Goal: Task Accomplishment & Management: Manage account settings

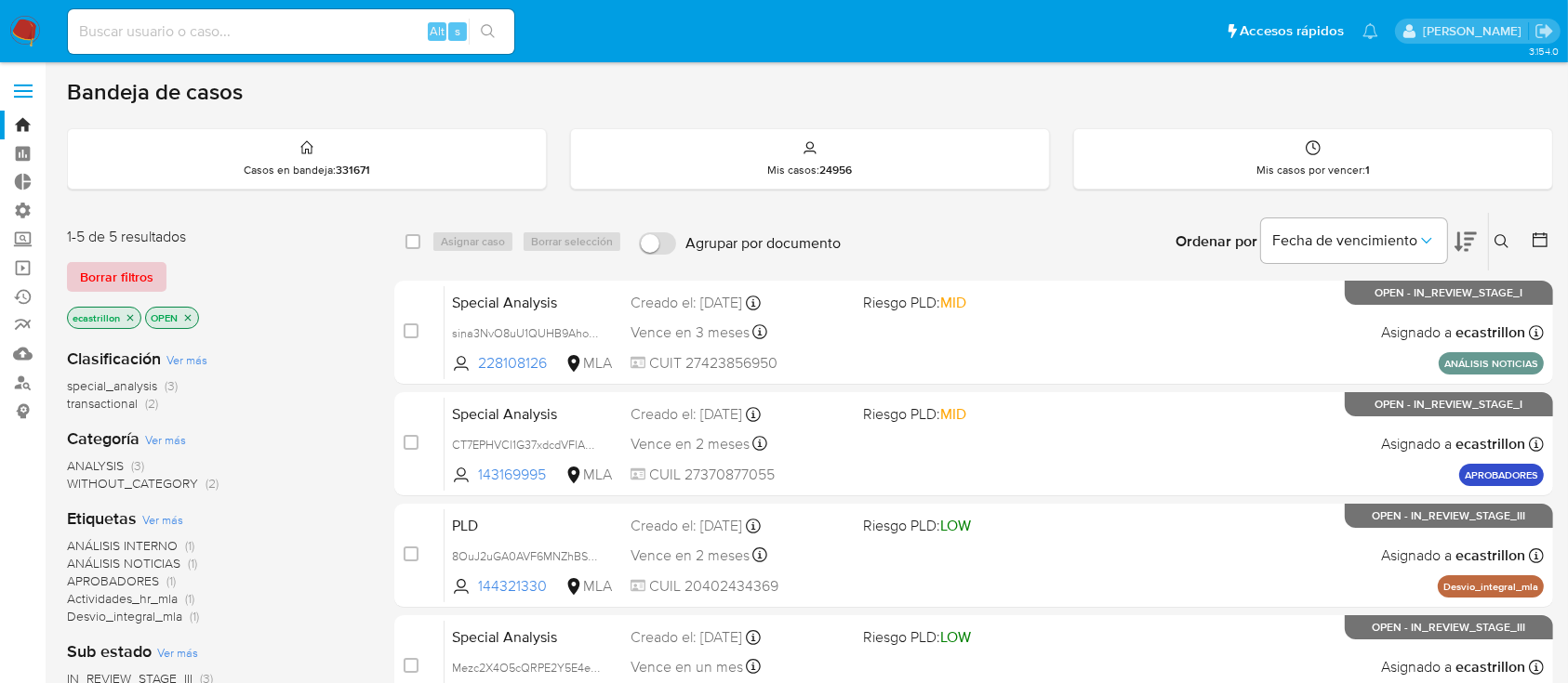
click at [151, 264] on span "Borrar filtros" at bounding box center [116, 277] width 74 height 26
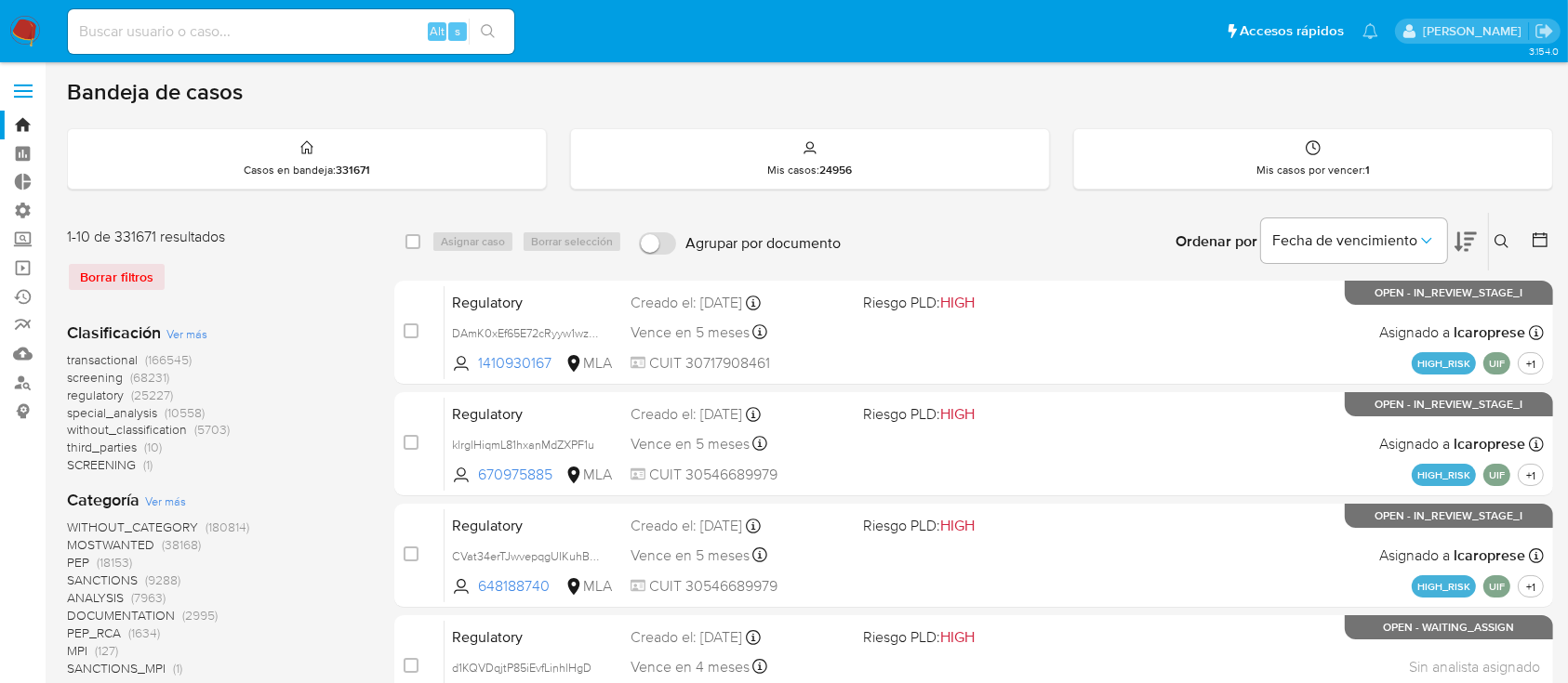
click at [286, 37] on input at bounding box center [290, 31] width 446 height 25
paste input "GixjxXH9S19xAoOTTjwcSepo"
type input "GixjxXH9S19xAoOTTjwcSepo"
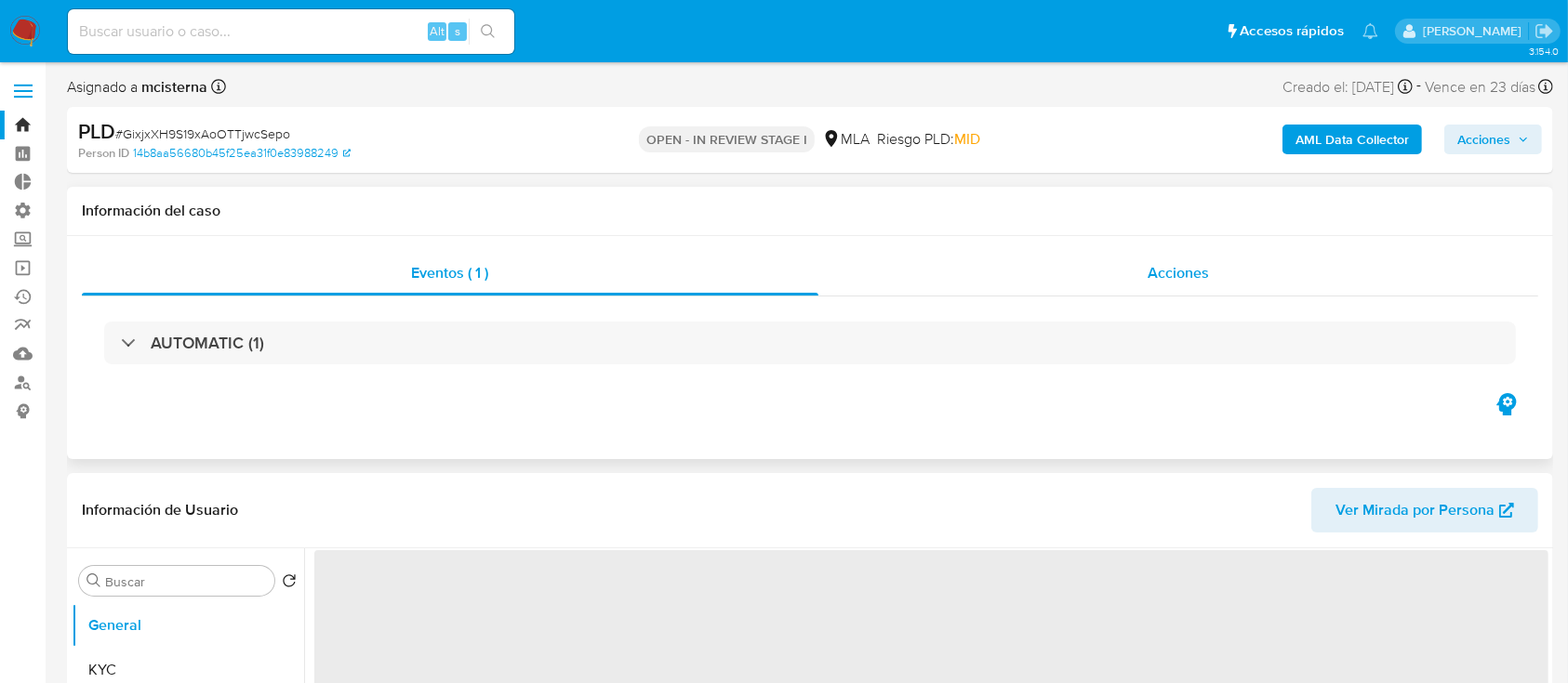
click at [953, 251] on div "Acciones" at bounding box center [1178, 273] width 720 height 44
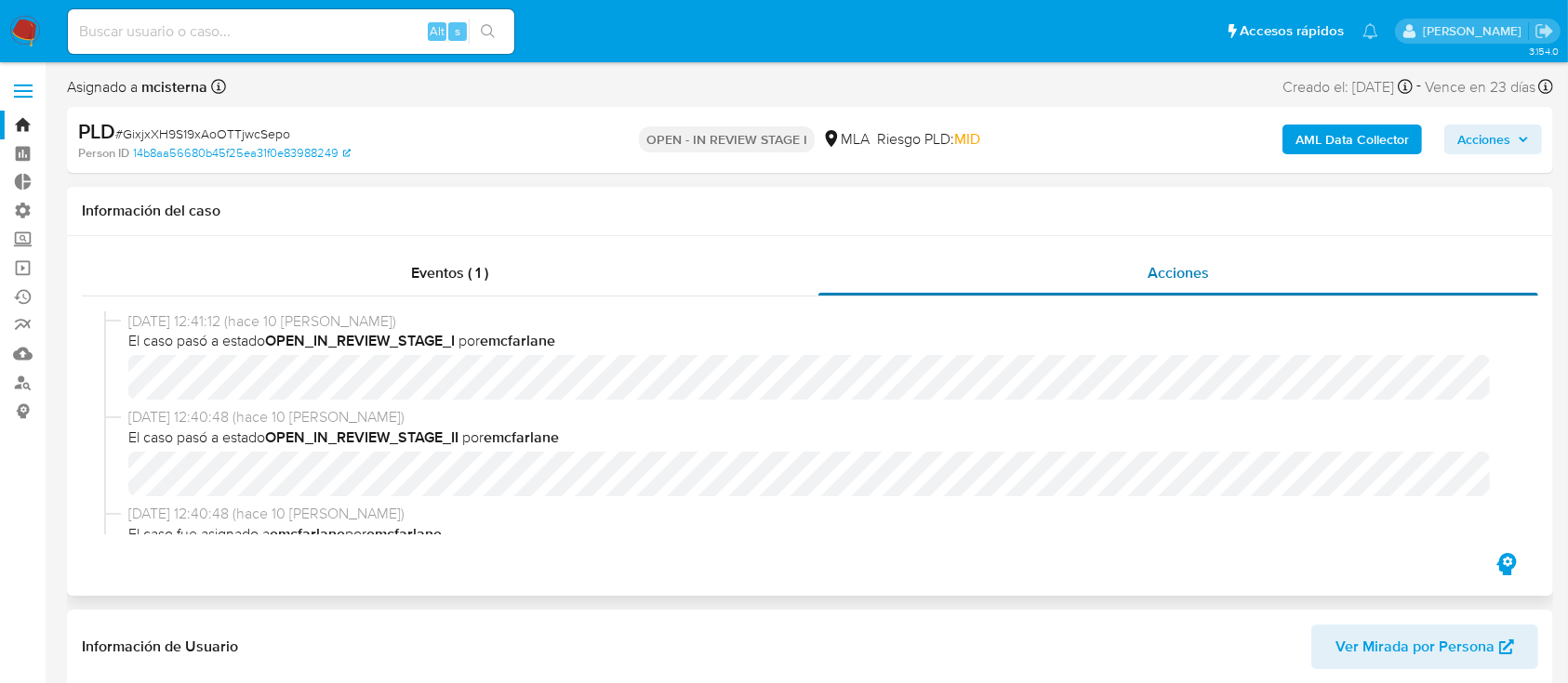
select select "10"
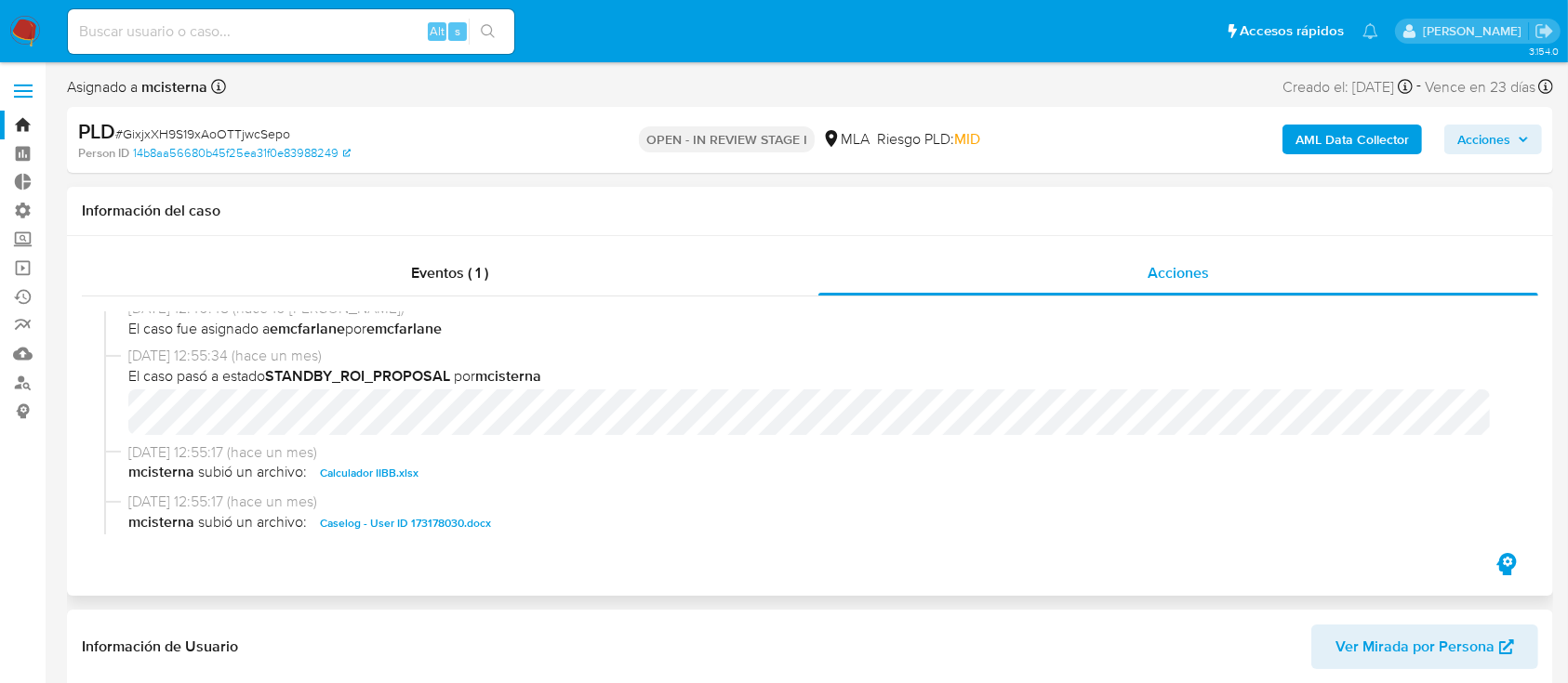
scroll to position [496, 0]
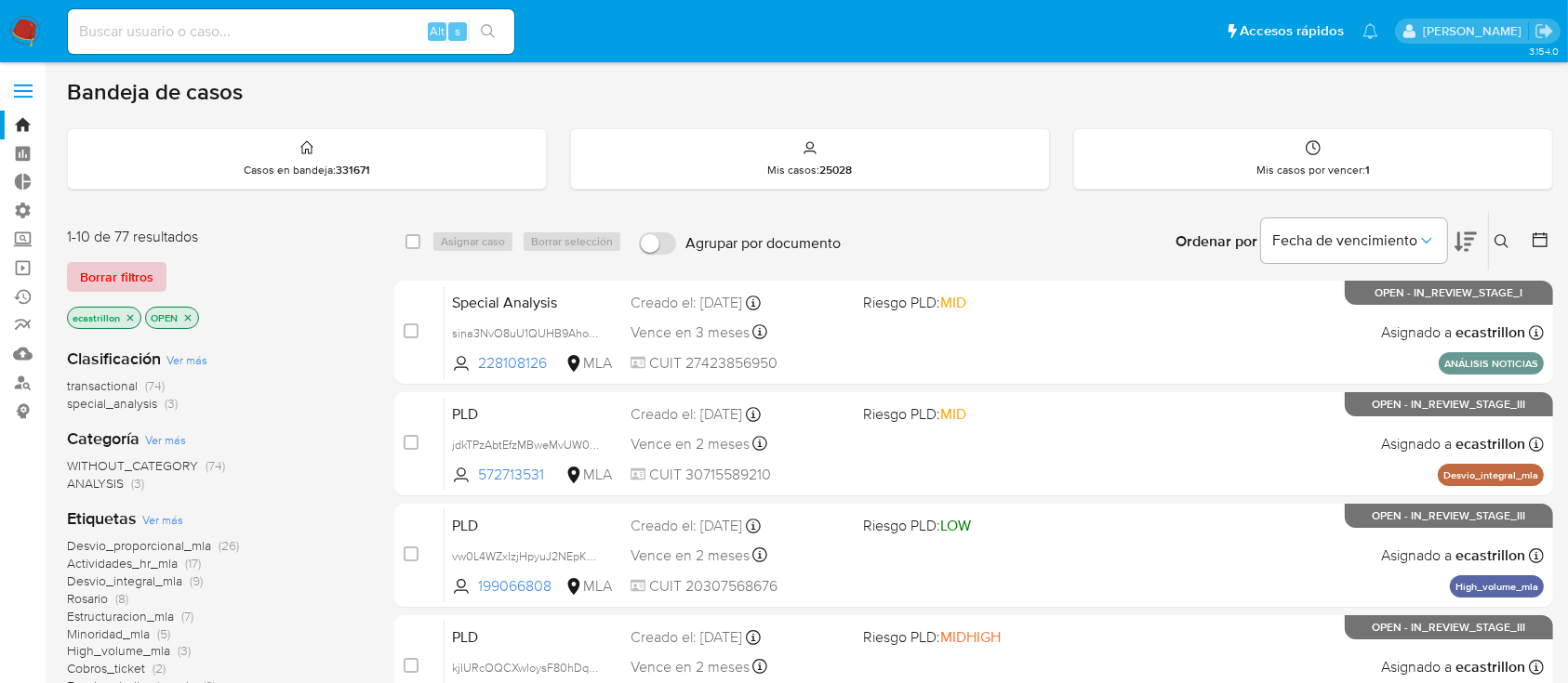
click at [114, 274] on span "Borrar filtros" at bounding box center [116, 277] width 74 height 26
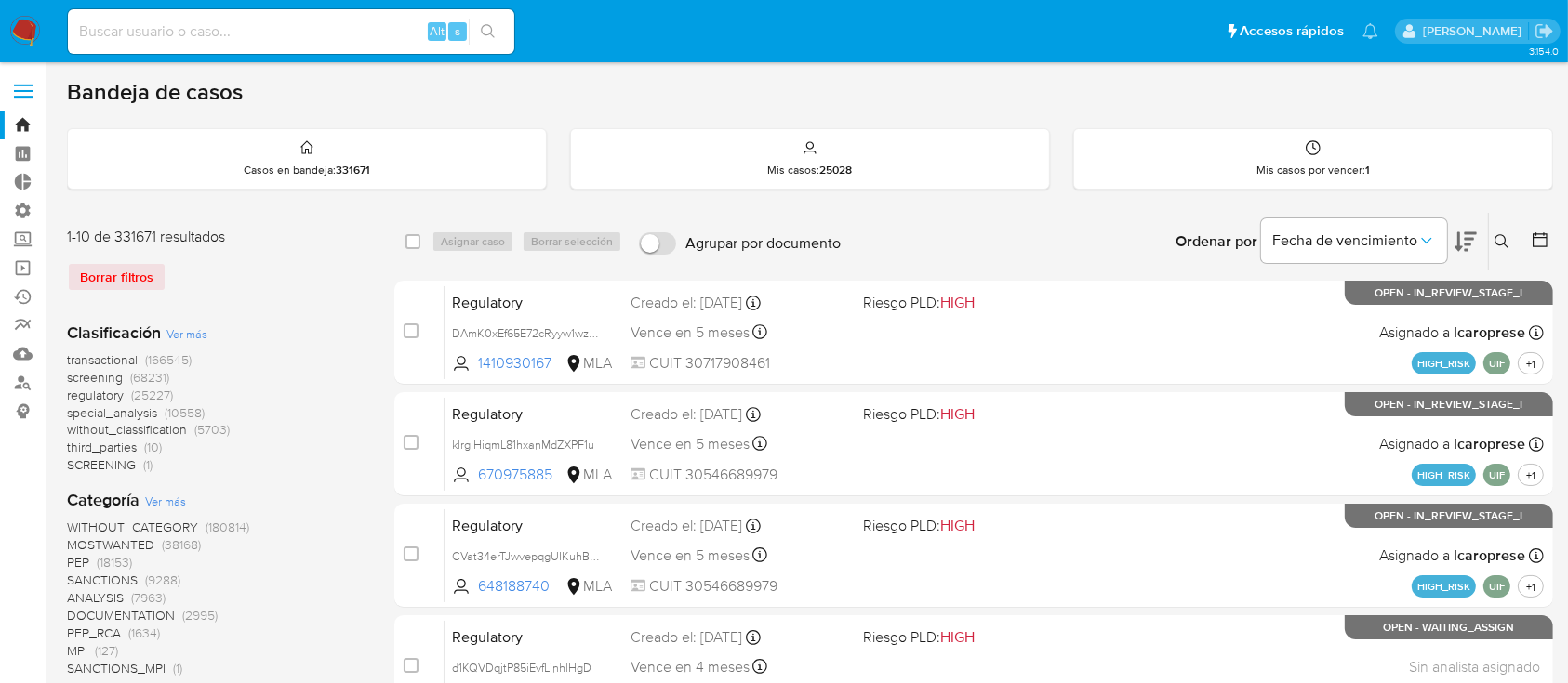
click at [1498, 236] on icon at bounding box center [1501, 241] width 15 height 15
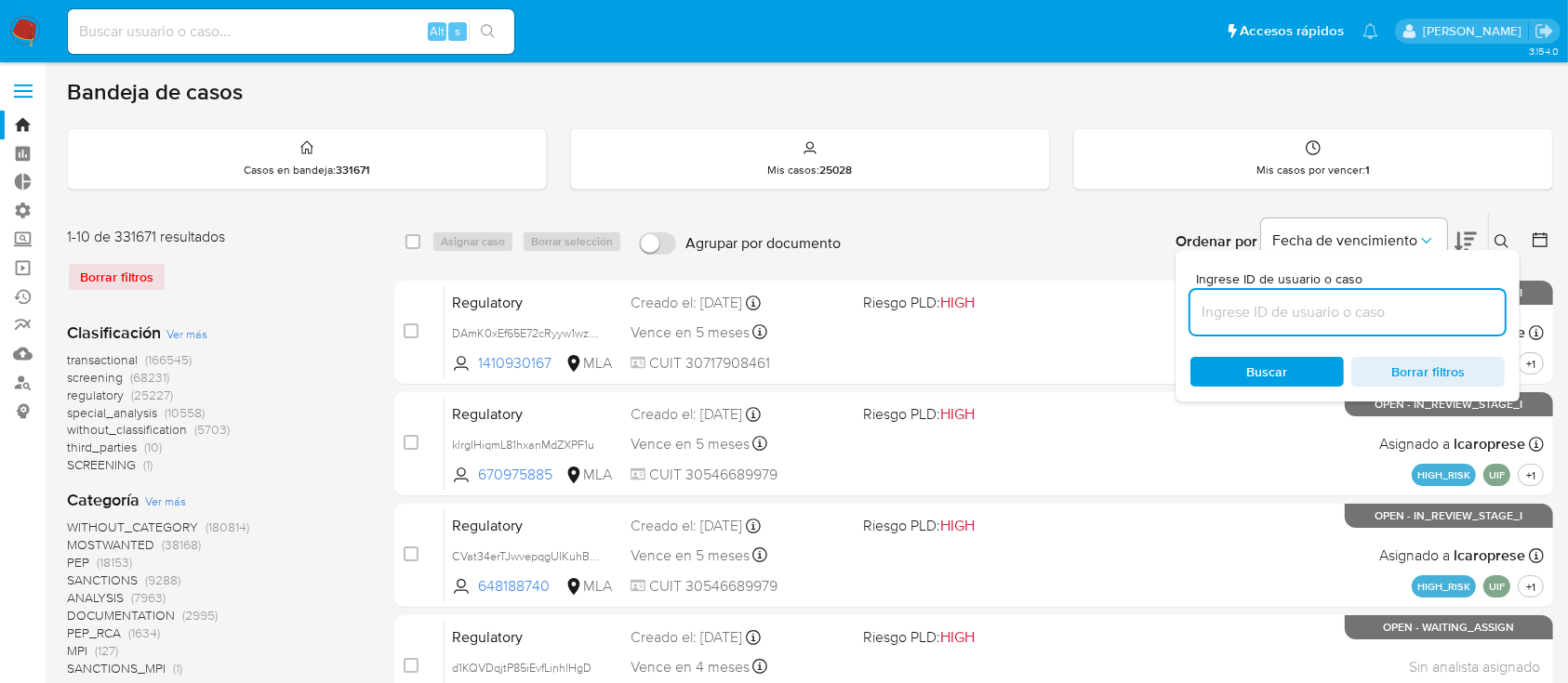
click at [1309, 316] on input at bounding box center [1347, 312] width 314 height 25
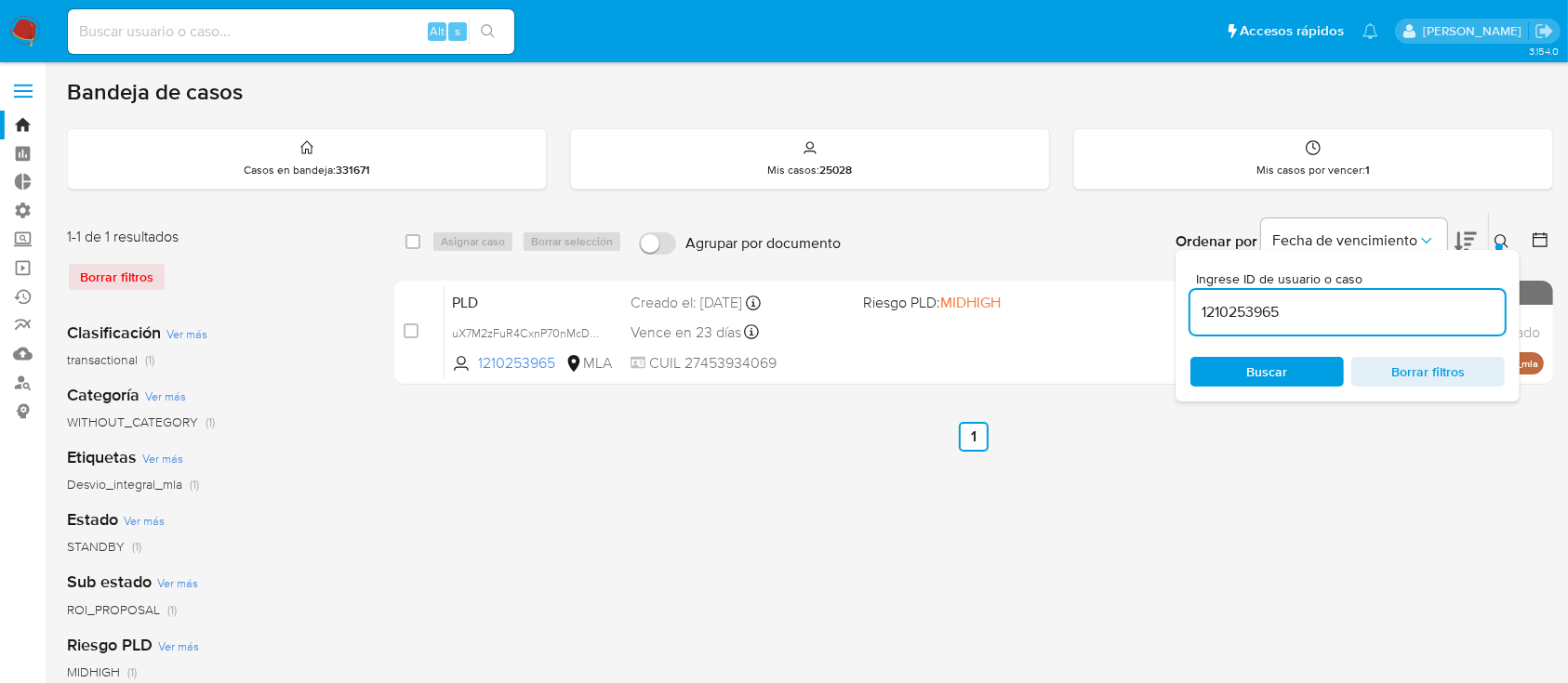
click at [1508, 235] on icon at bounding box center [1501, 241] width 15 height 15
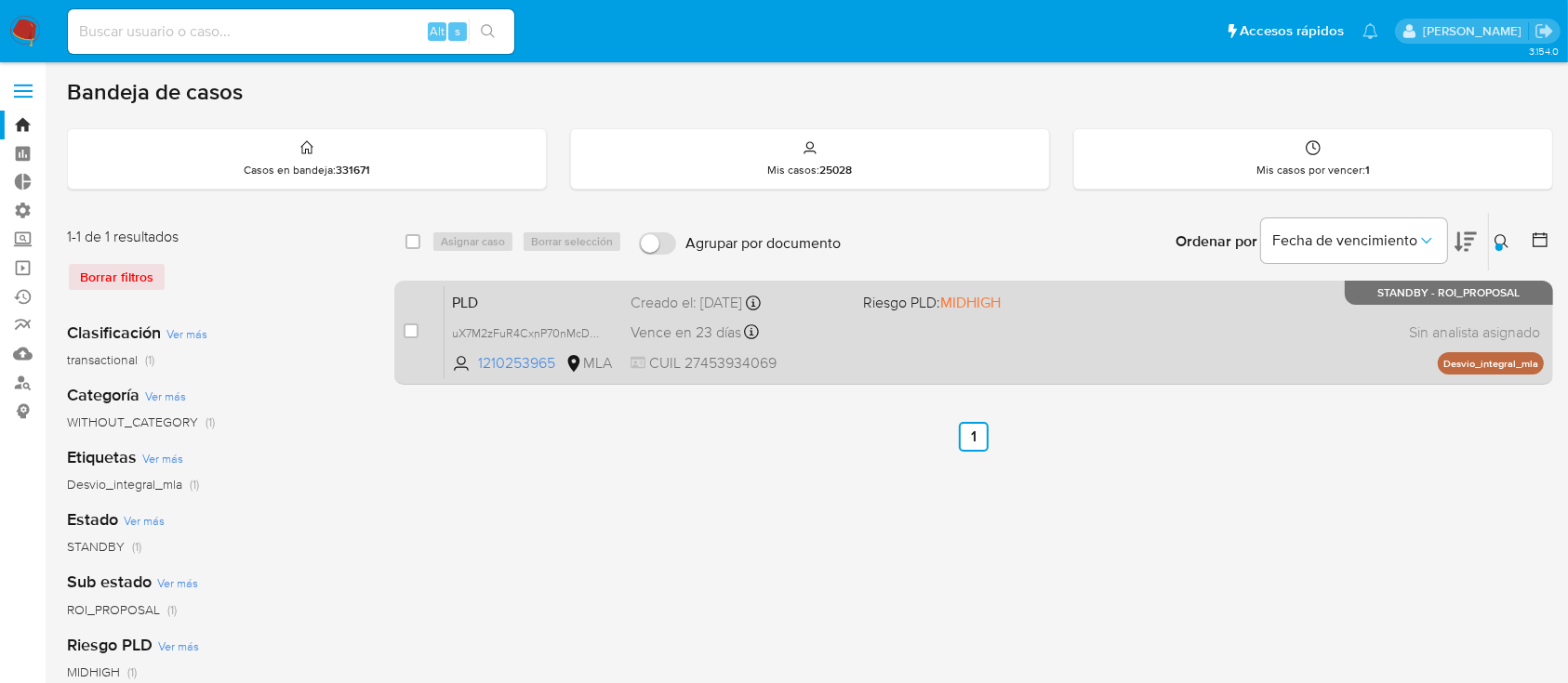
click at [1058, 344] on div "PLD uX7M2zFuR4CxnP70nMcDKF5S 1210253965 MLA Riesgo PLD: MIDHIGH Creado el: 12/0…" at bounding box center [994, 333] width 1099 height 94
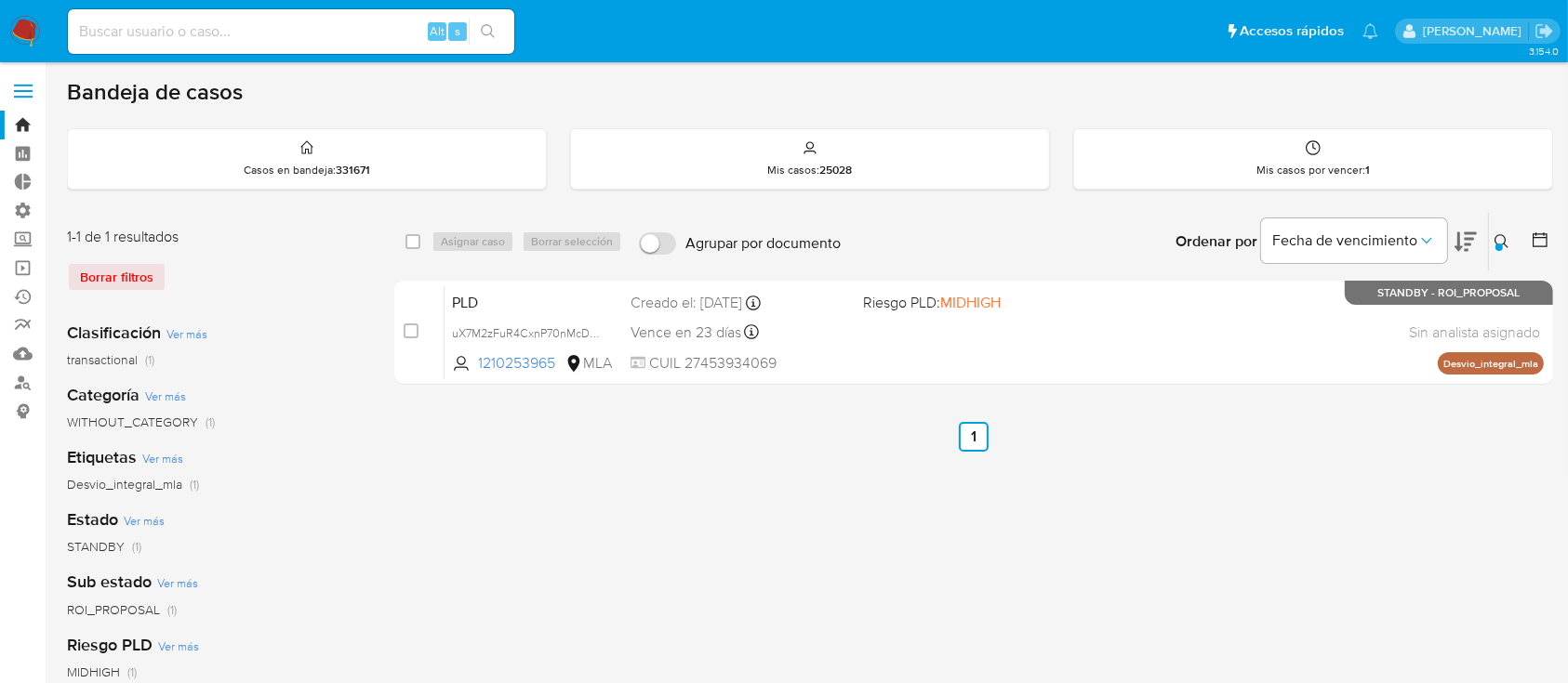
click at [1497, 235] on icon at bounding box center [1501, 241] width 14 height 14
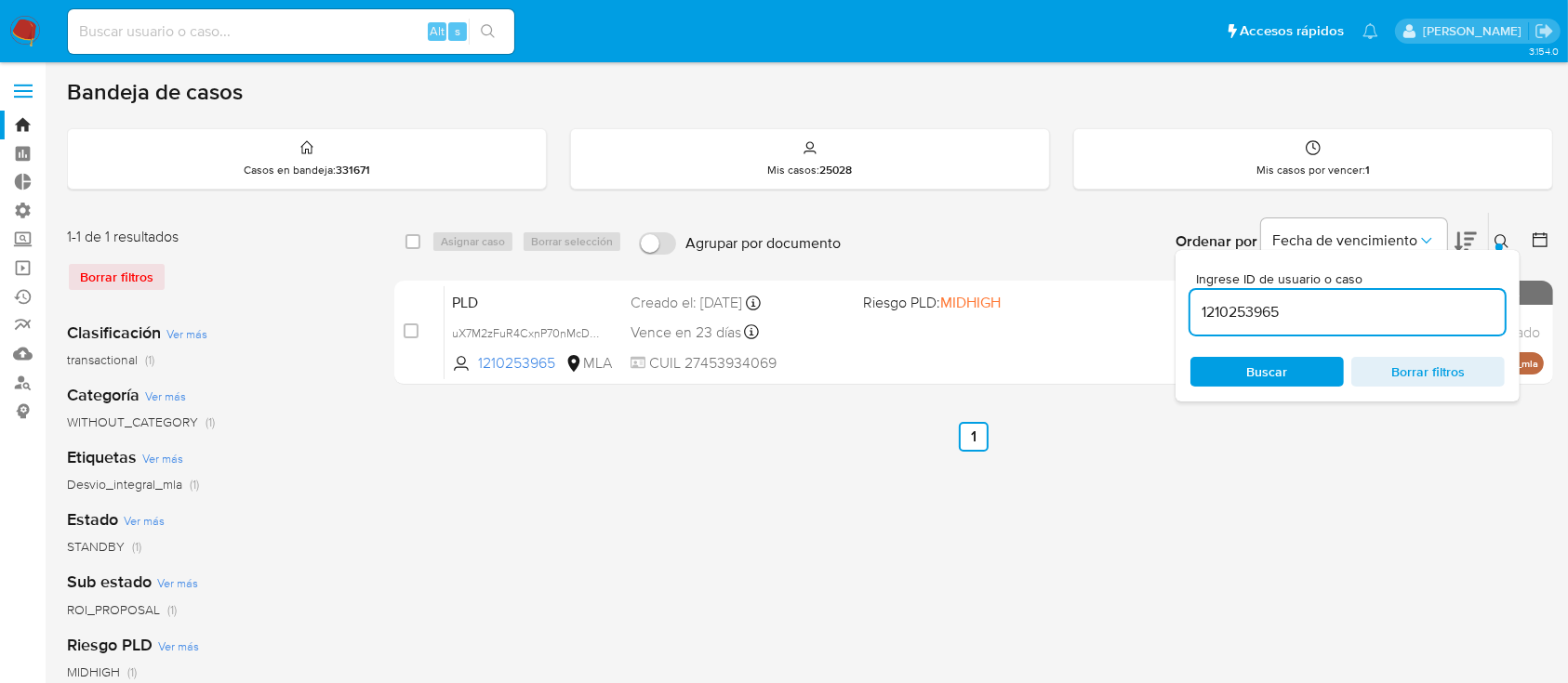
click at [1373, 322] on input "1210253965" at bounding box center [1347, 312] width 314 height 25
type input "1786661489"
click at [930, 341] on div "PLD FfTXswZswVZZn5gVy3Pu4JpU 1786661489 MLA Riesgo PLD: LOW Creado el: 12/06/20…" at bounding box center [994, 333] width 1099 height 94
click at [703, 486] on div "select-all-cases-checkbox Asignar caso Borrar selección Agrupar por documento O…" at bounding box center [973, 620] width 1159 height 816
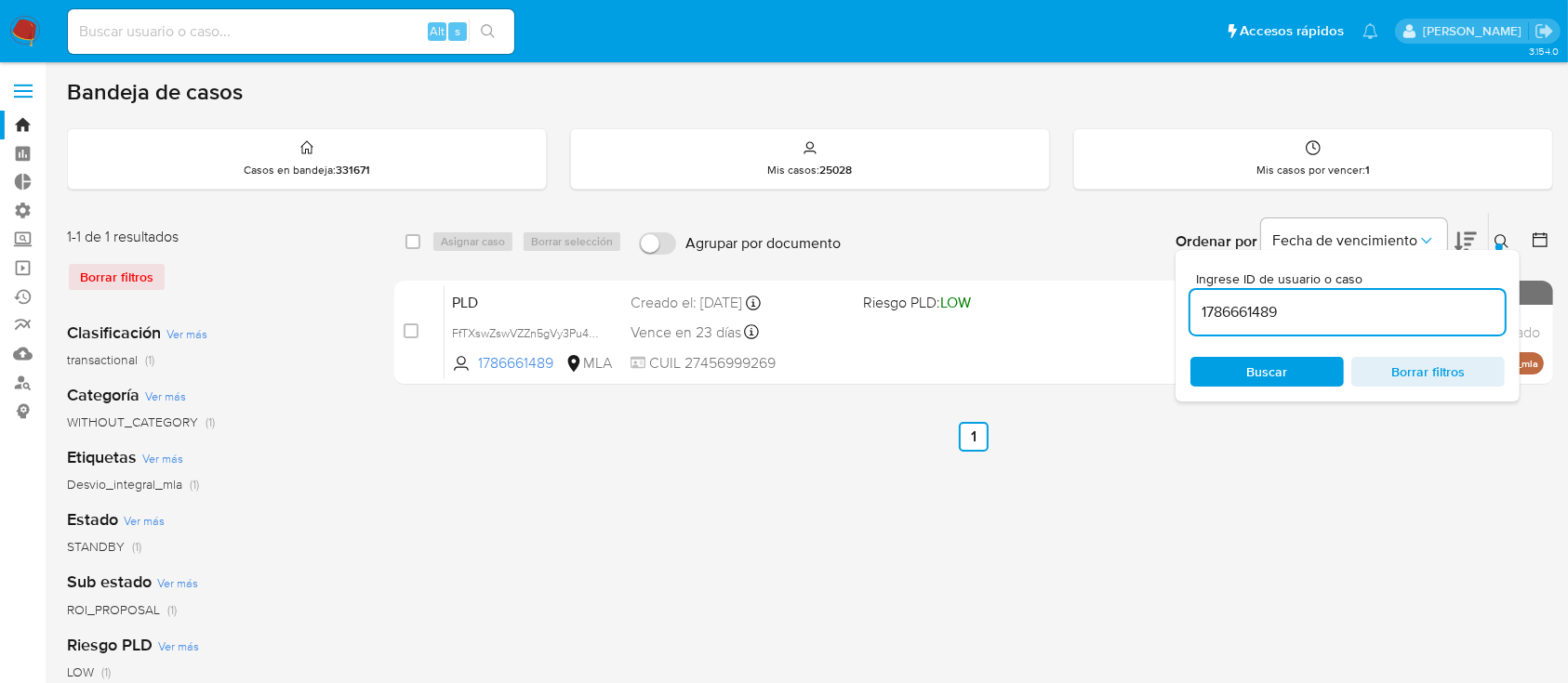
click at [1317, 575] on div "select-all-cases-checkbox Asignar caso Borrar selección Agrupar por documento O…" at bounding box center [973, 620] width 1159 height 816
click at [1273, 535] on div "select-all-cases-checkbox Asignar caso Borrar selección Agrupar por documento O…" at bounding box center [973, 620] width 1159 height 816
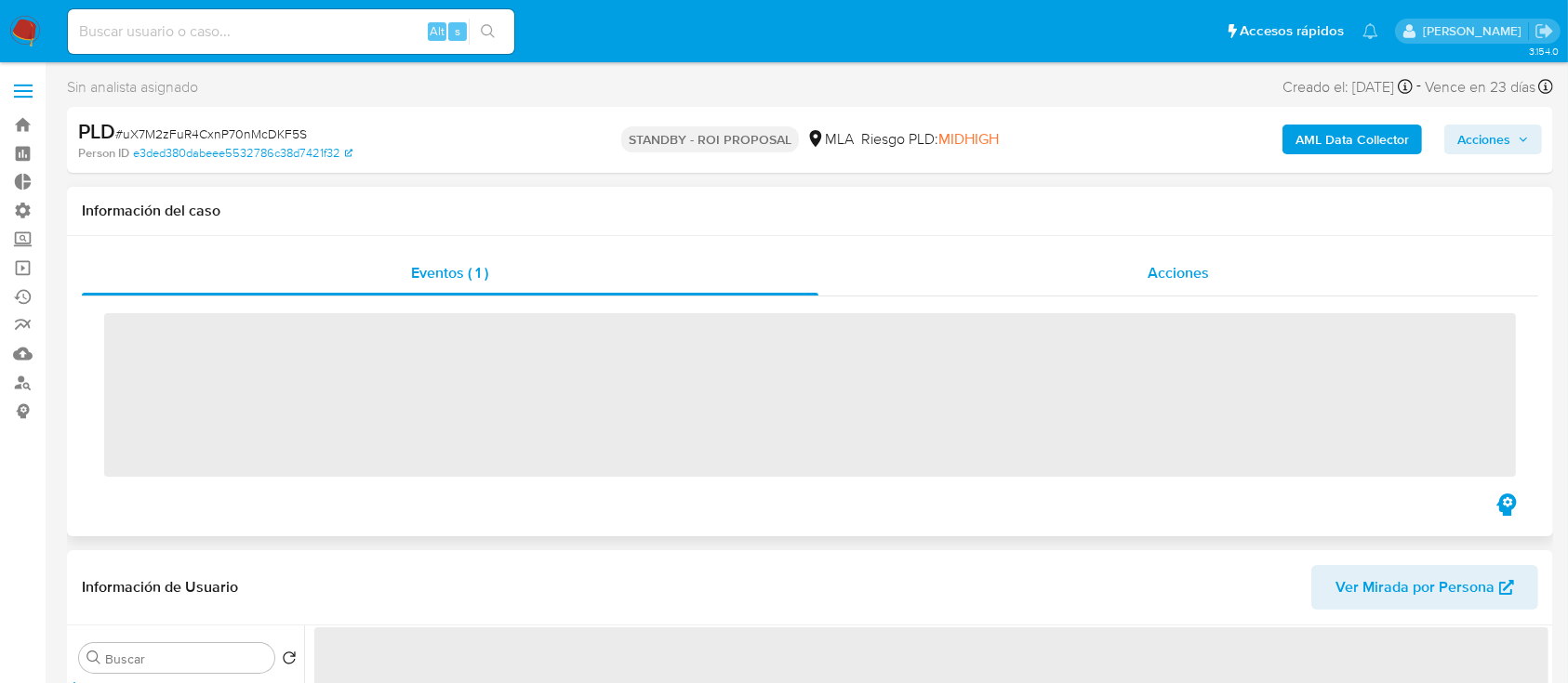
click at [1124, 276] on div "Acciones" at bounding box center [1178, 273] width 720 height 44
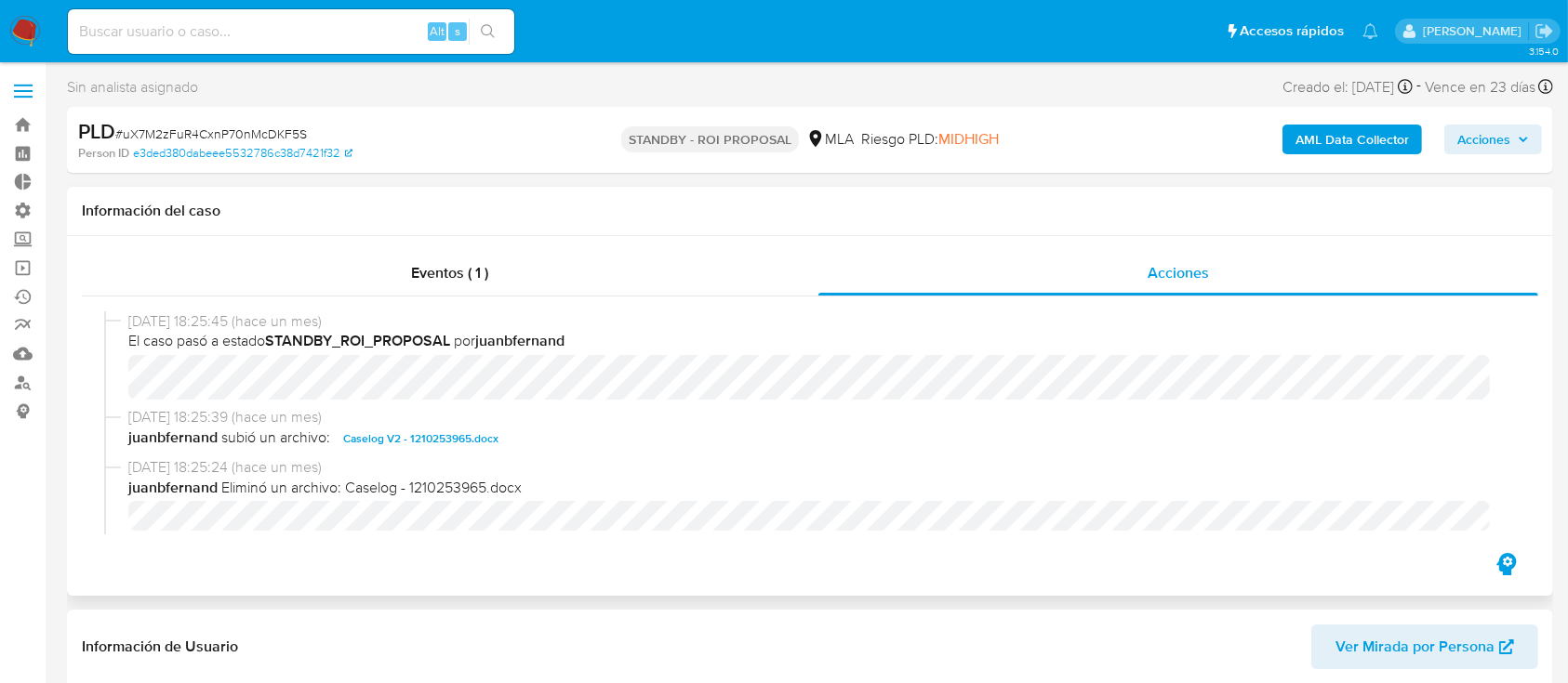
select select "10"
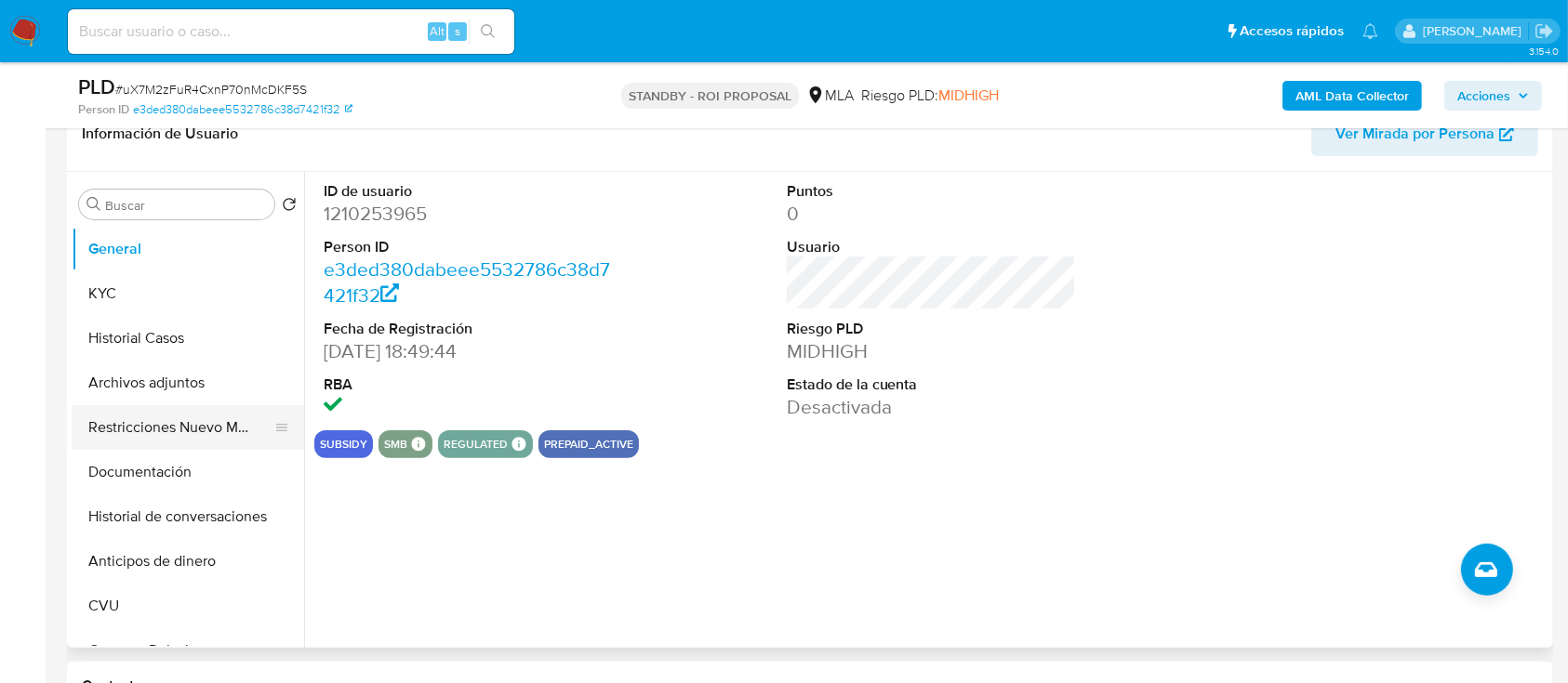
scroll to position [496, 0]
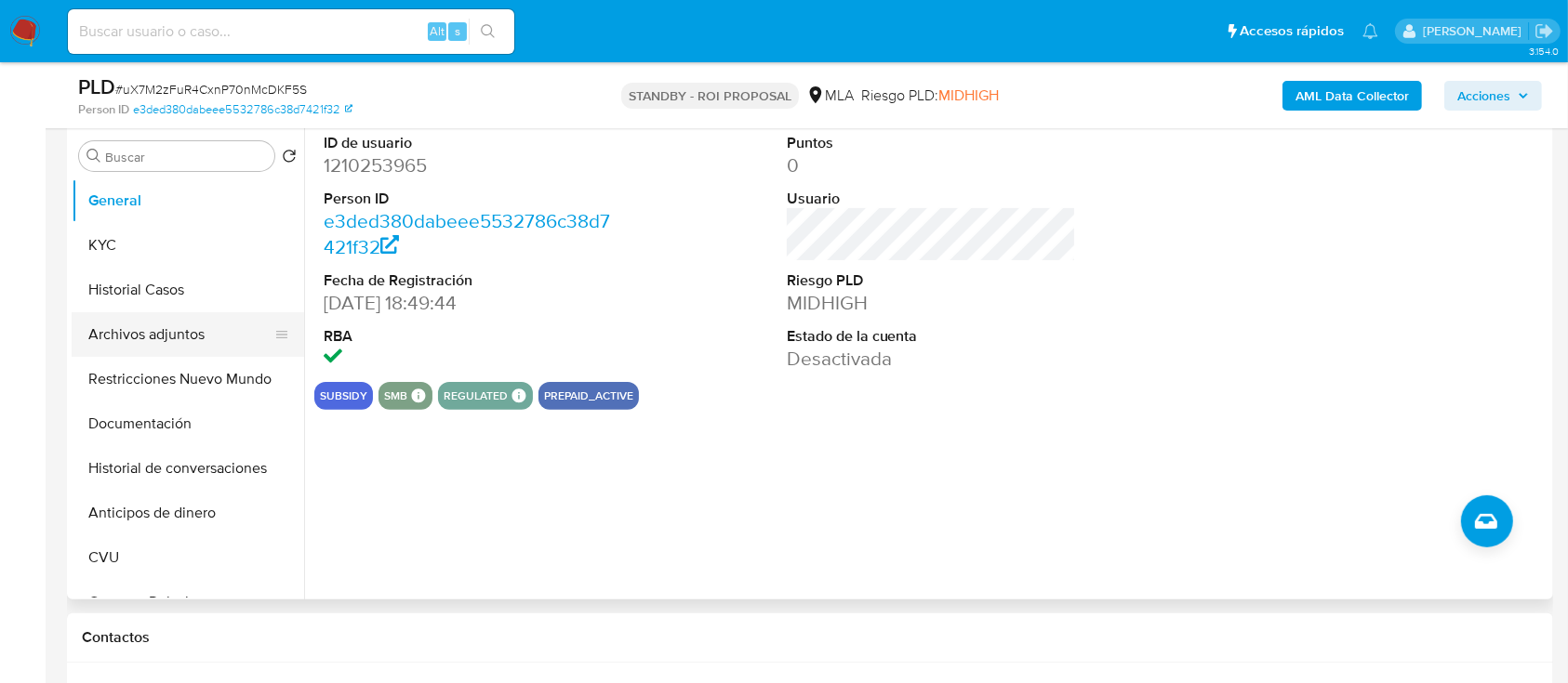
click at [156, 329] on button "Archivos adjuntos" at bounding box center [181, 334] width 218 height 44
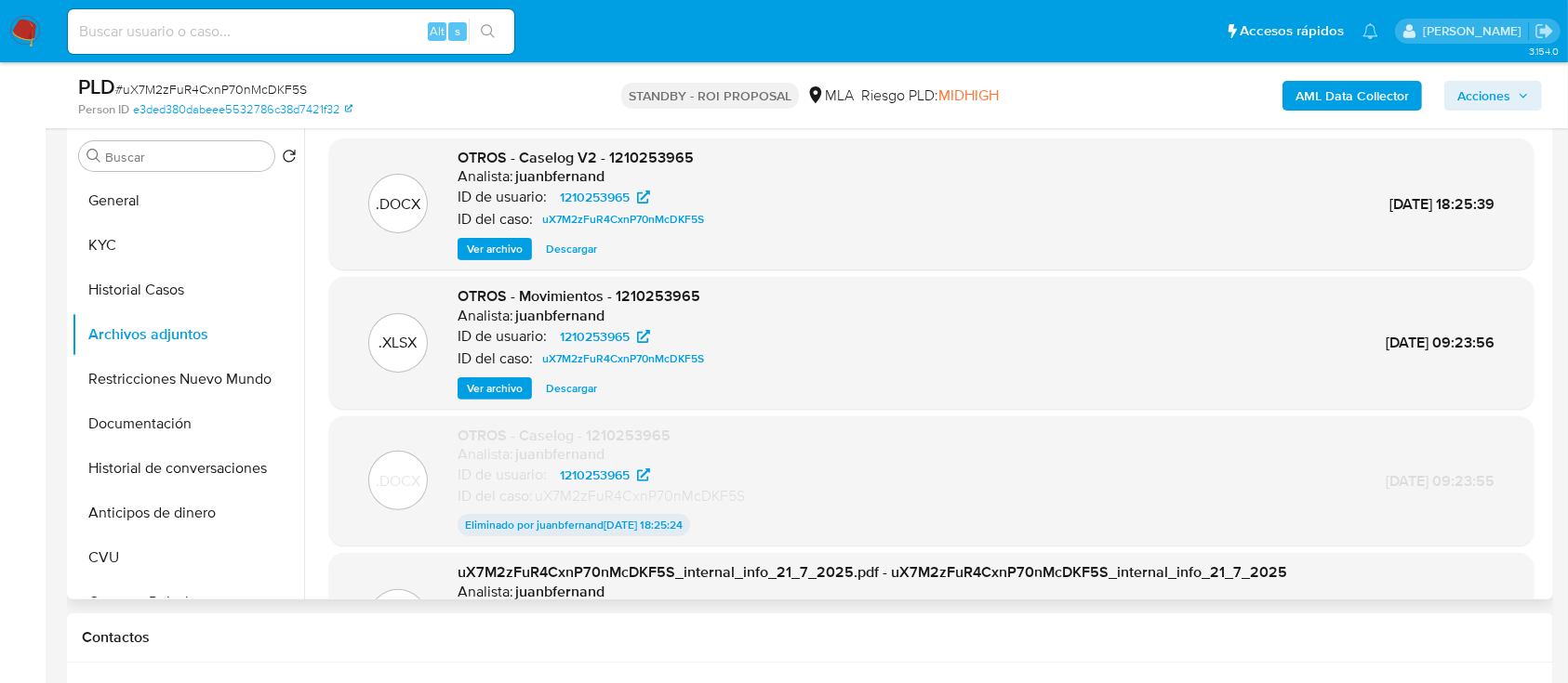
click at [566, 256] on span "Descargar" at bounding box center [571, 248] width 51 height 19
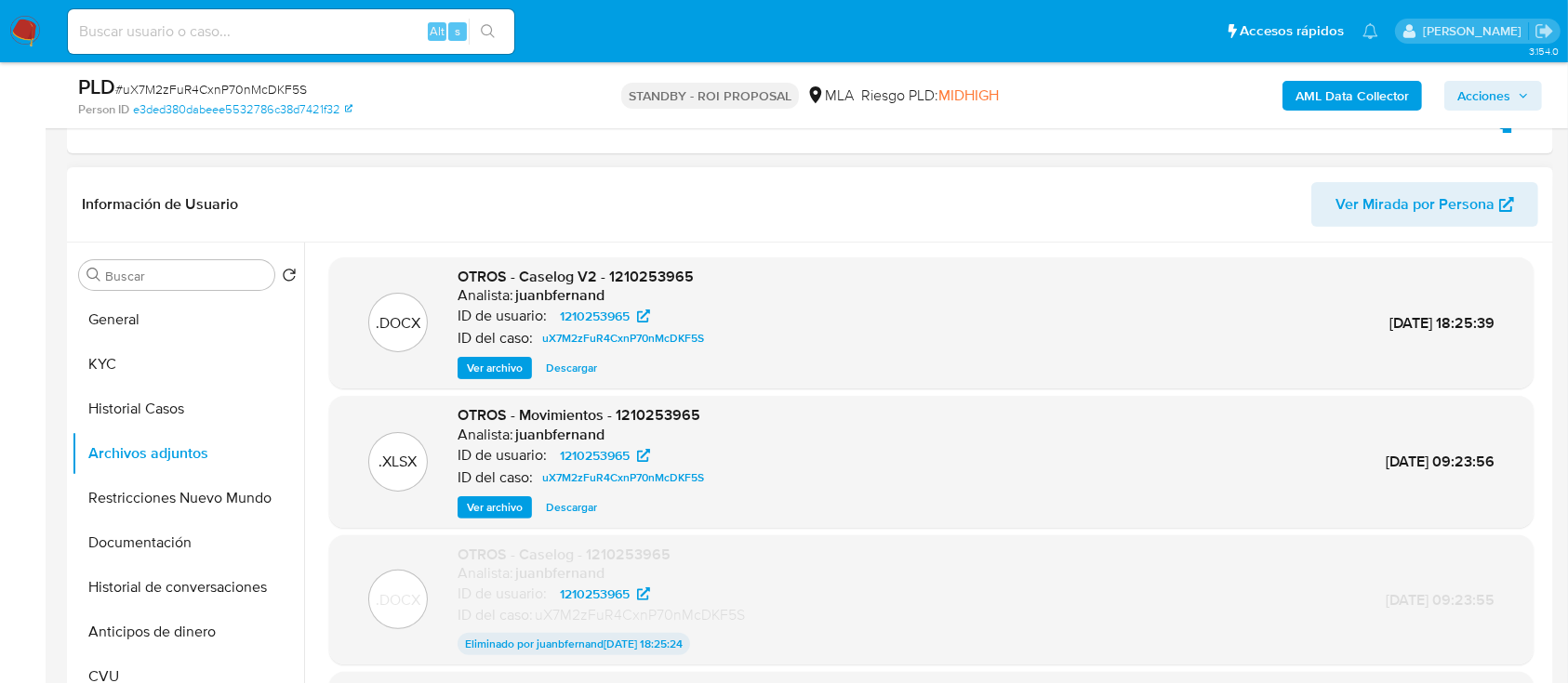
scroll to position [247, 0]
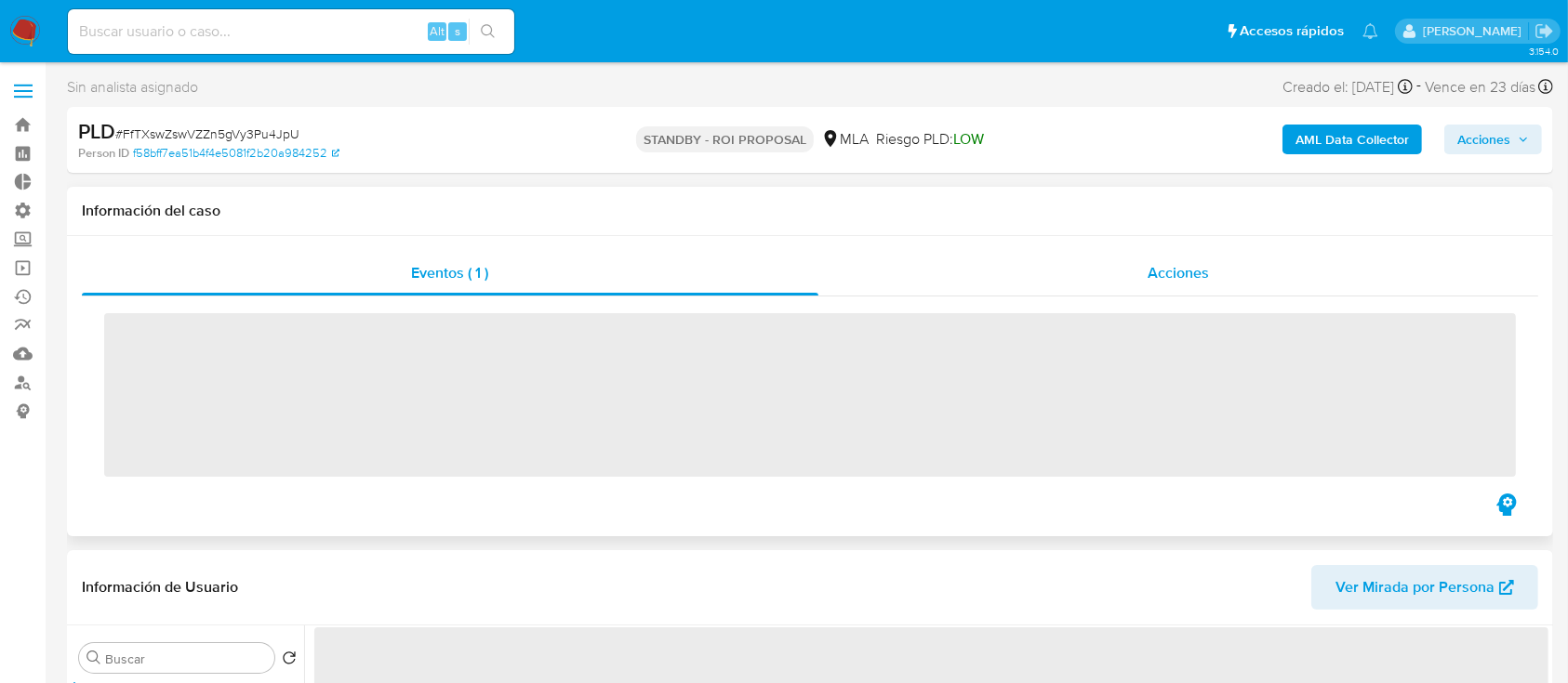
click at [1068, 268] on div "Acciones" at bounding box center [1178, 273] width 720 height 44
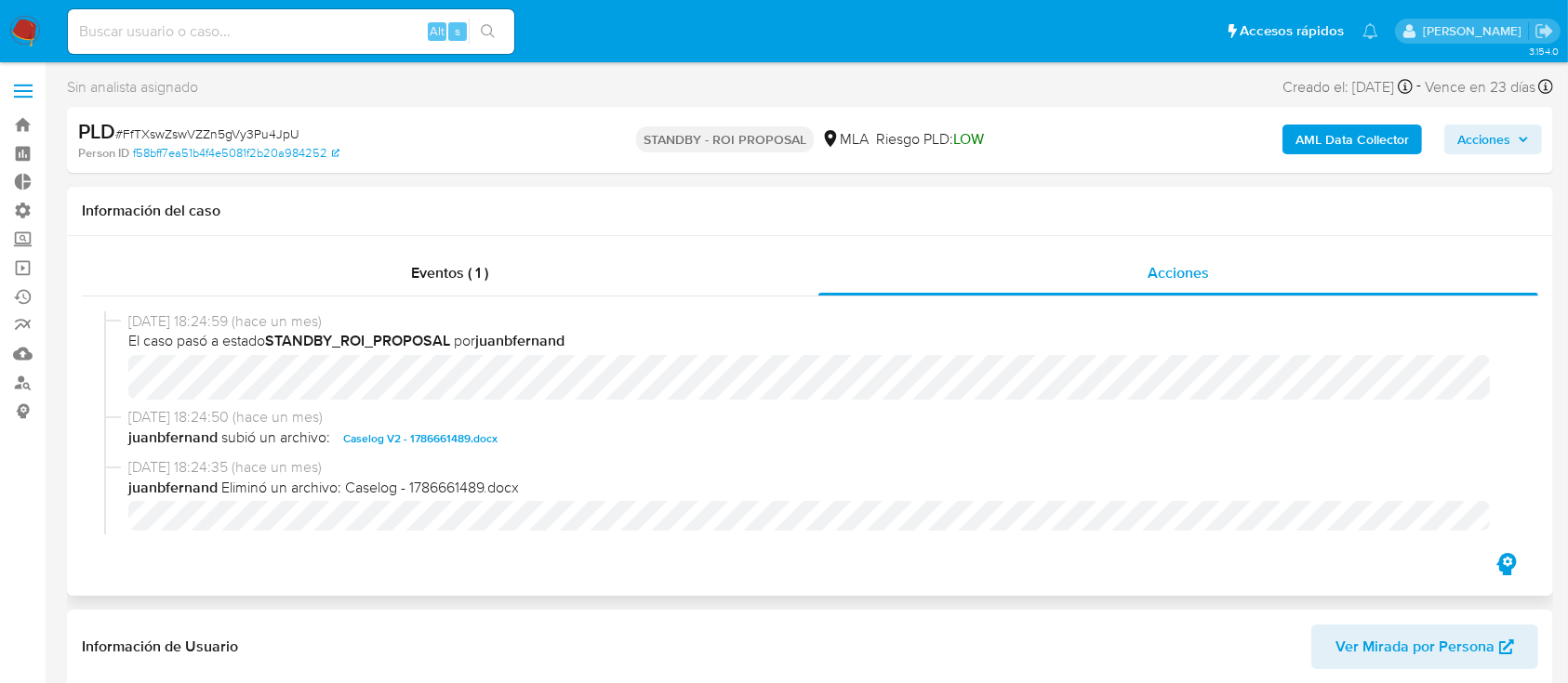
select select "10"
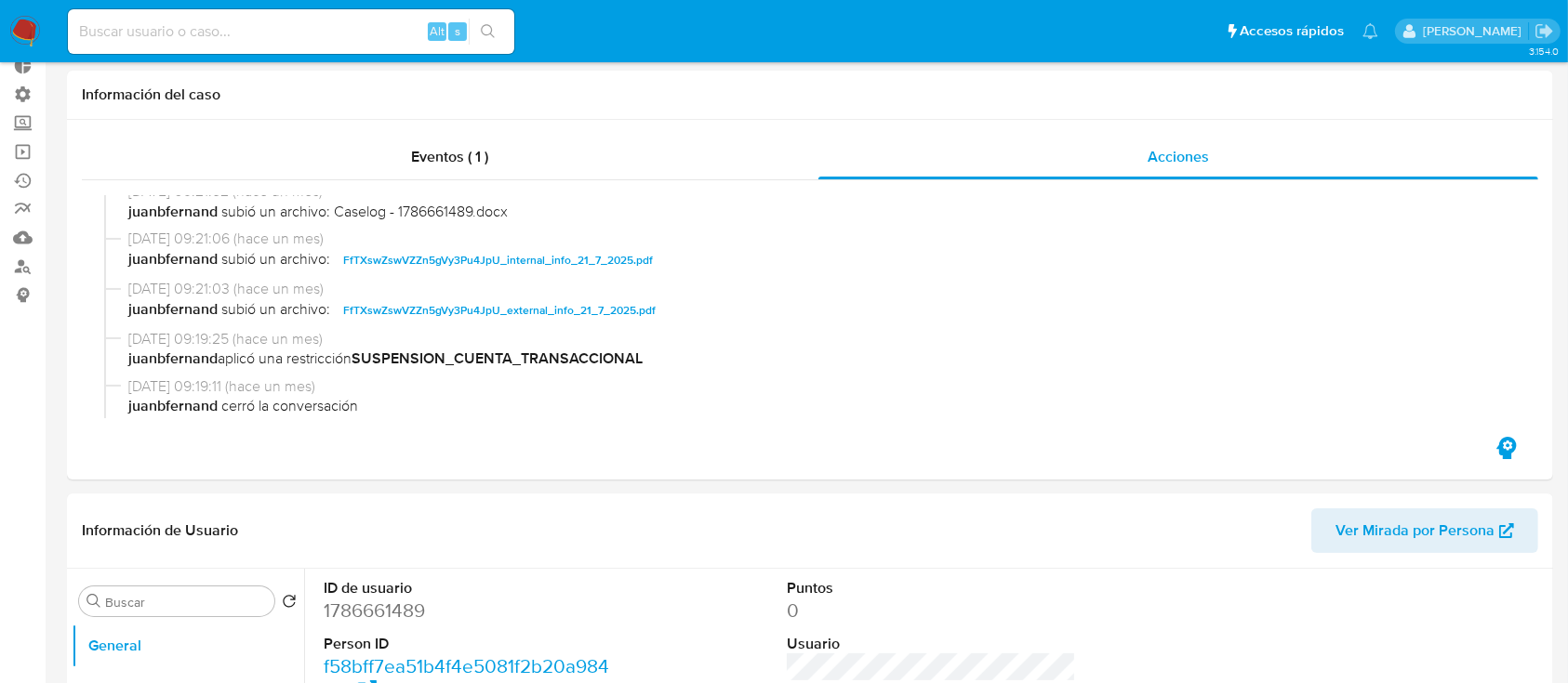
scroll to position [247, 0]
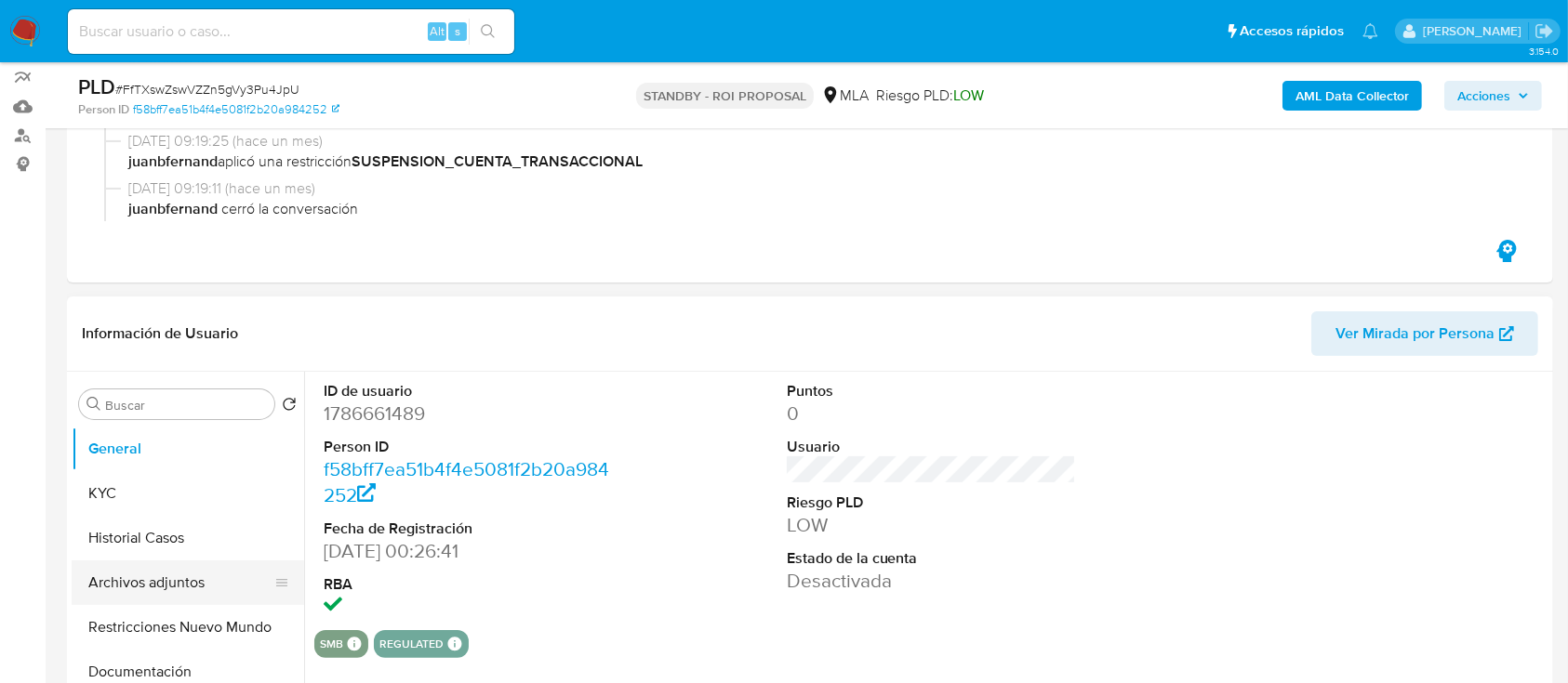
click at [88, 583] on button "Archivos adjuntos" at bounding box center [181, 582] width 218 height 44
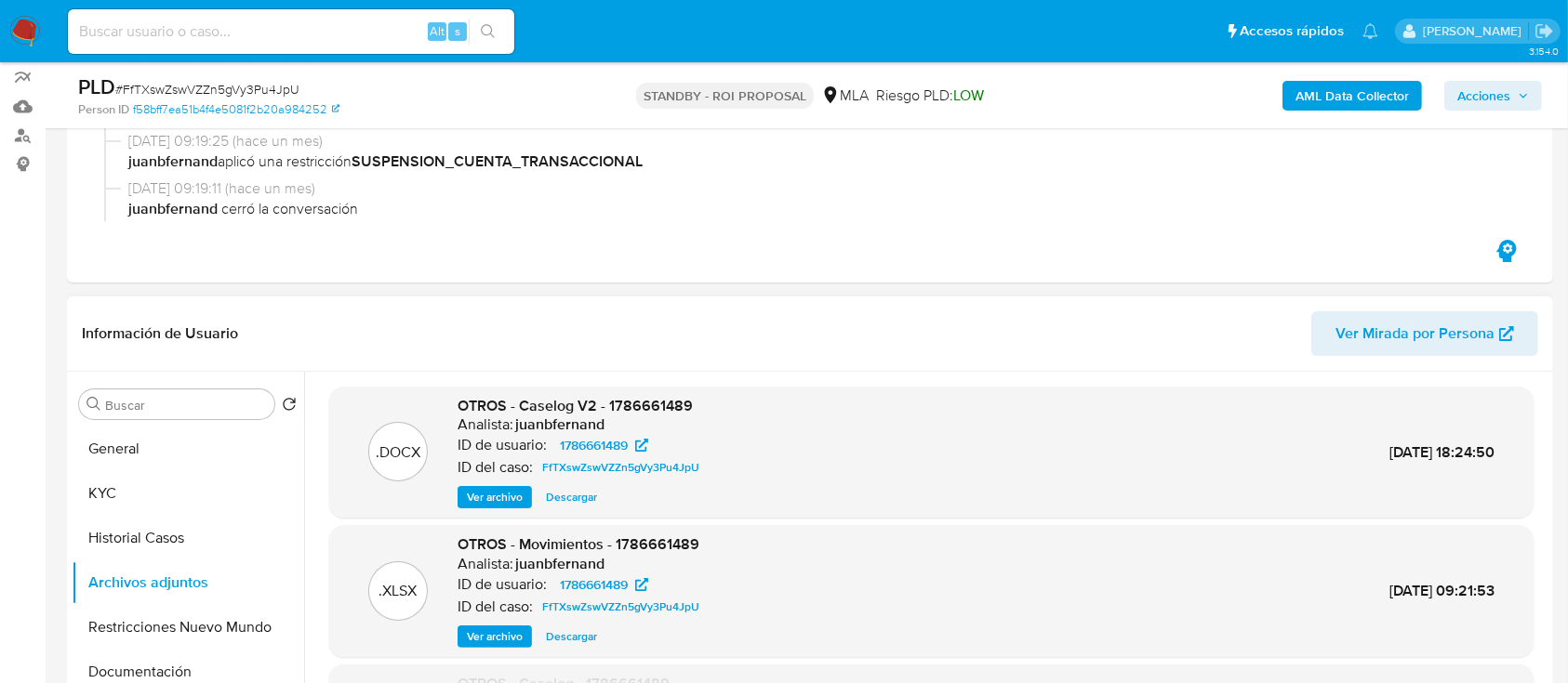
click at [583, 494] on span "Descargar" at bounding box center [571, 497] width 51 height 19
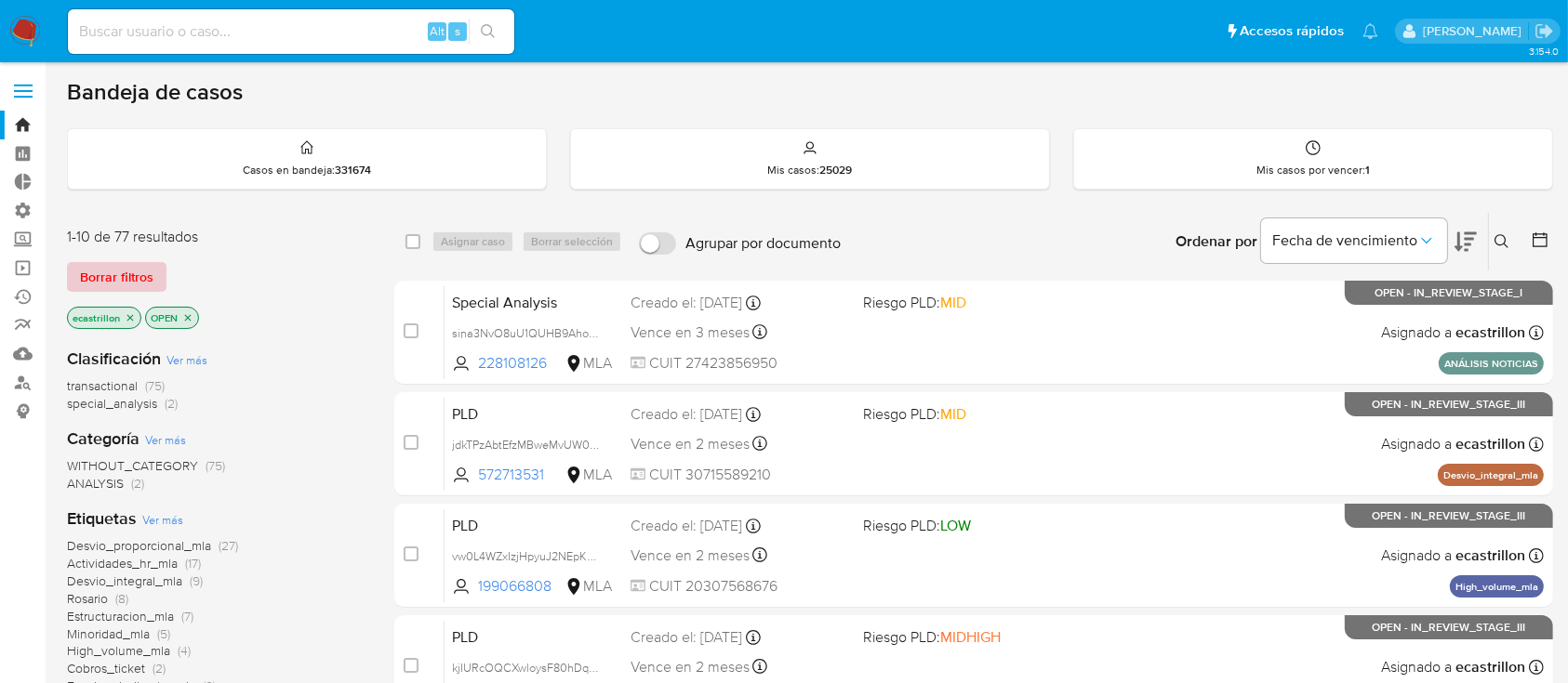
click at [76, 289] on button "Borrar filtros" at bounding box center [116, 277] width 99 height 29
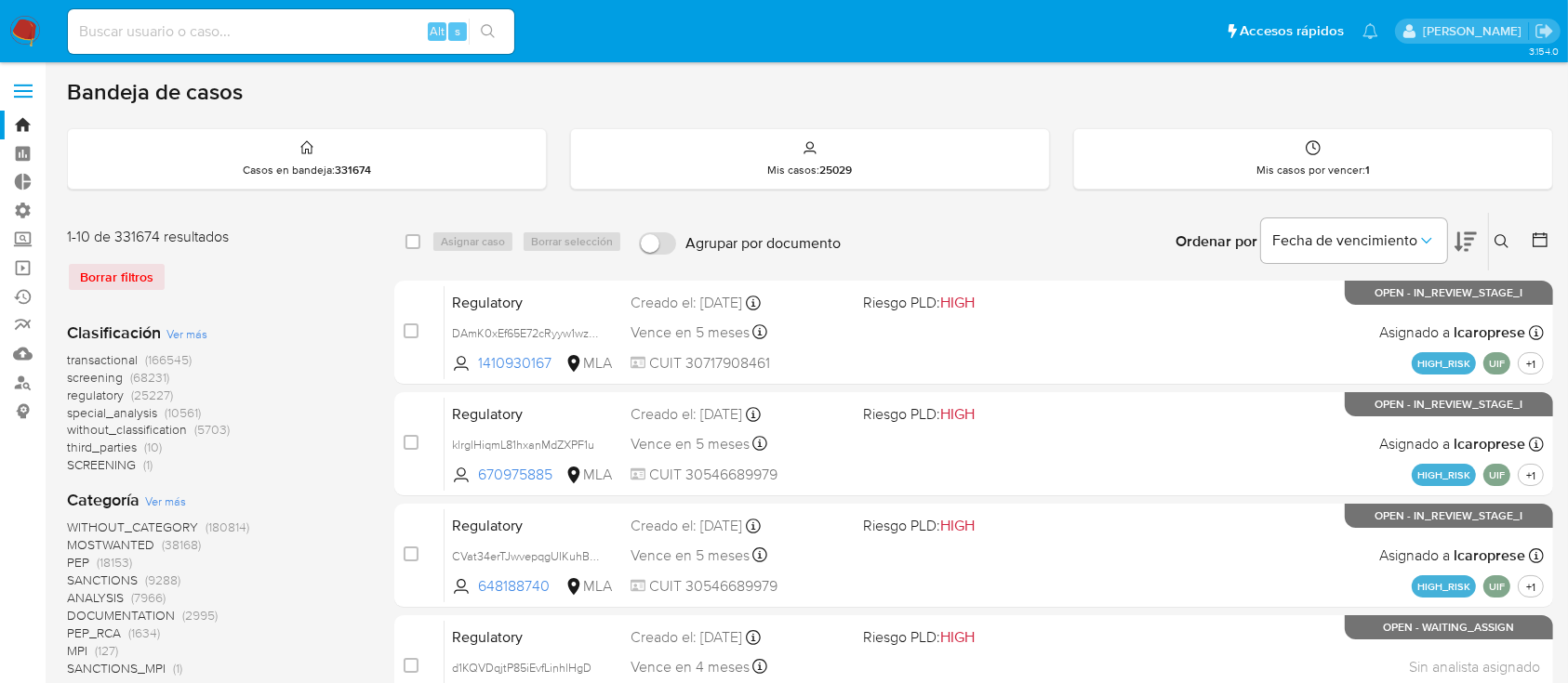
click at [1490, 237] on button at bounding box center [1503, 241] width 30 height 23
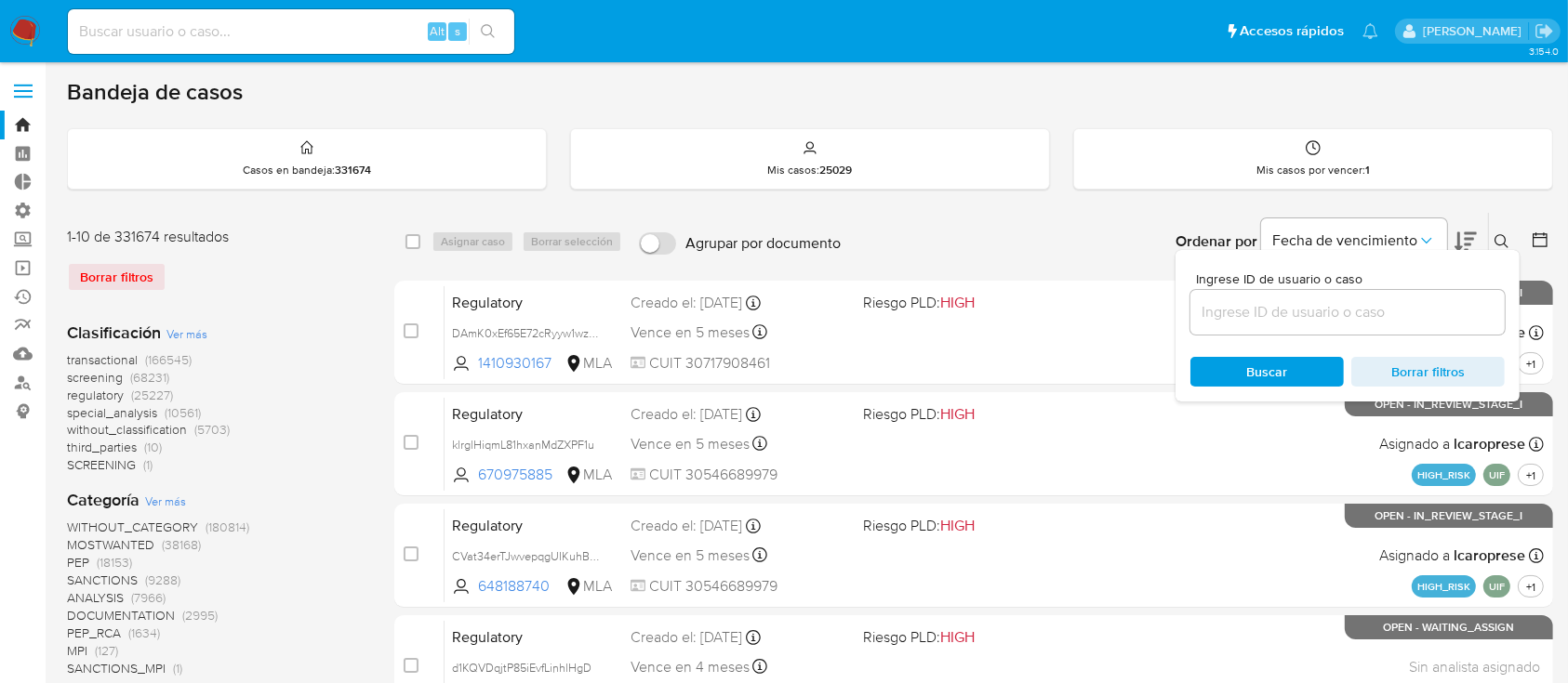
click at [1455, 300] on input at bounding box center [1347, 312] width 314 height 25
type input "2291297944"
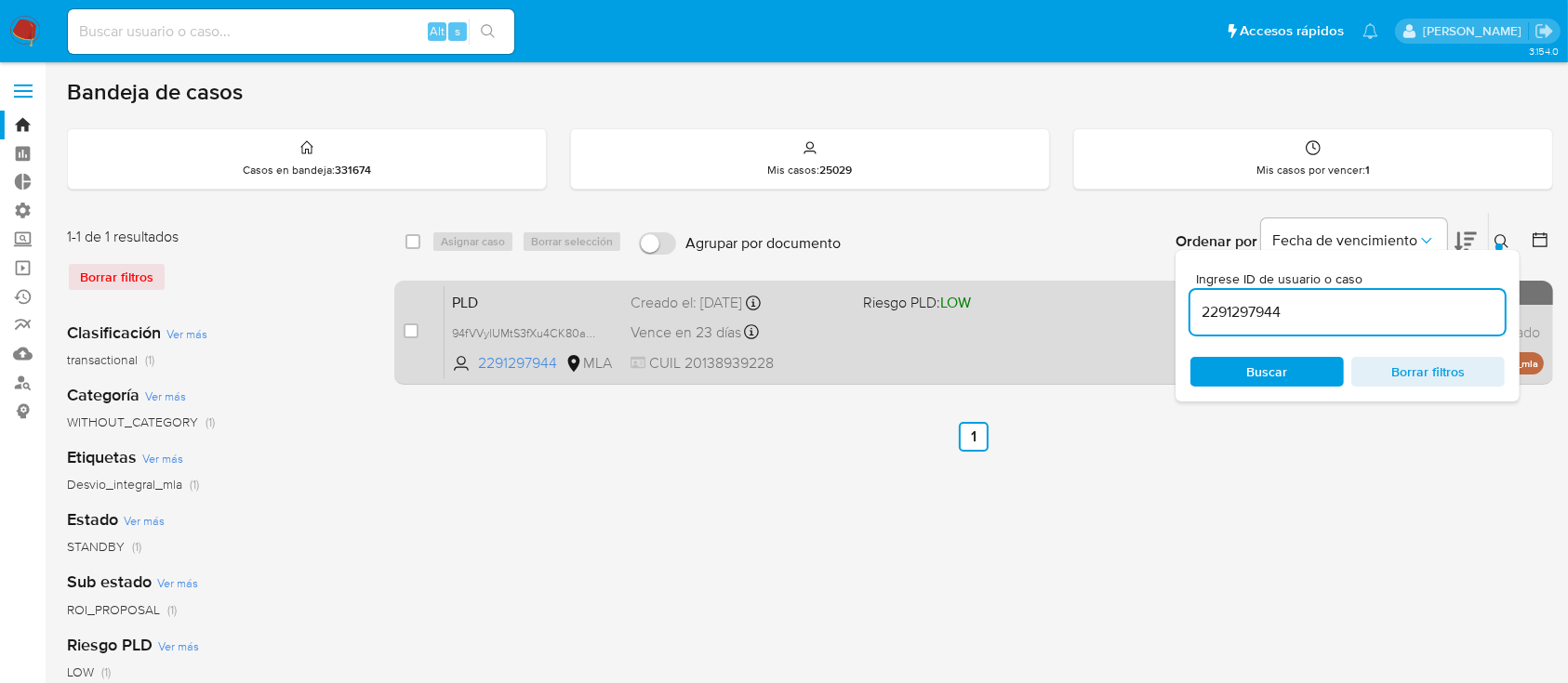
click at [1009, 316] on div "PLD 94fVVylUMtS3fXu4CK80anVq 2291297944 MLA Riesgo PLD: LOW Creado el: 12/06/20…" at bounding box center [994, 333] width 1099 height 94
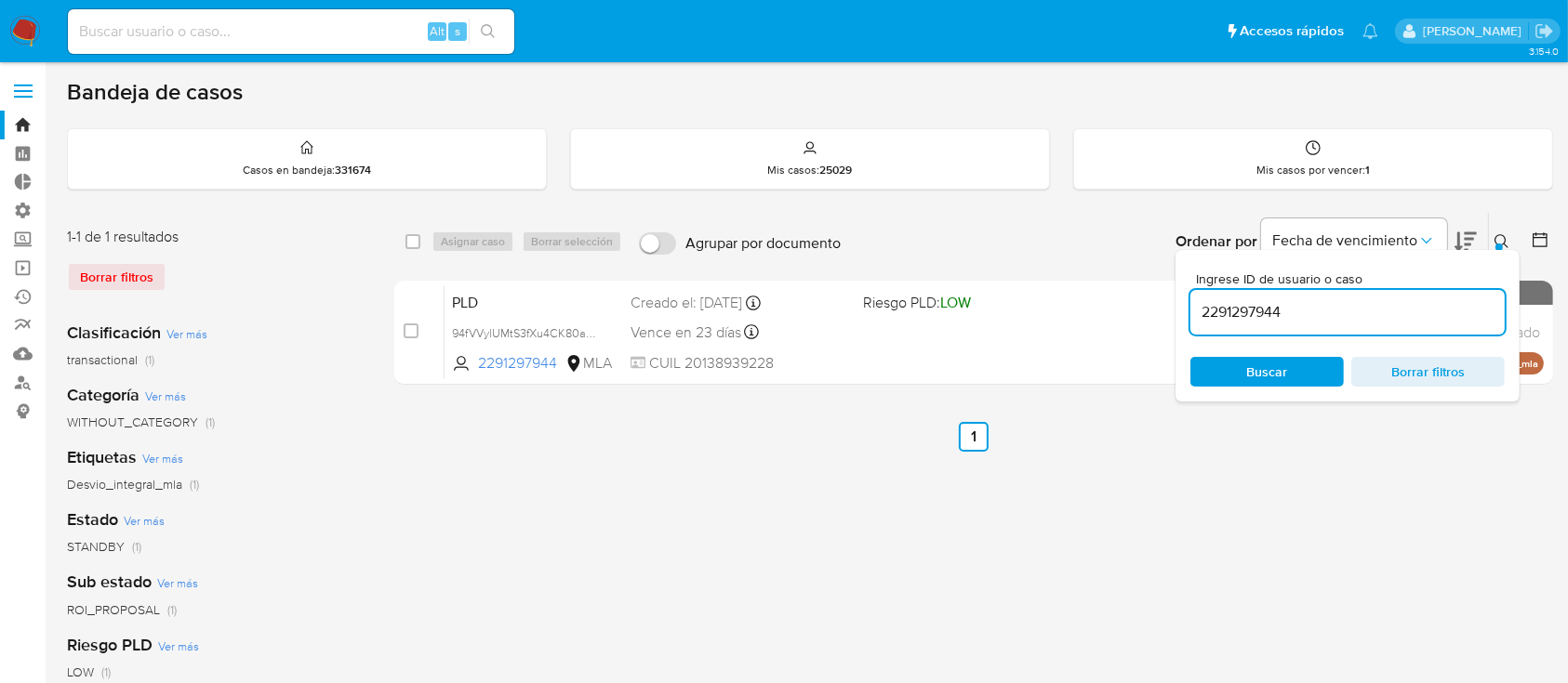
click at [1455, 482] on div "select-all-cases-checkbox Asignar caso Borrar selección Agrupar por documento O…" at bounding box center [973, 620] width 1159 height 816
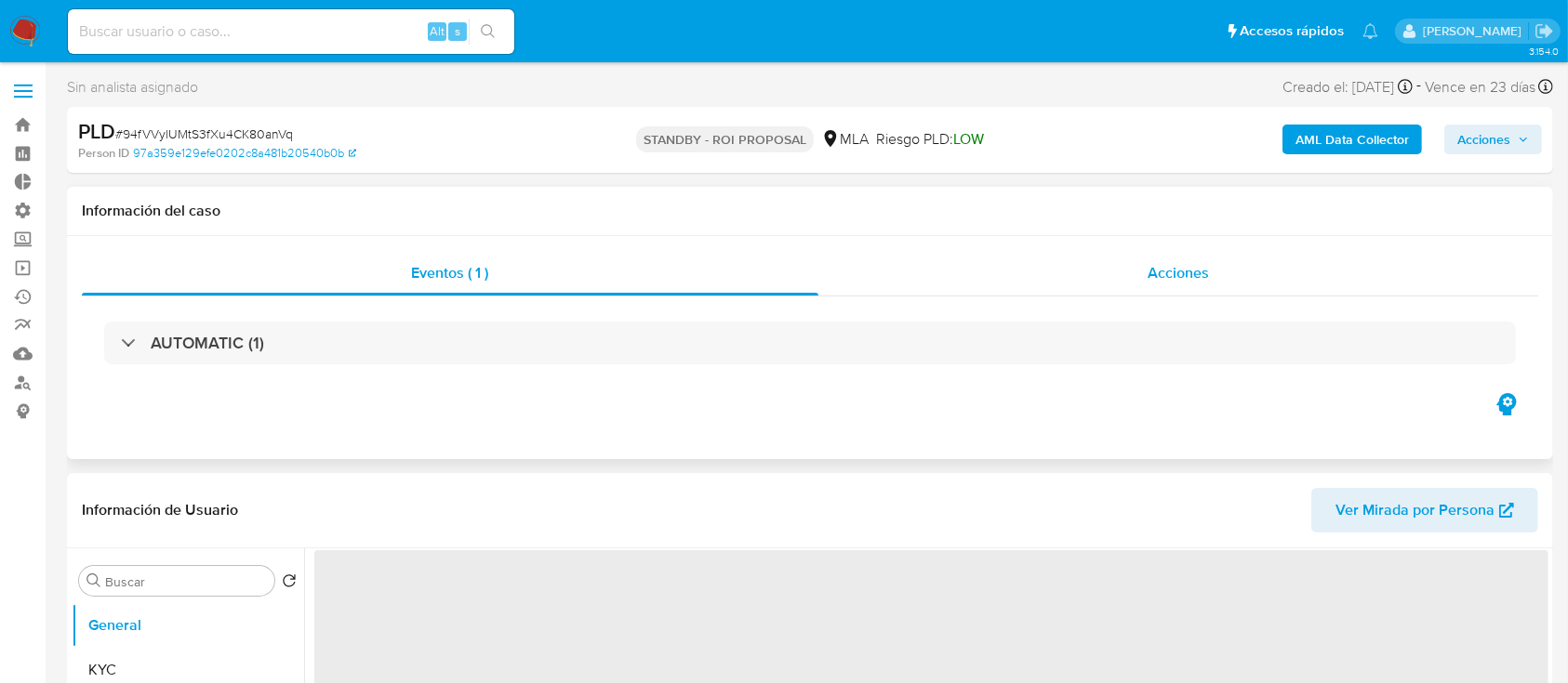
click at [1091, 263] on div "Acciones" at bounding box center [1178, 273] width 720 height 44
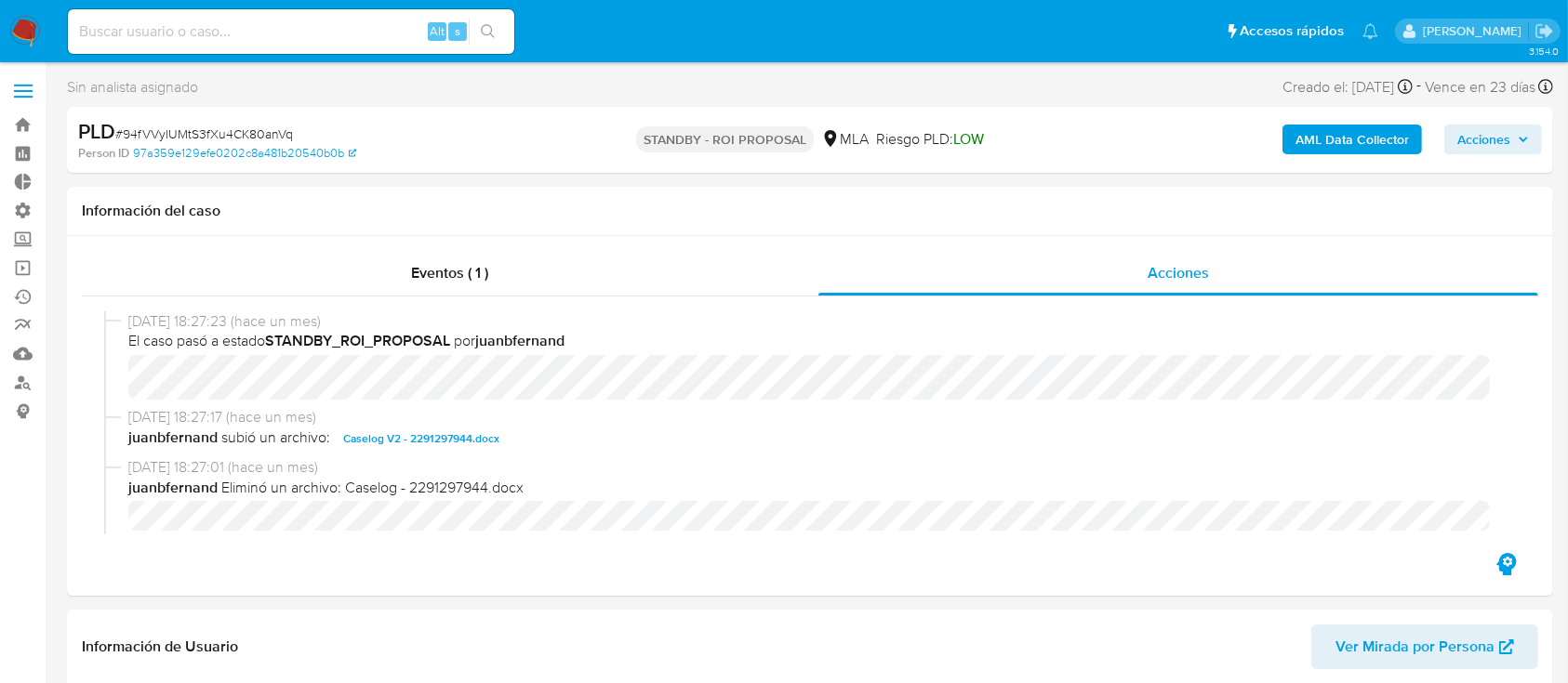
select select "10"
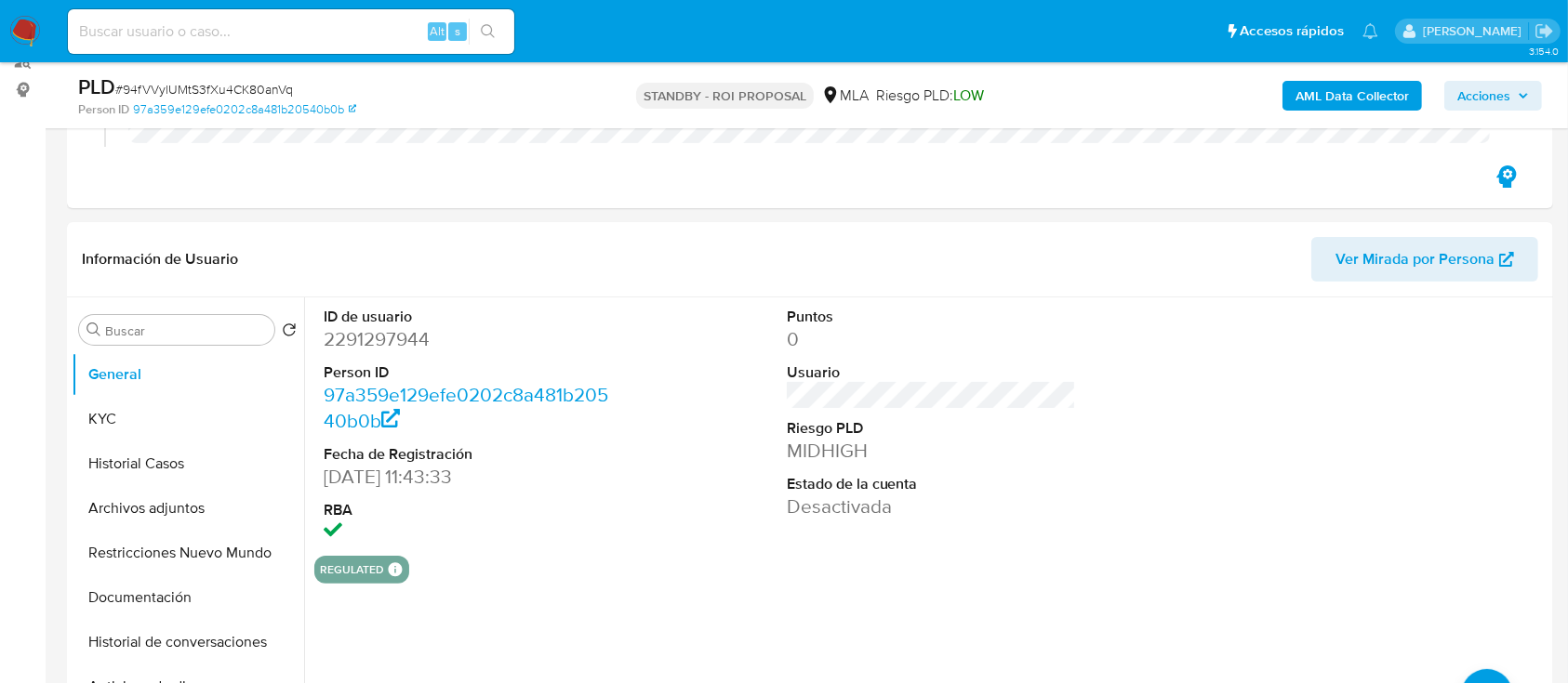
scroll to position [372, 0]
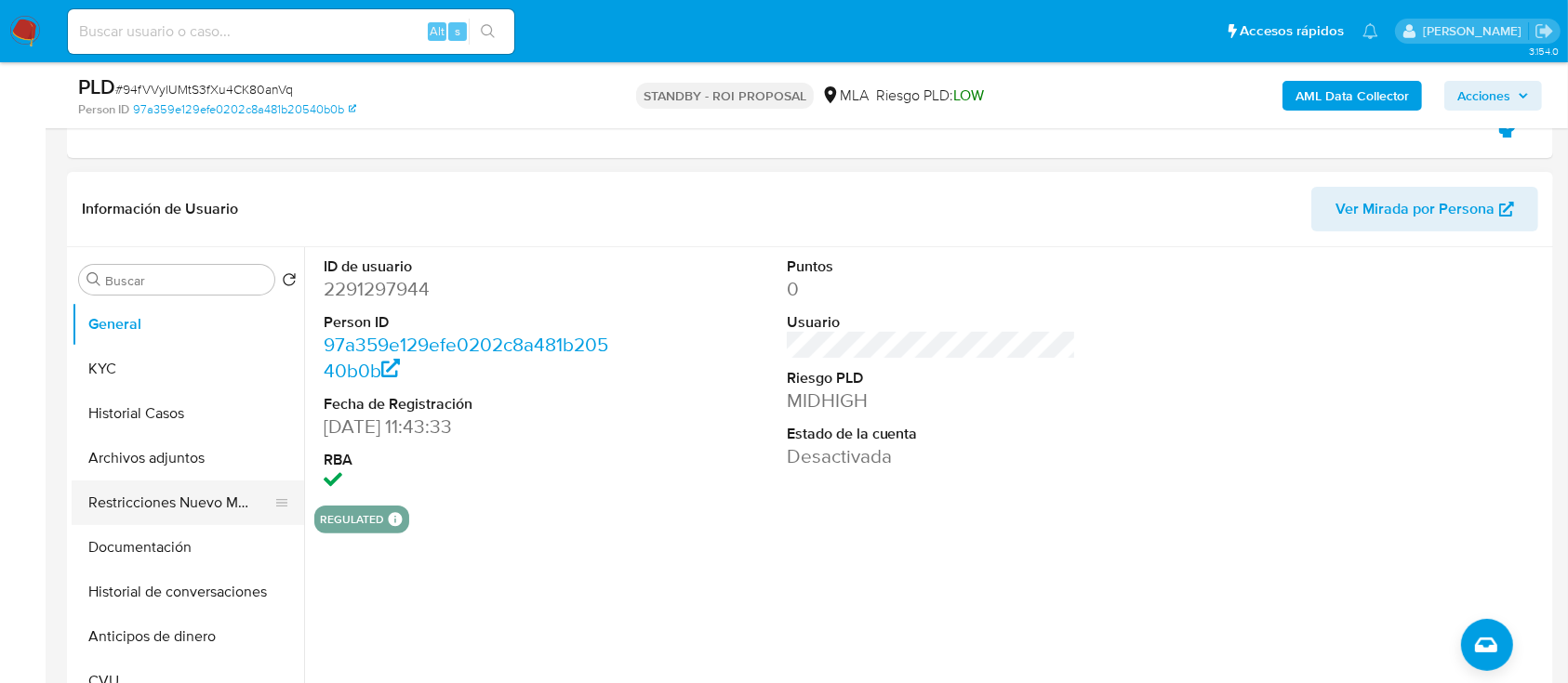
click at [146, 517] on button "Restricciones Nuevo Mundo" at bounding box center [181, 502] width 218 height 44
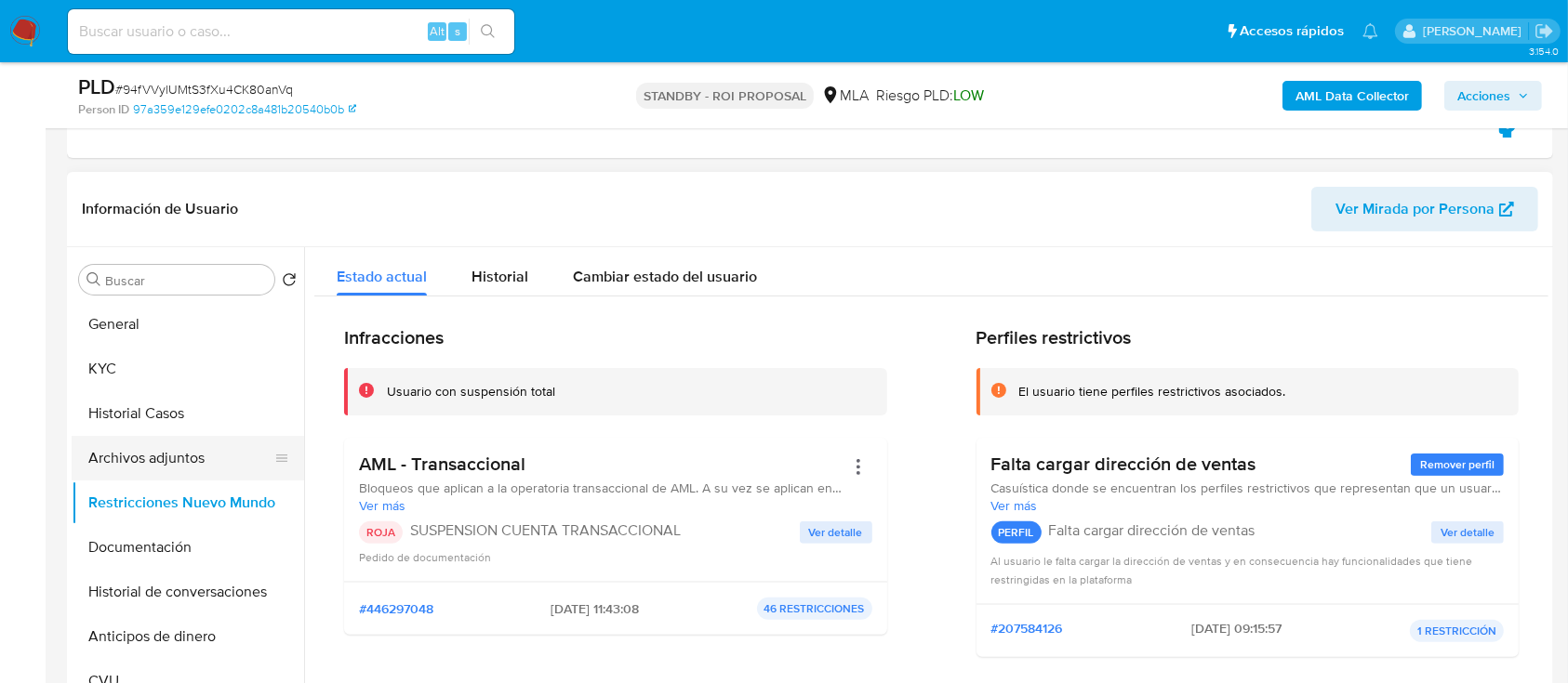
click at [179, 441] on button "Archivos adjuntos" at bounding box center [181, 457] width 218 height 44
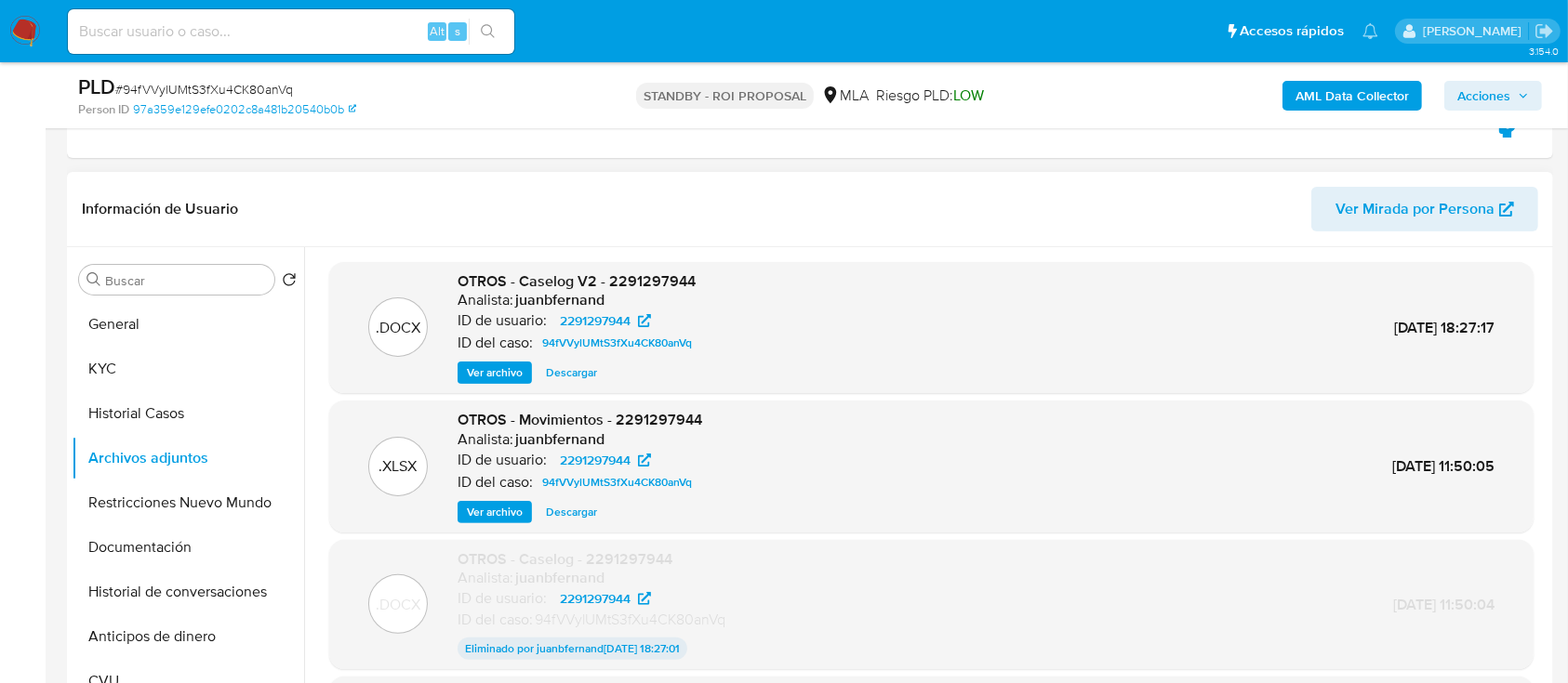
click at [596, 376] on button "Descargar" at bounding box center [571, 373] width 70 height 23
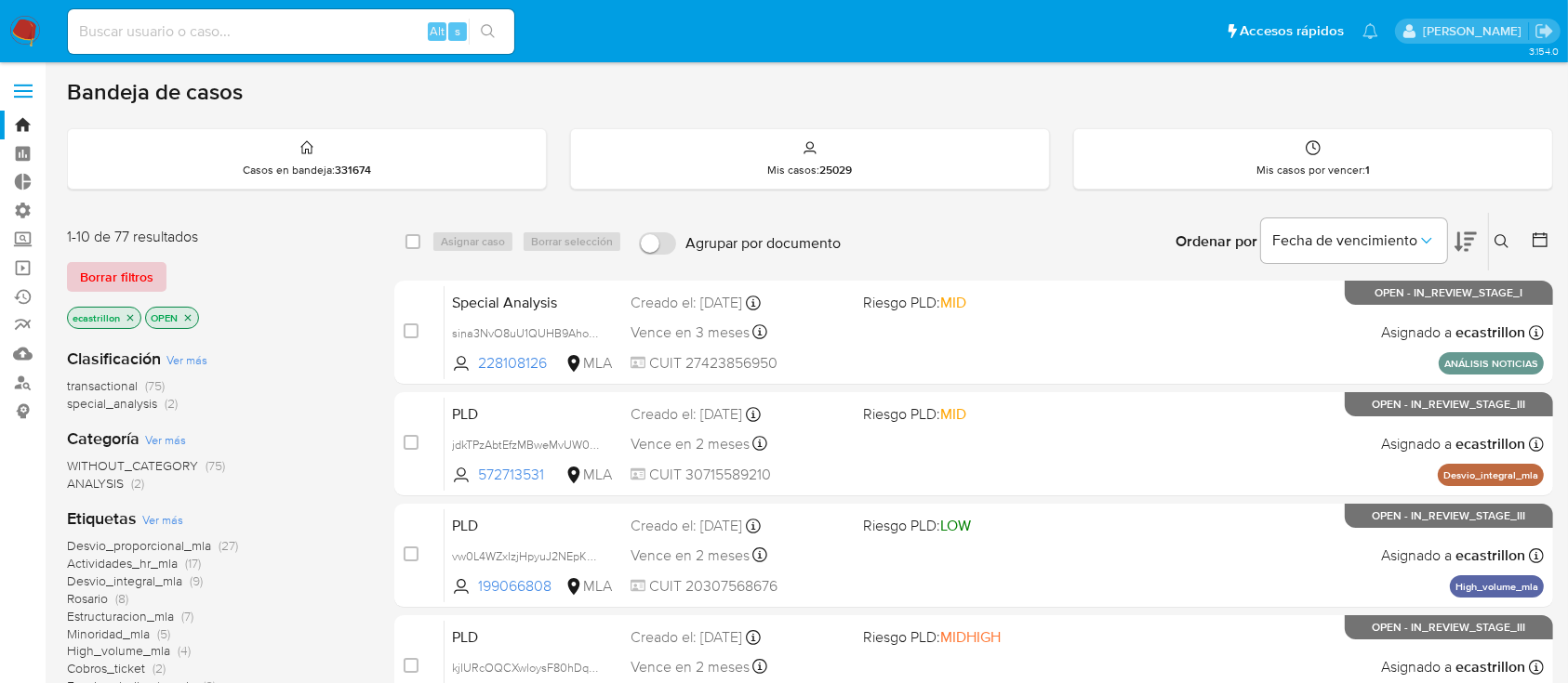
click at [134, 272] on span "Borrar filtros" at bounding box center [116, 277] width 74 height 26
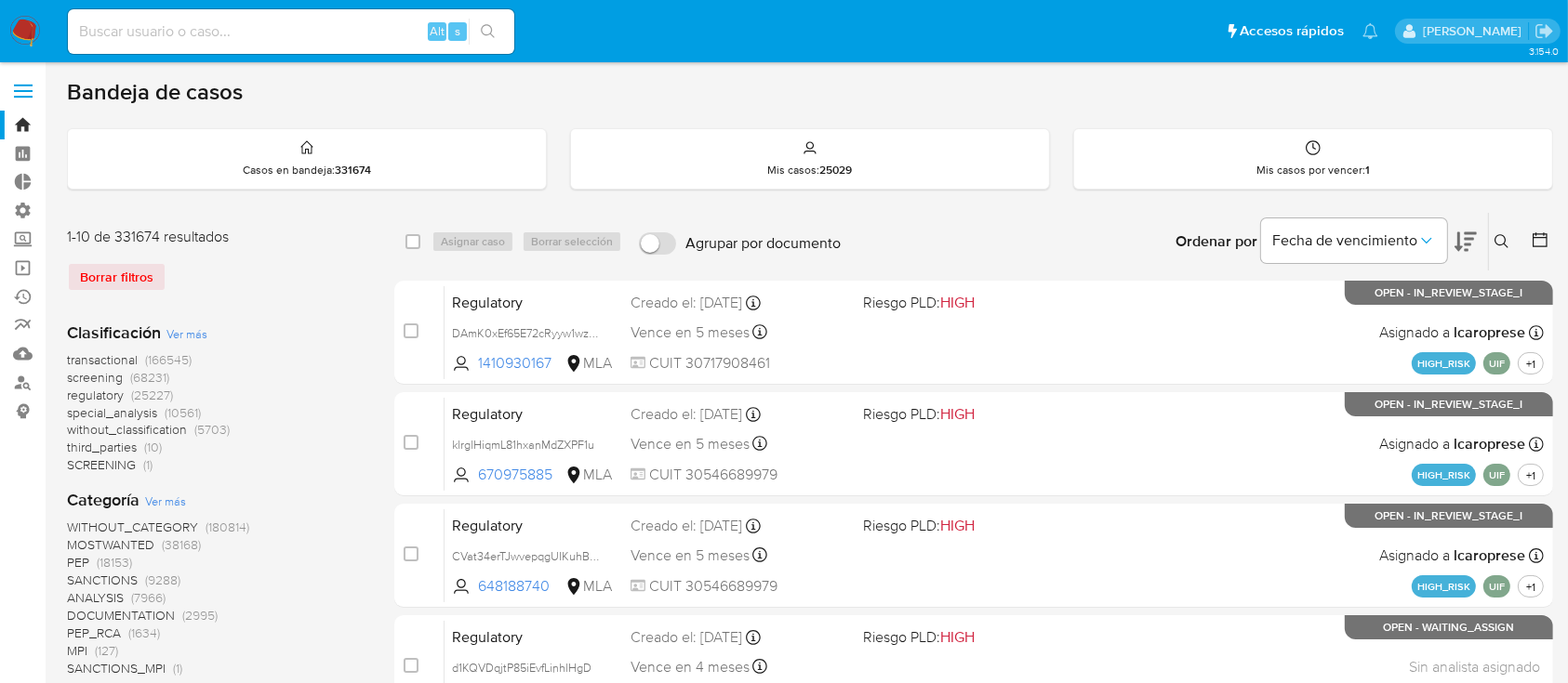
click at [1505, 235] on icon at bounding box center [1501, 241] width 15 height 15
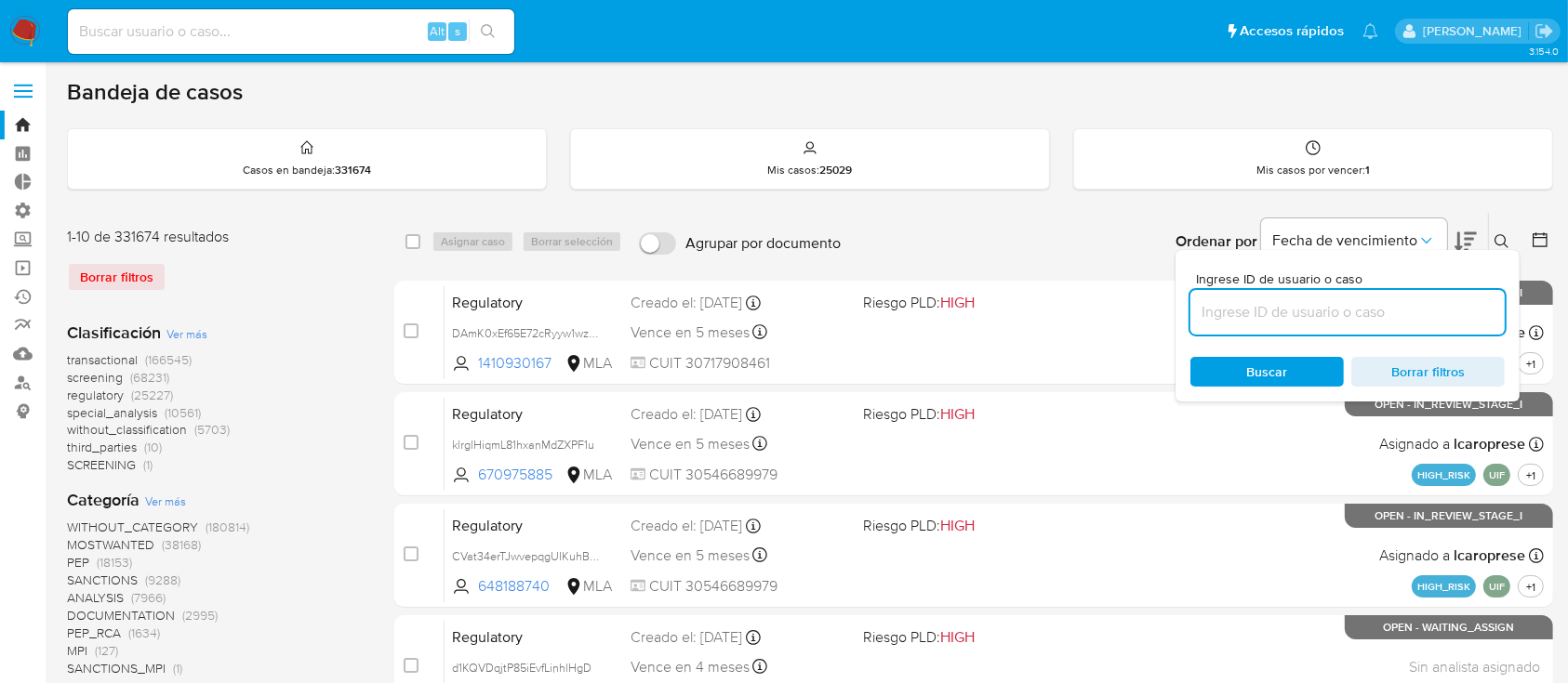
click at [1470, 314] on input at bounding box center [1347, 312] width 314 height 25
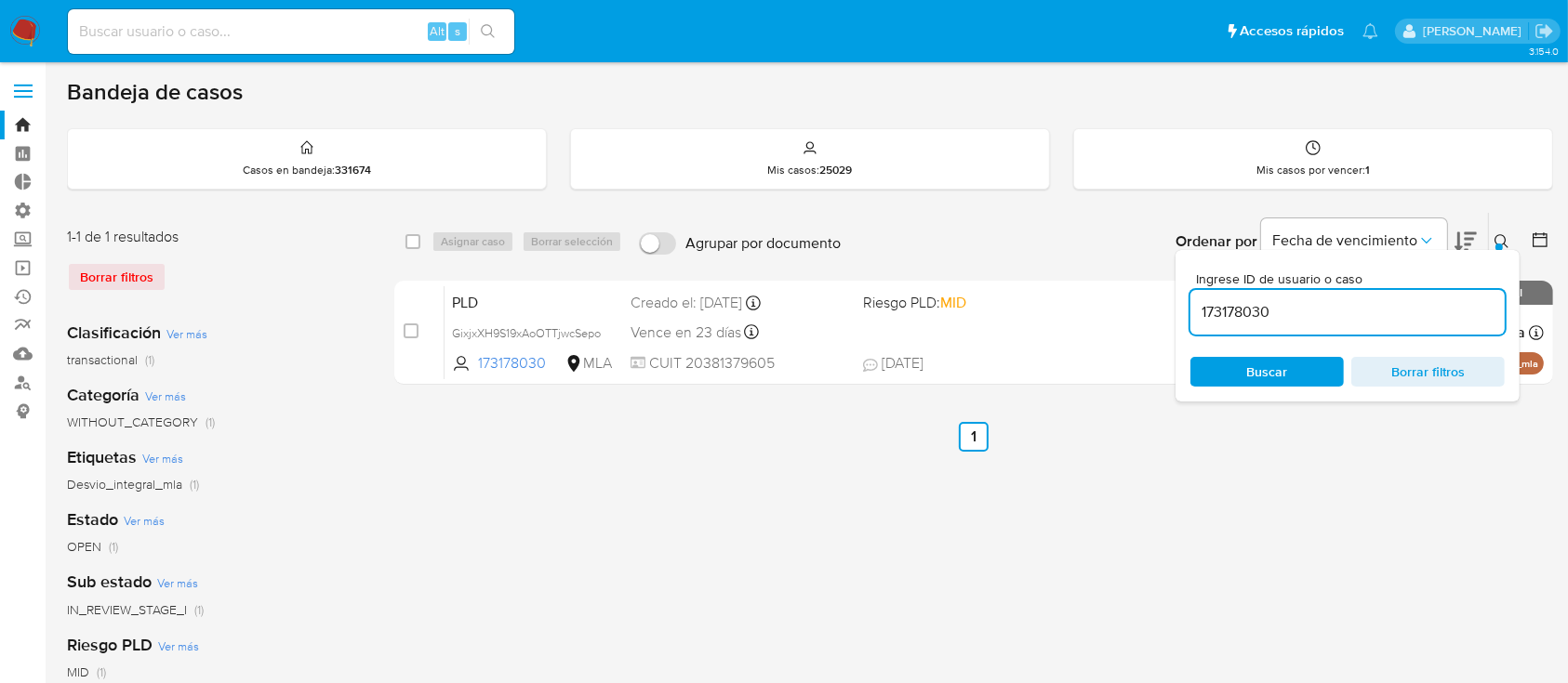
click at [1500, 231] on button at bounding box center [1503, 241] width 30 height 23
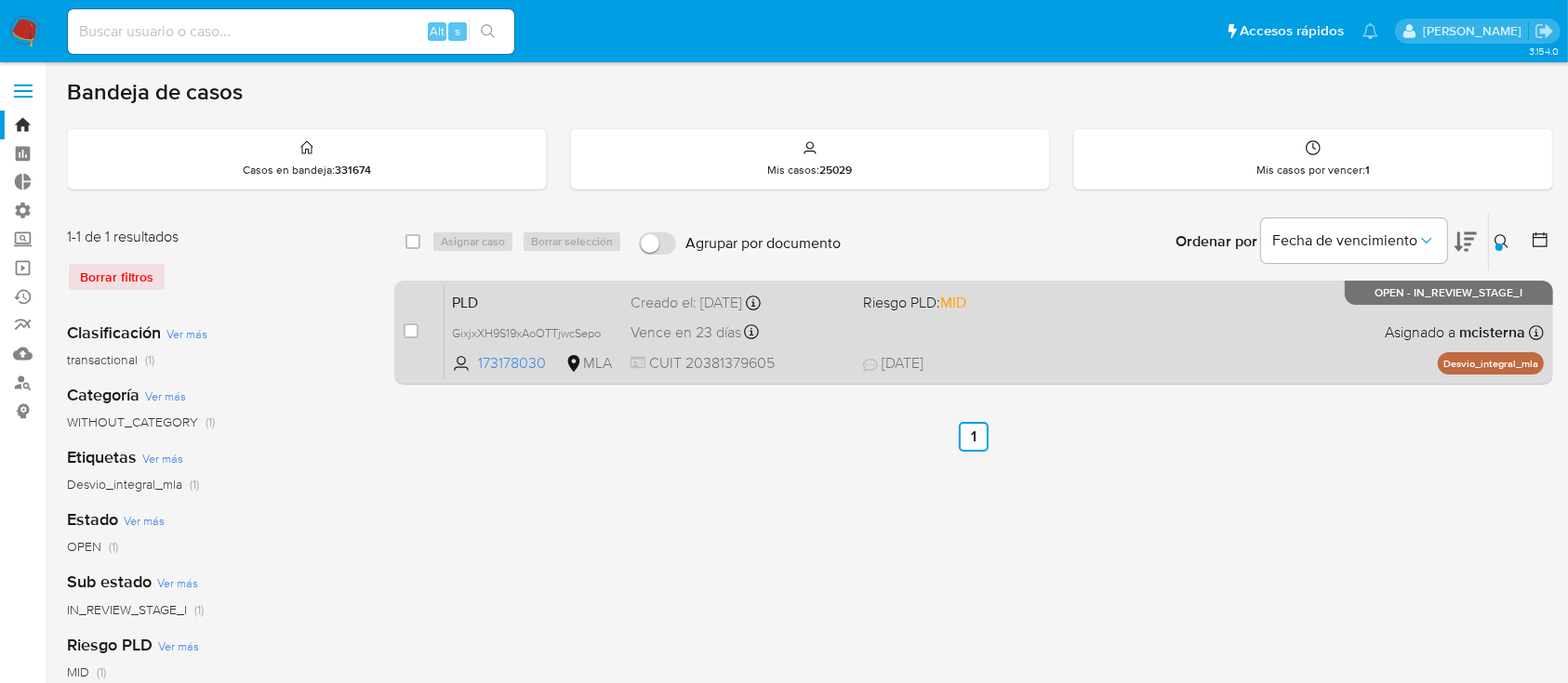
click at [1302, 329] on div "PLD GixjxXH9S19xAoOTTjwcSepo 173178030 MLA Riesgo PLD: MID Creado el: 12/06/202…" at bounding box center [994, 333] width 1099 height 94
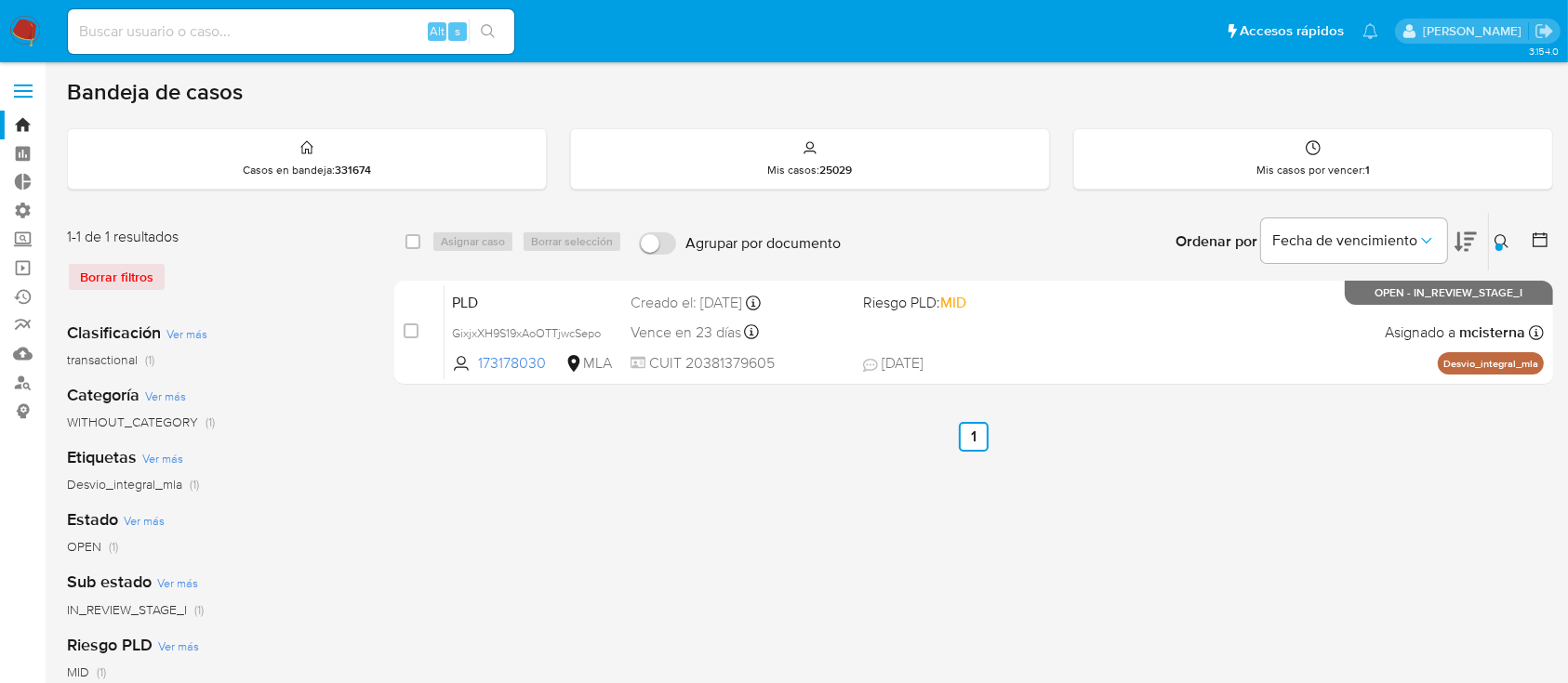
click at [1493, 239] on button at bounding box center [1503, 241] width 30 height 23
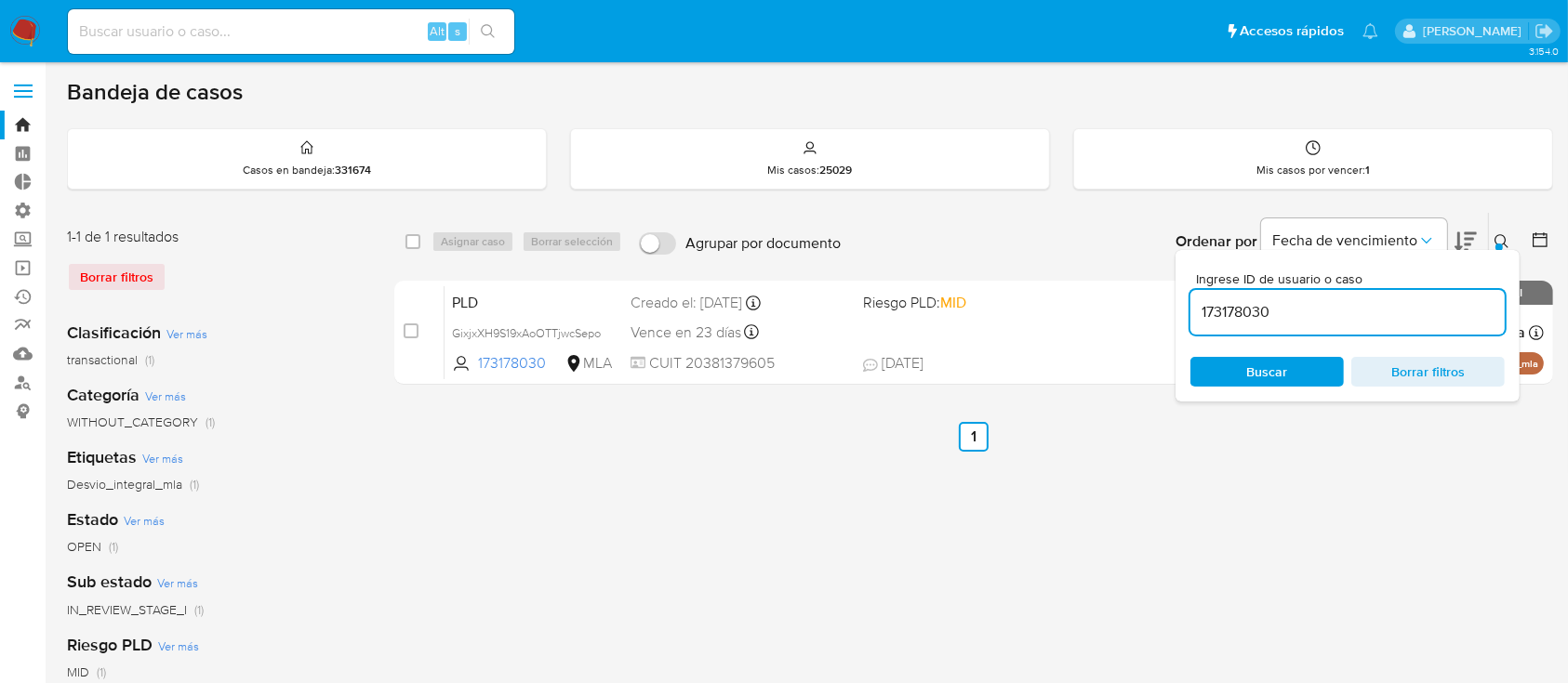
click at [1413, 305] on input "173178030" at bounding box center [1347, 312] width 314 height 25
click at [1413, 304] on input "173178030" at bounding box center [1347, 312] width 314 height 25
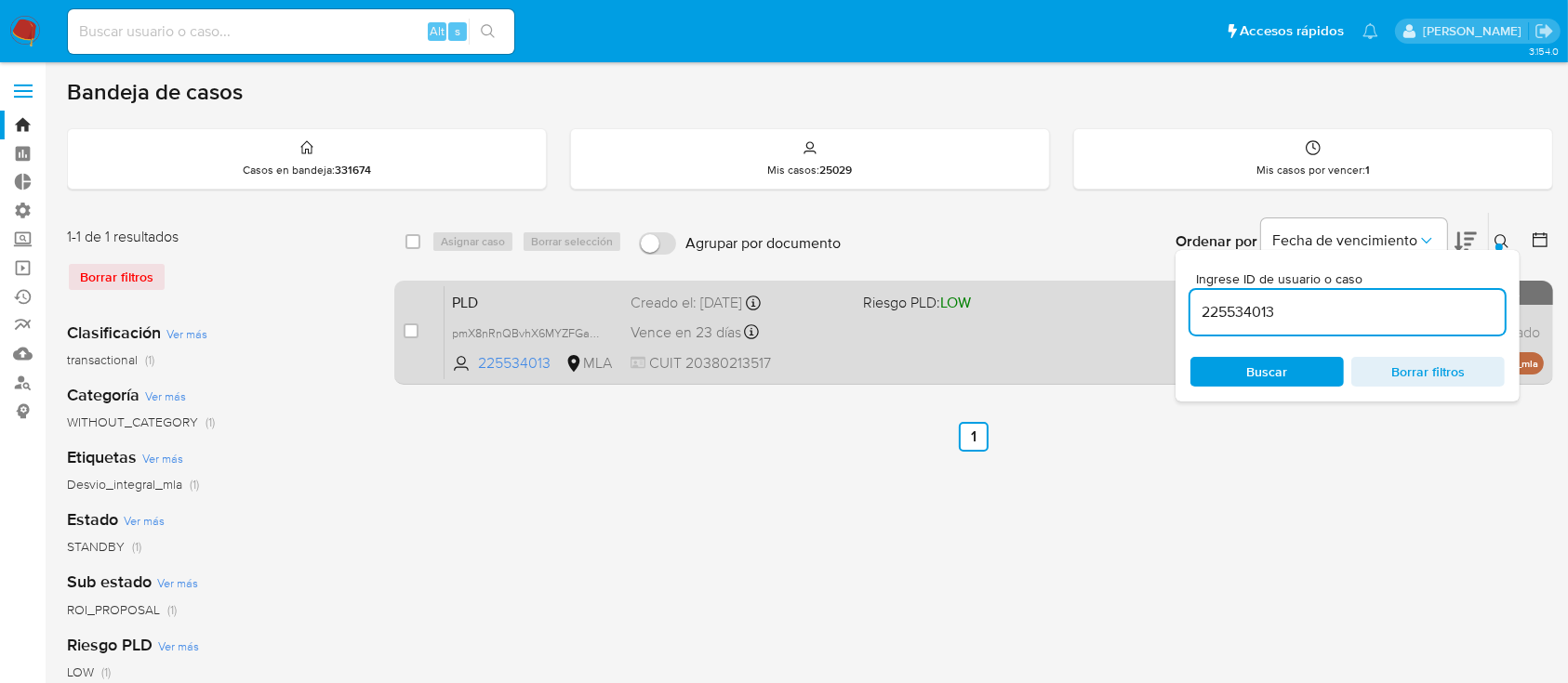
click at [1003, 329] on div "PLD pmX8nRnQBvhX6MYZFGadHXyW 225534013 MLA Riesgo PLD: LOW Creado el: 12/06/202…" at bounding box center [994, 333] width 1099 height 94
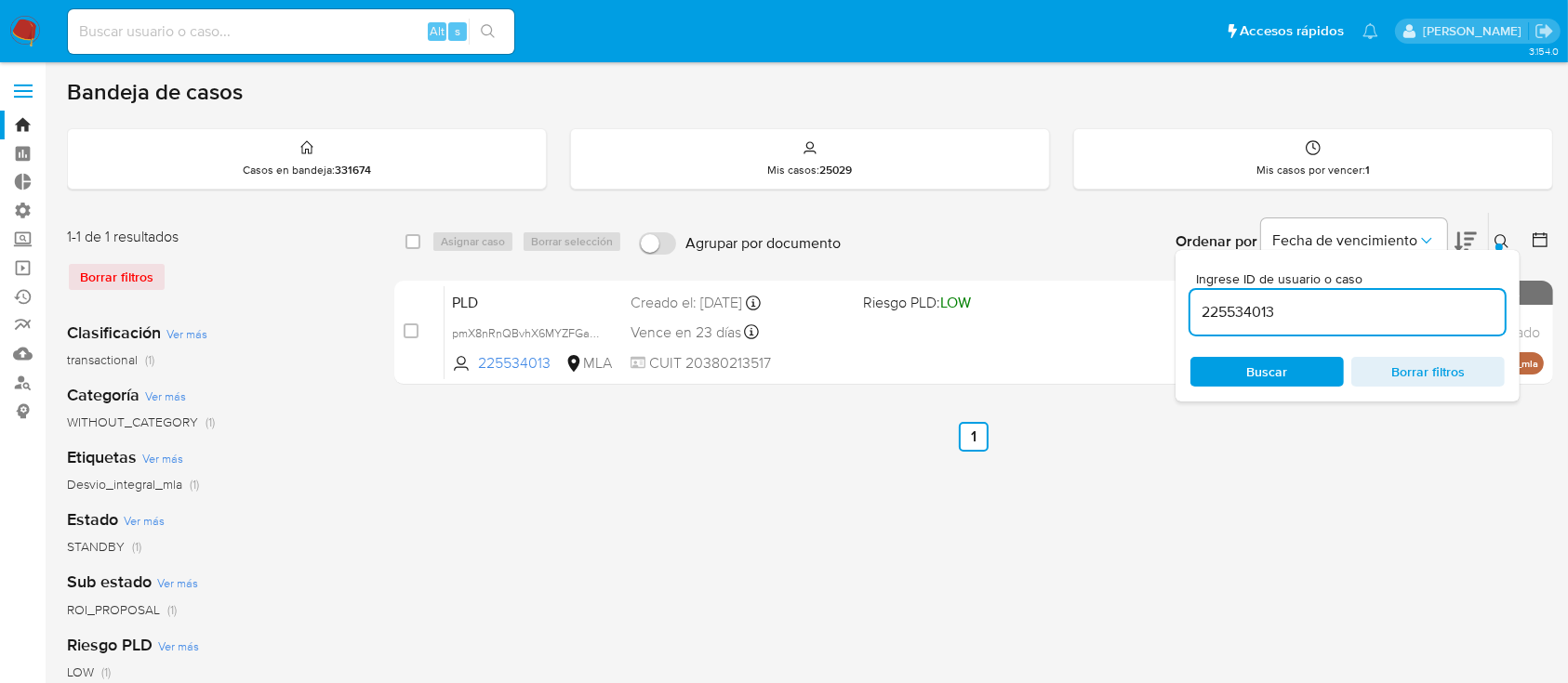
click at [1340, 324] on div "225534013" at bounding box center [1347, 312] width 314 height 44
click at [1334, 315] on input "225534013" at bounding box center [1347, 312] width 314 height 25
paste input "67857896"
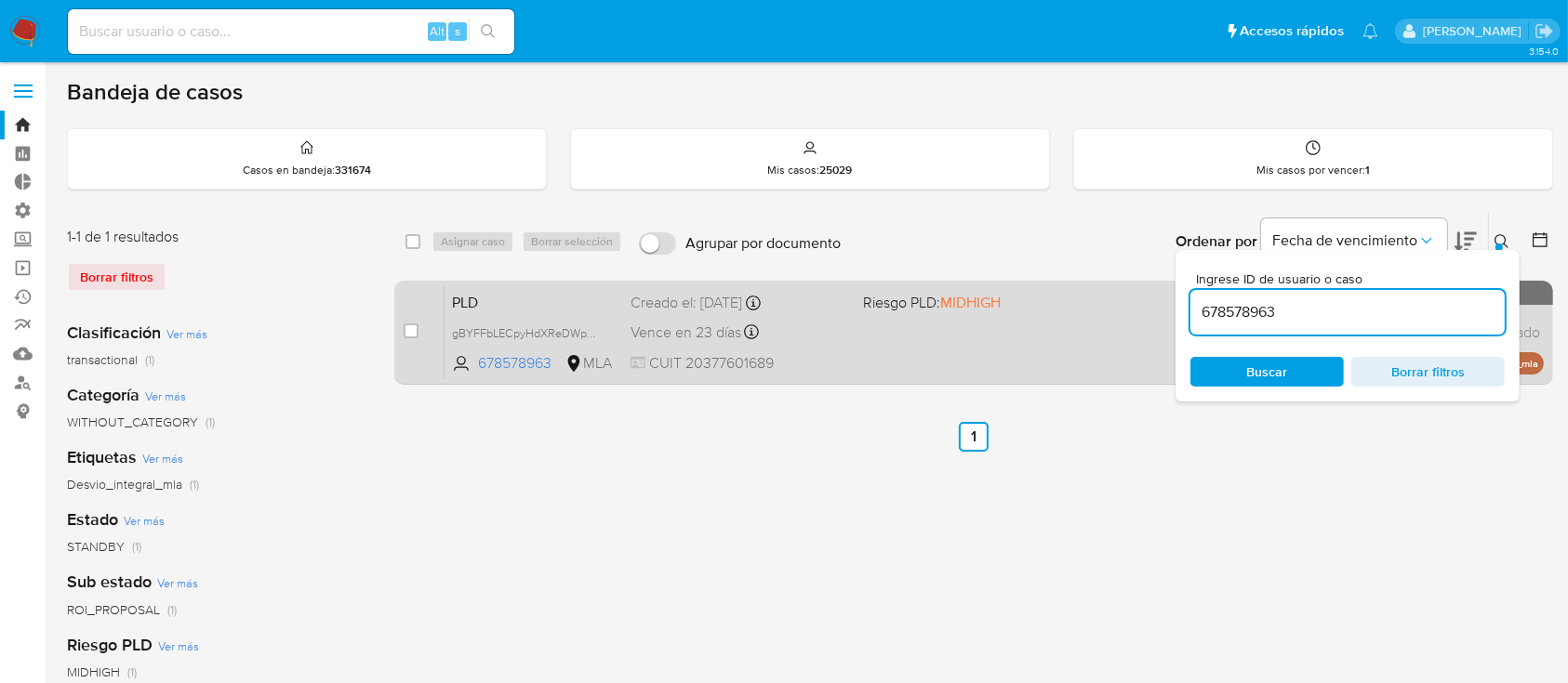
click at [905, 308] on span "Riesgo PLD: MIDHIGH" at bounding box center [931, 302] width 137 height 21
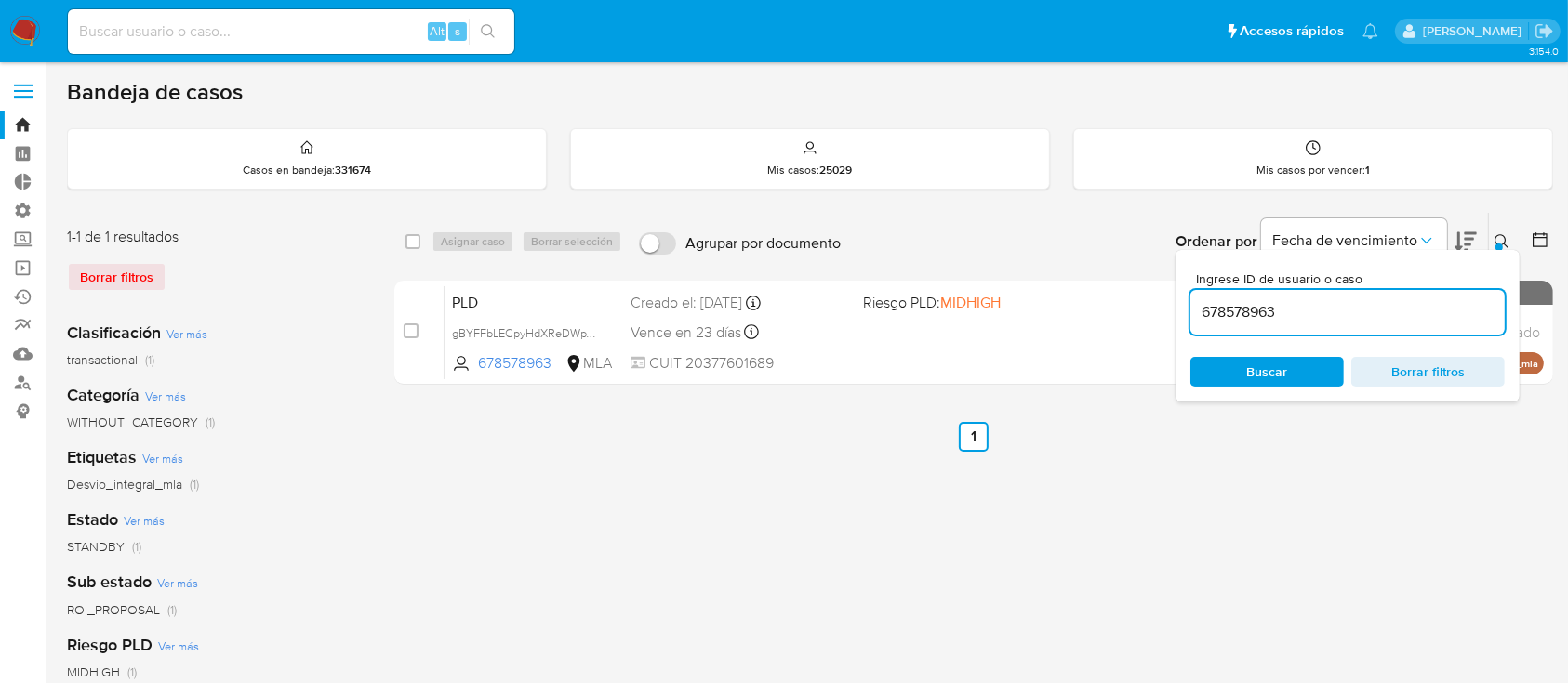
click at [1006, 240] on div "Ordenar por Fecha de vencimiento No es posible ordenar los resultados mientras …" at bounding box center [1201, 241] width 703 height 58
click at [1510, 241] on button at bounding box center [1503, 241] width 30 height 23
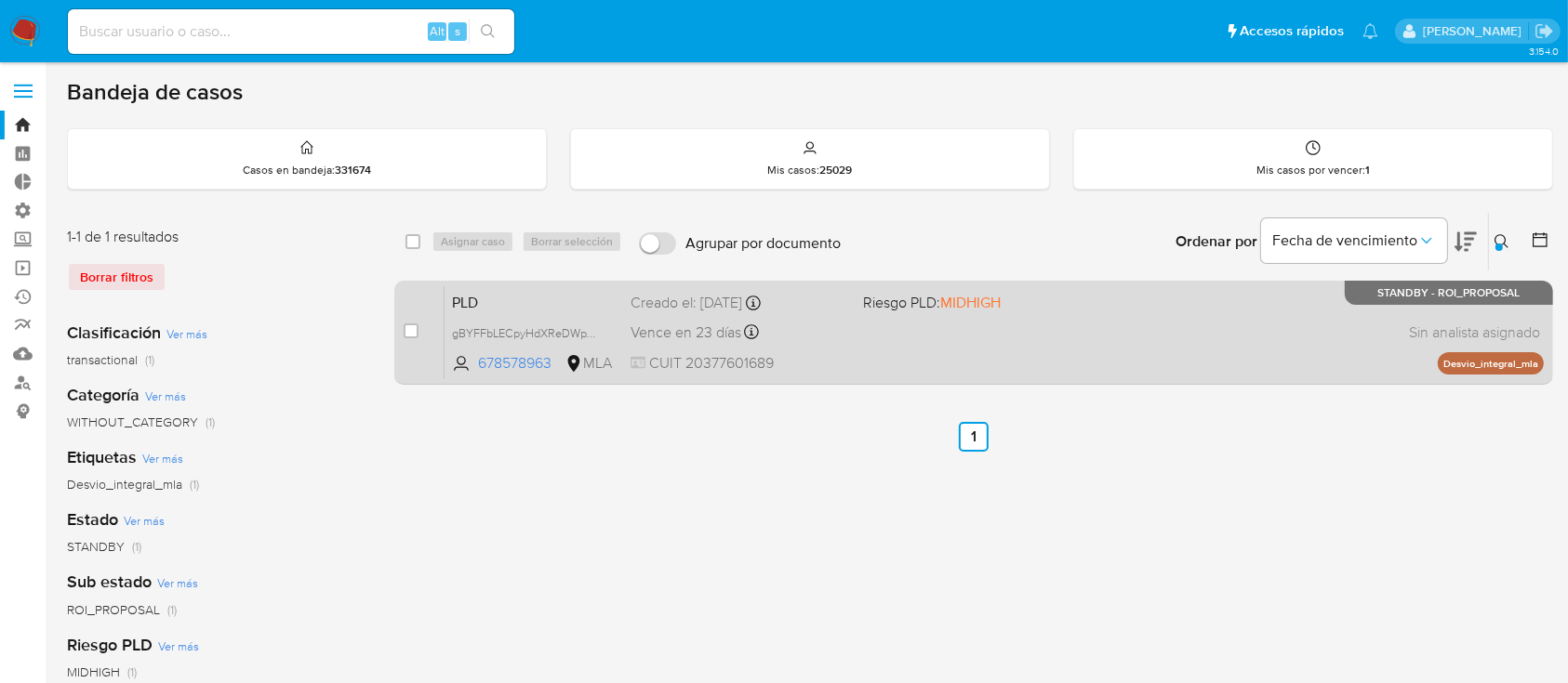
click at [876, 357] on div "PLD gBYFFbLECpyHdXReDWpVNVG3 678578963 MLA Riesgo PLD: MIDHIGH Creado el: 12/06…" at bounding box center [994, 333] width 1099 height 94
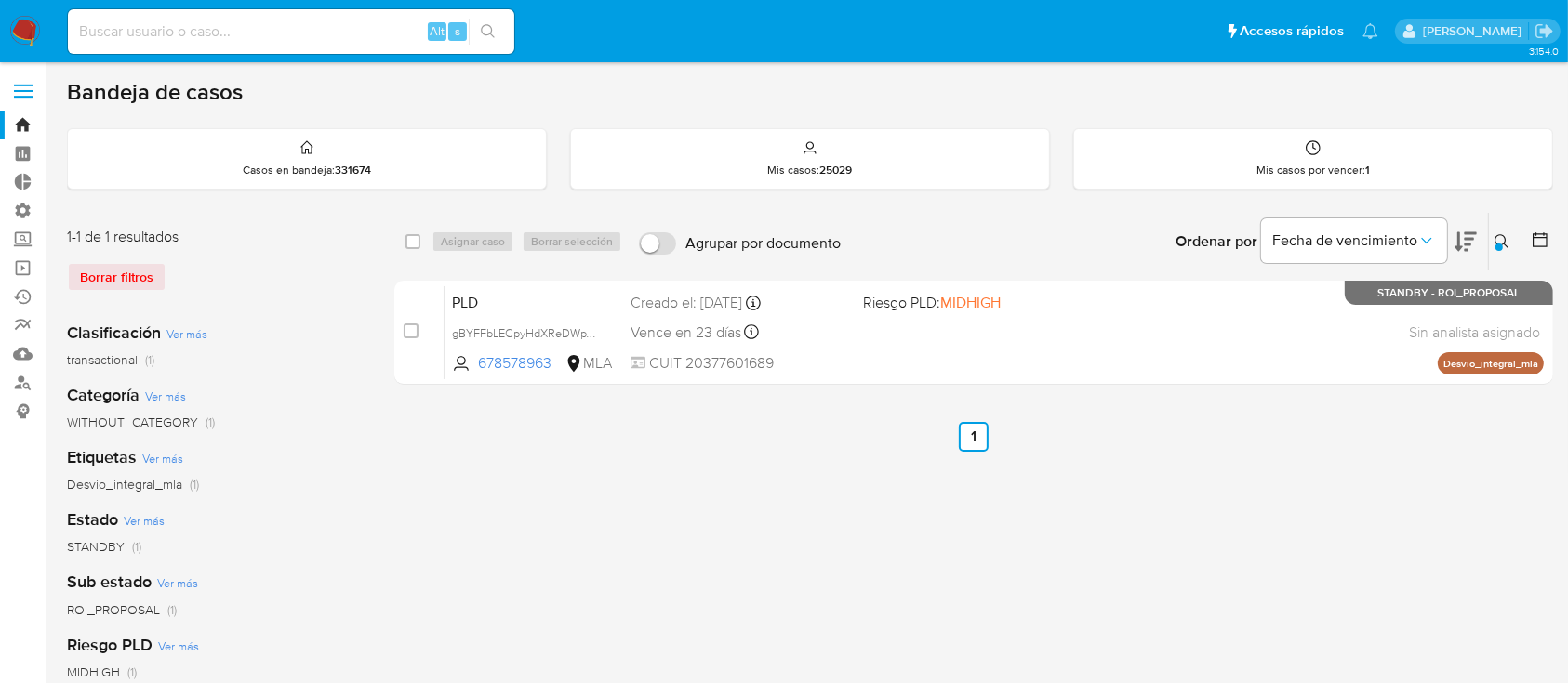
click at [1504, 242] on icon at bounding box center [1501, 241] width 14 height 14
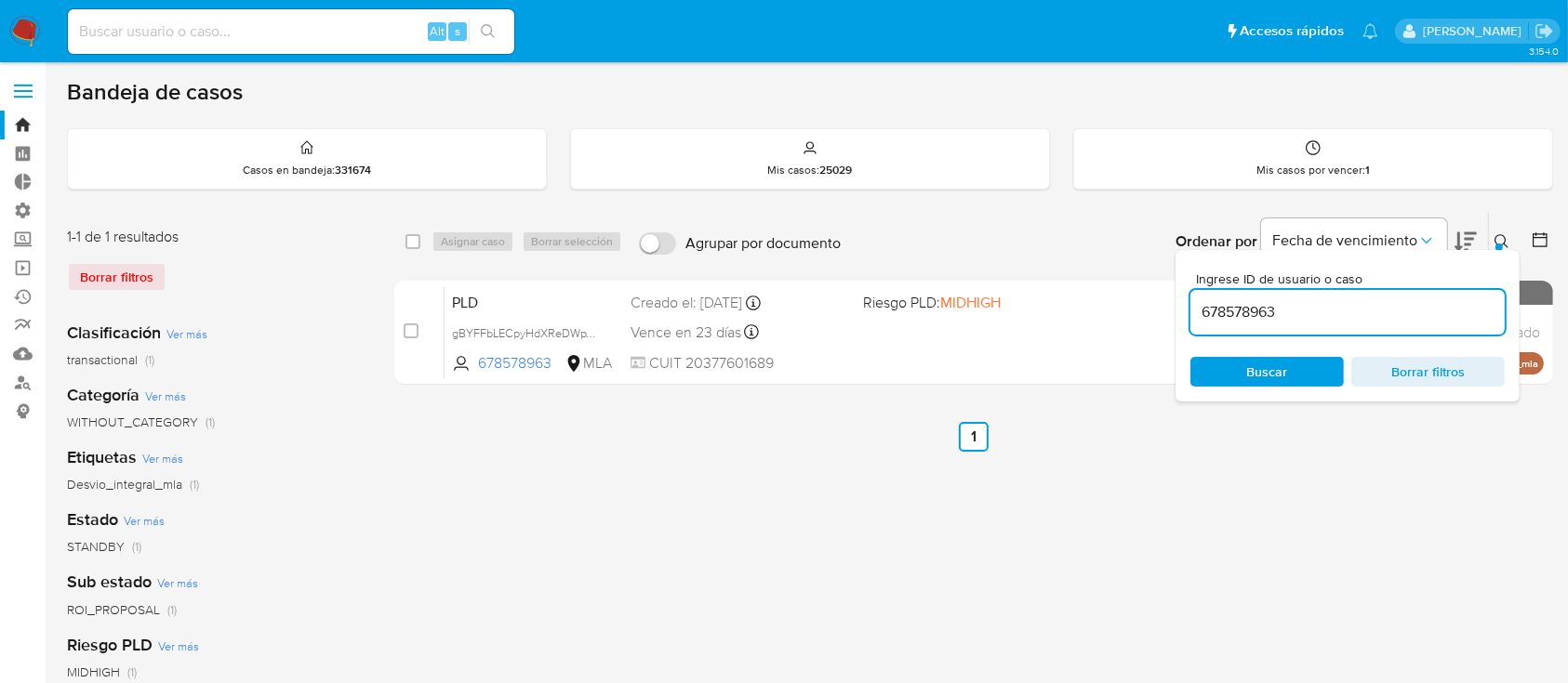
click at [1383, 313] on input "678578963" at bounding box center [1347, 312] width 314 height 25
type input "606361854"
click at [1496, 239] on icon at bounding box center [1501, 241] width 15 height 15
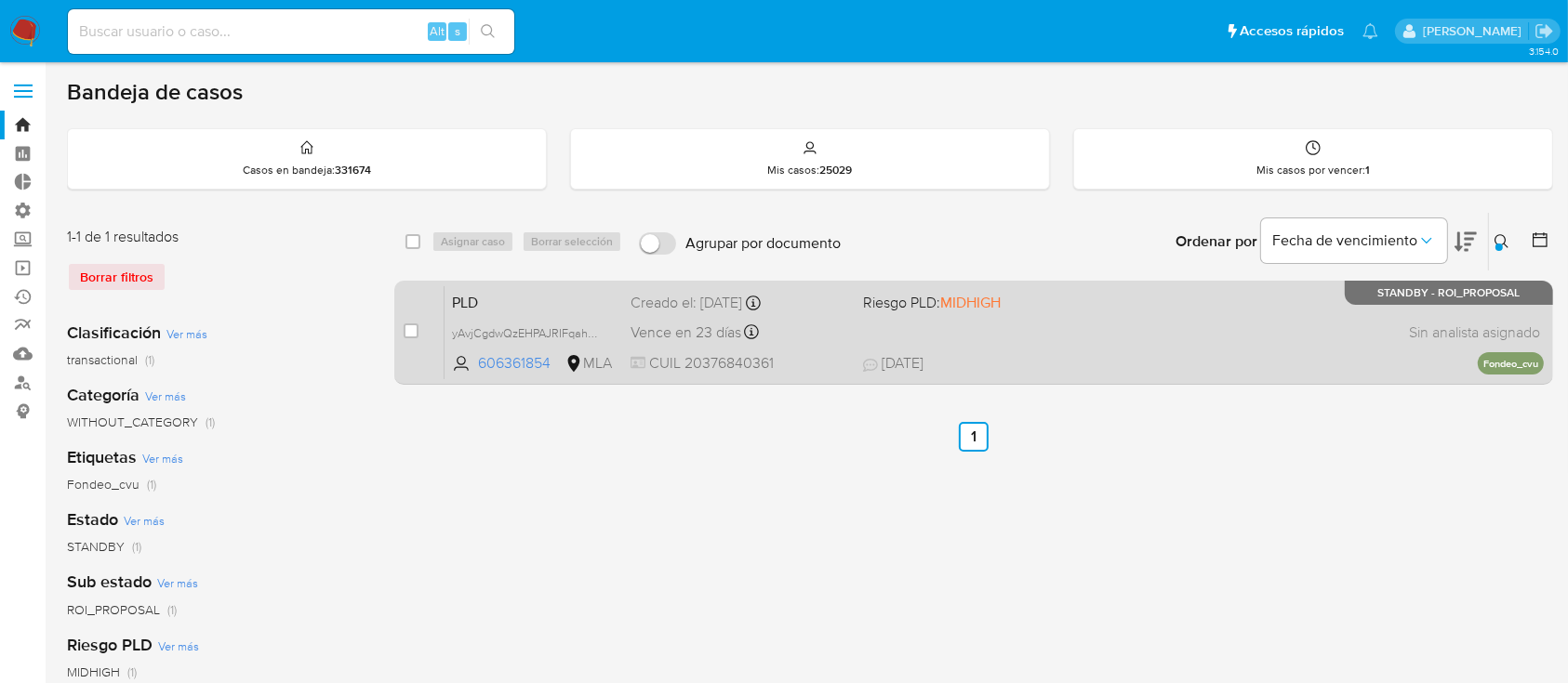
click at [1262, 328] on div "PLD yAvjCgdwQzEHPAJRIFqahyNb 606361854 MLA Riesgo PLD: MIDHIGH Creado el: 12/06…" at bounding box center [994, 333] width 1099 height 94
click at [1120, 343] on div "PLD yAvjCgdwQzEHPAJRIFqahyNb 606361854 MLA Riesgo PLD: MIDHIGH Creado el: 12/06…" at bounding box center [994, 333] width 1099 height 94
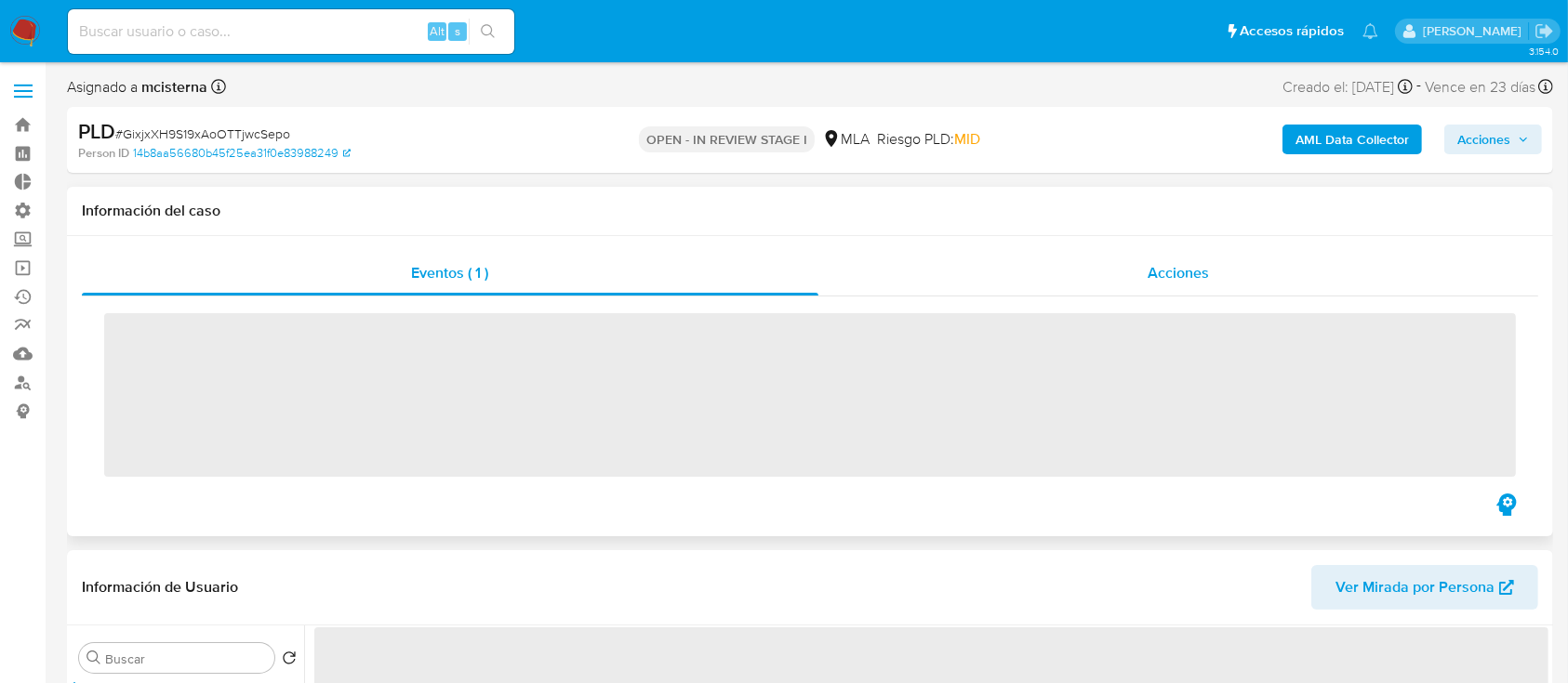
click at [1126, 274] on div "Acciones" at bounding box center [1178, 273] width 720 height 44
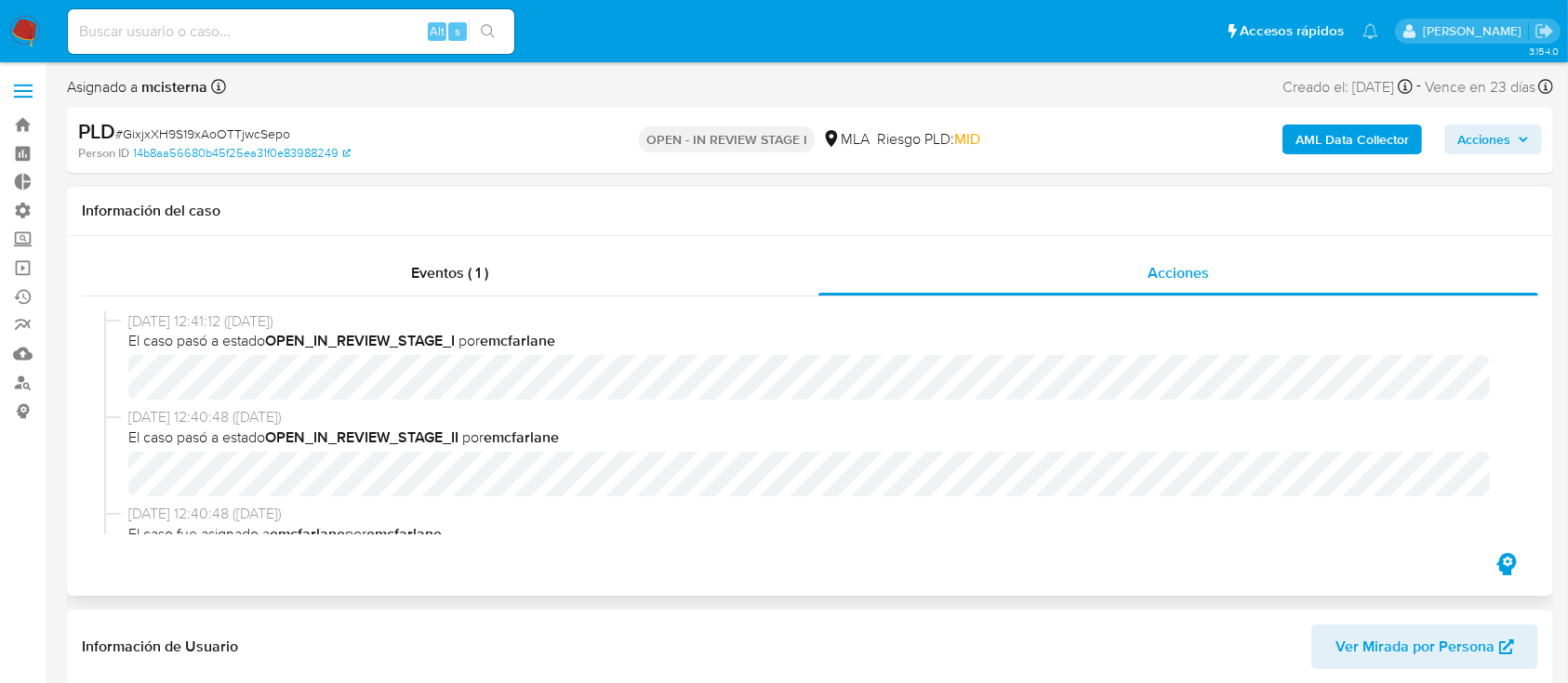
select select "10"
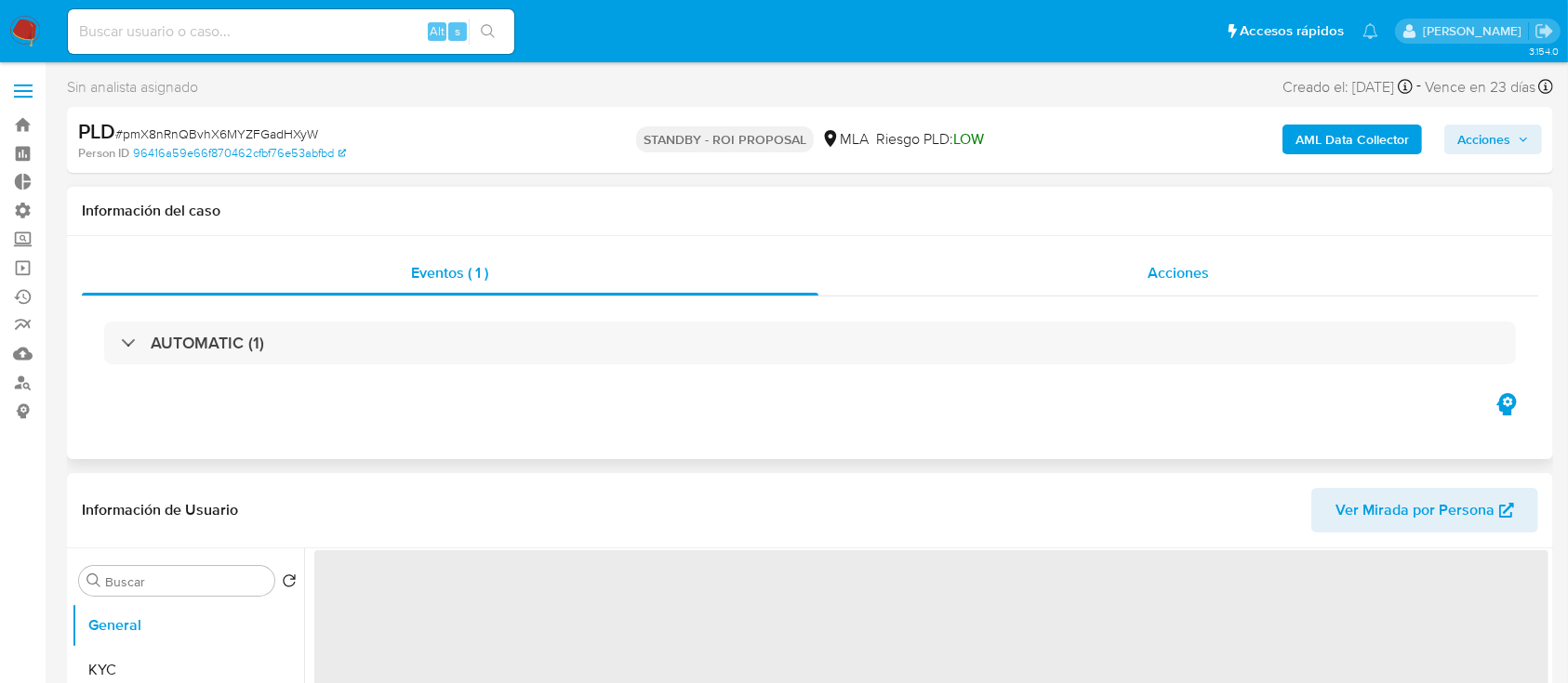
click at [1153, 275] on span "Acciones" at bounding box center [1177, 273] width 62 height 22
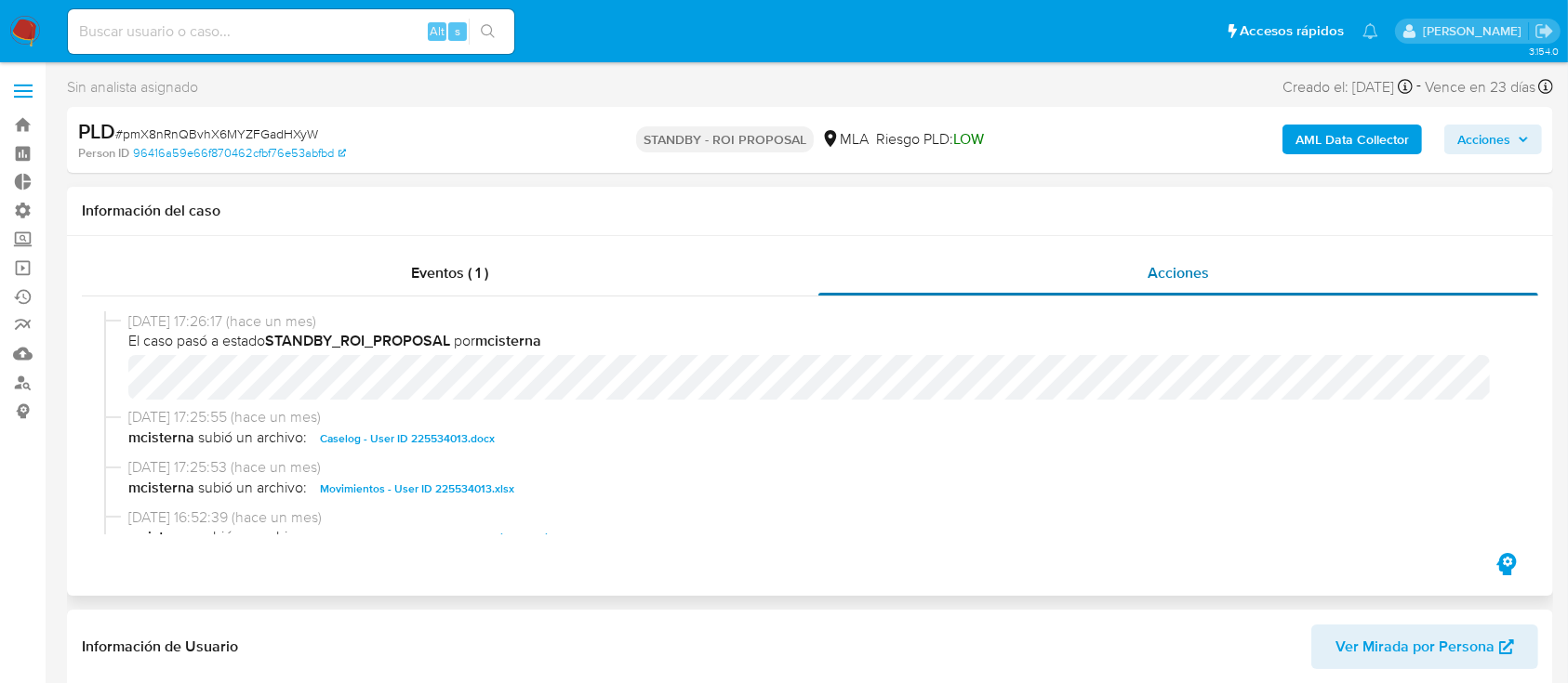
select select "10"
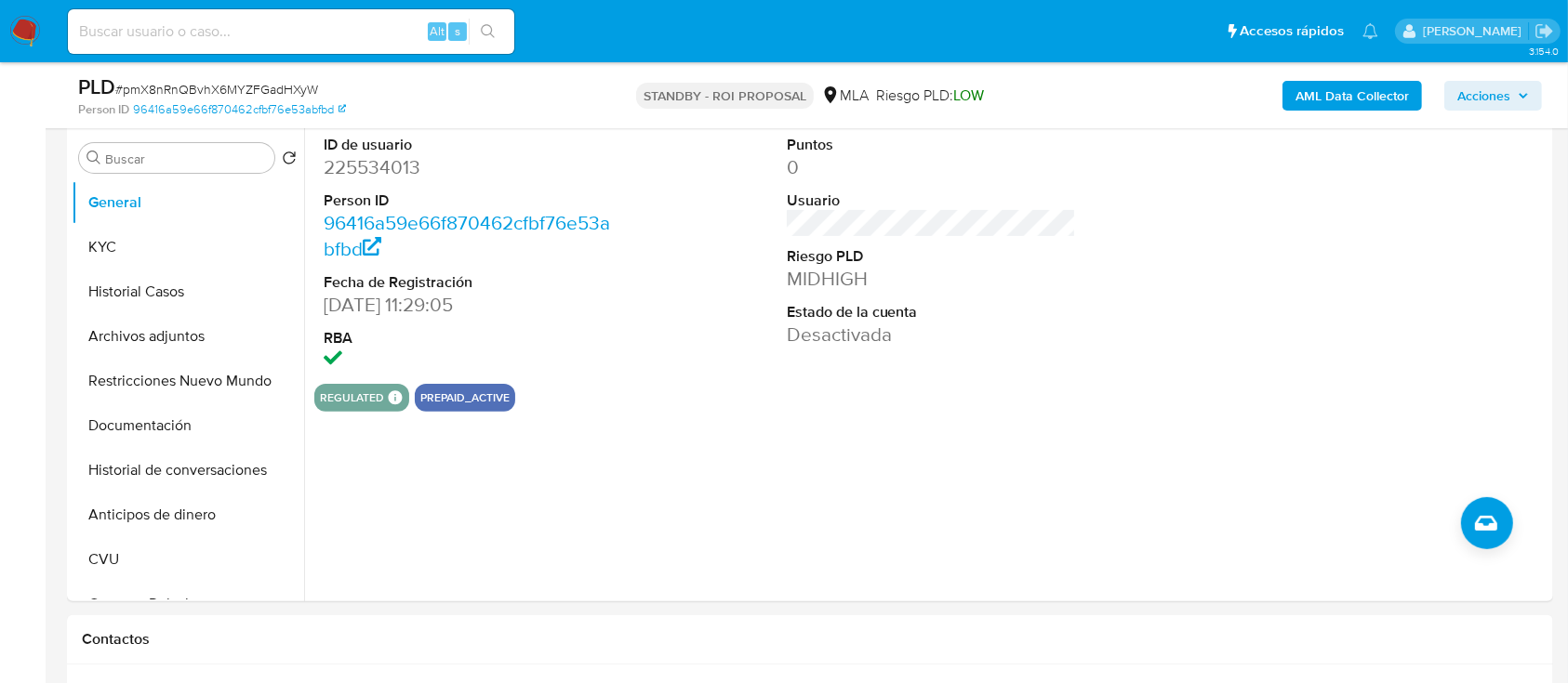
scroll to position [496, 0]
click at [131, 339] on button "Archivos adjuntos" at bounding box center [181, 334] width 218 height 44
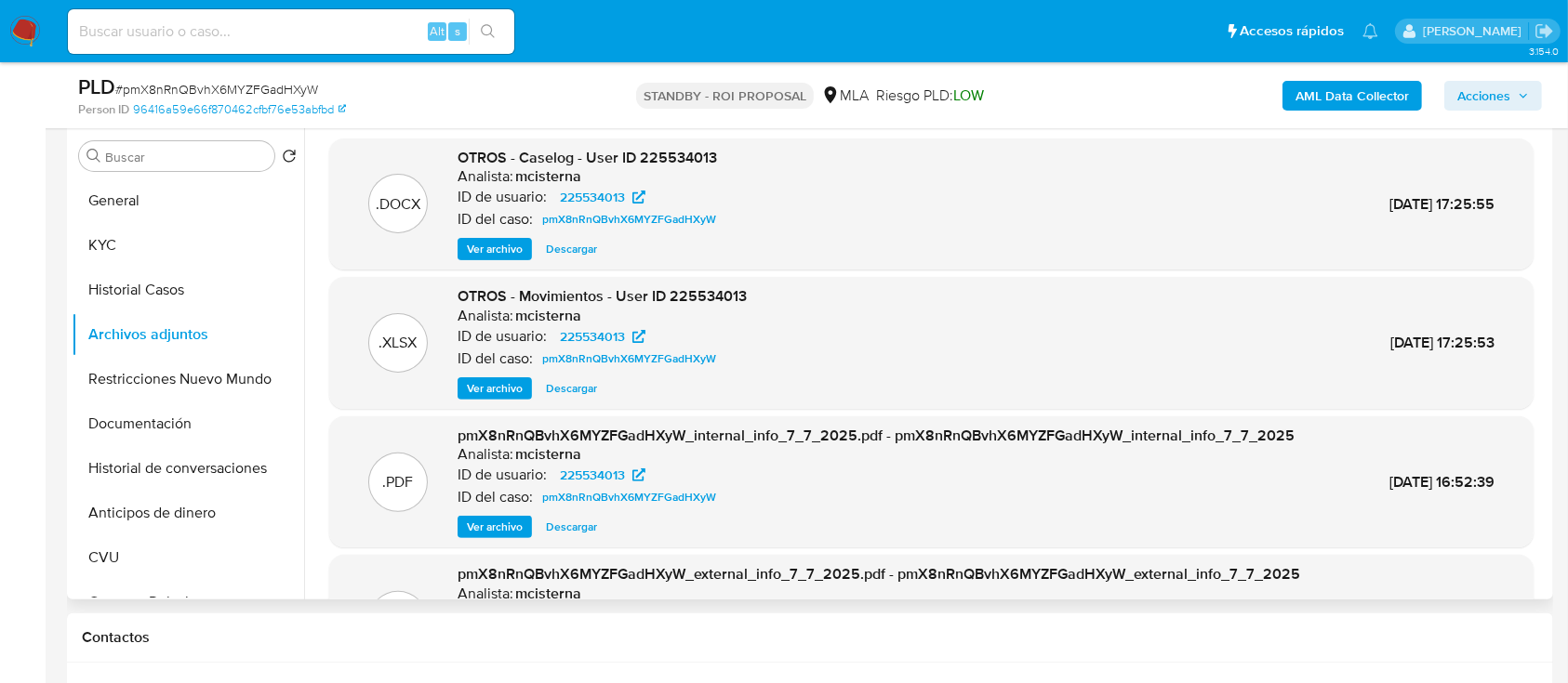
click at [557, 250] on span "Descargar" at bounding box center [571, 248] width 51 height 19
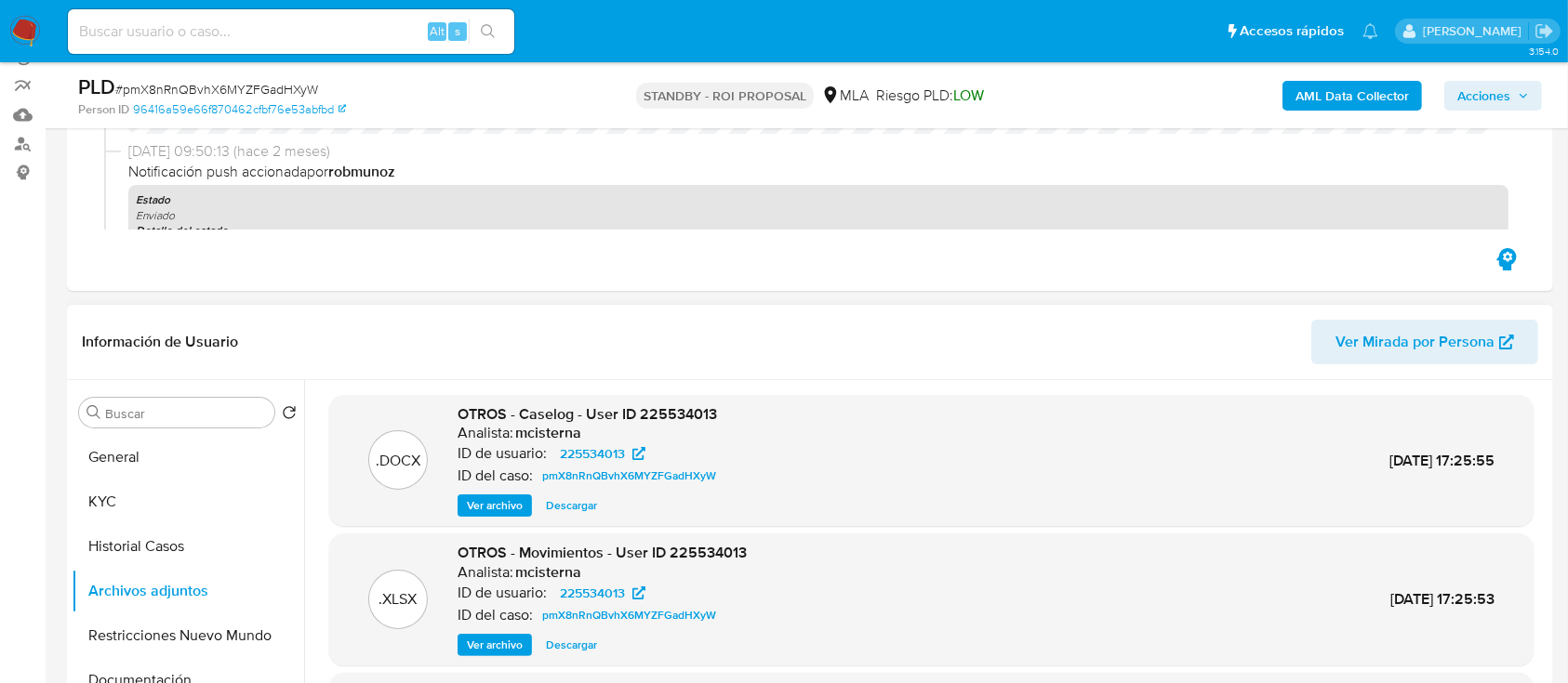
scroll to position [0, 0]
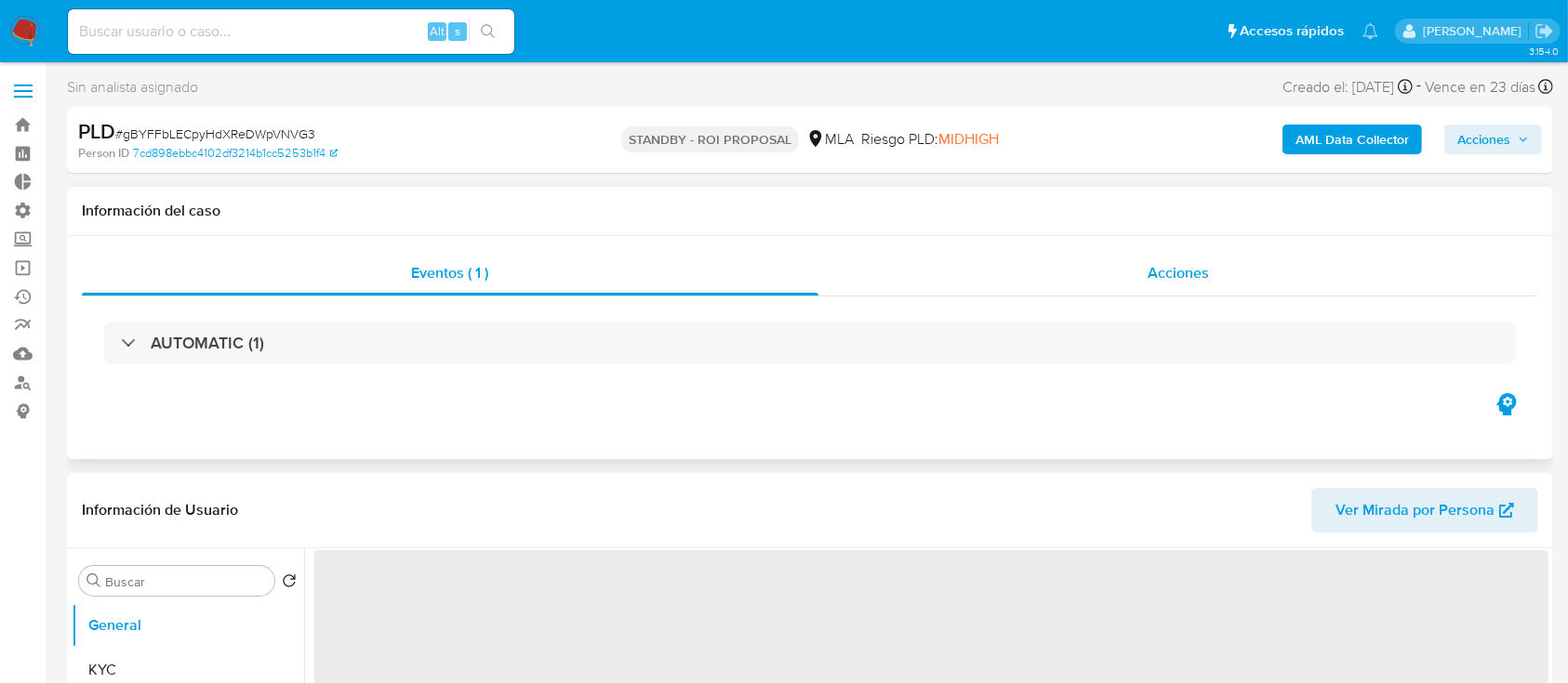
click at [1093, 290] on div "Acciones" at bounding box center [1178, 273] width 720 height 44
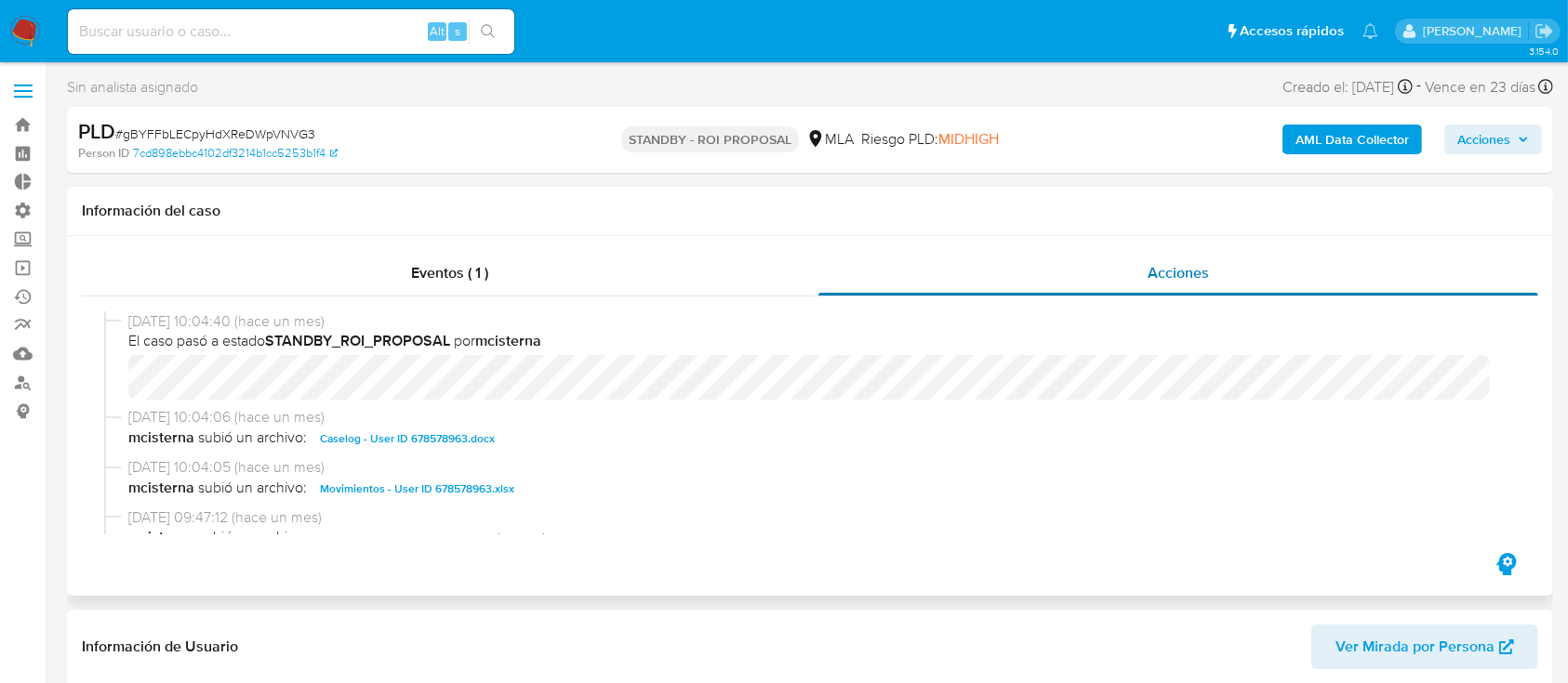
select select "10"
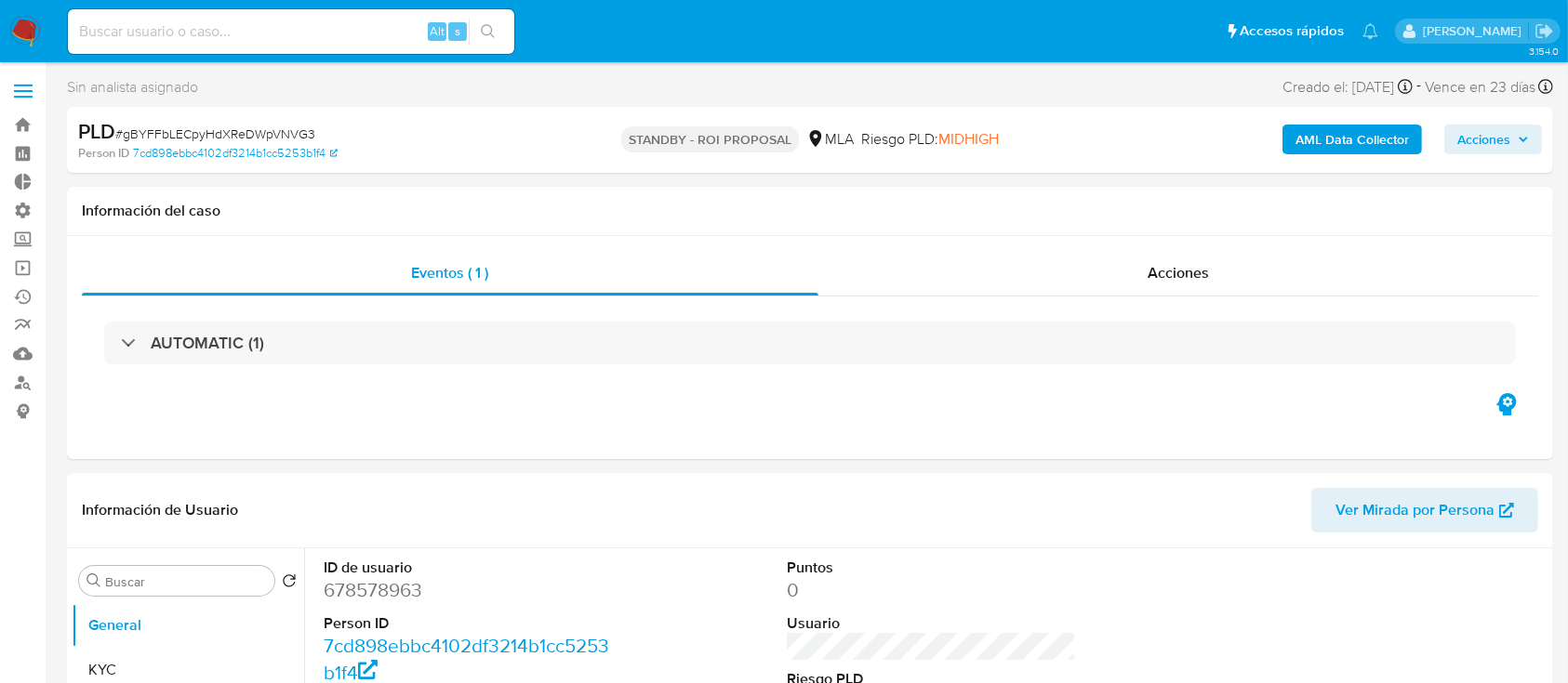
select select "10"
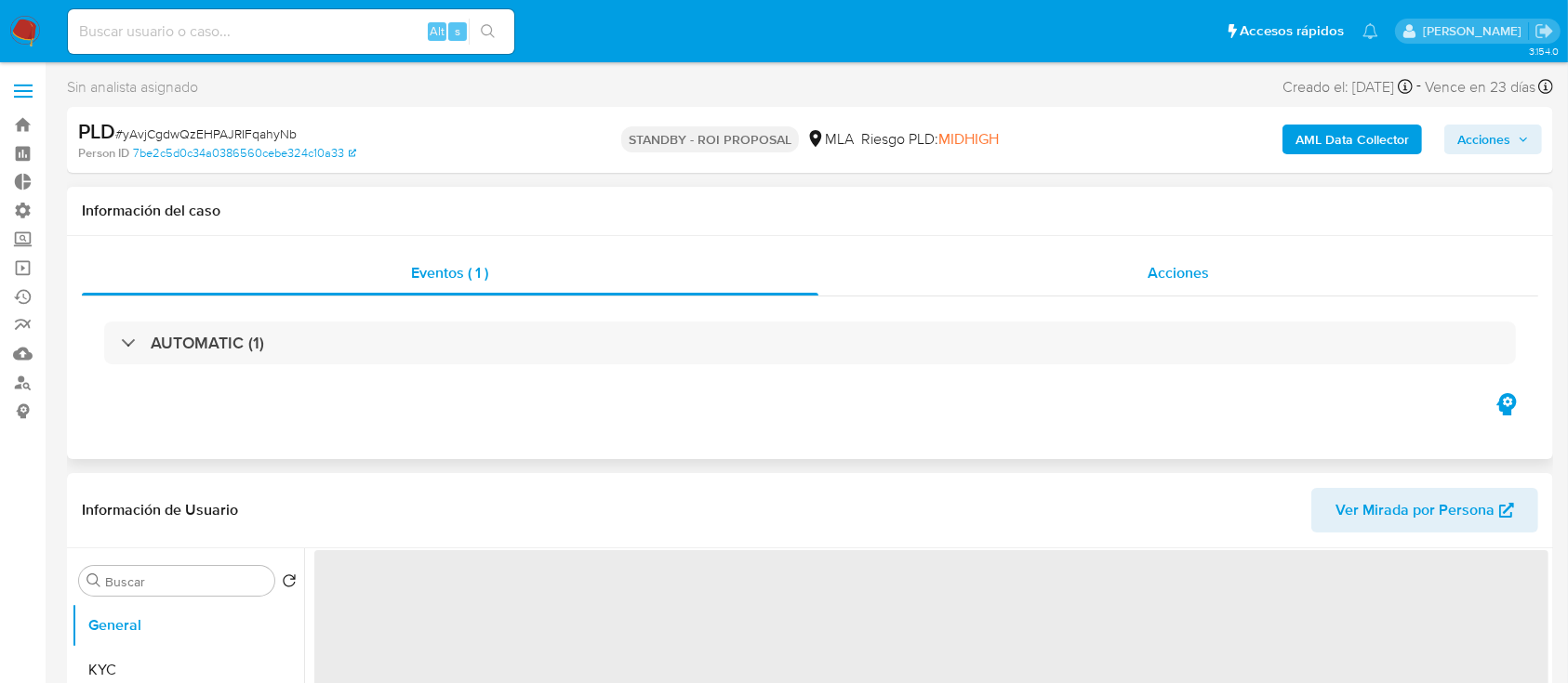
click at [1143, 281] on div "Acciones" at bounding box center [1178, 273] width 720 height 44
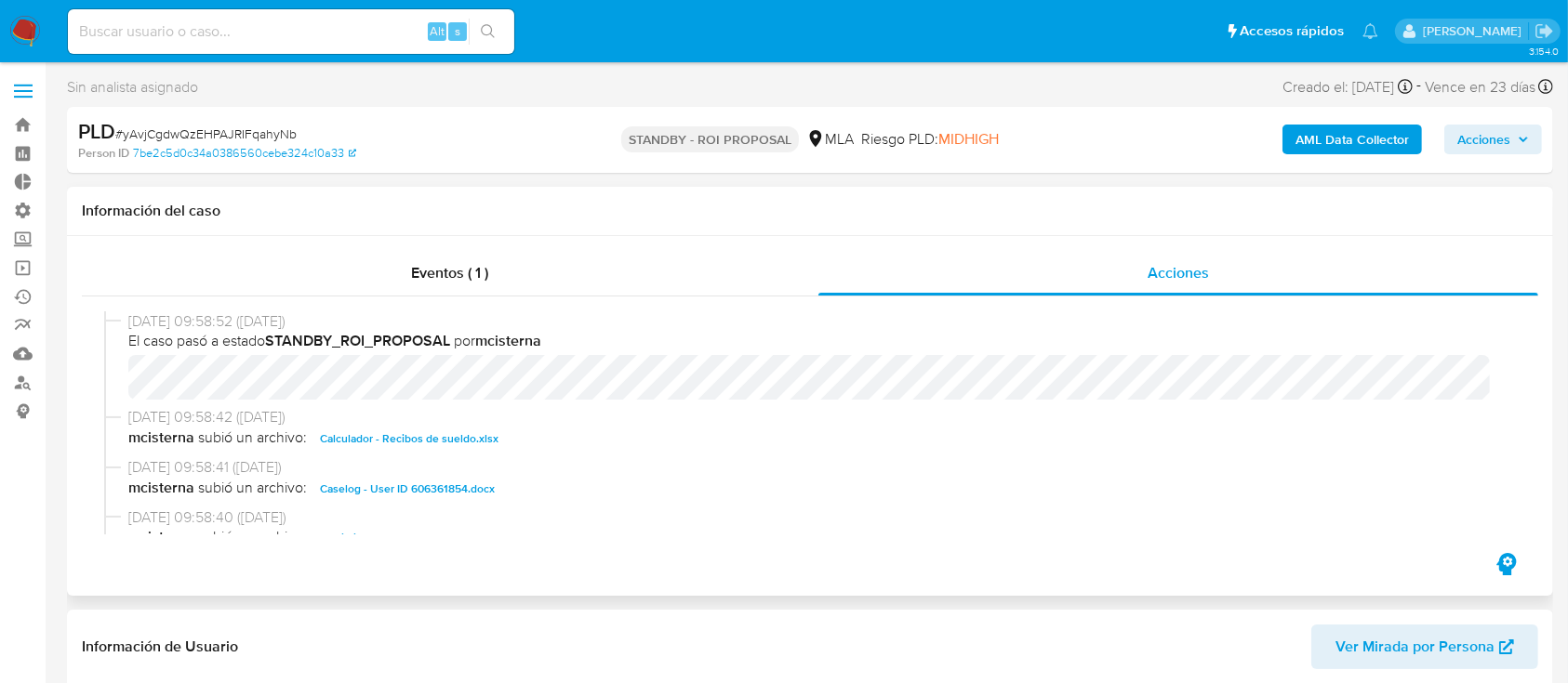
select select "10"
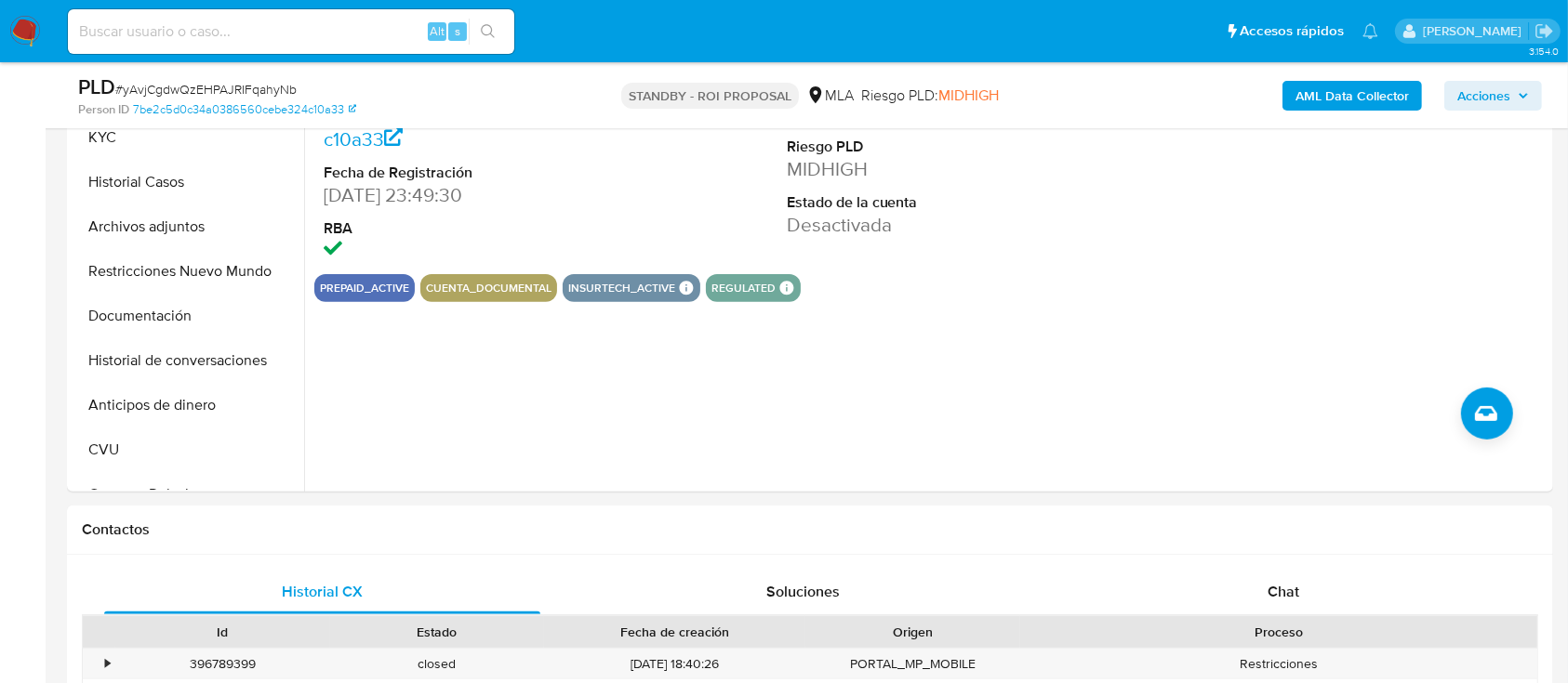
scroll to position [619, 0]
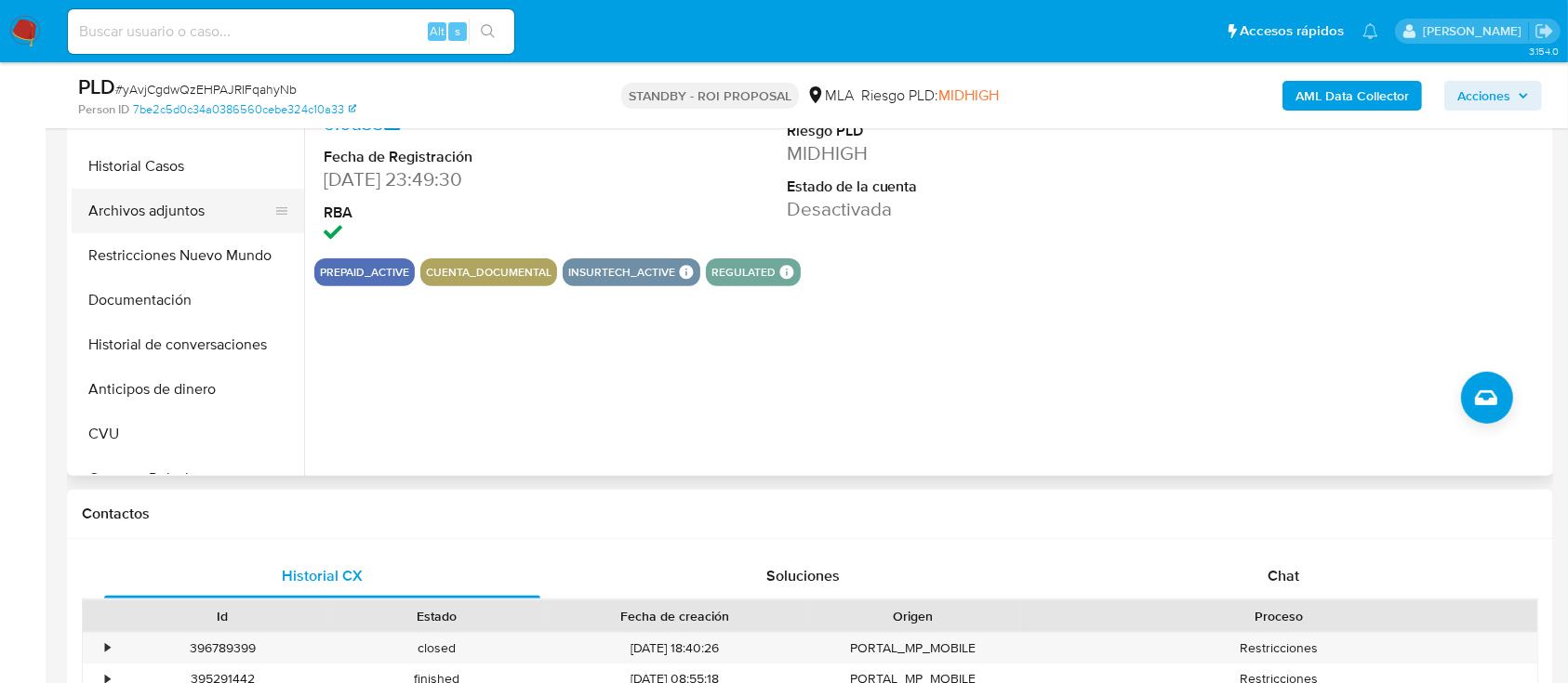
drag, startPoint x: 154, startPoint y: 197, endPoint x: 90, endPoint y: 219, distance: 67.7
click at [154, 197] on button "Archivos adjuntos" at bounding box center [181, 210] width 218 height 44
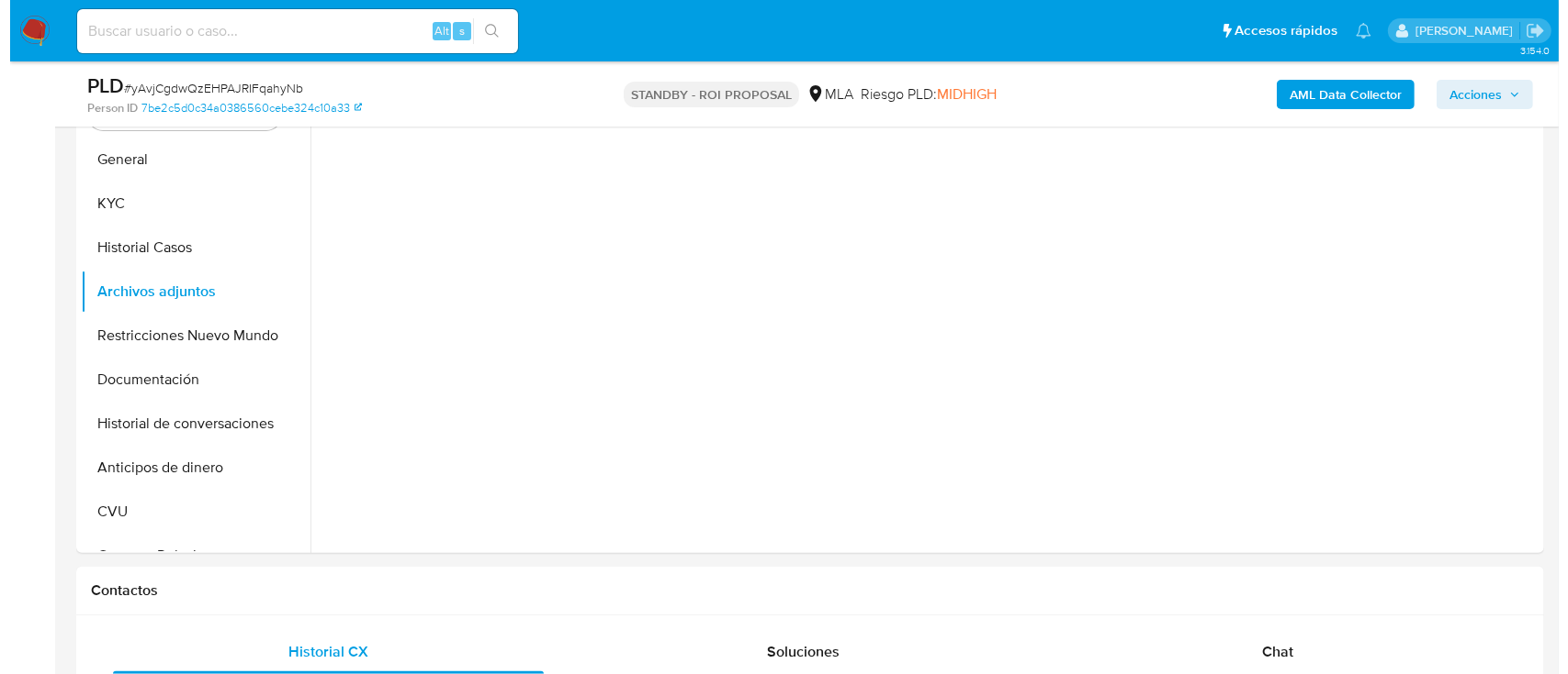
scroll to position [489, 0]
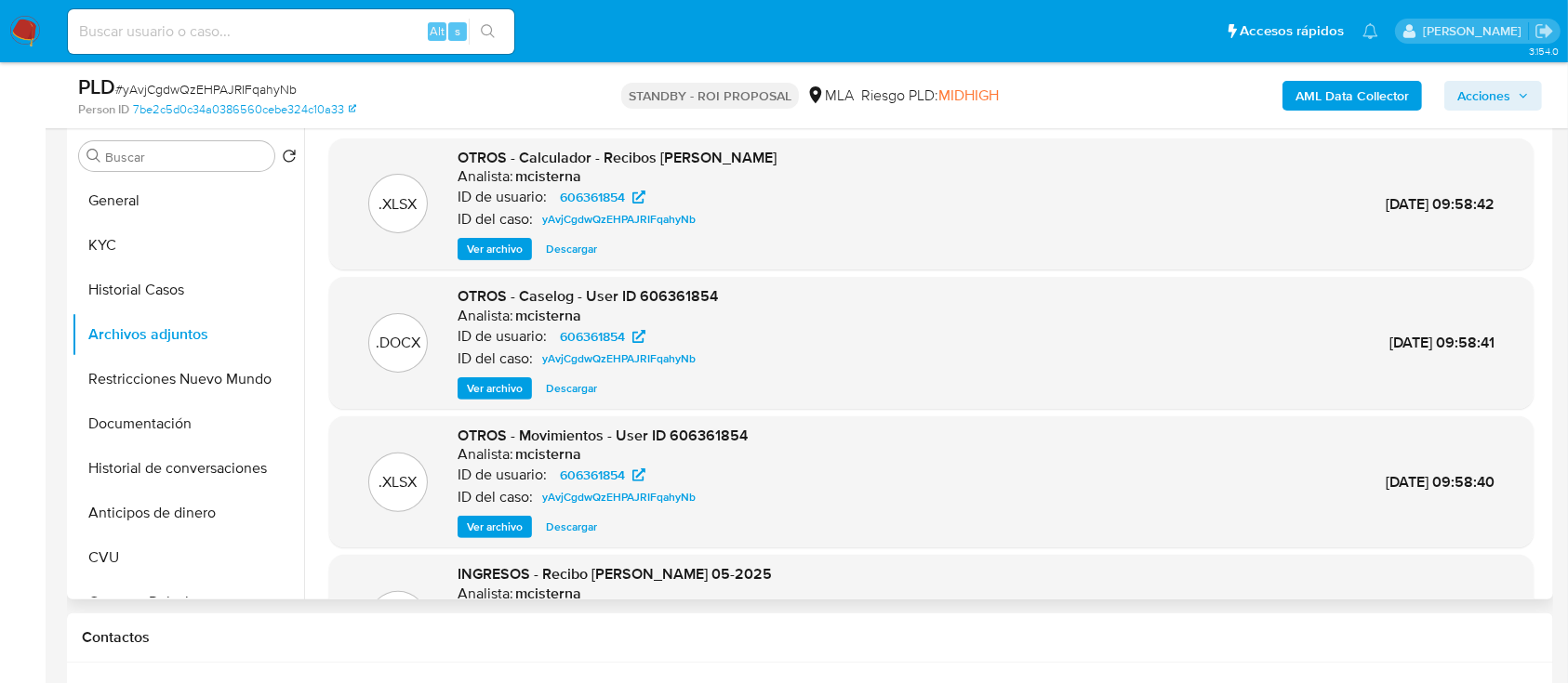
click at [513, 383] on span "Ver archivo" at bounding box center [495, 389] width 56 height 19
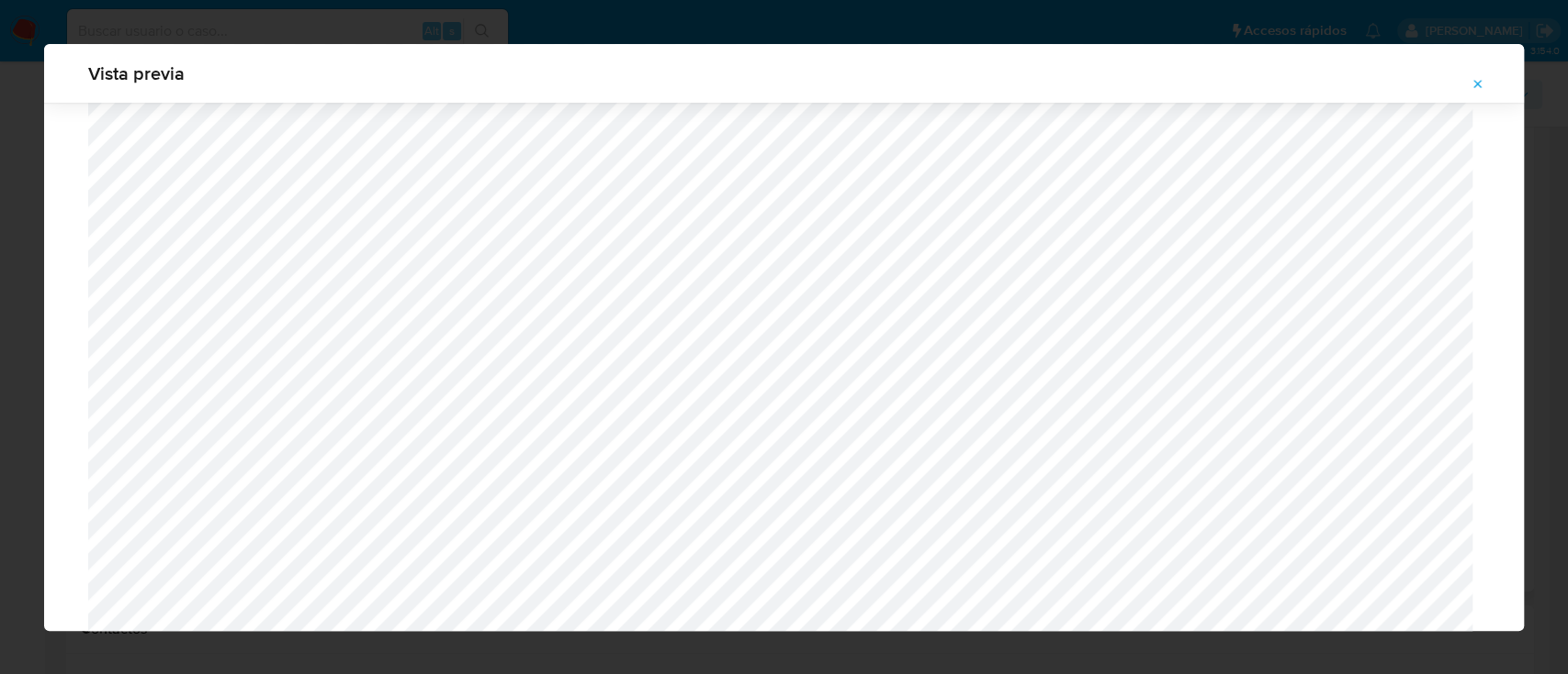
scroll to position [1247, 0]
click at [1468, 86] on button "Attachment preview" at bounding box center [1478, 84] width 41 height 29
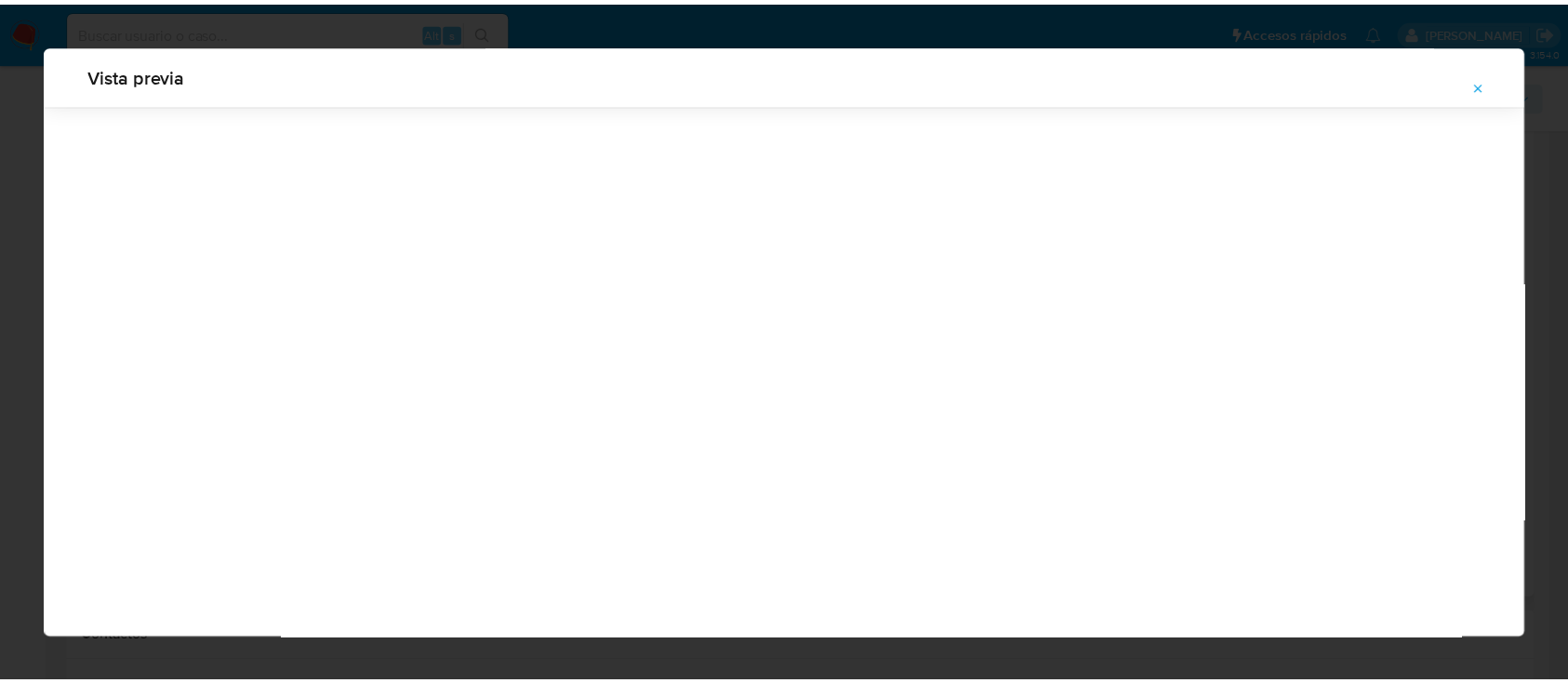
scroll to position [60, 0]
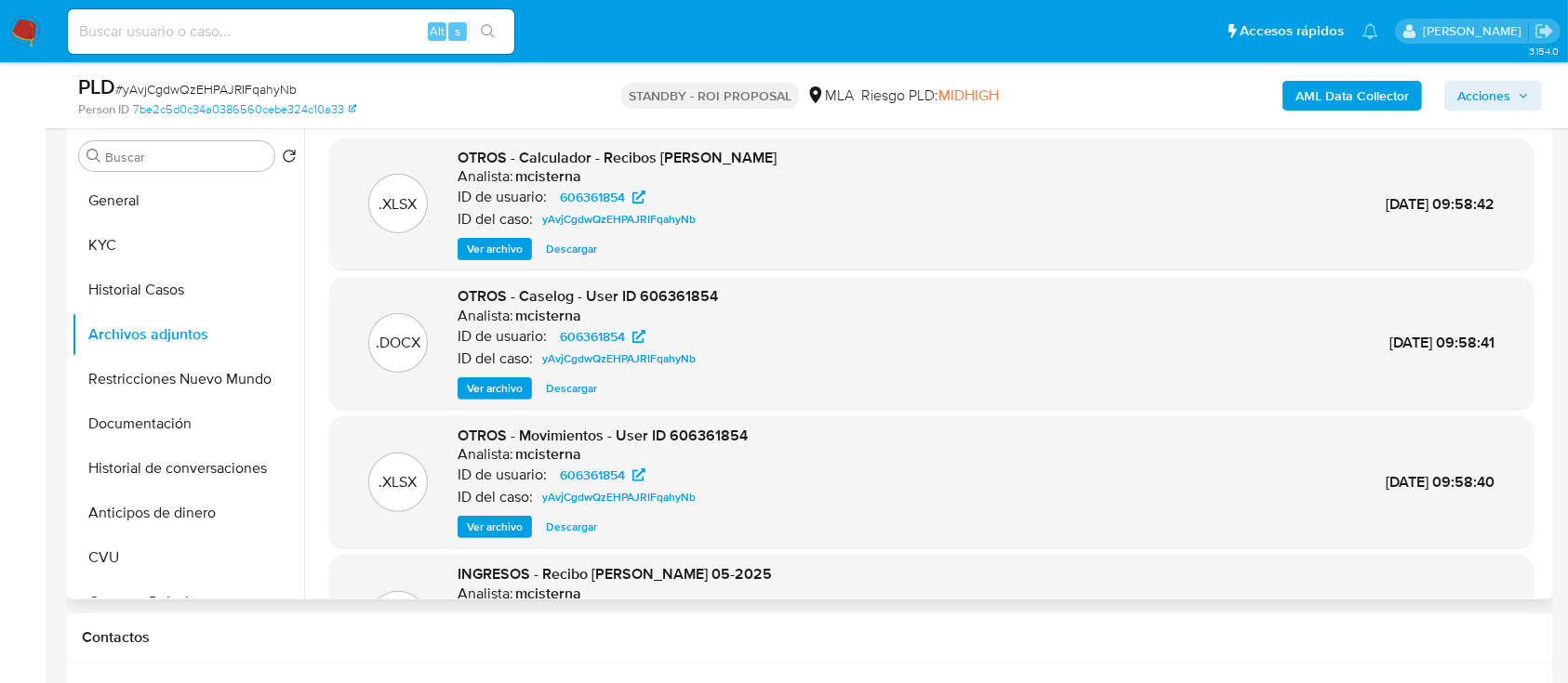
click at [560, 394] on span "Descargar" at bounding box center [571, 389] width 51 height 19
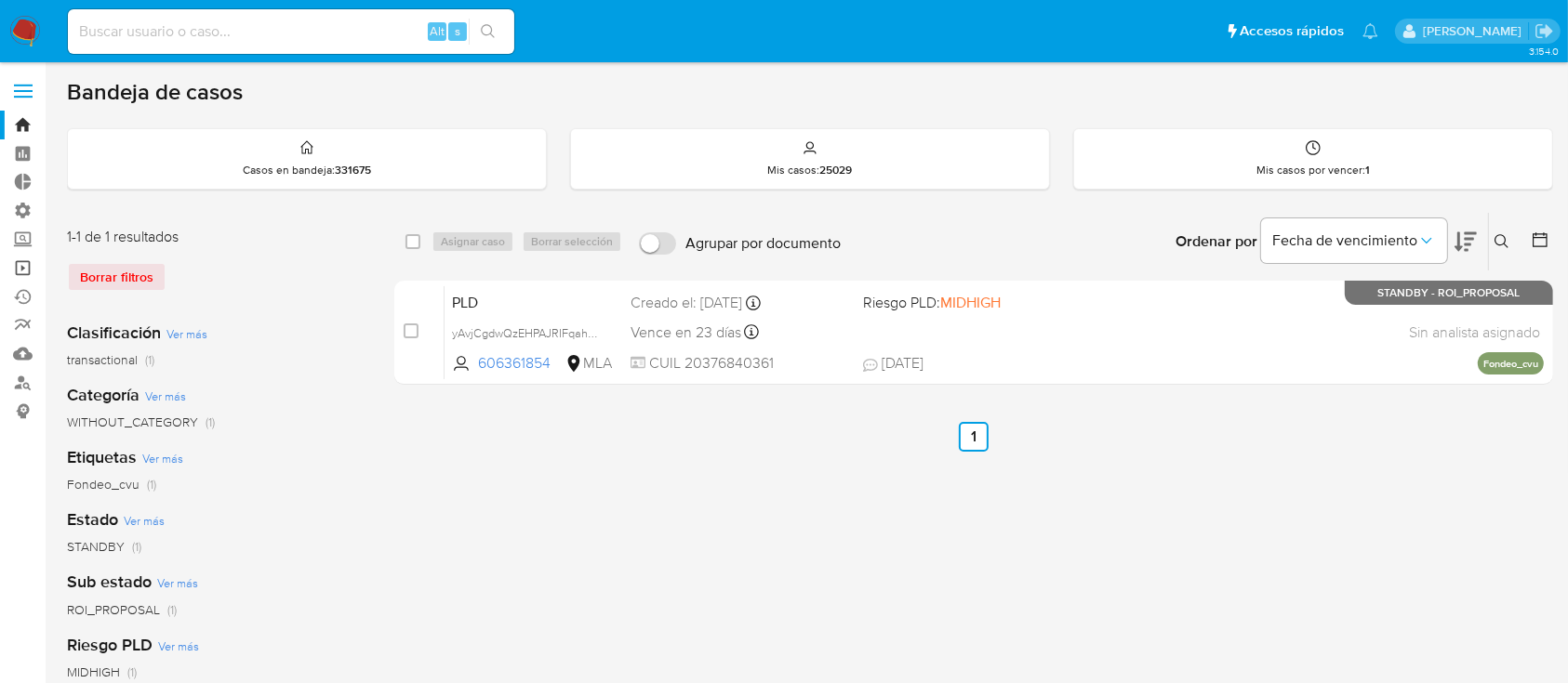
click at [14, 274] on link "Operaciones masivas" at bounding box center [111, 268] width 222 height 28
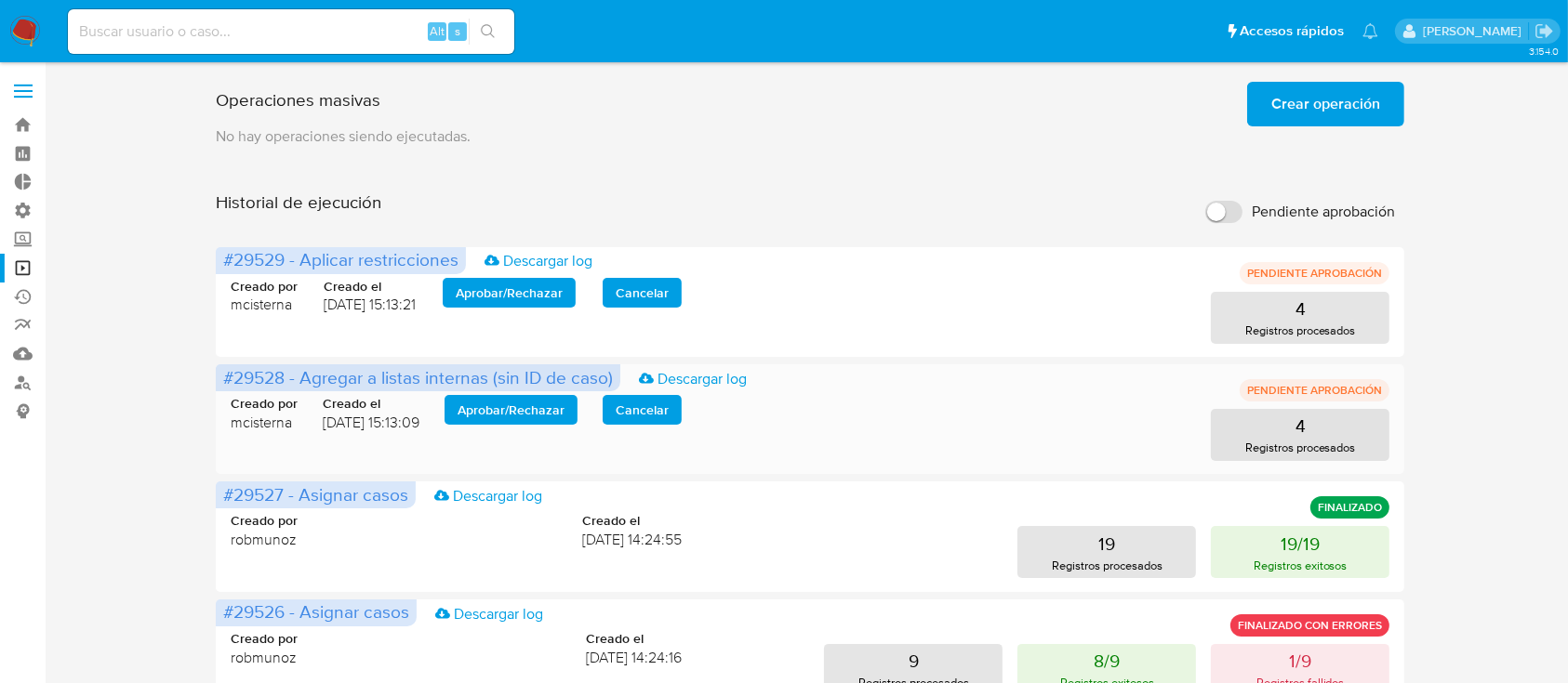
click at [503, 420] on span "Aprobar / Rechazar" at bounding box center [510, 410] width 107 height 26
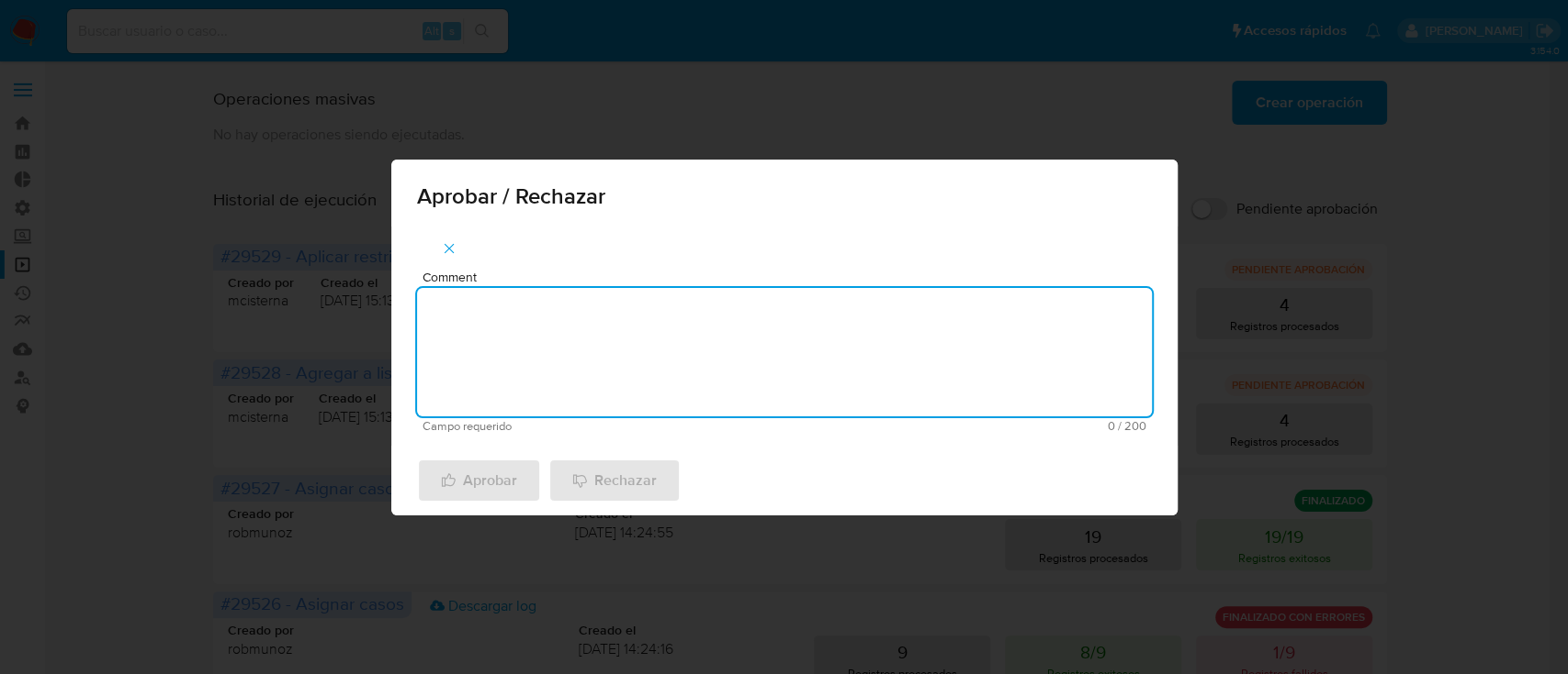
click at [511, 399] on textarea "Comment" at bounding box center [784, 352] width 735 height 129
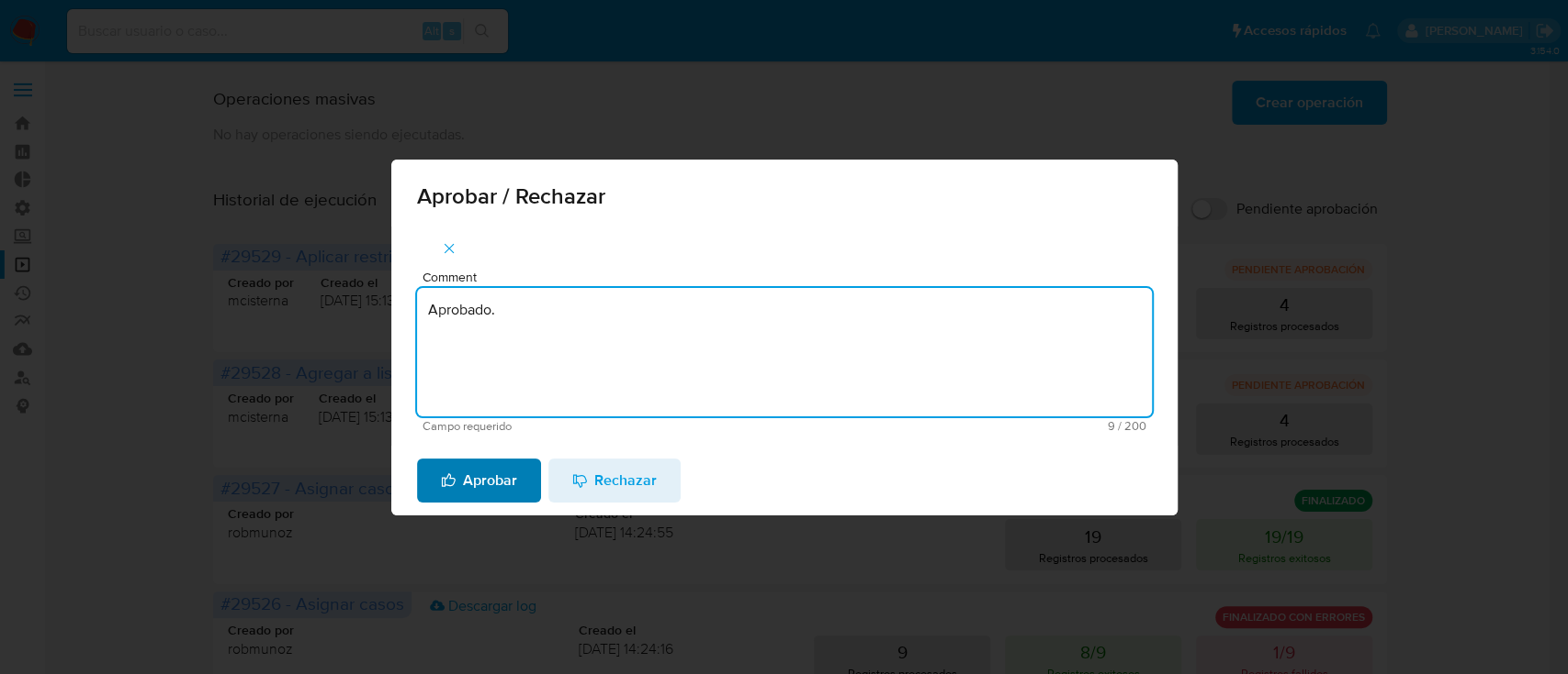
type textarea "Aprobado."
click at [500, 475] on span "Aprobar" at bounding box center [479, 481] width 77 height 41
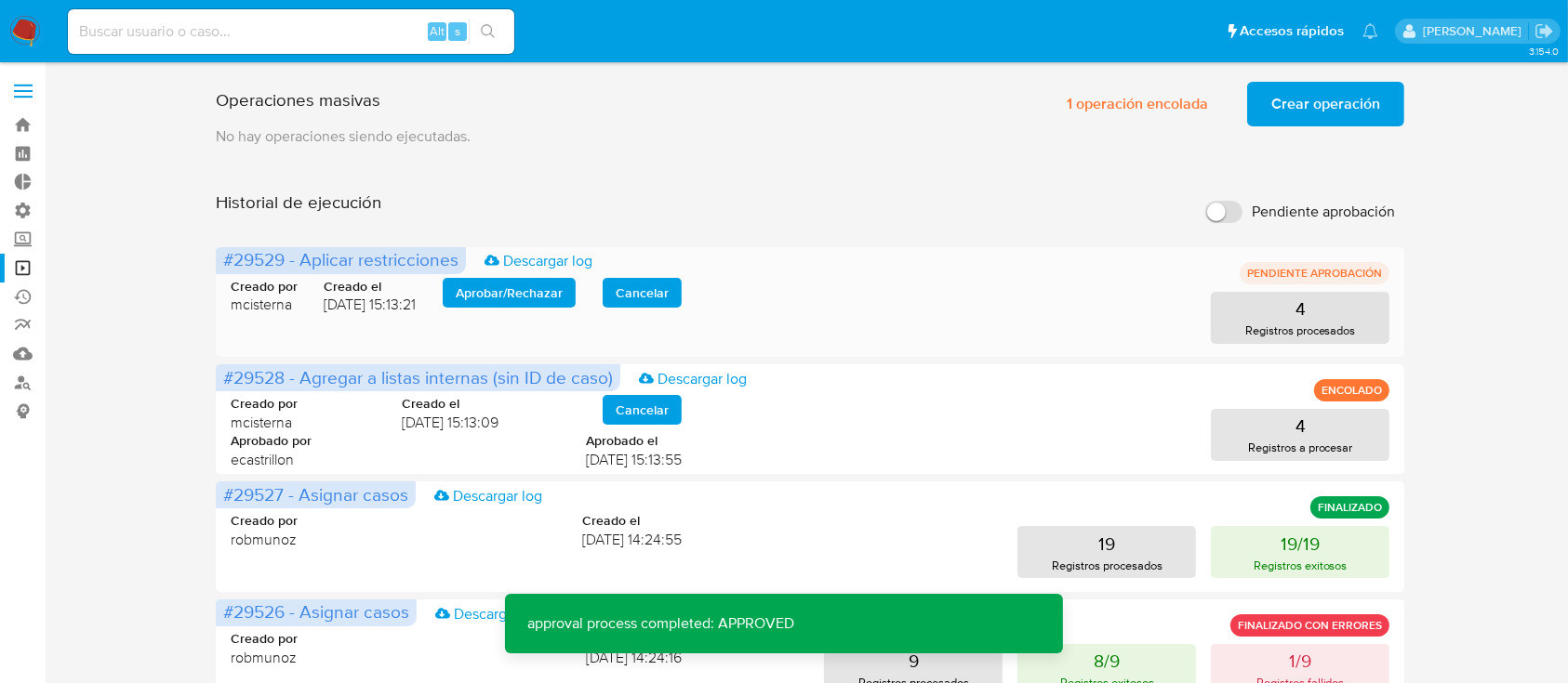
click at [530, 310] on div "Creado por mcisterna Creado el 18/08/2025 15:13:21 Aprobar / Rechazar Cancelar" at bounding box center [456, 296] width 451 height 37
click at [549, 295] on span "Aprobar / Rechazar" at bounding box center [508, 292] width 107 height 26
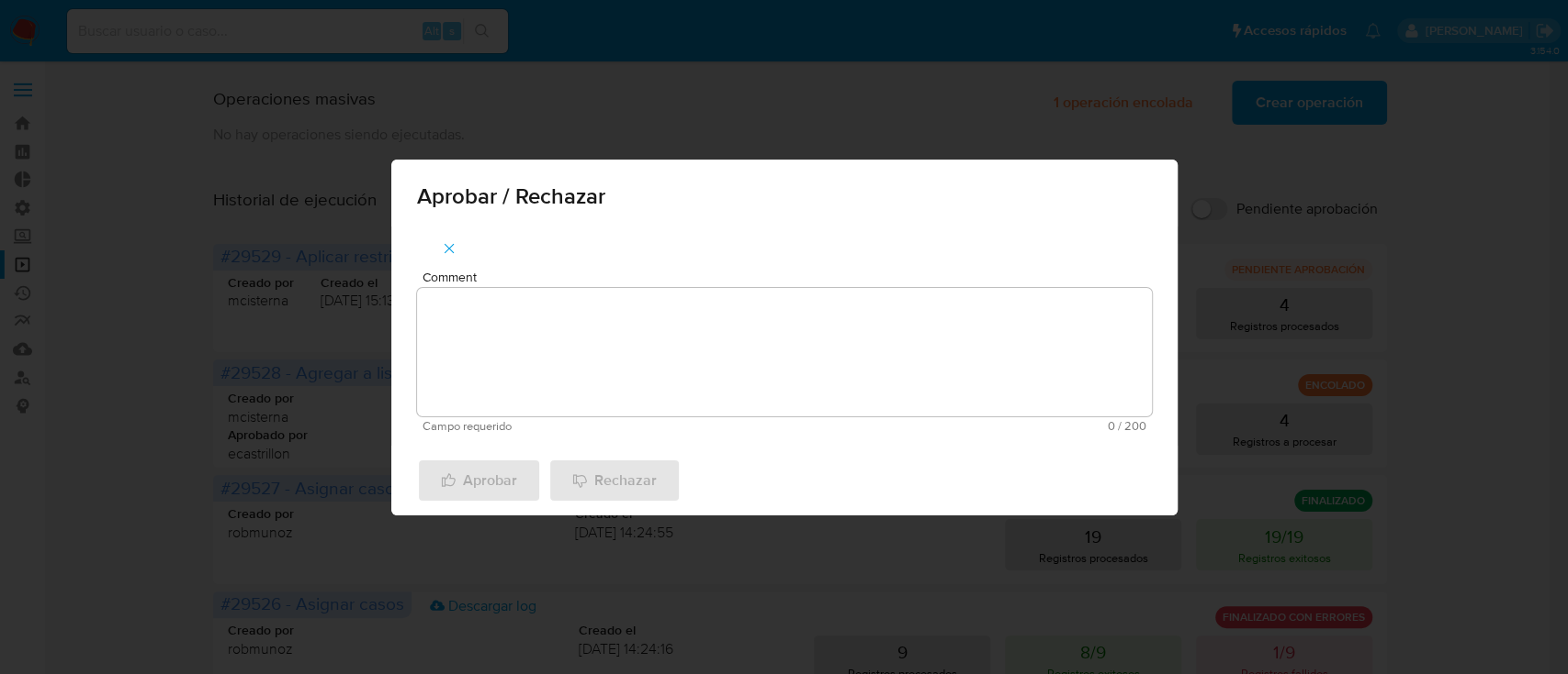
click at [559, 315] on textarea "Comment" at bounding box center [784, 352] width 735 height 129
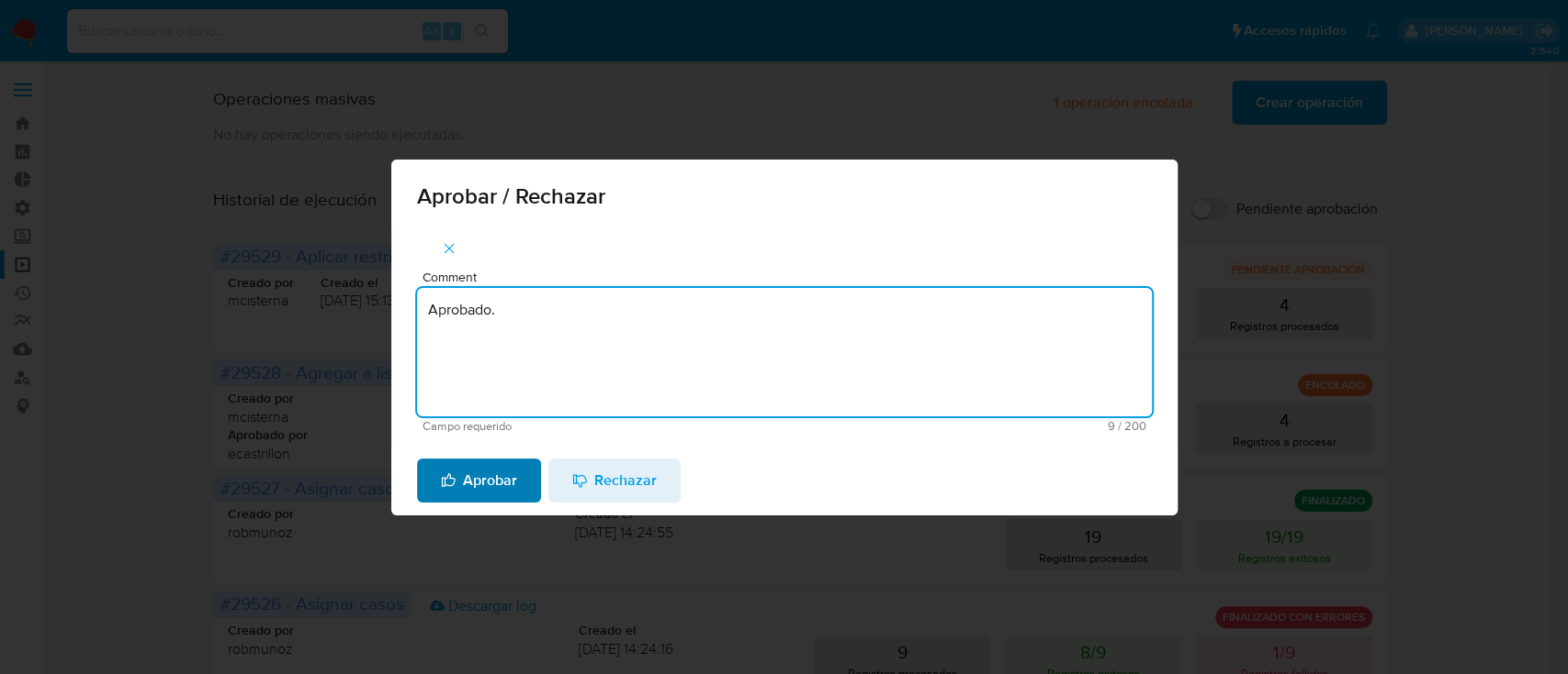
type textarea "Aprobado."
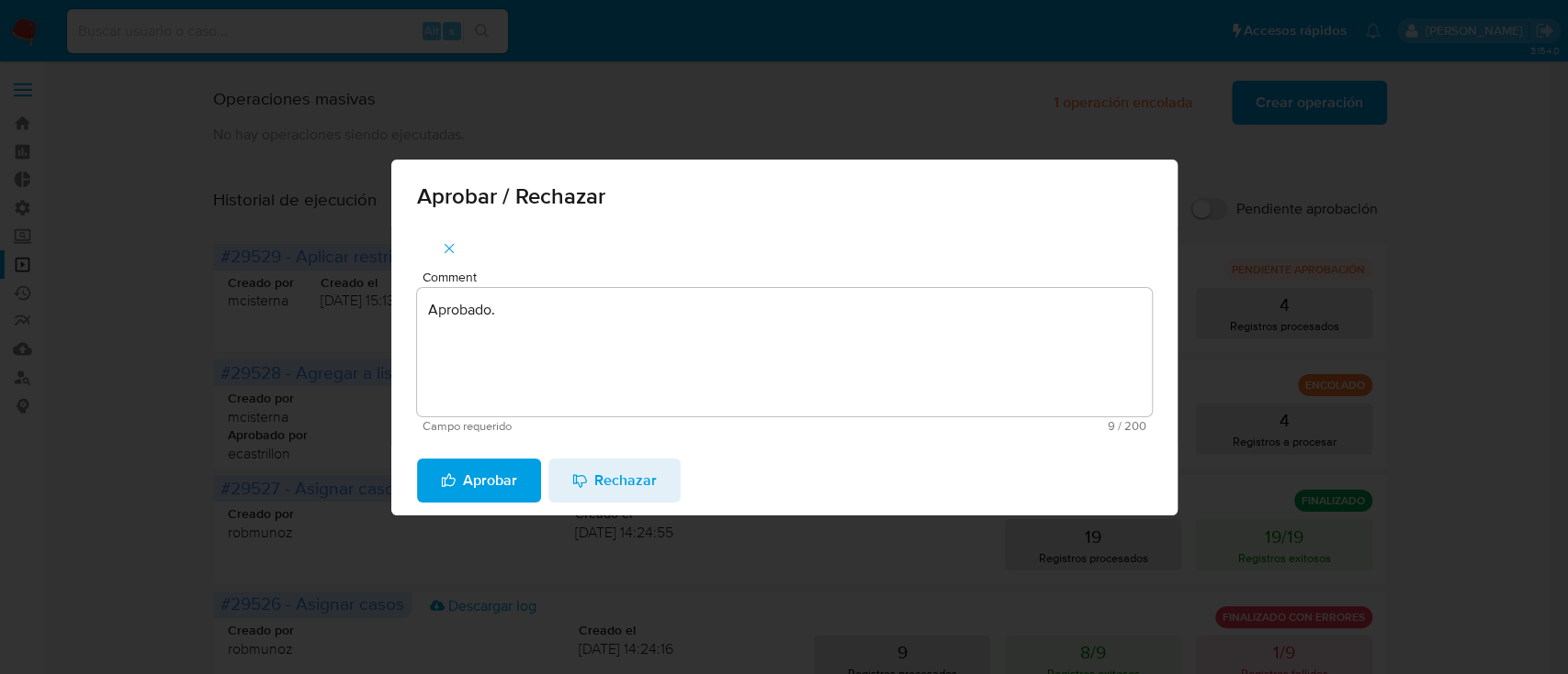
click at [511, 465] on span "Aprobar" at bounding box center [479, 481] width 77 height 41
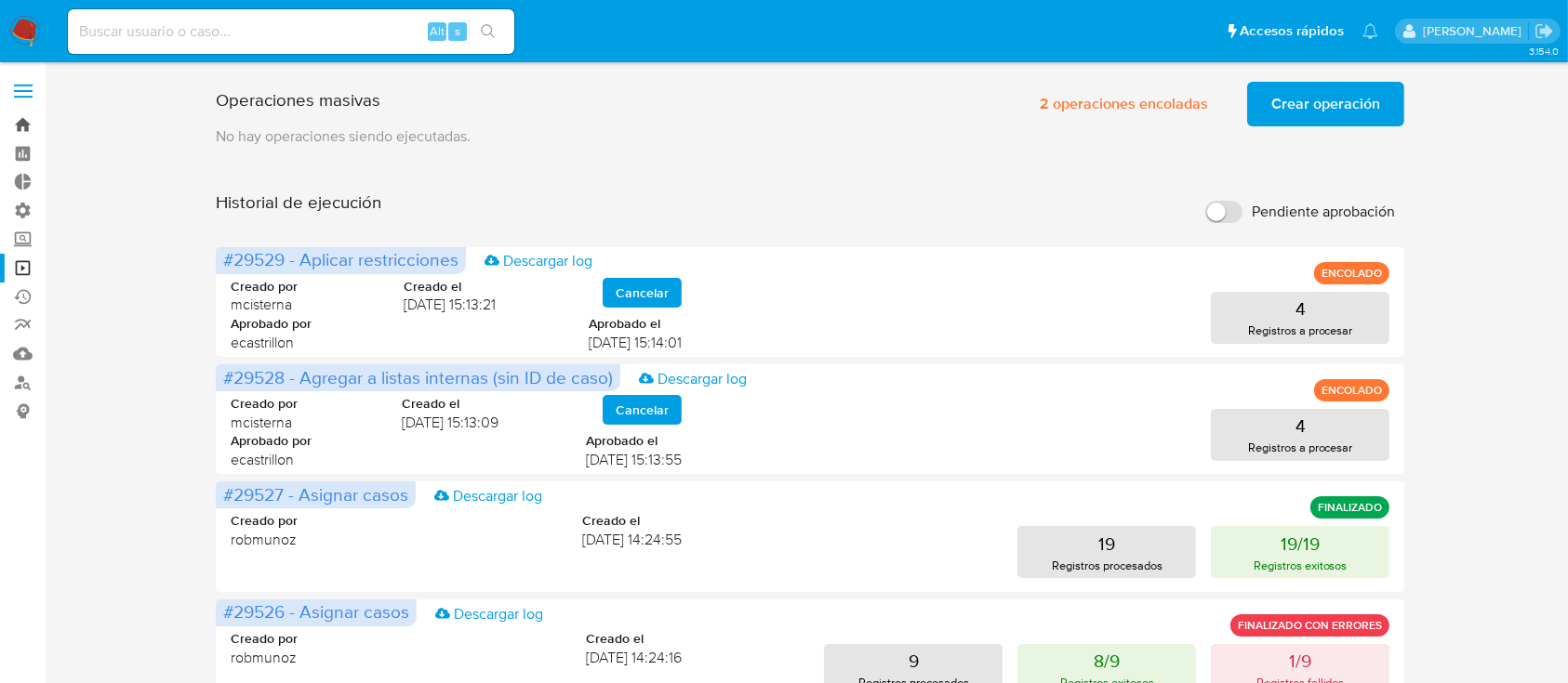
click at [0, 125] on link "Bandeja" at bounding box center [111, 125] width 222 height 28
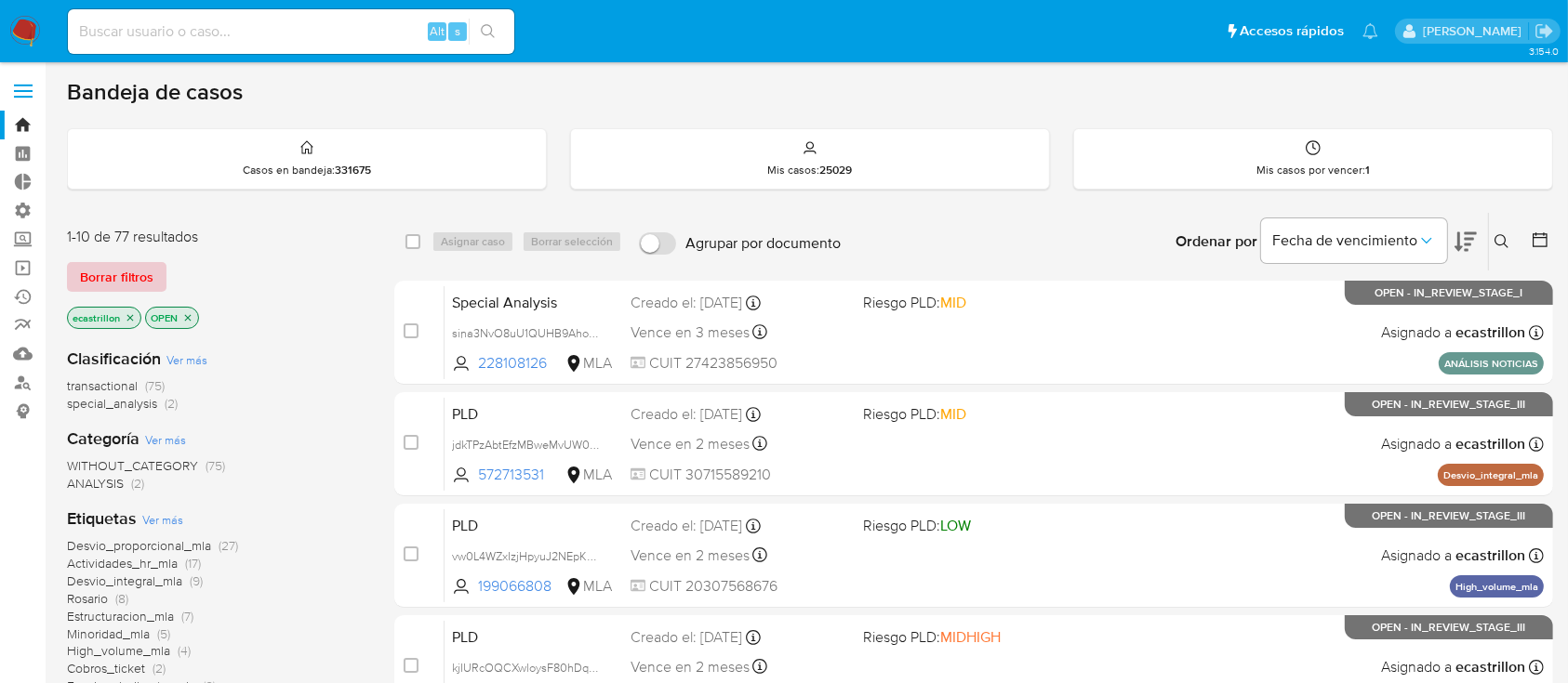
click at [124, 264] on span "Borrar filtros" at bounding box center [116, 277] width 74 height 26
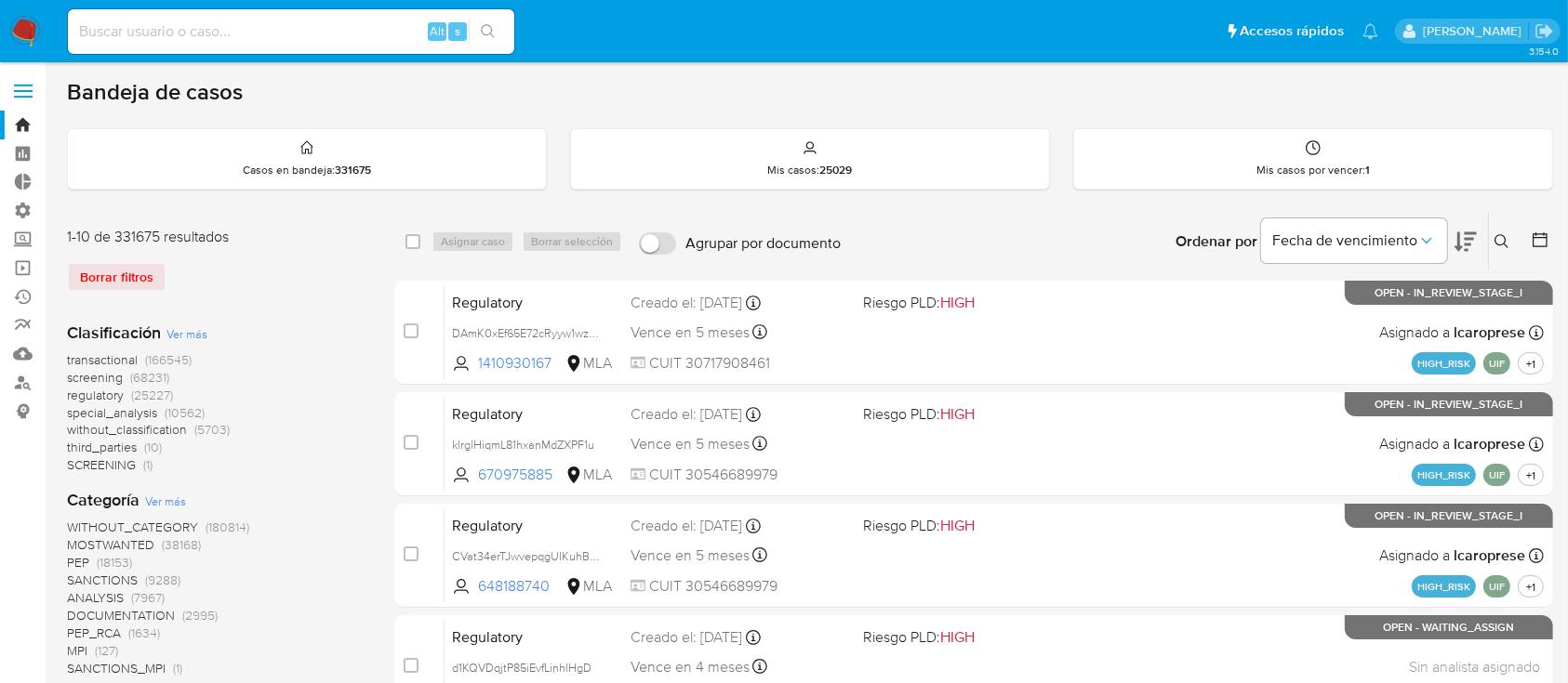
click at [1498, 240] on icon at bounding box center [1501, 241] width 15 height 15
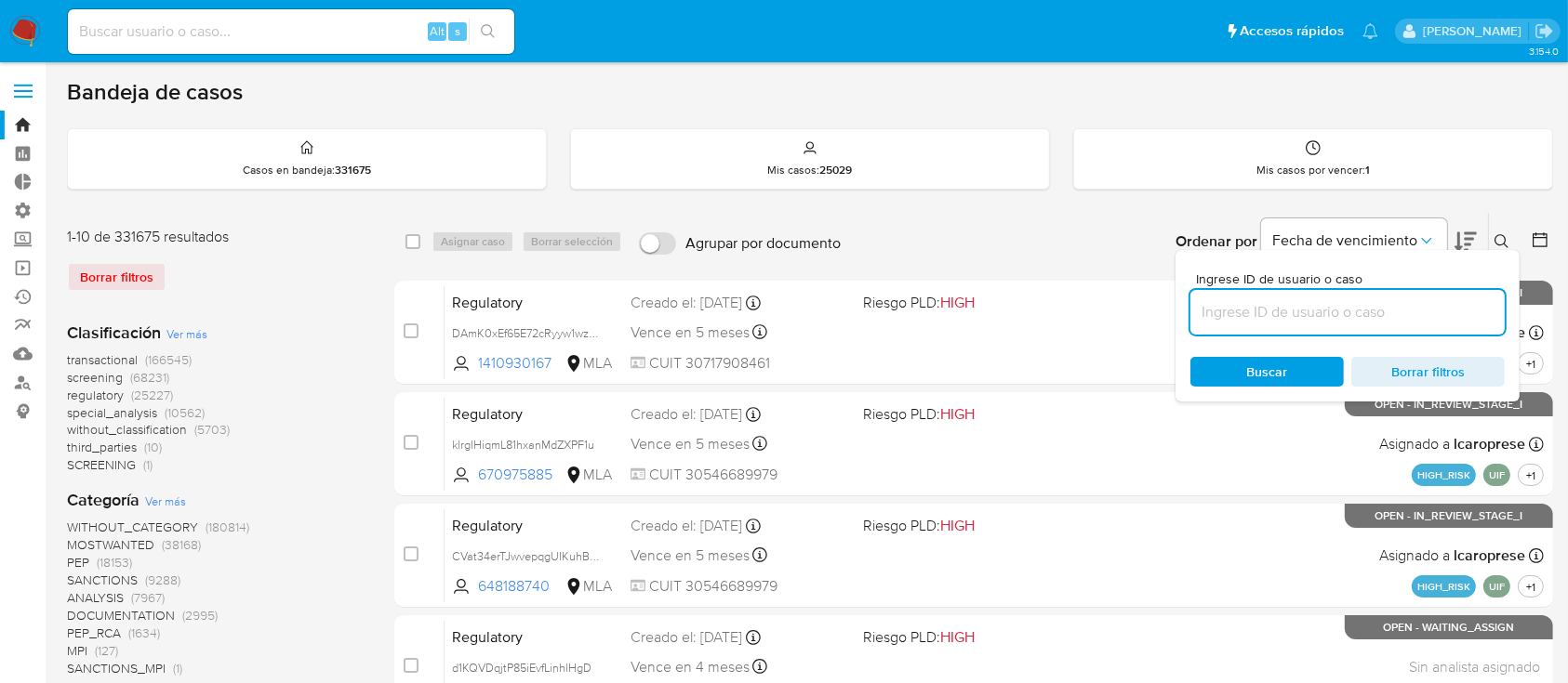
click at [1319, 316] on input at bounding box center [1347, 312] width 314 height 25
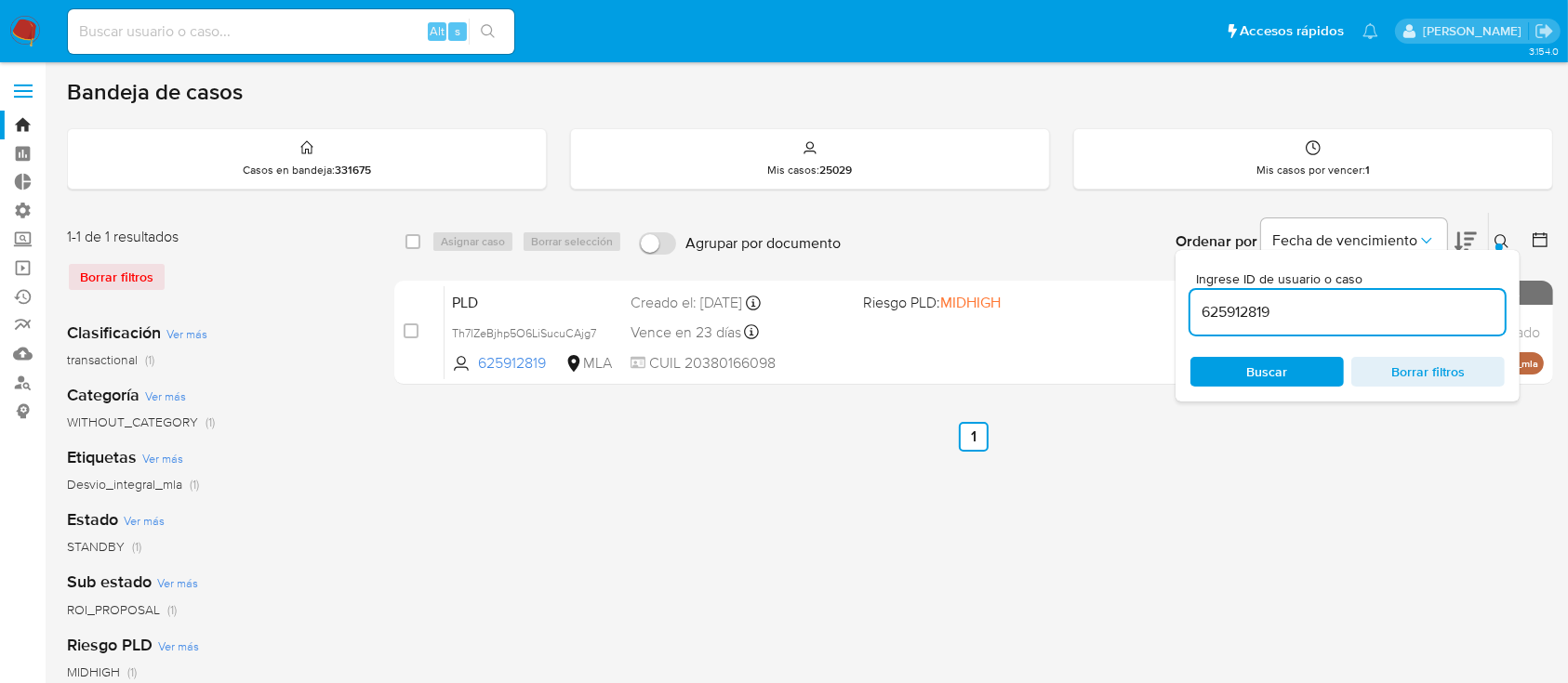
click at [1507, 243] on icon at bounding box center [1501, 241] width 15 height 15
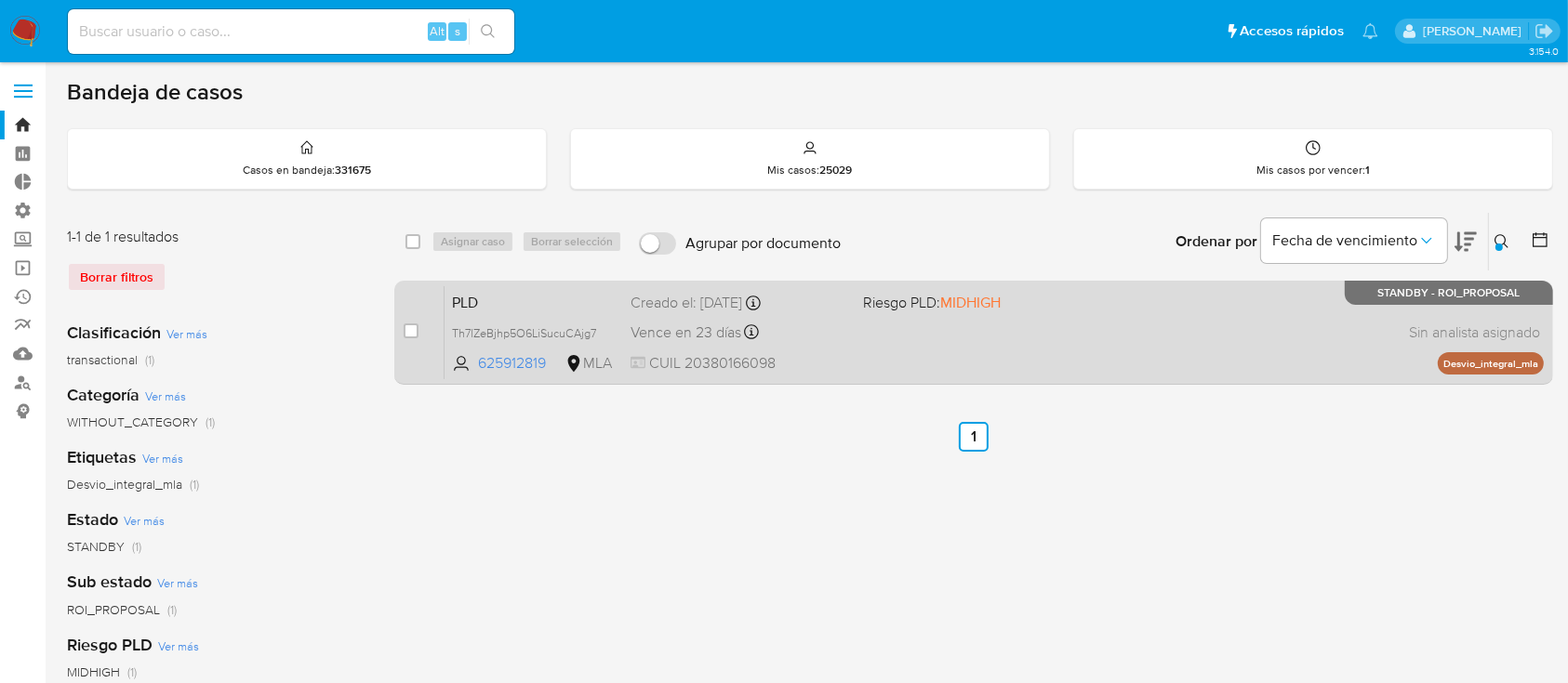
click at [1174, 319] on div "PLD Th7lZeBjhp5O6LiSucuCAjg7 625912819 MLA Riesgo PLD: MIDHIGH Creado el: 12/06…" at bounding box center [994, 333] width 1099 height 94
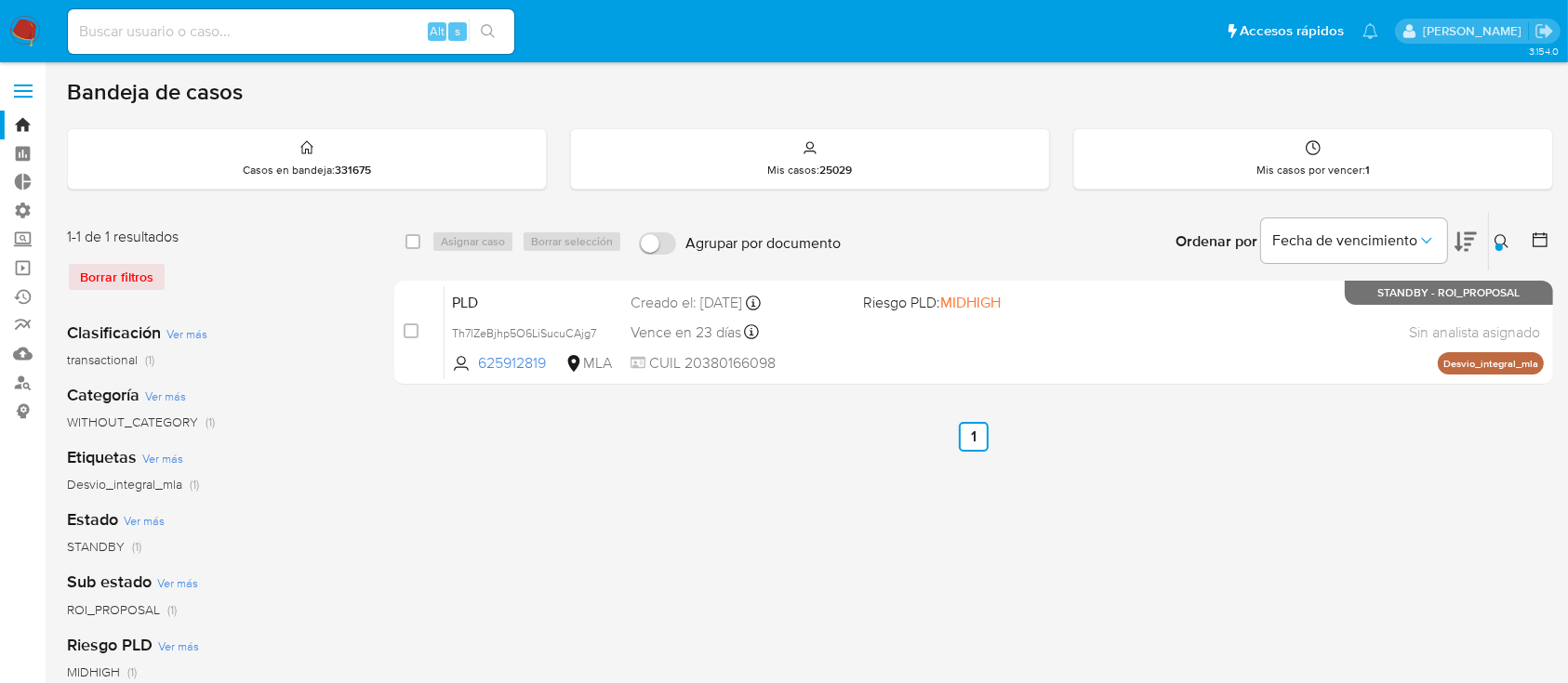
click at [1495, 248] on div at bounding box center [1499, 247] width 8 height 8
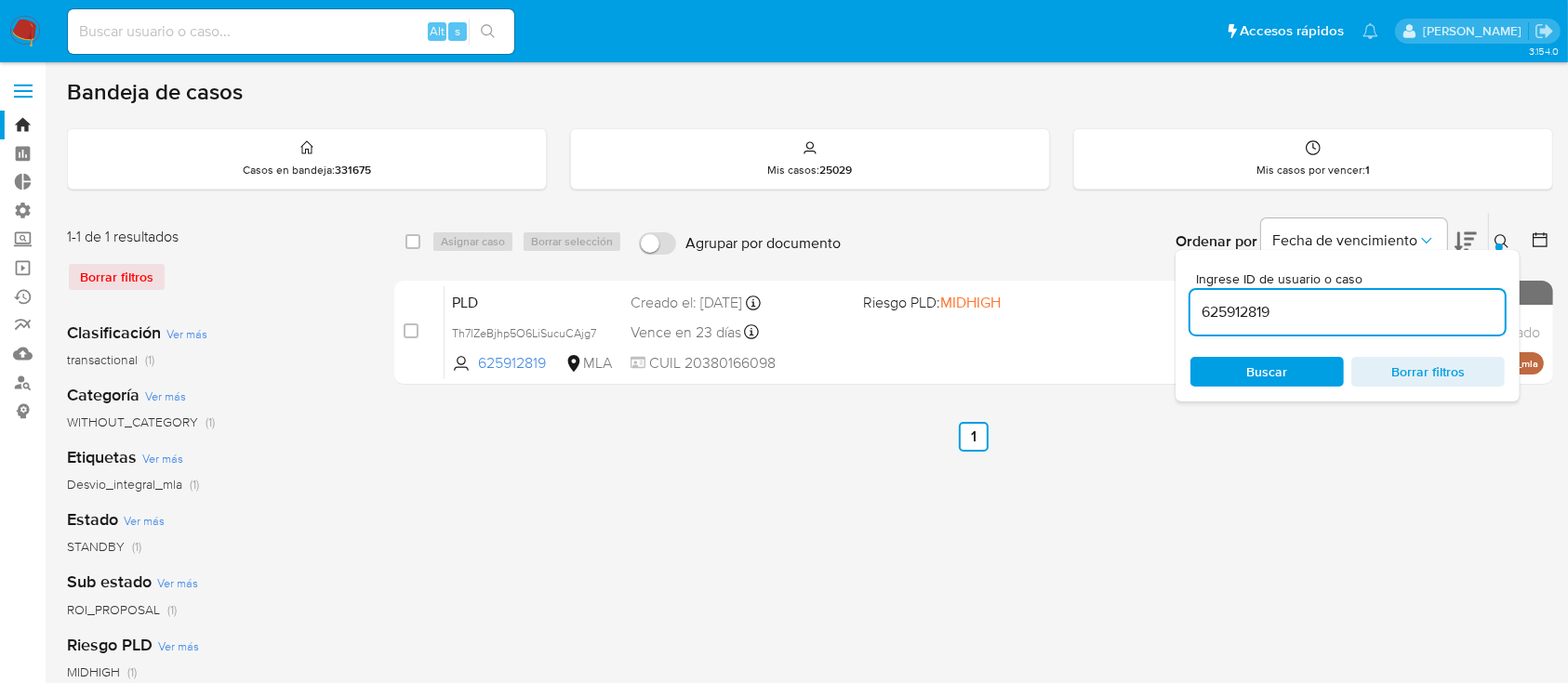
click at [1415, 322] on input "625912819" at bounding box center [1347, 312] width 314 height 25
click at [1514, 238] on button at bounding box center [1503, 241] width 30 height 23
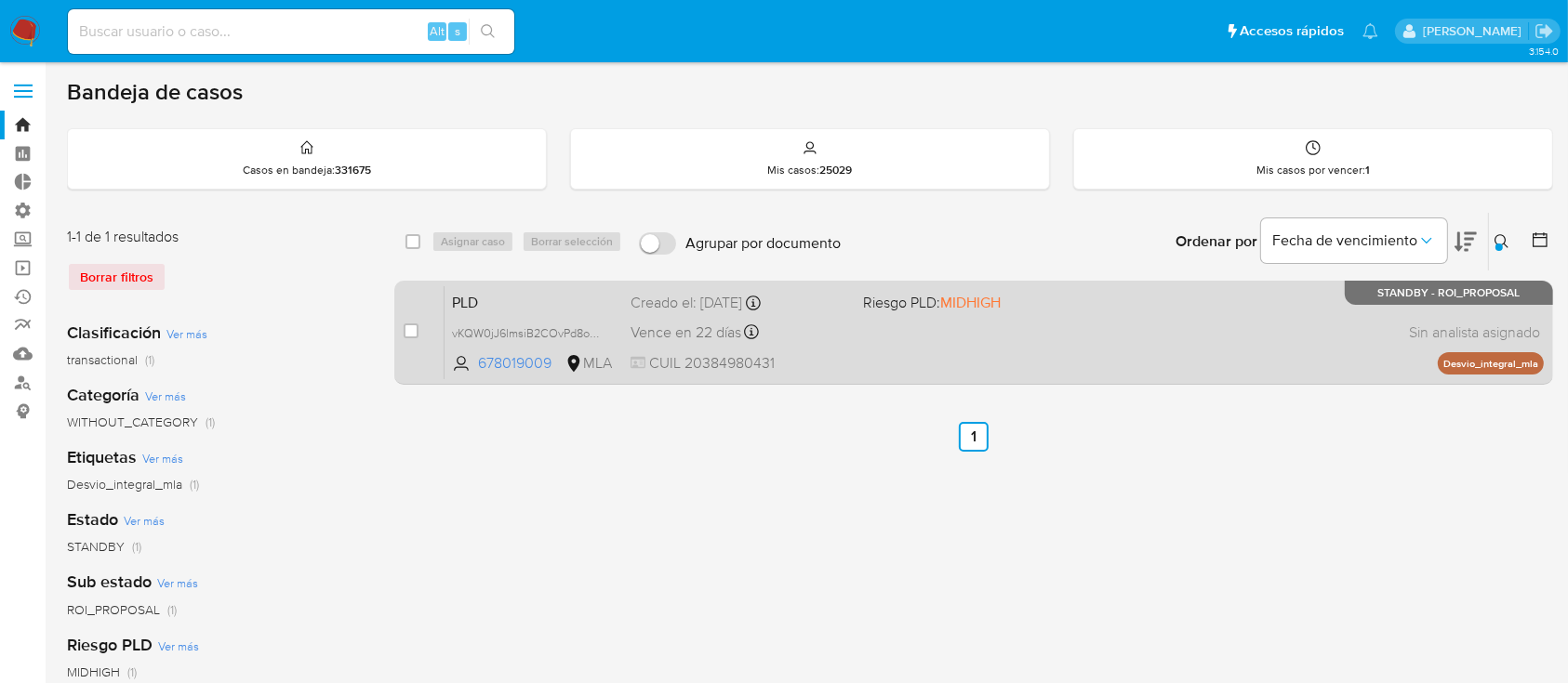
click at [1260, 303] on div "PLD vKQW0jJ6lmsiB2COvPd8ocXC 678019009 MLA Riesgo PLD: MIDHIGH Creado el: 12/06…" at bounding box center [994, 333] width 1099 height 94
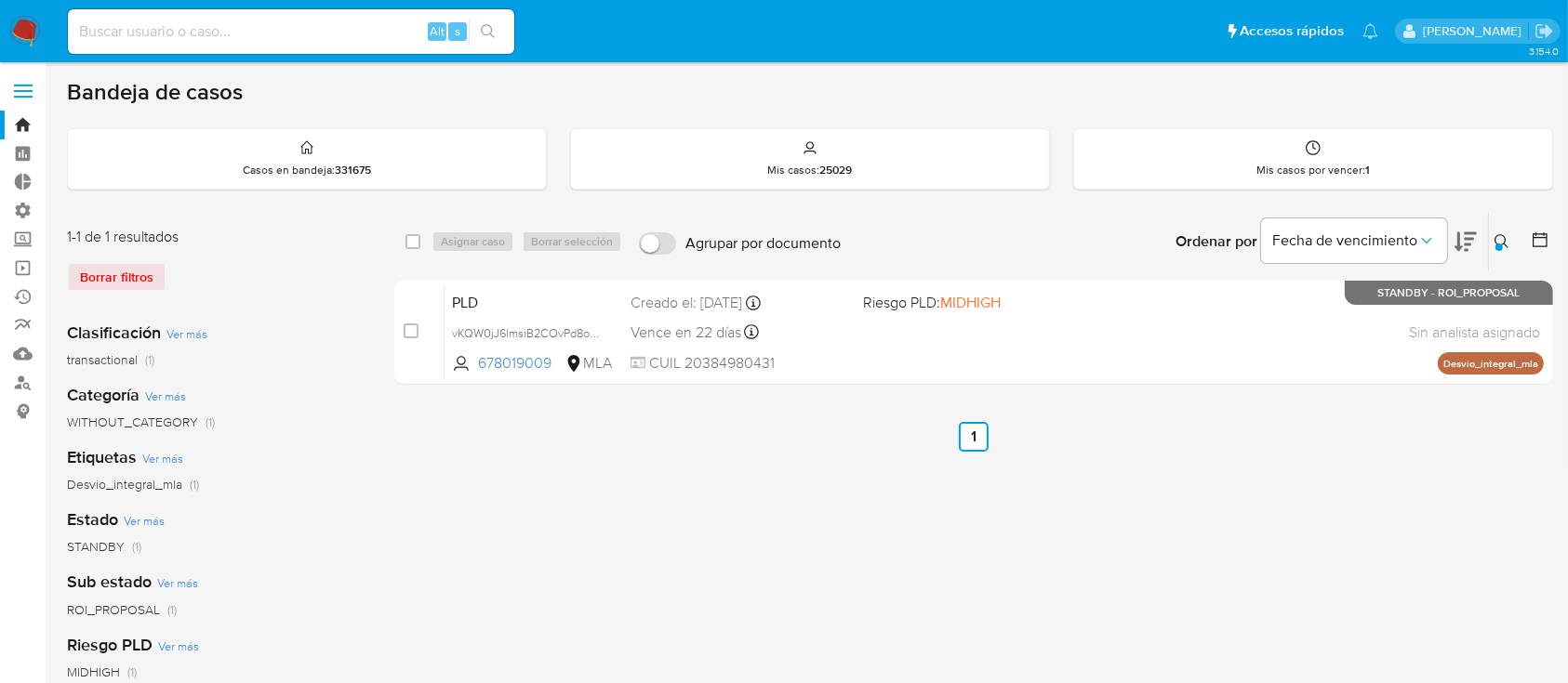
click at [1491, 243] on button at bounding box center [1503, 241] width 30 height 23
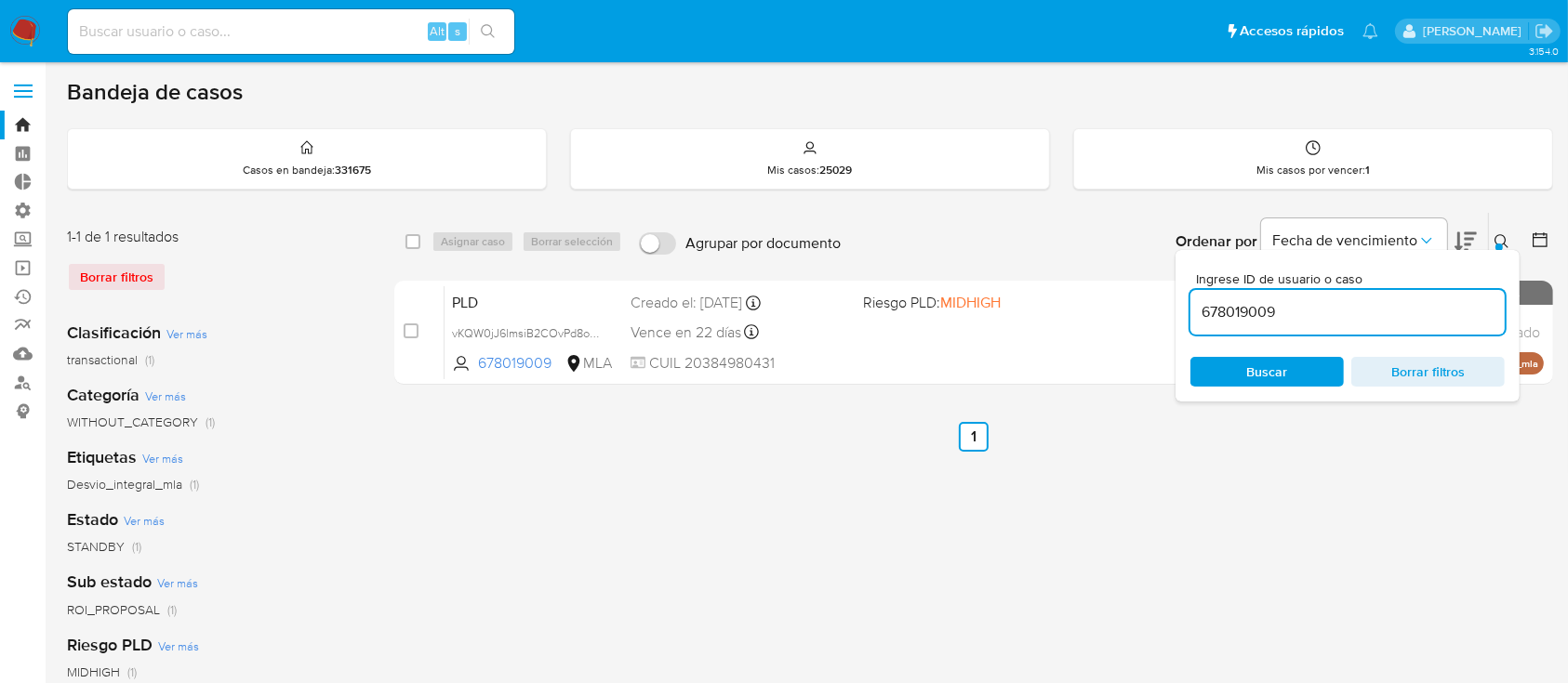
click at [1375, 301] on input "678019009" at bounding box center [1347, 312] width 314 height 25
click at [1502, 236] on icon at bounding box center [1501, 241] width 15 height 15
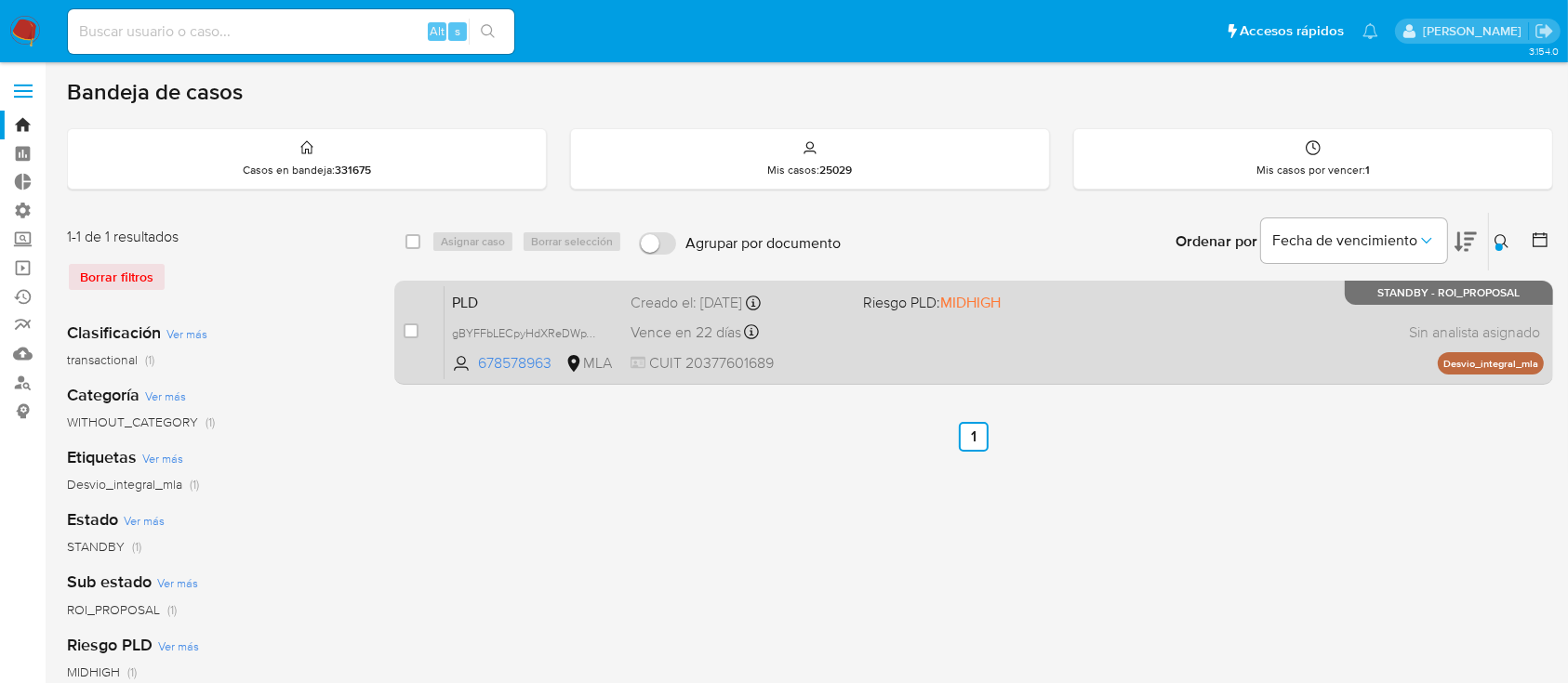
click at [1281, 312] on div "PLD gBYFFbLECpyHdXReDWpVNVG3 678578963 MLA Riesgo PLD: MIDHIGH Creado el: 12/06…" at bounding box center [994, 333] width 1099 height 94
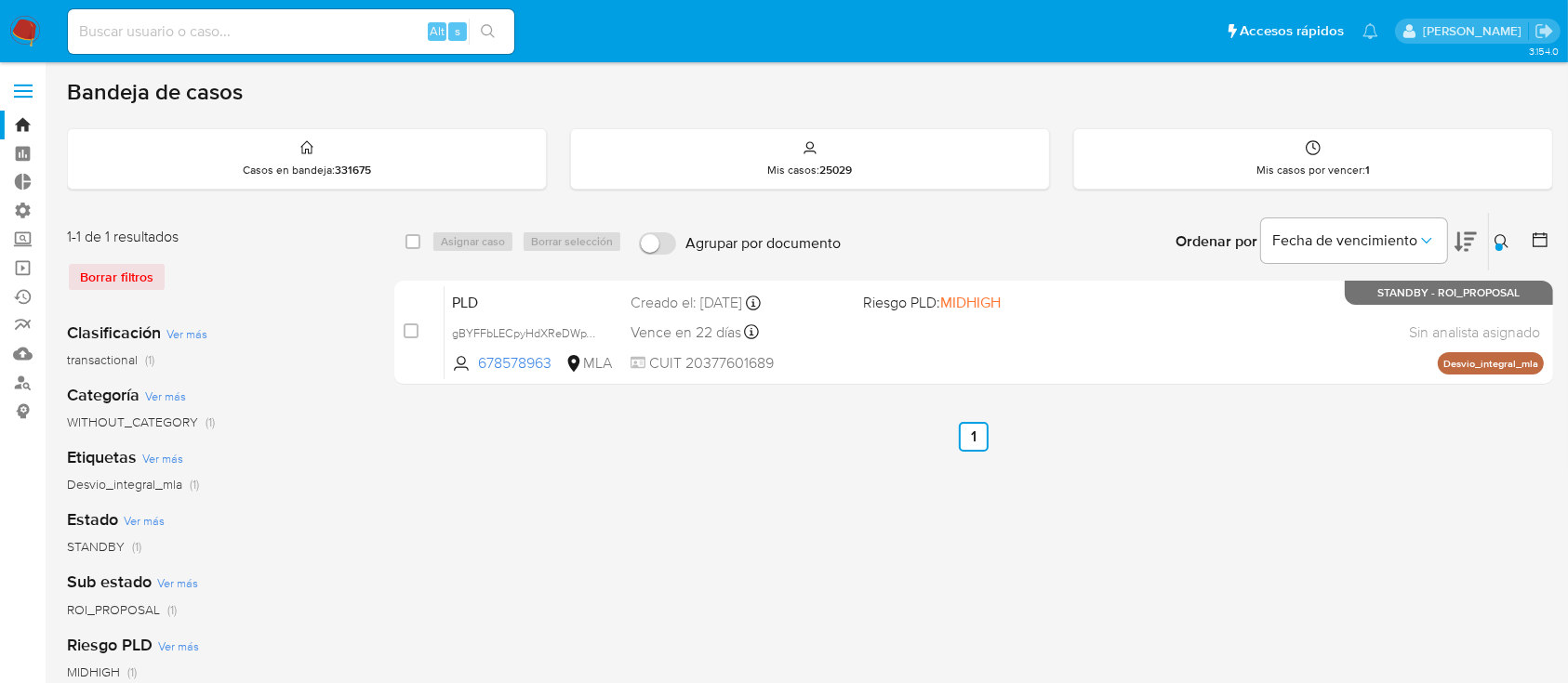
click at [1493, 235] on button at bounding box center [1503, 241] width 30 height 23
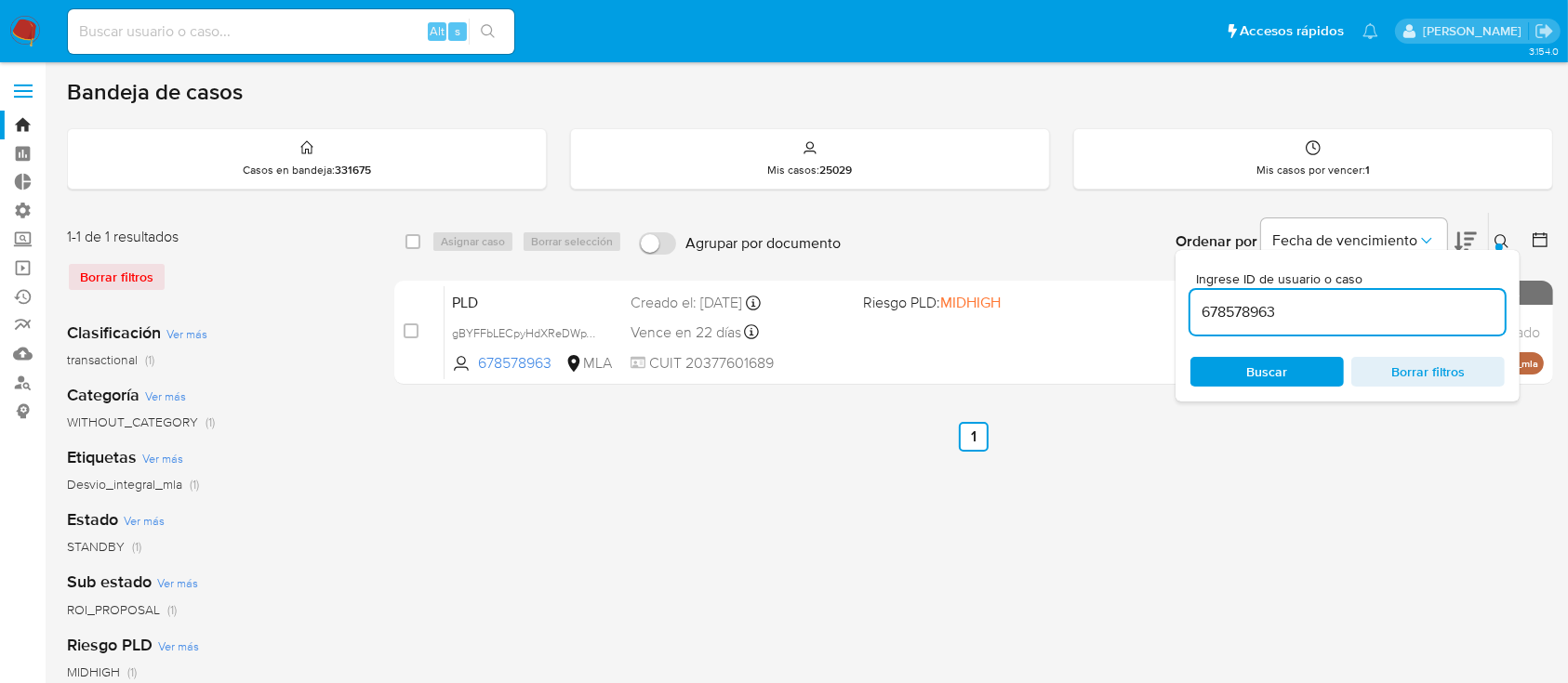
click at [1410, 323] on input "678578963" at bounding box center [1347, 312] width 314 height 25
click at [797, 324] on div "Vence en 22 días Vence el 10/09/2025 03:11:31" at bounding box center [738, 333] width 217 height 26
click at [1339, 307] on input "1346303260" at bounding box center [1347, 312] width 314 height 25
click at [1339, 306] on input "1346303260" at bounding box center [1347, 312] width 314 height 25
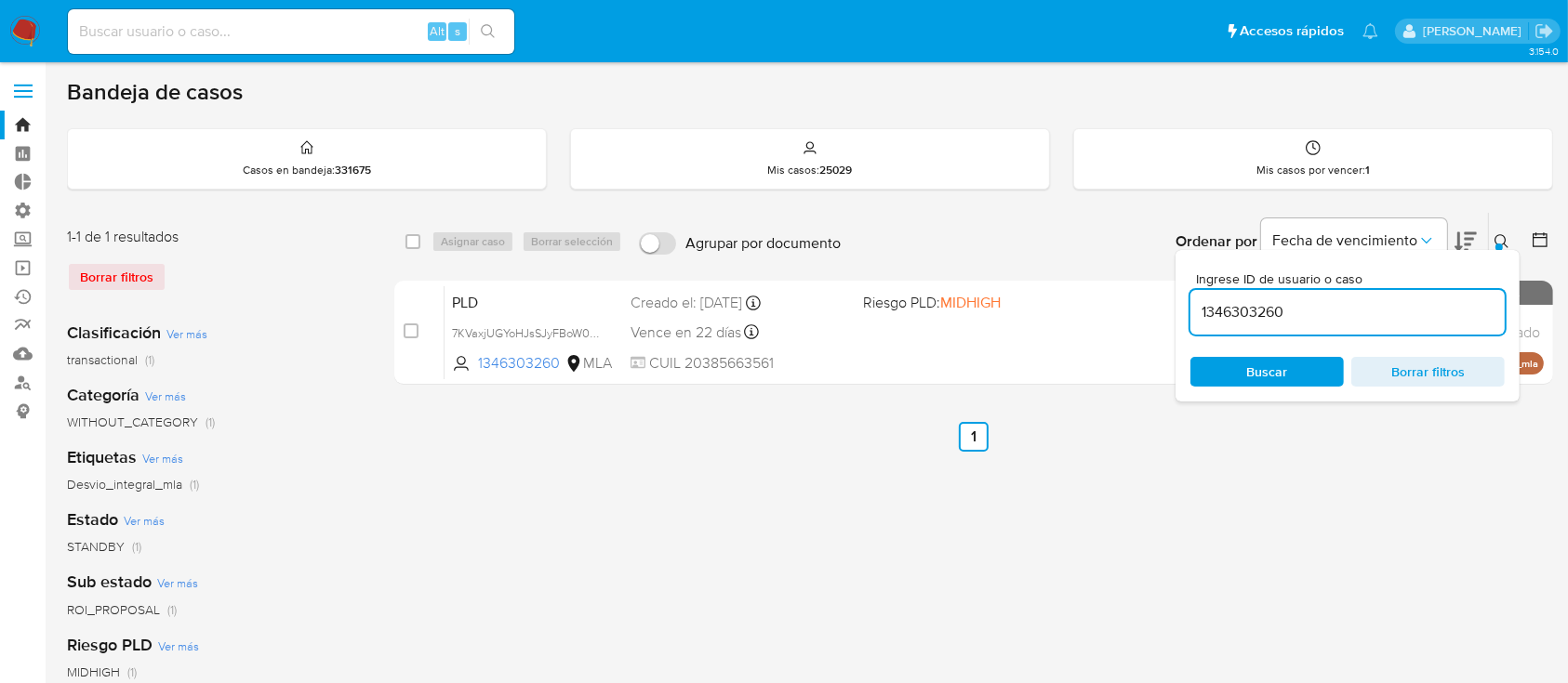
paste input "869449967"
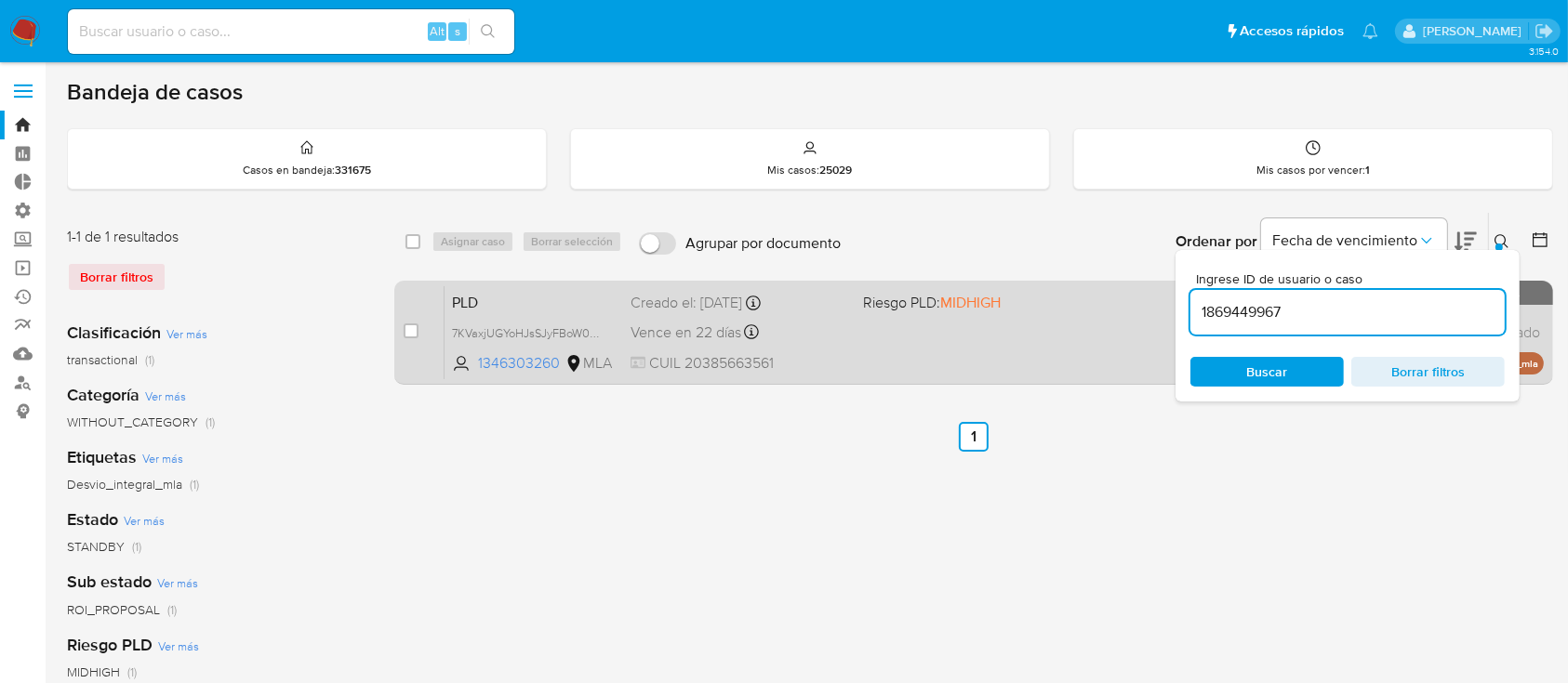
type input "1869449967"
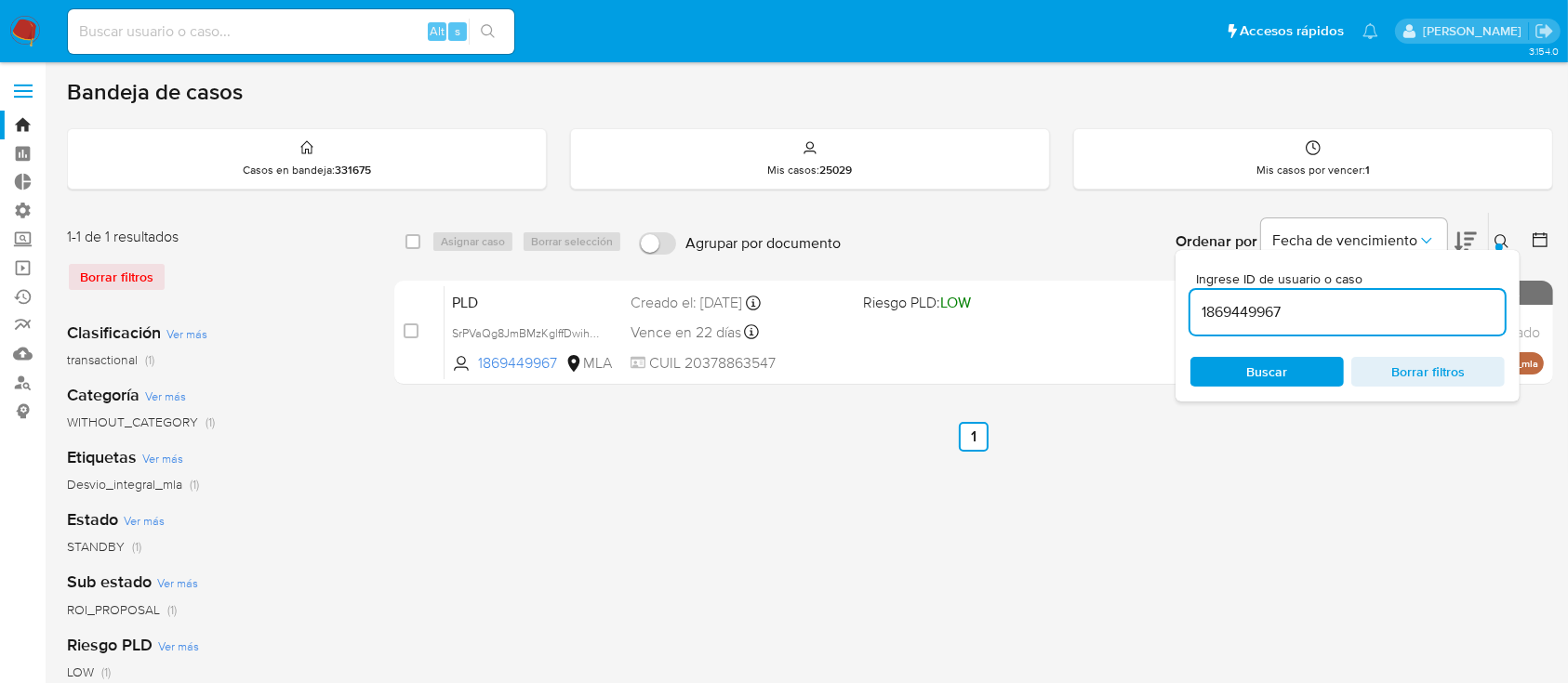
click at [1492, 240] on button at bounding box center [1503, 241] width 30 height 23
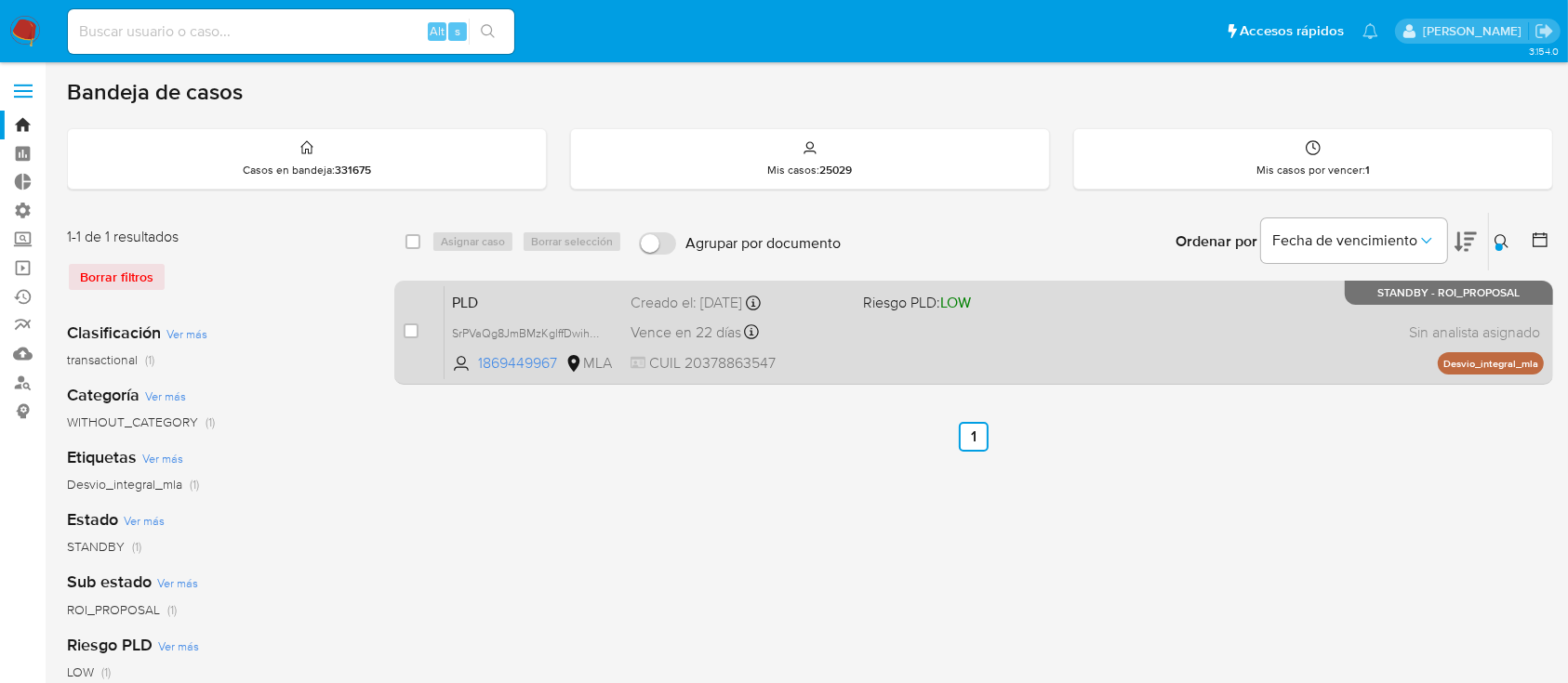
click at [1168, 303] on div "PLD SrPVaQg8JmBMzKglffDwihCK 1869449967 MLA Riesgo PLD: LOW Creado el: 12/06/20…" at bounding box center [994, 333] width 1099 height 94
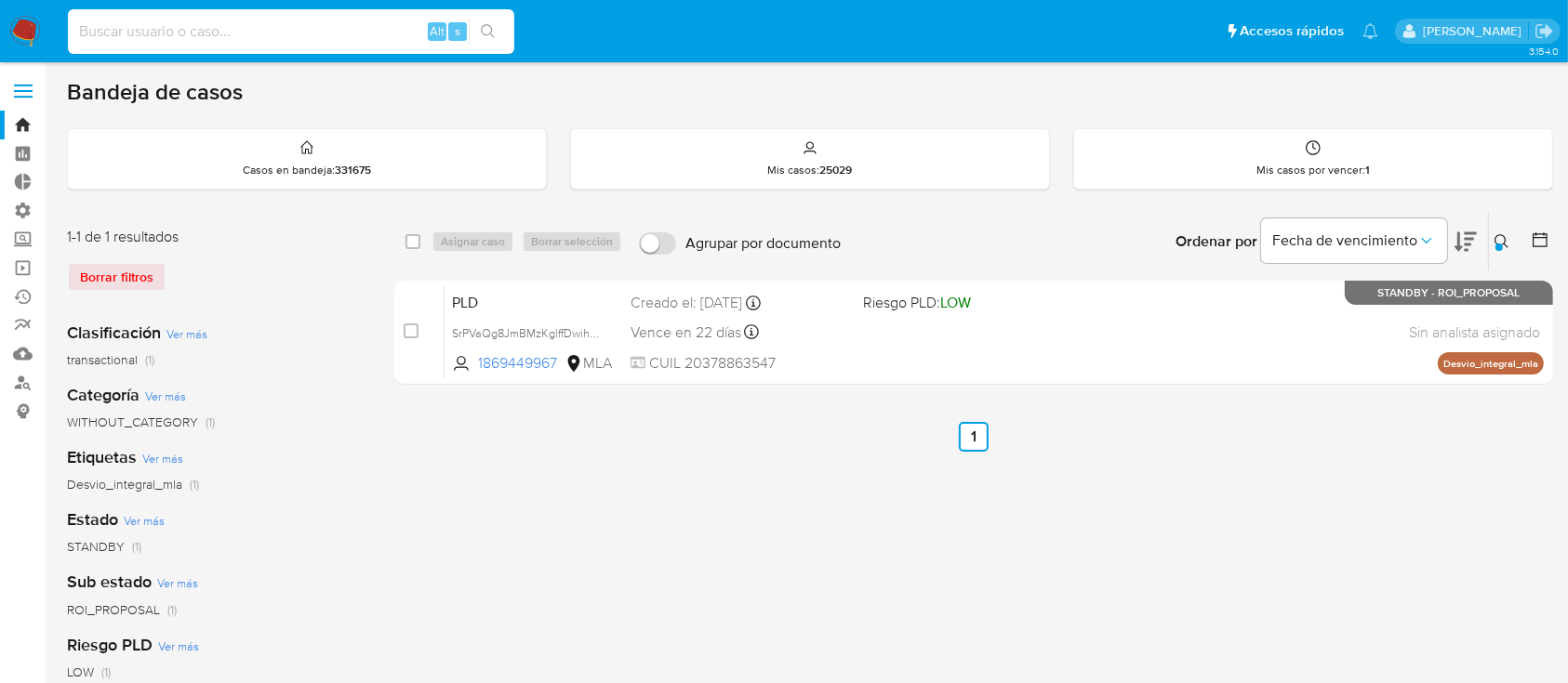
click at [359, 33] on input at bounding box center [290, 31] width 446 height 25
paste input "zctlMiEKwWP2nUCBtv9sSKkc"
type input "zctlMiEKwWP2nUCBtv9sSKkc"
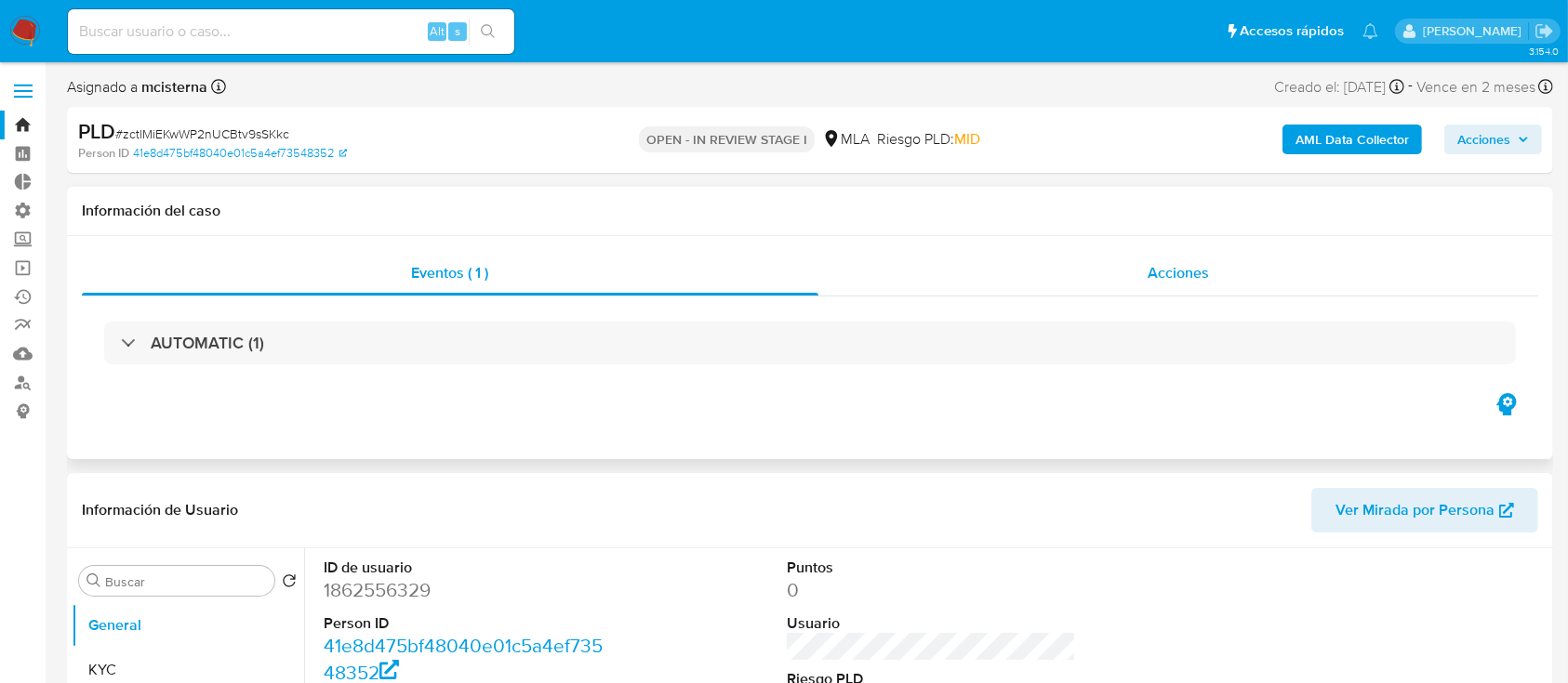
click at [890, 254] on div "Acciones" at bounding box center [1178, 273] width 720 height 44
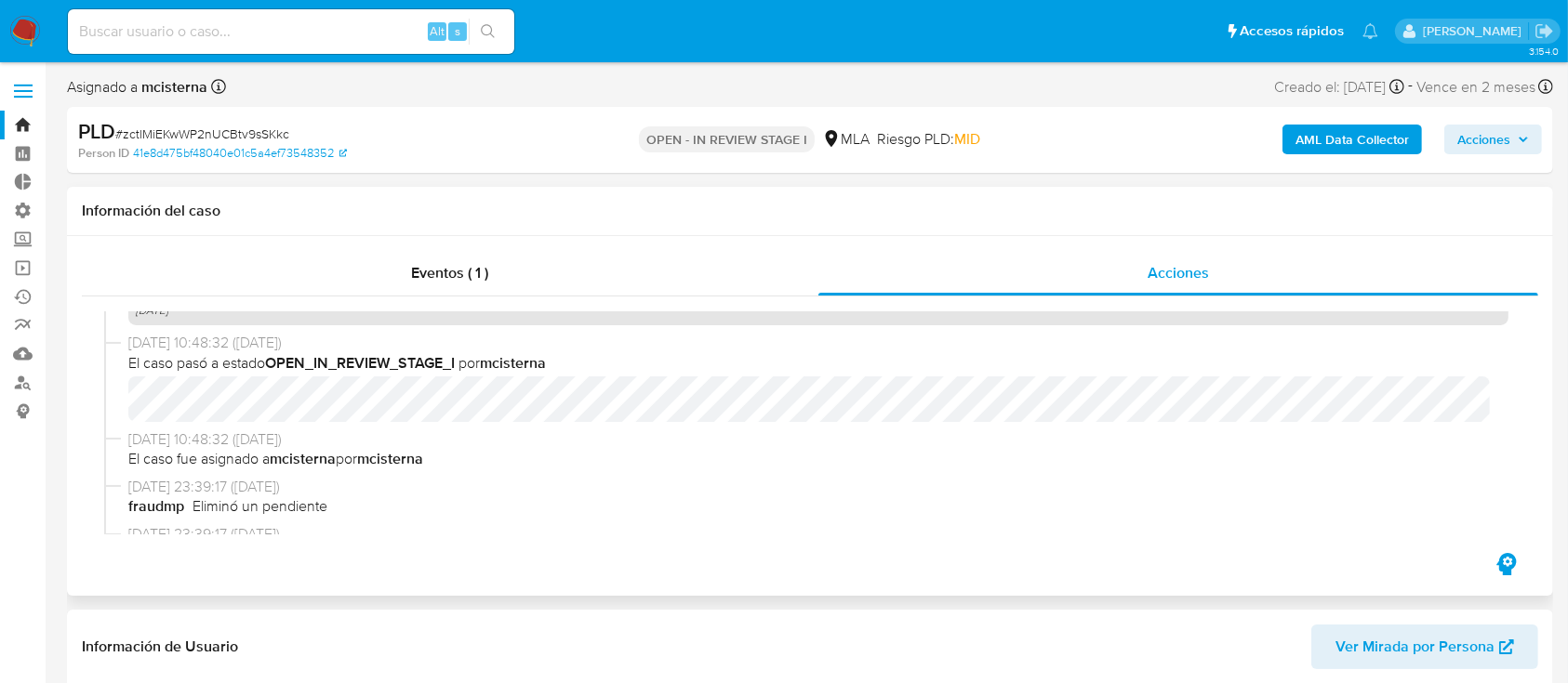
select select "10"
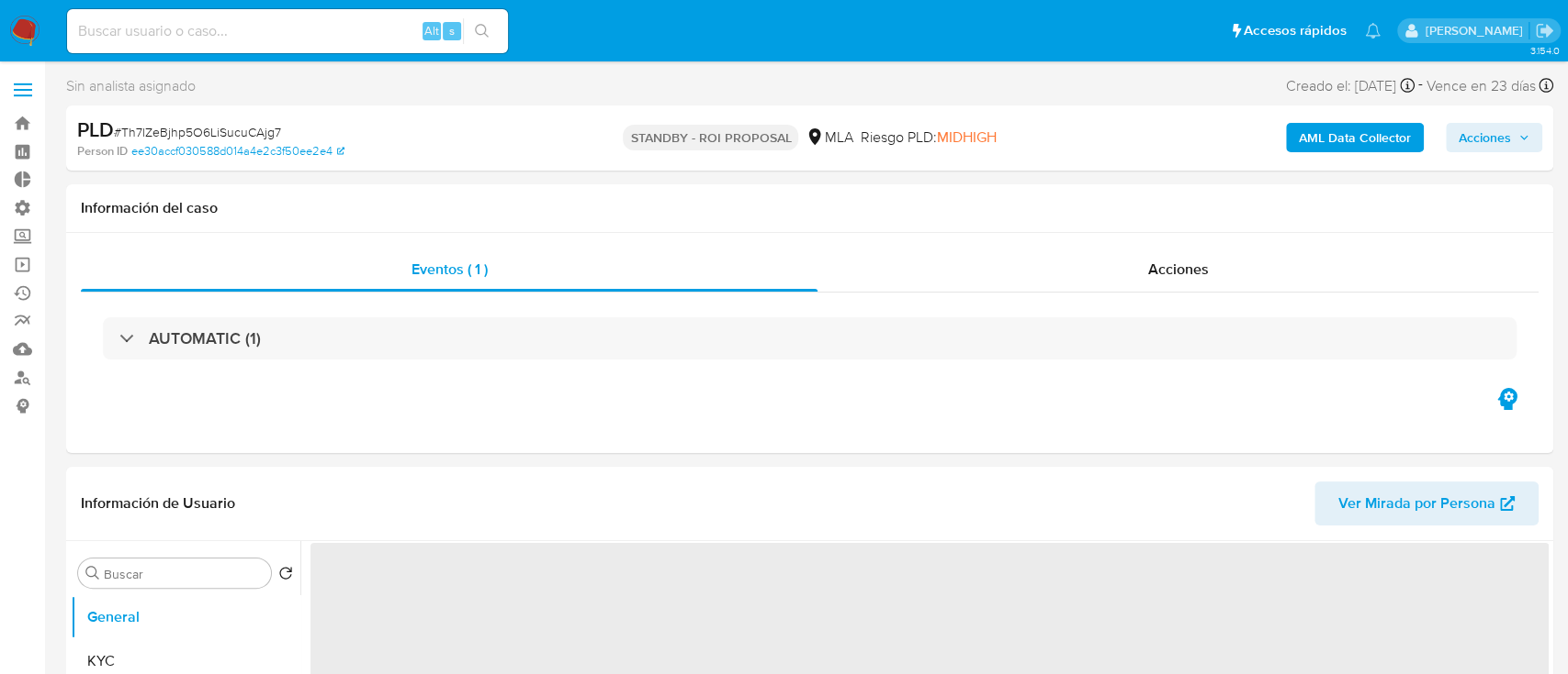
select select "10"
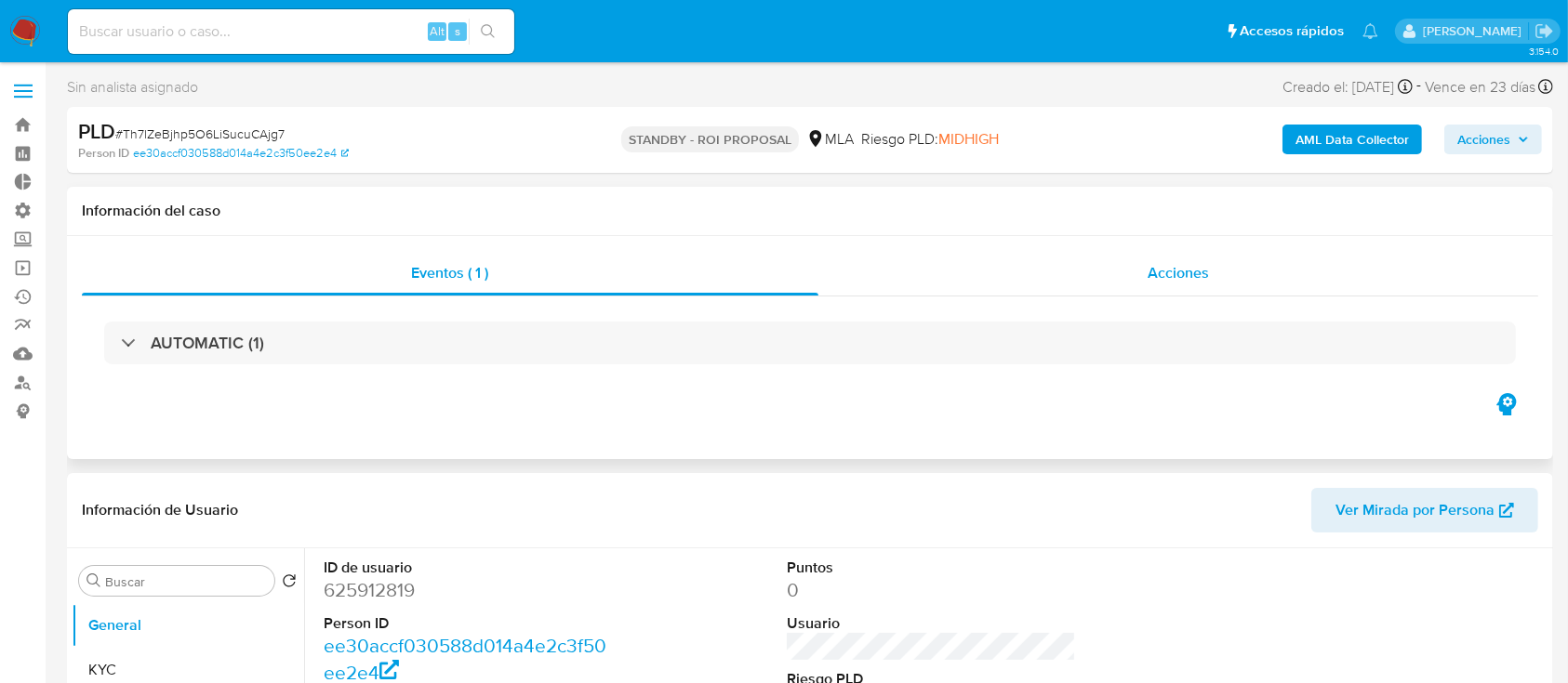
click at [1174, 265] on span "Acciones" at bounding box center [1177, 273] width 62 height 22
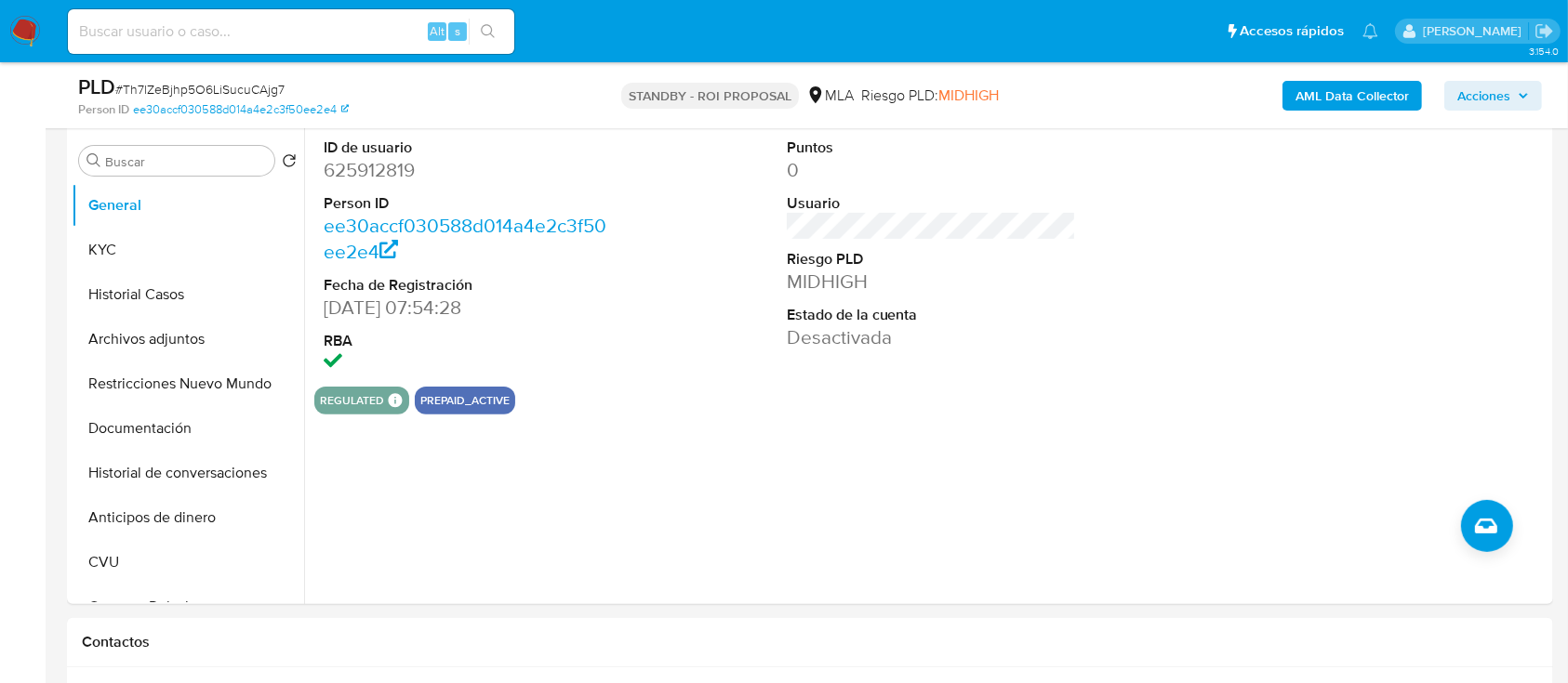
scroll to position [496, 0]
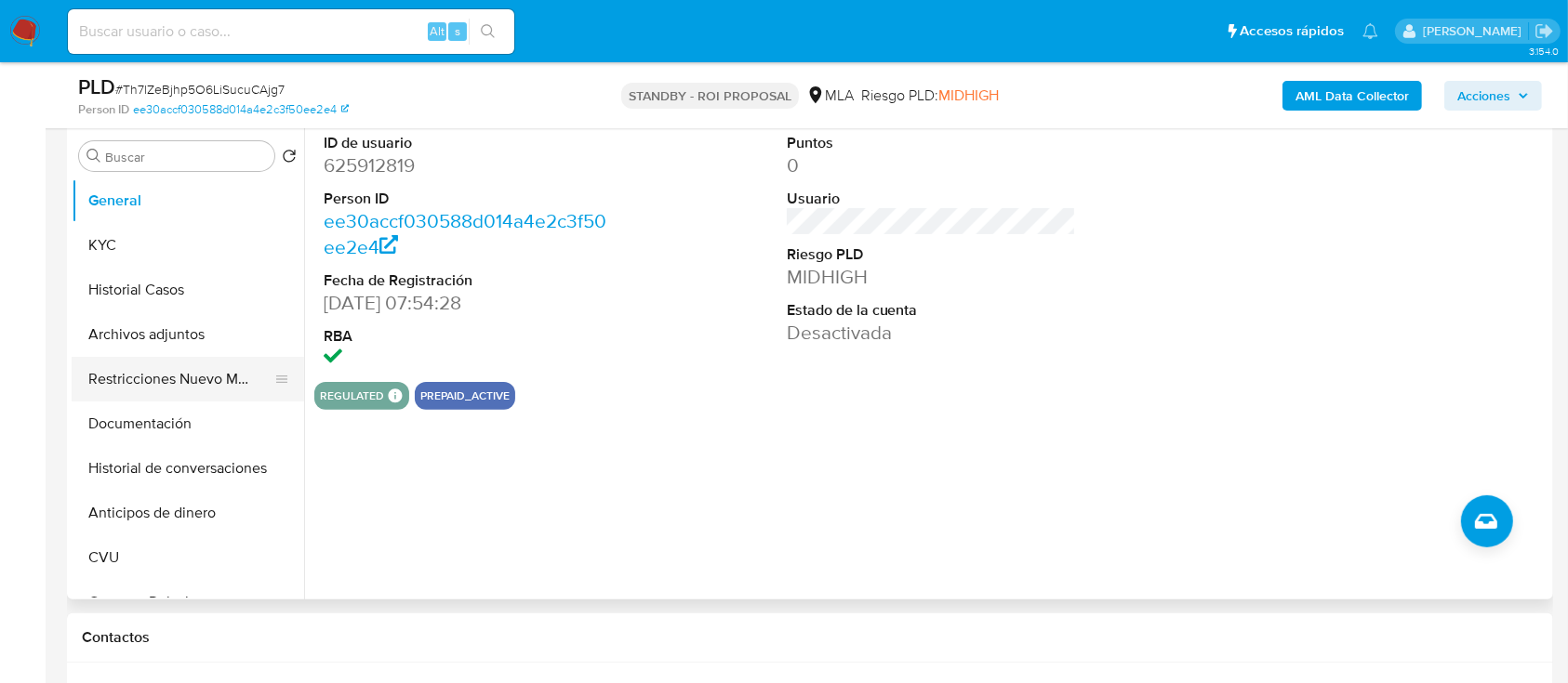
click at [144, 360] on button "Restricciones Nuevo Mundo" at bounding box center [181, 379] width 218 height 44
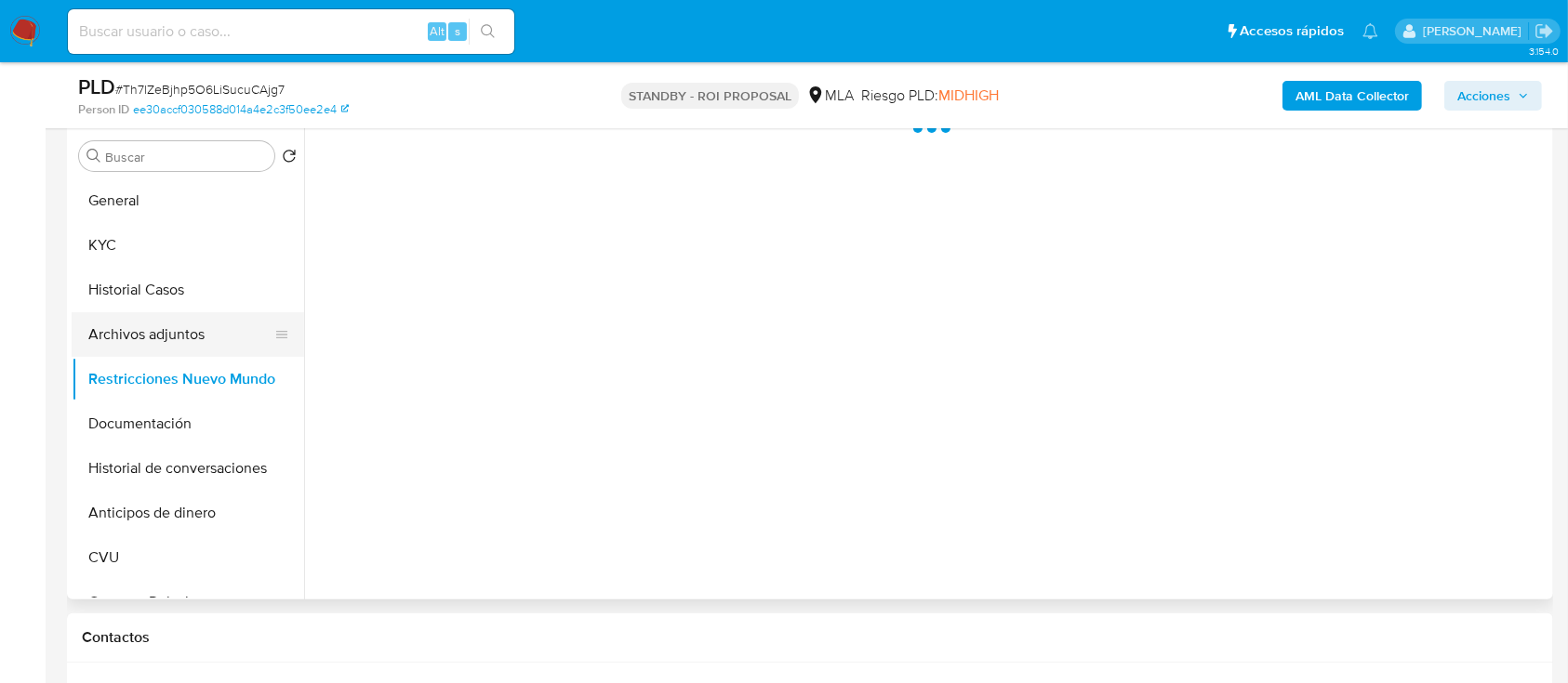
click at [154, 343] on button "Archivos adjuntos" at bounding box center [181, 334] width 218 height 44
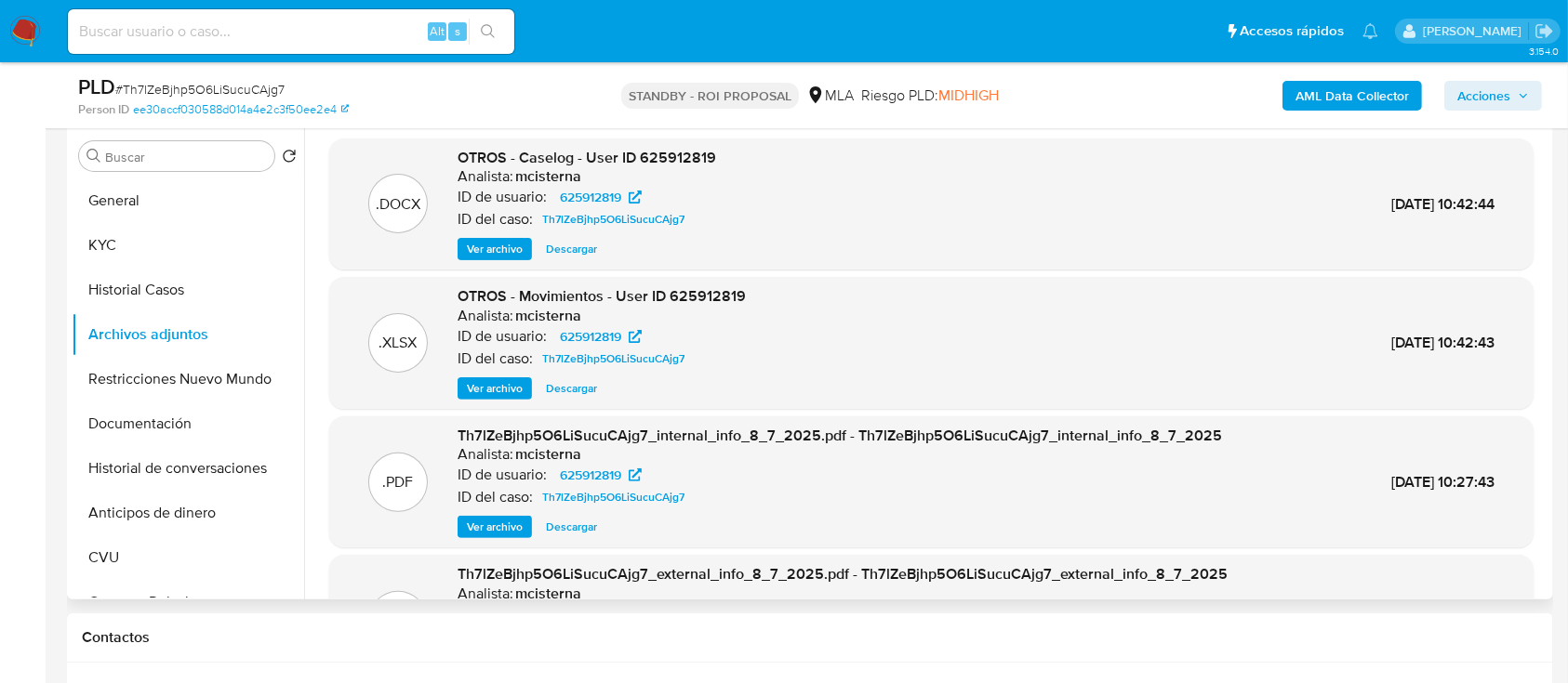
click at [550, 251] on span "Descargar" at bounding box center [571, 248] width 51 height 19
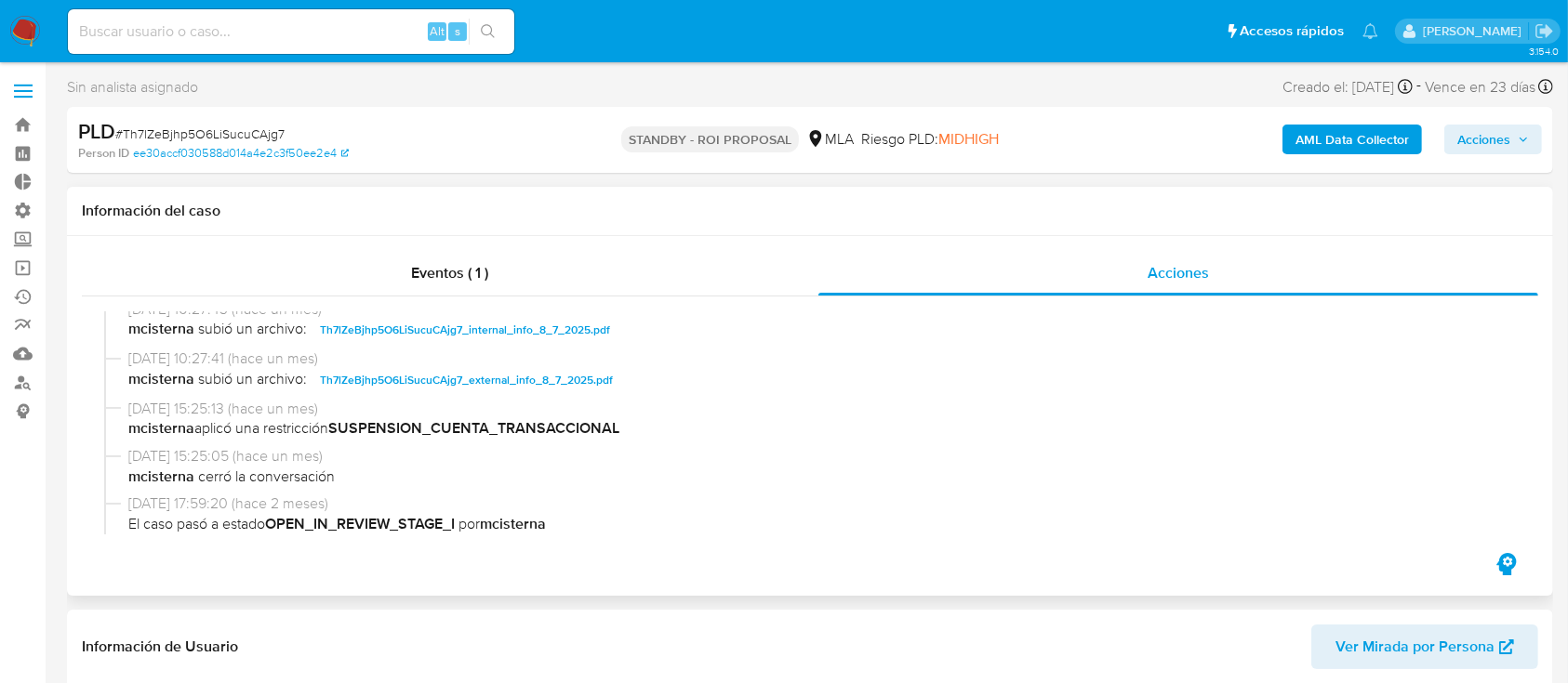
scroll to position [247, 0]
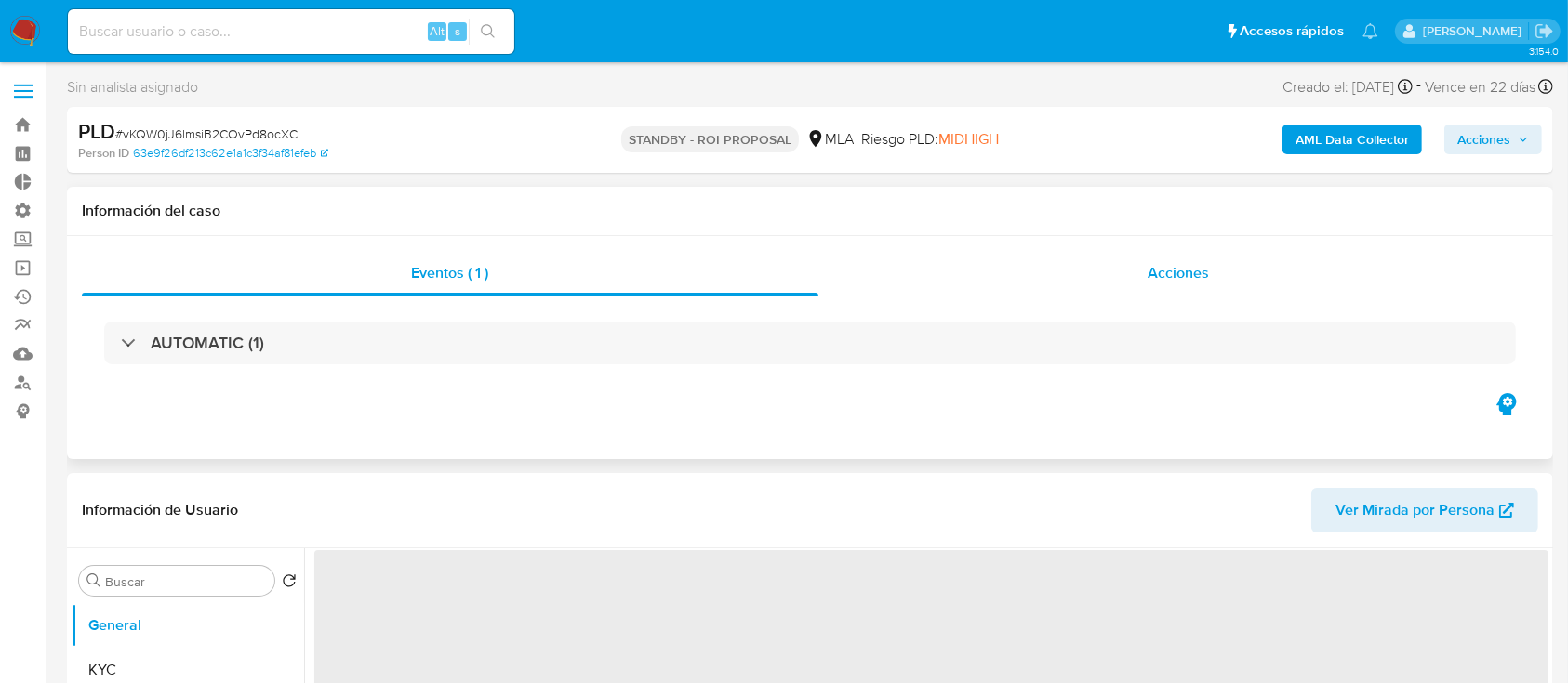
click at [1115, 268] on div "Acciones" at bounding box center [1178, 273] width 720 height 44
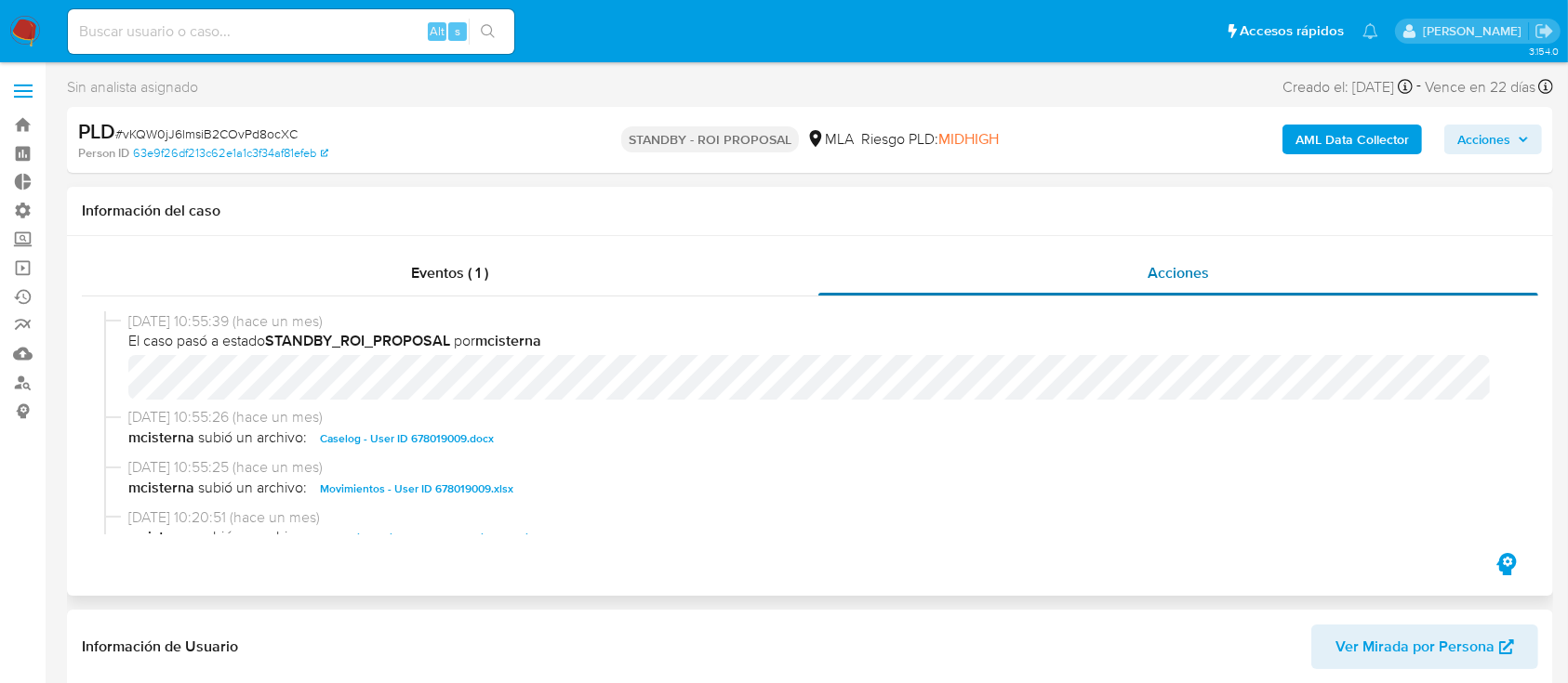
select select "10"
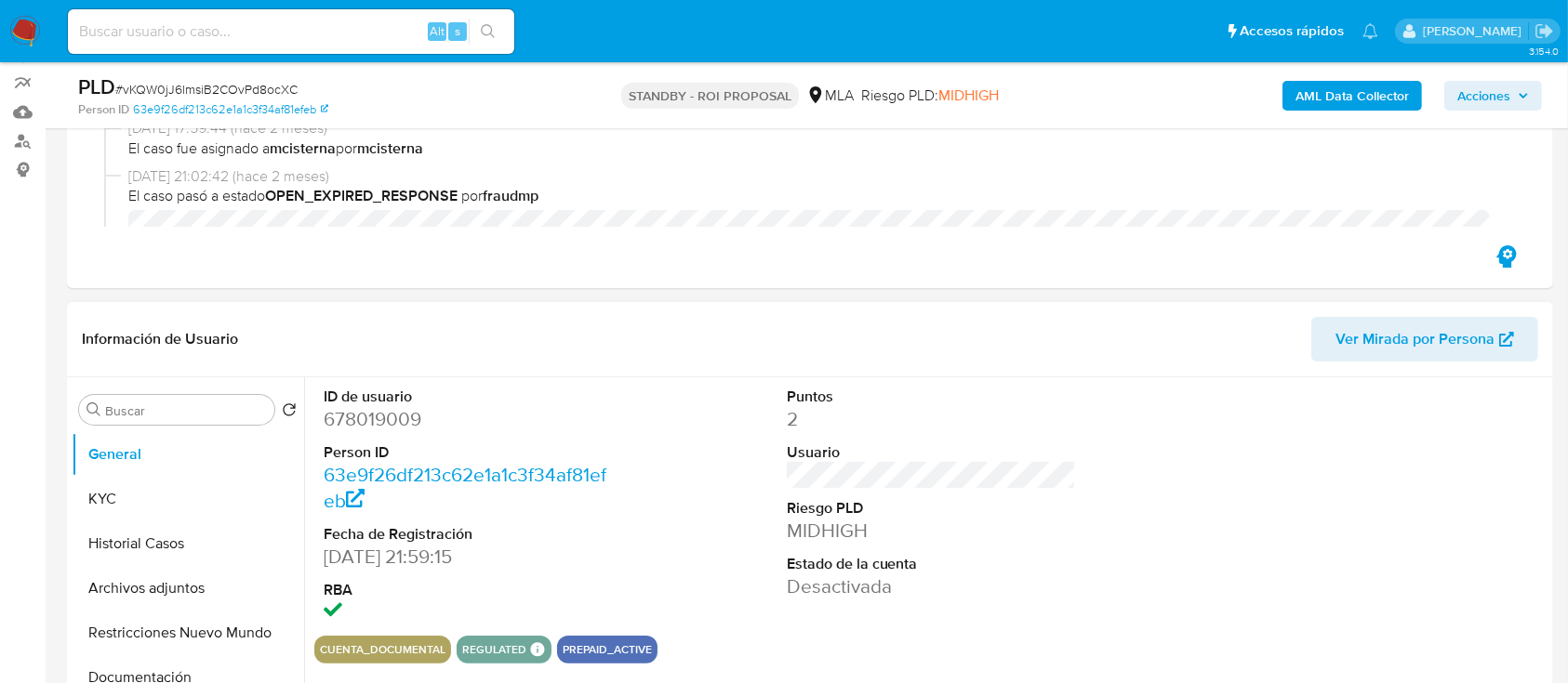
scroll to position [247, 0]
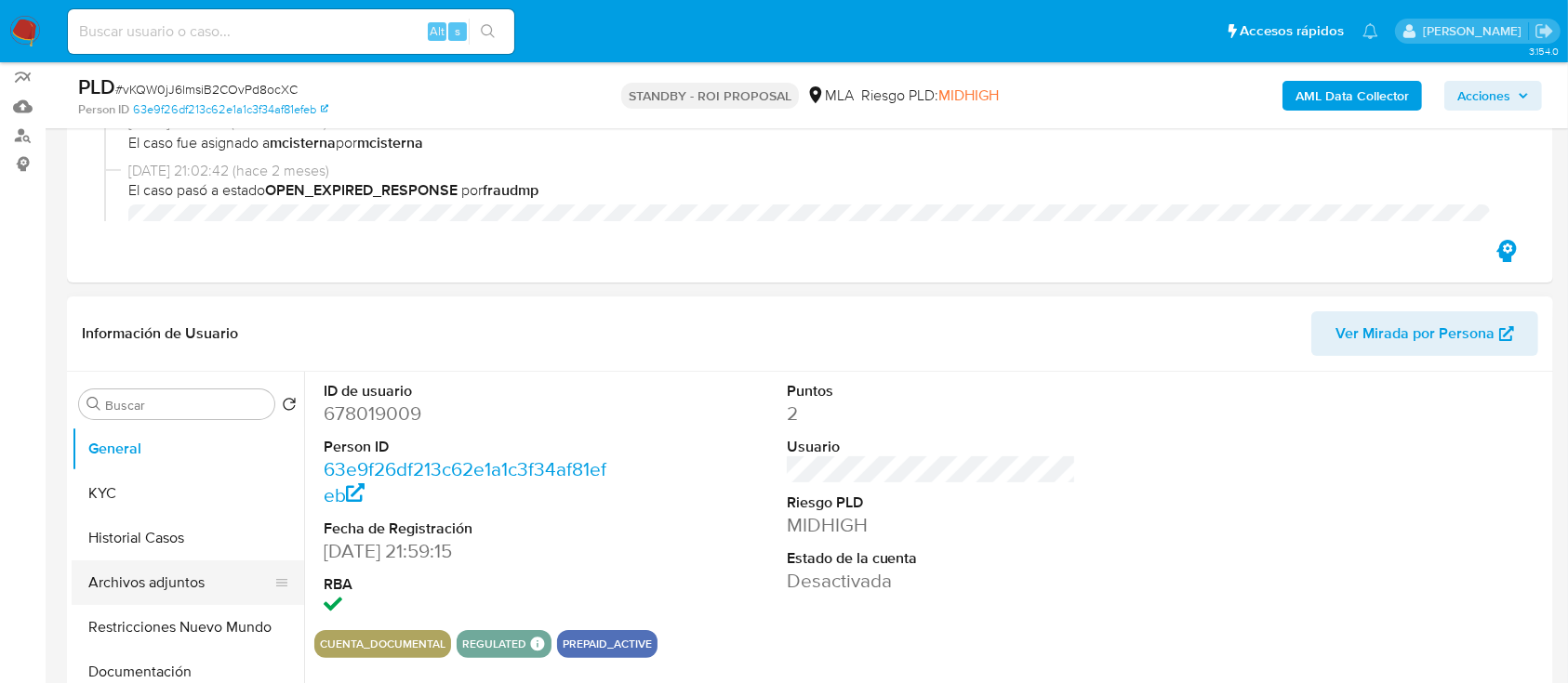
click at [135, 585] on button "Archivos adjuntos" at bounding box center [181, 582] width 218 height 44
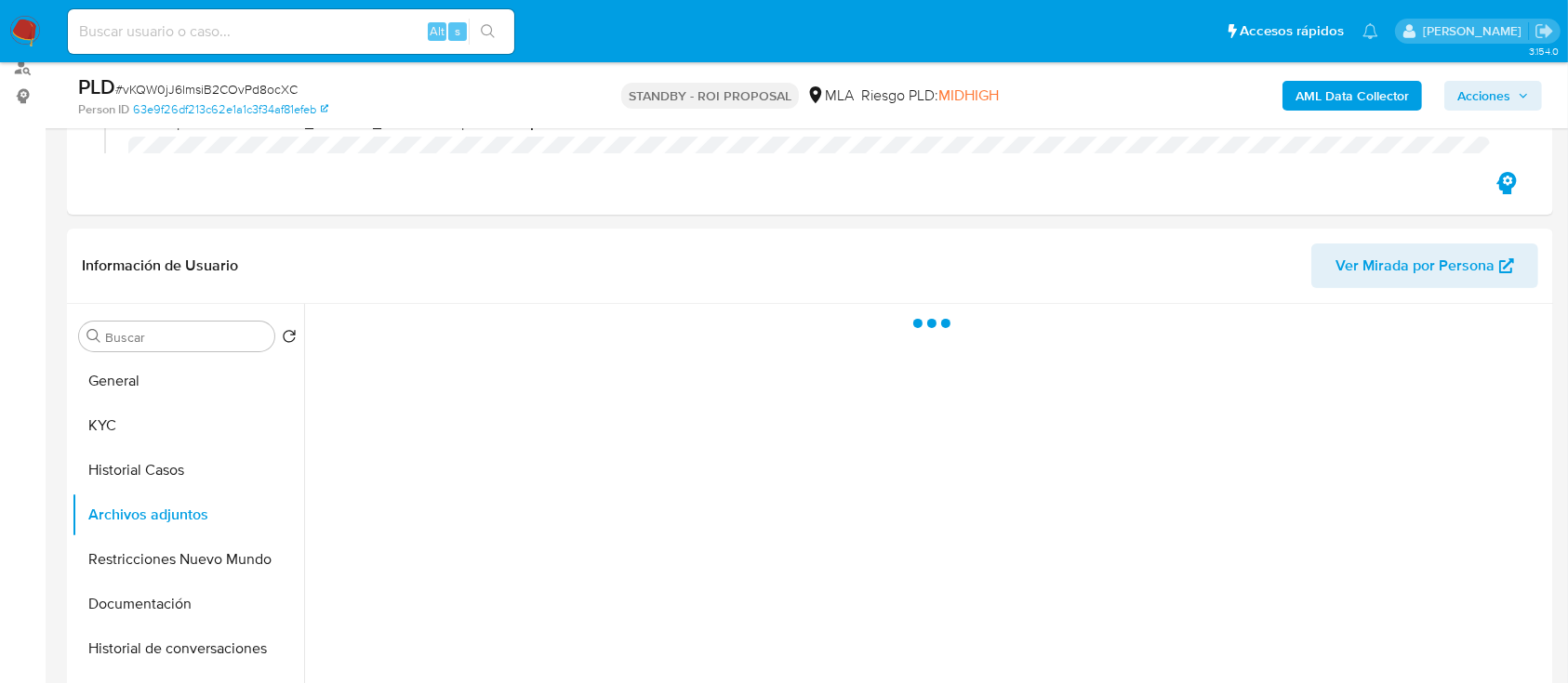
scroll to position [372, 0]
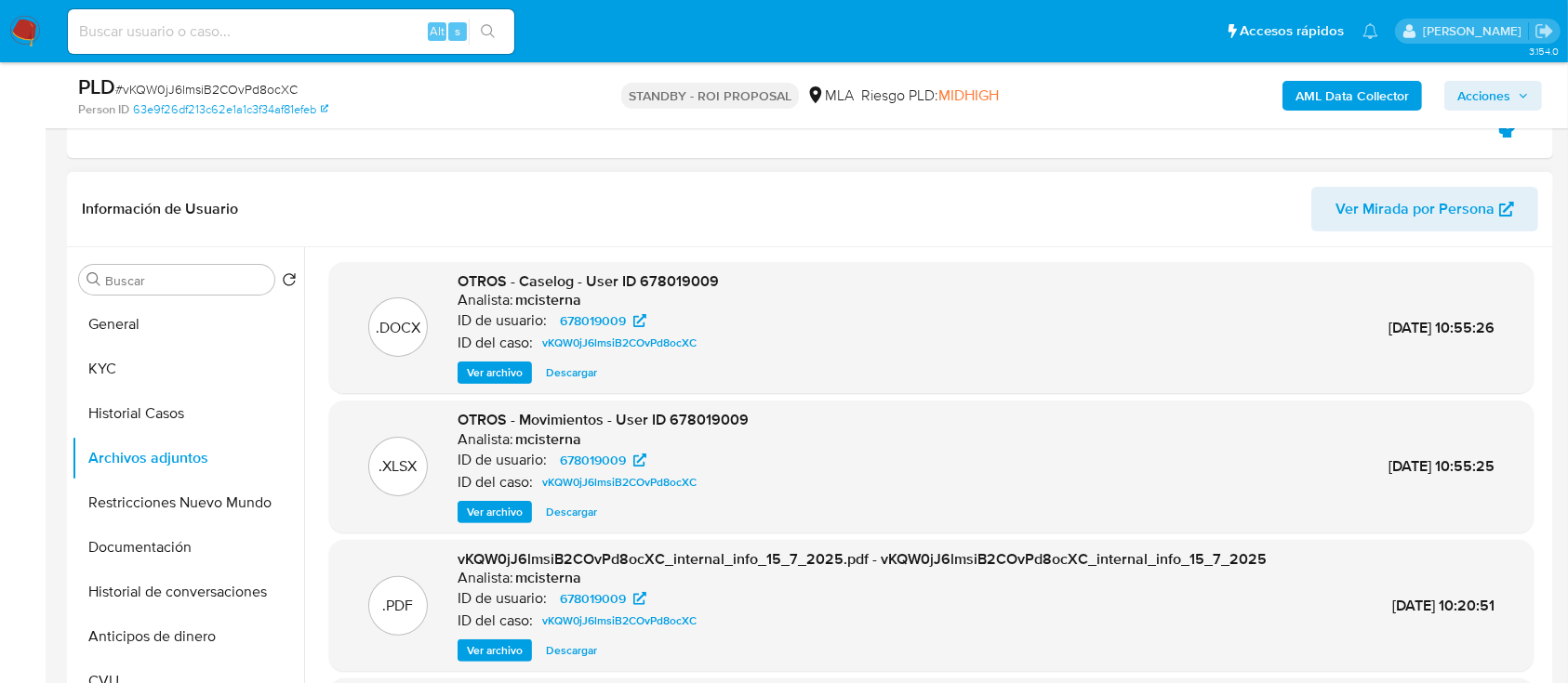
click at [554, 367] on span "Descargar" at bounding box center [571, 373] width 51 height 19
click at [231, 101] on link "63e9f26df213c62e1a1c3f34af81efeb" at bounding box center [231, 109] width 195 height 17
click at [181, 93] on span "# vKQW0jJ6lmsiB2COvPd8ocXC" at bounding box center [207, 88] width 183 height 19
copy span "vKQW0jJ6lmsiB2COvPd8ocXC"
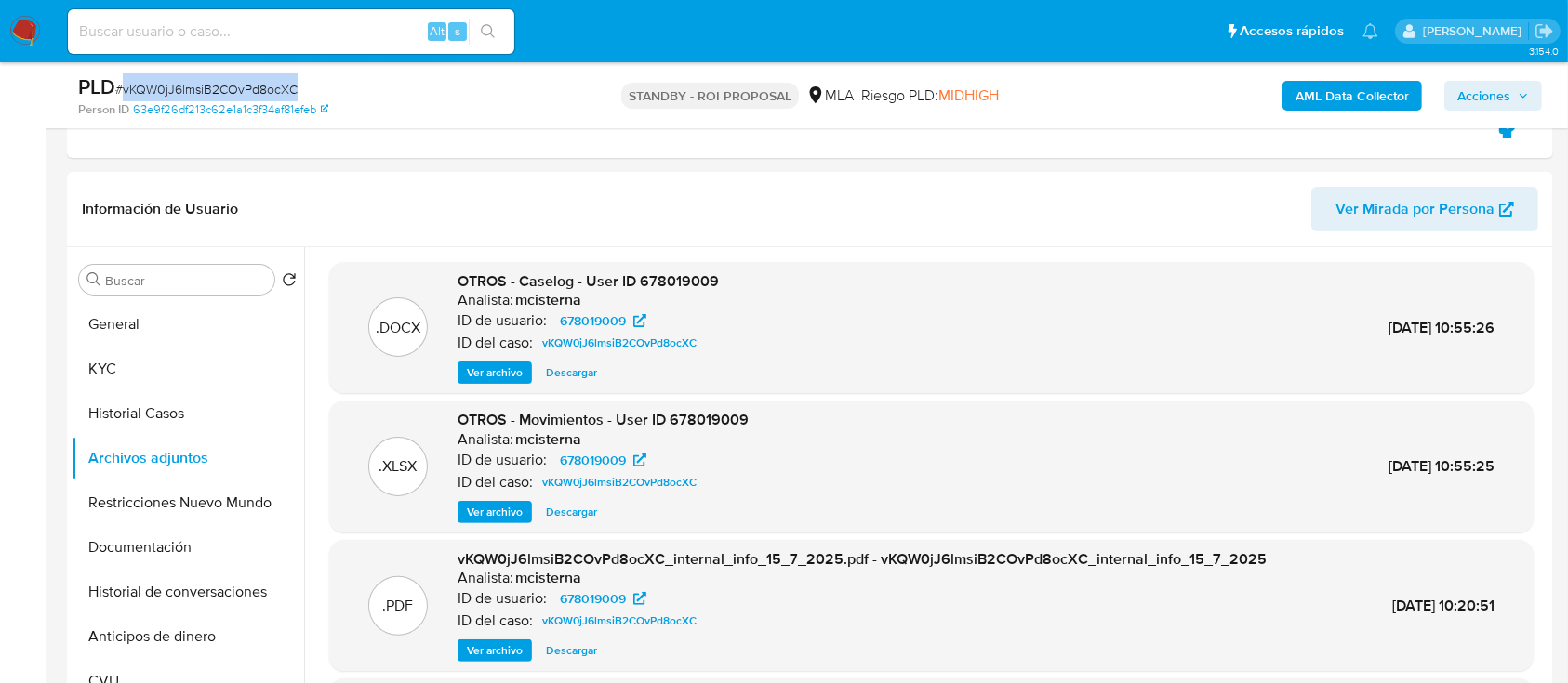
copy span "vKQW0jJ6lmsiB2COvPd8ocXC"
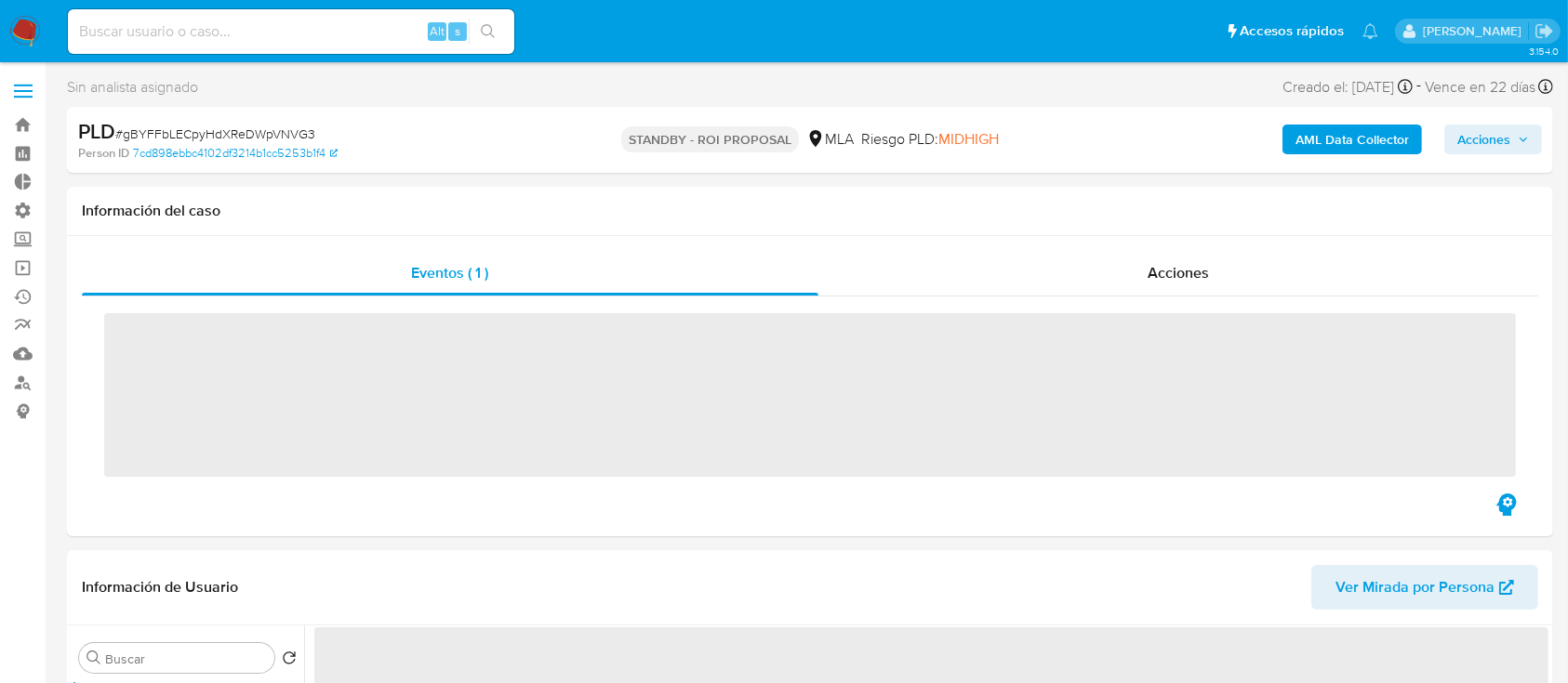
click at [1012, 270] on div "Acciones" at bounding box center [1178, 273] width 720 height 44
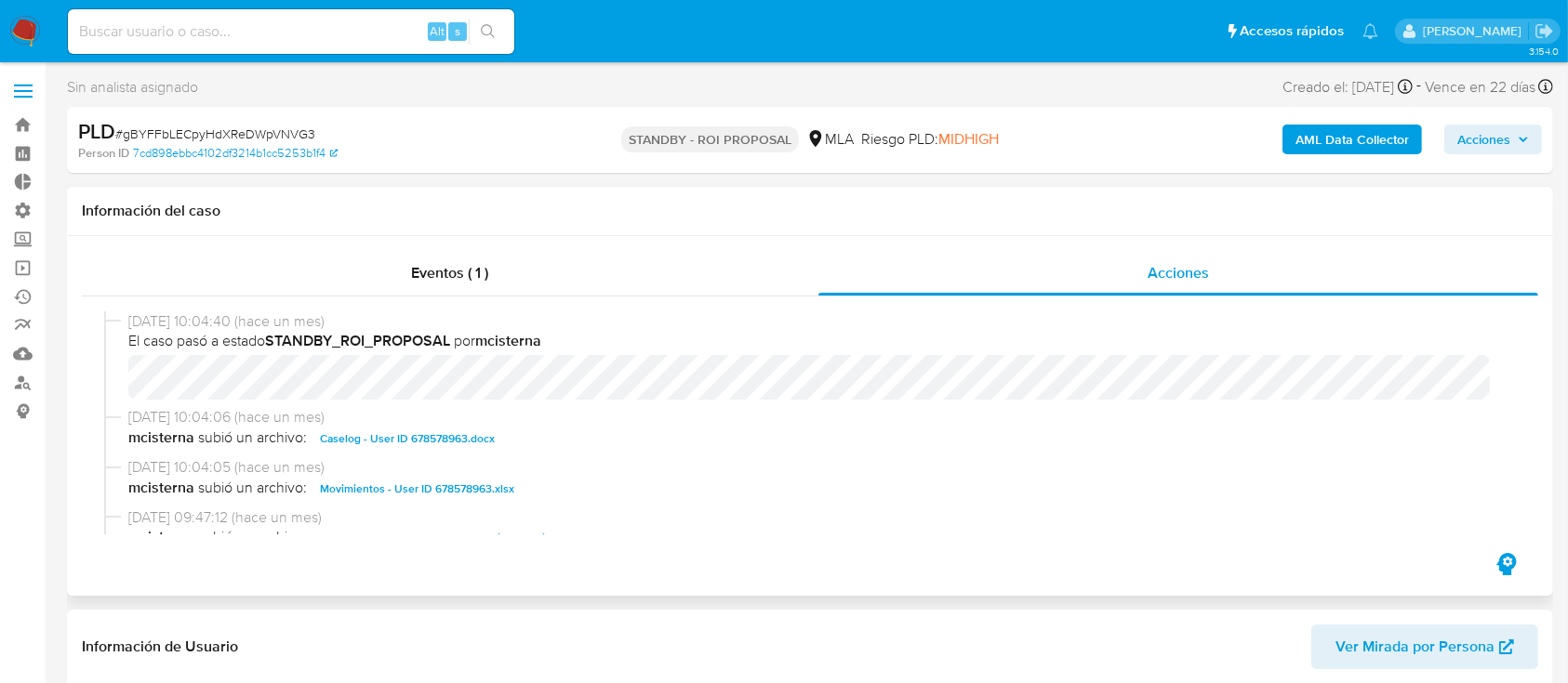
select select "10"
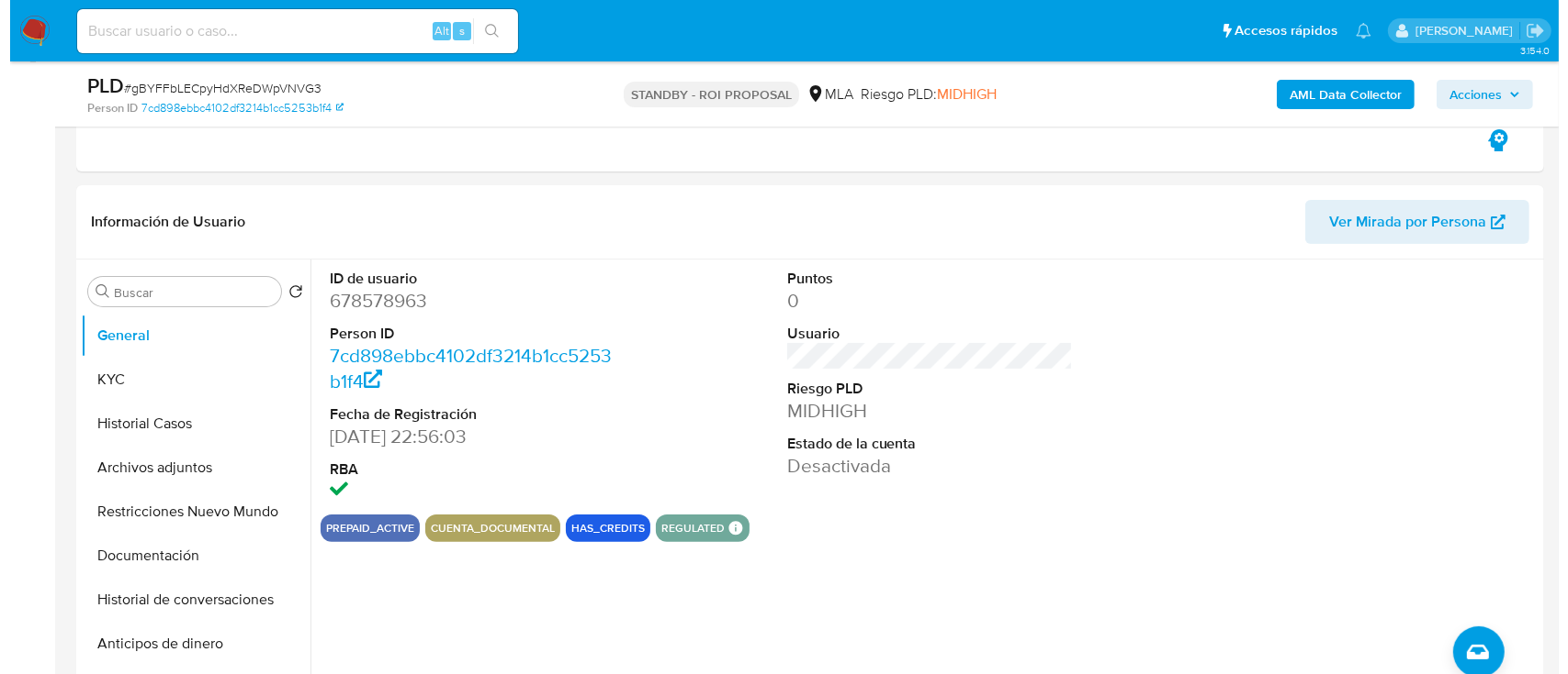
scroll to position [367, 0]
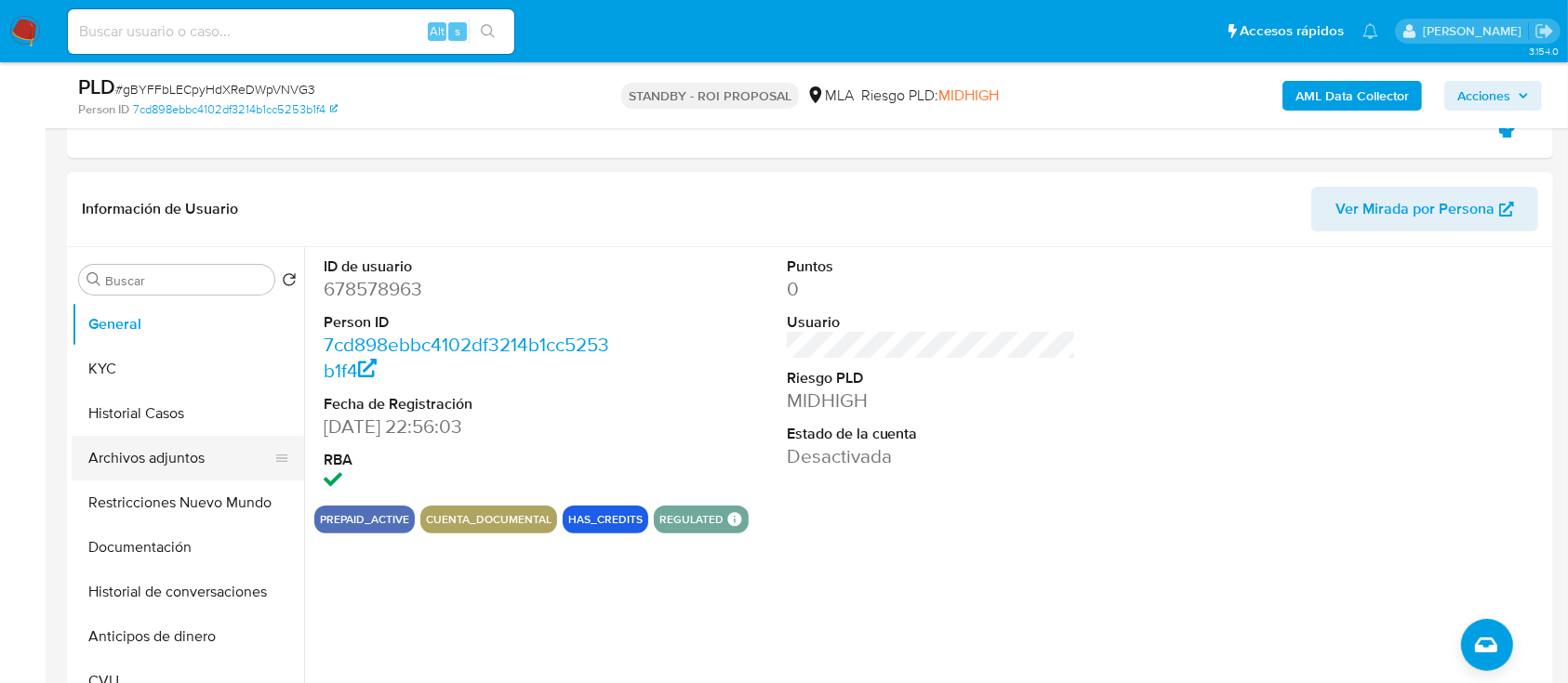
click at [127, 470] on button "Archivos adjuntos" at bounding box center [181, 457] width 218 height 44
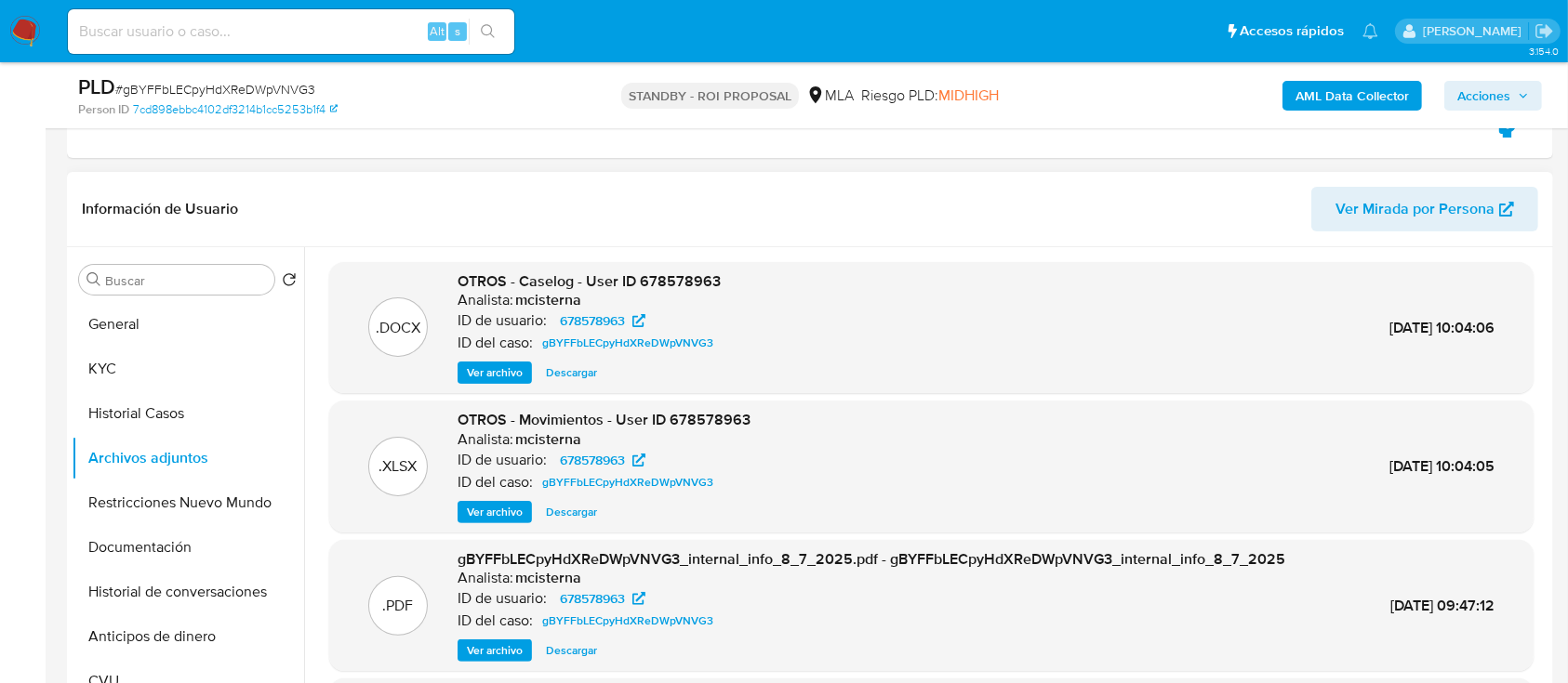
click at [485, 382] on span "Ver archivo" at bounding box center [495, 373] width 56 height 19
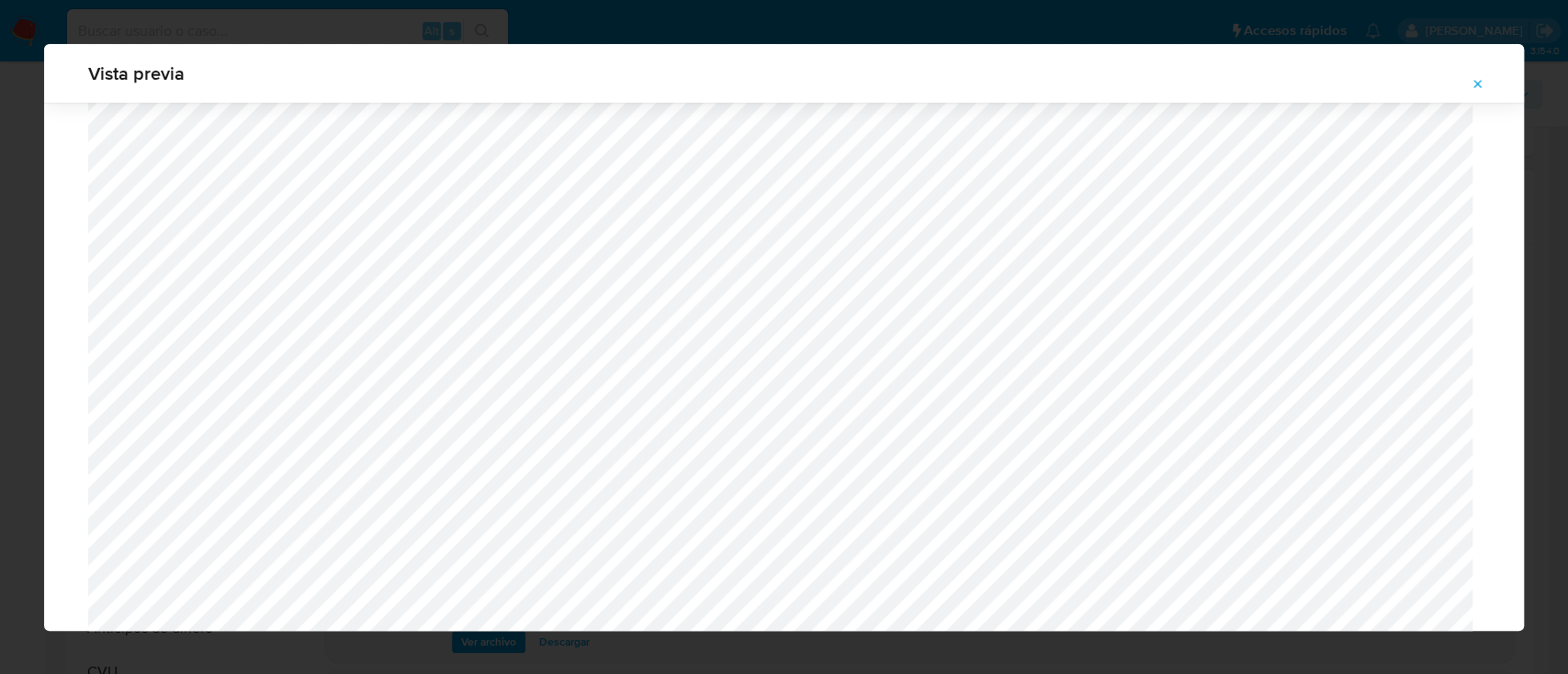
scroll to position [1124, 0]
drag, startPoint x: 1487, startPoint y: 82, endPoint x: 1245, endPoint y: 156, distance: 253.1
click at [1486, 82] on button "Attachment preview" at bounding box center [1478, 84] width 41 height 29
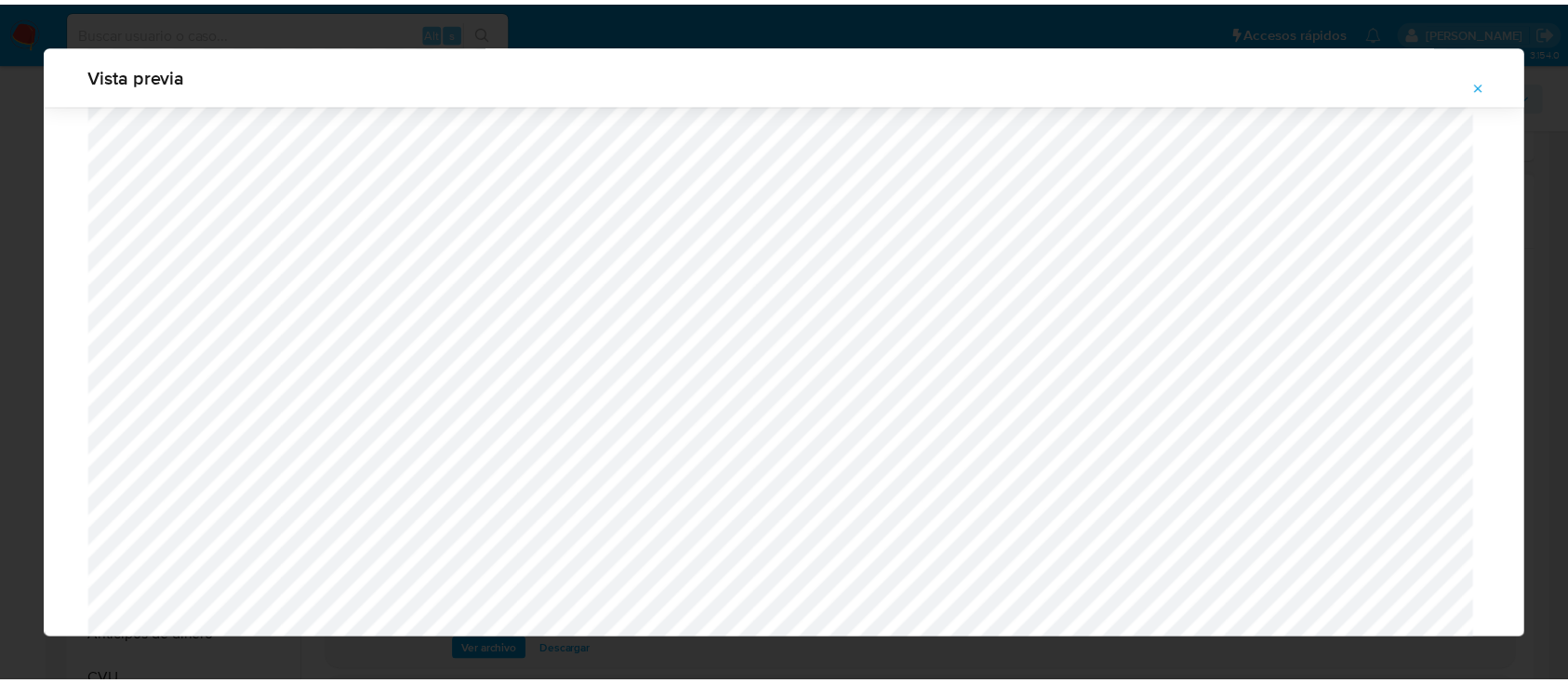
scroll to position [60, 0]
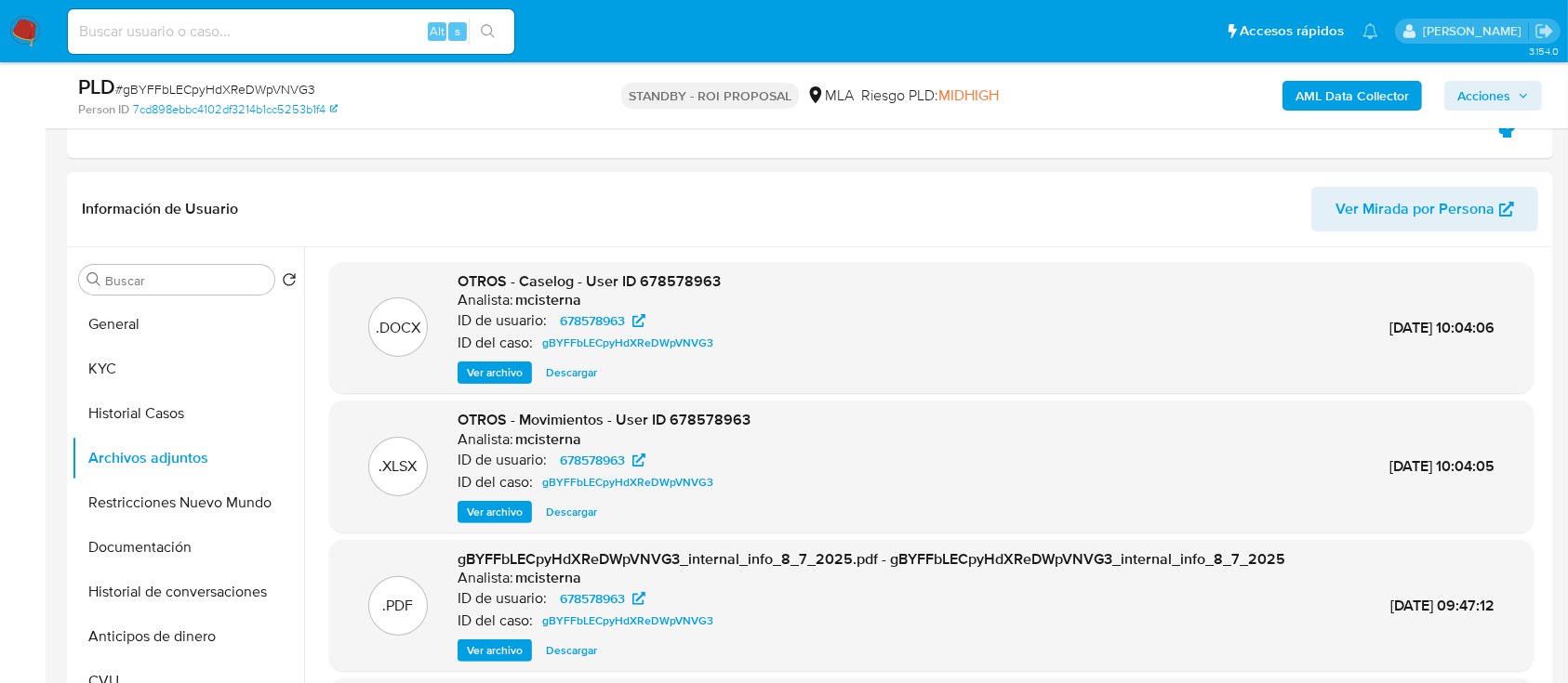
click at [580, 364] on span "Descargar" at bounding box center [571, 373] width 51 height 19
click at [292, 87] on span "# gBYFFbLECpyHdXReDWpVNVG3" at bounding box center [216, 88] width 200 height 19
copy span "gBYFFbLECpyHdXReDWpVNVG3"
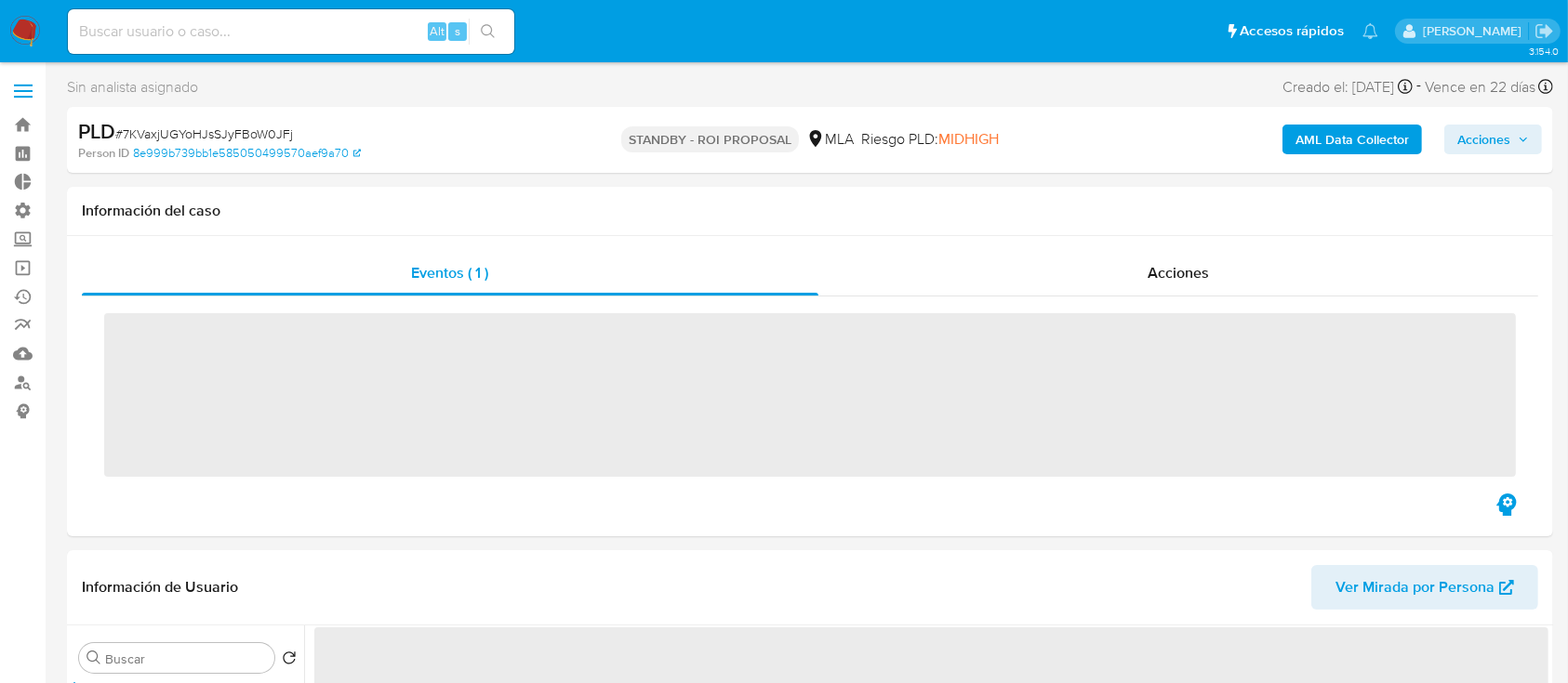
click at [974, 283] on div "Acciones" at bounding box center [1178, 273] width 720 height 44
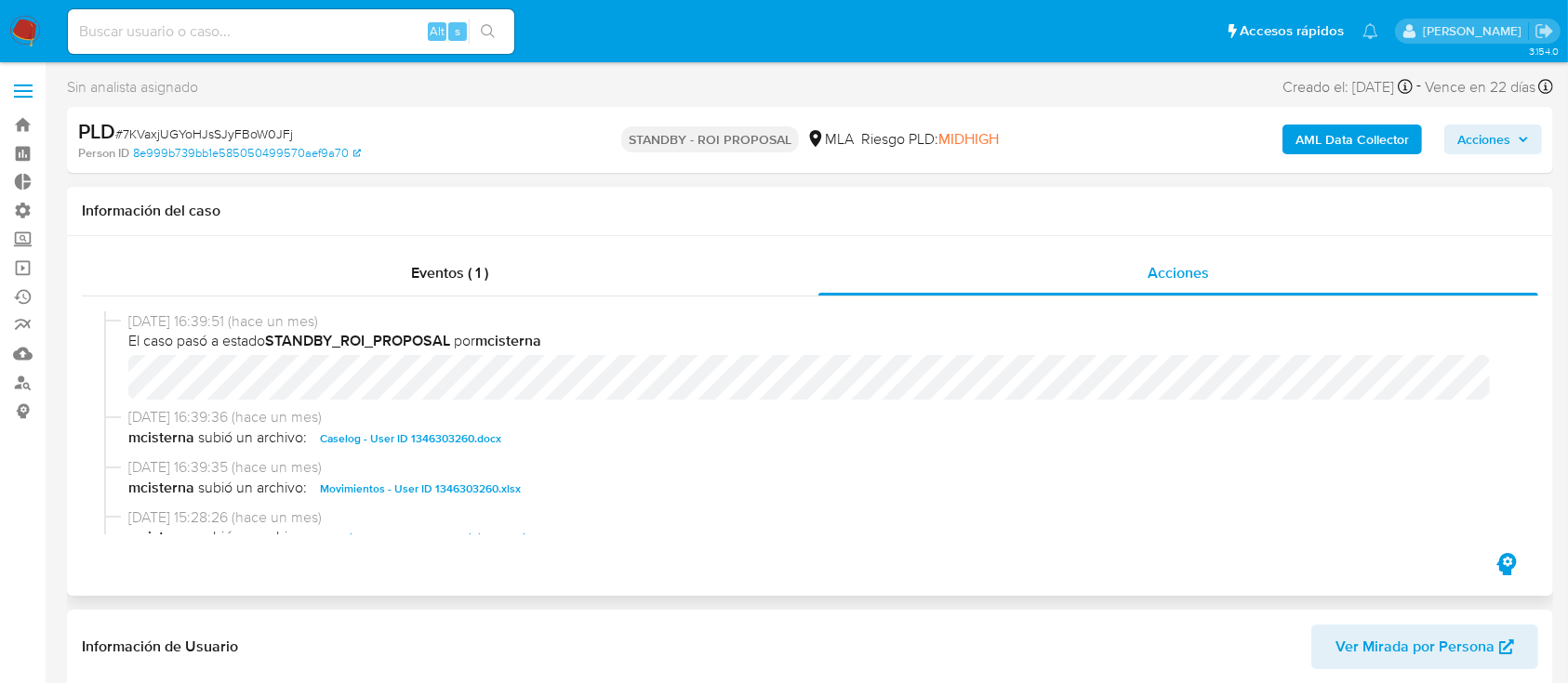
select select "10"
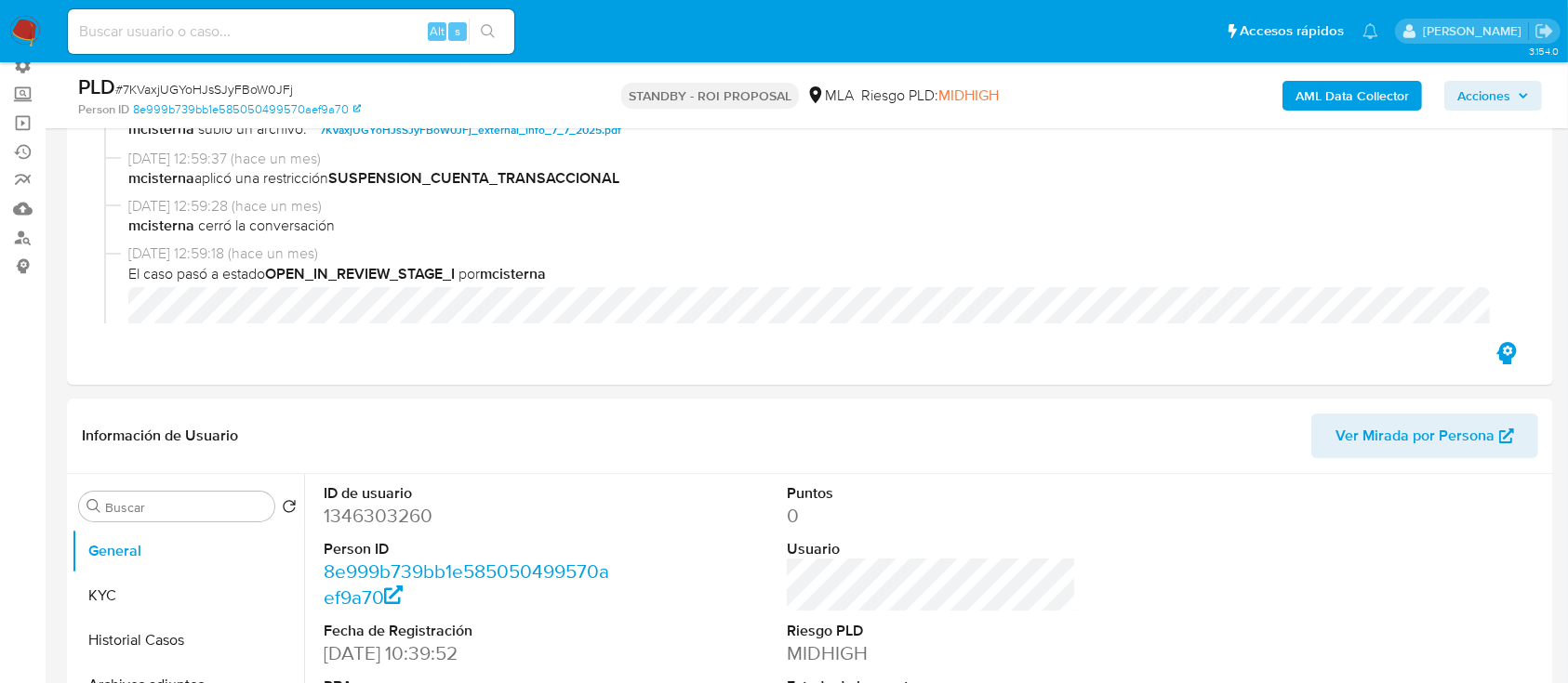
scroll to position [247, 0]
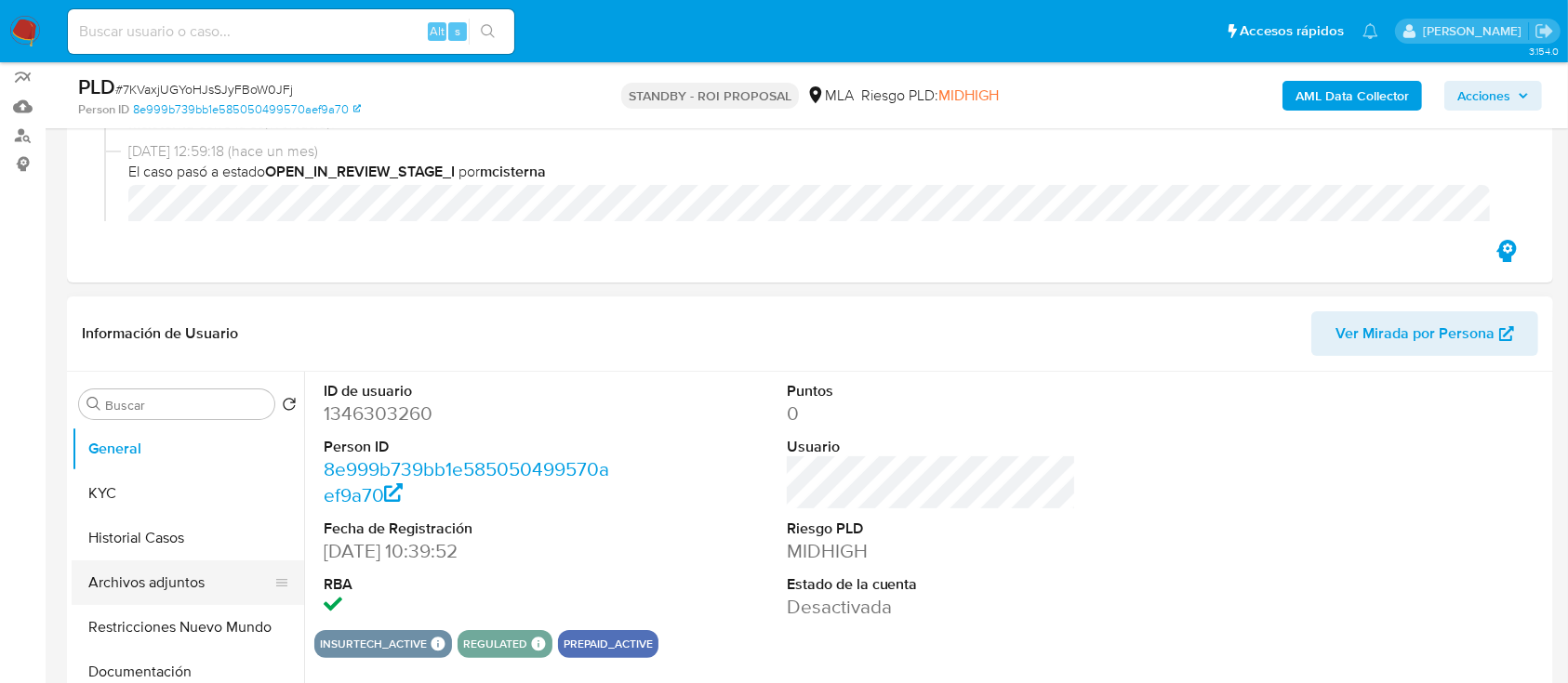
click at [142, 592] on button "Archivos adjuntos" at bounding box center [181, 582] width 218 height 44
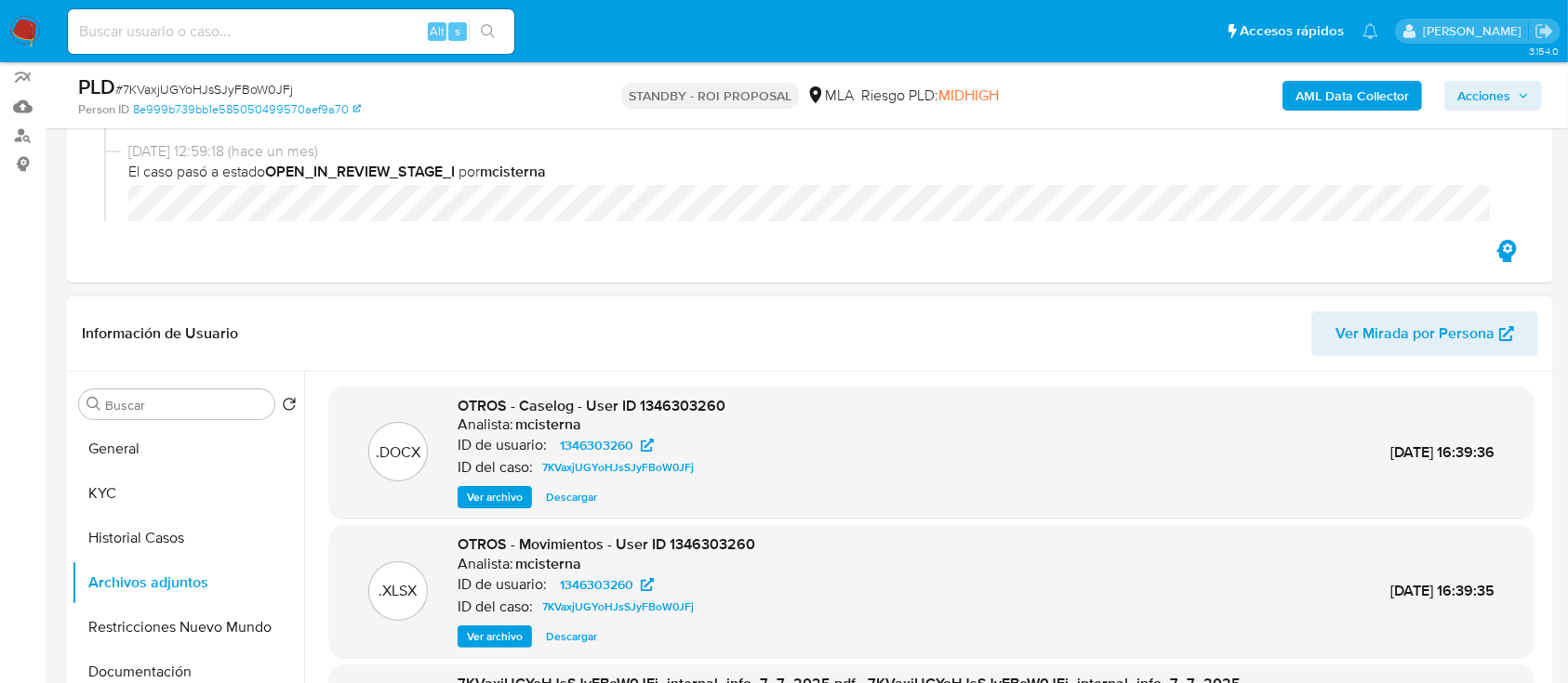
click at [573, 492] on span "Descargar" at bounding box center [571, 497] width 51 height 19
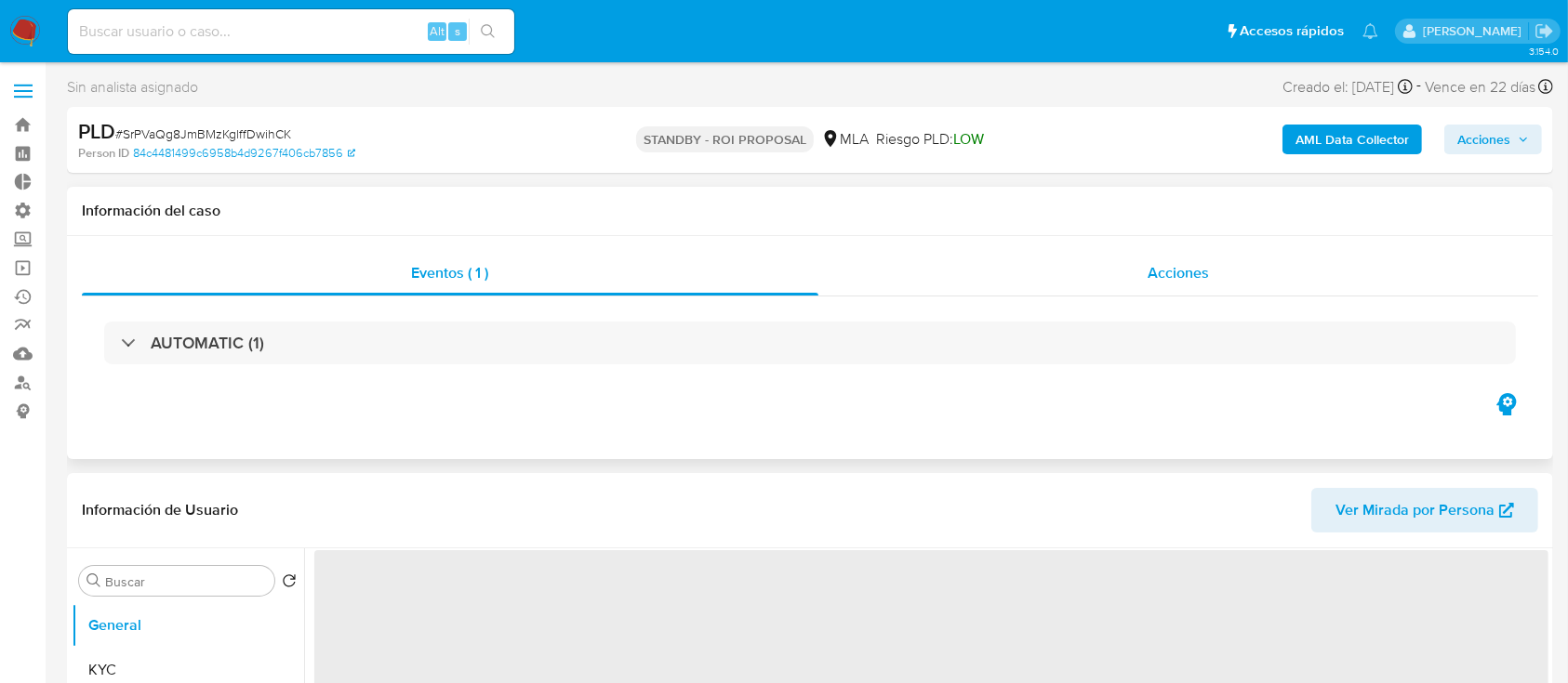
click at [1162, 276] on span "Acciones" at bounding box center [1177, 273] width 62 height 22
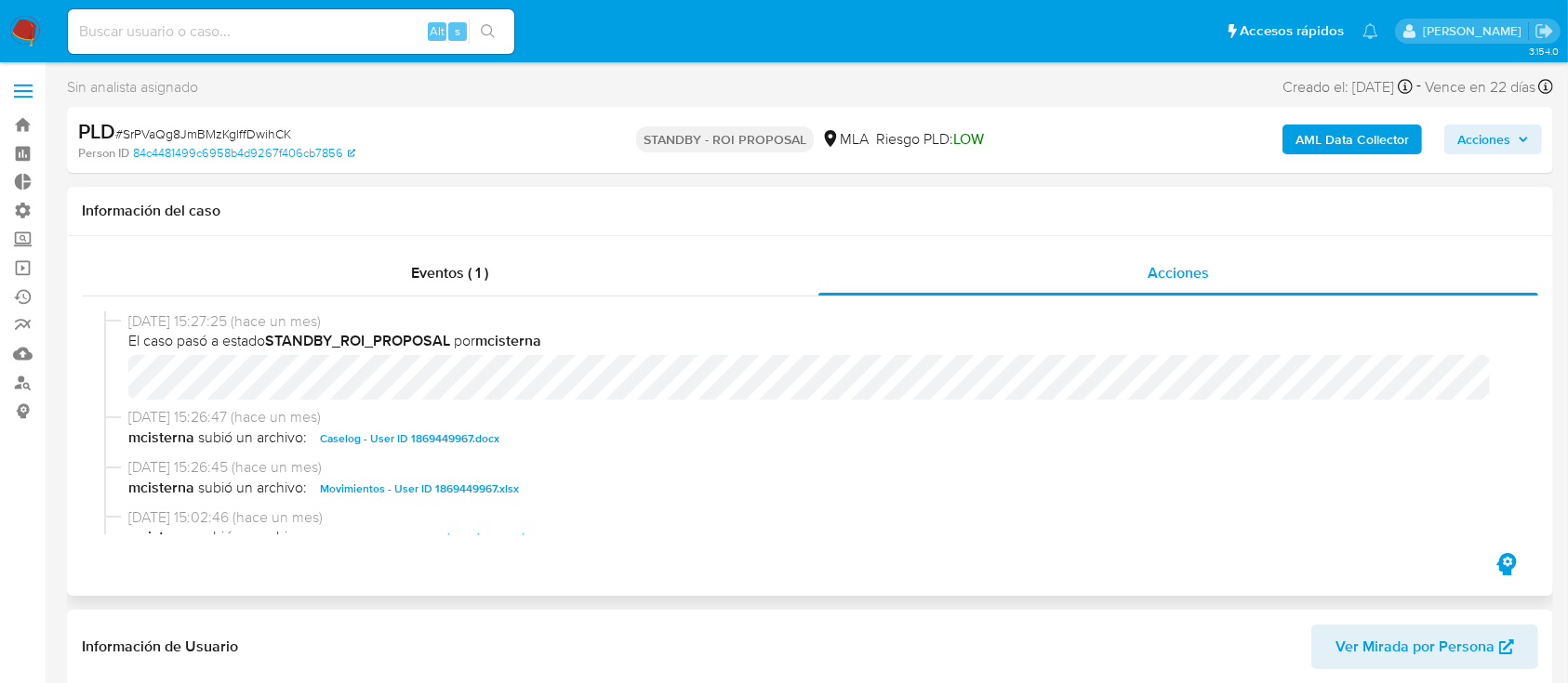
select select "10"
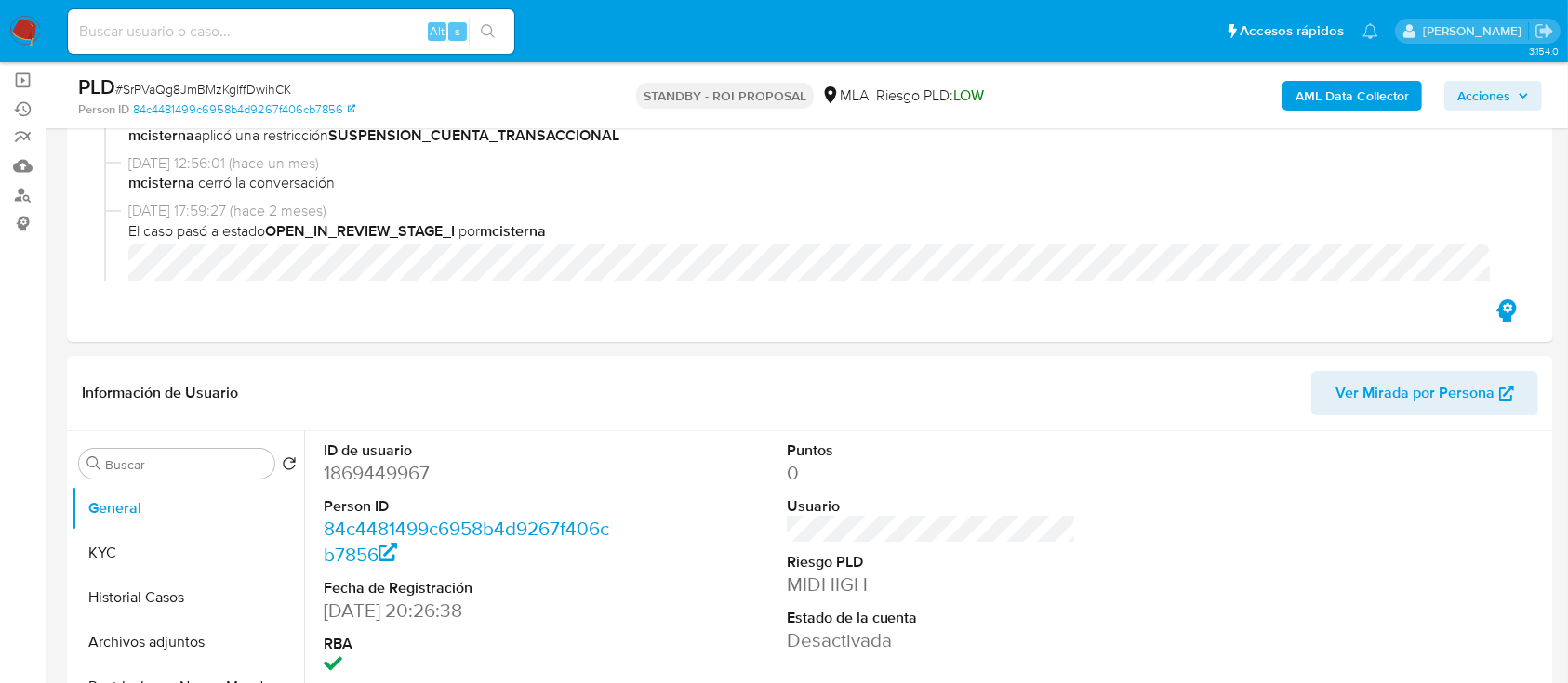
scroll to position [372, 0]
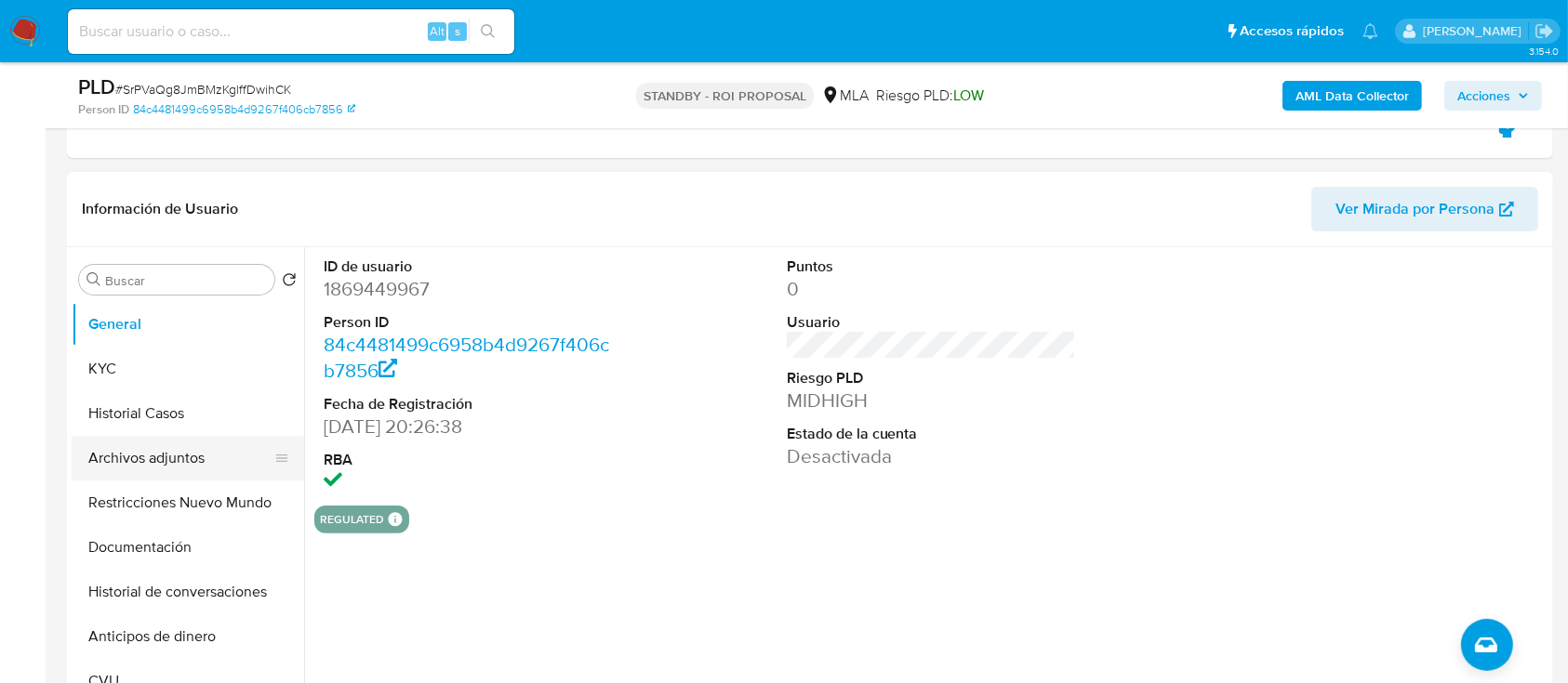
click at [111, 446] on button "Archivos adjuntos" at bounding box center [181, 457] width 218 height 44
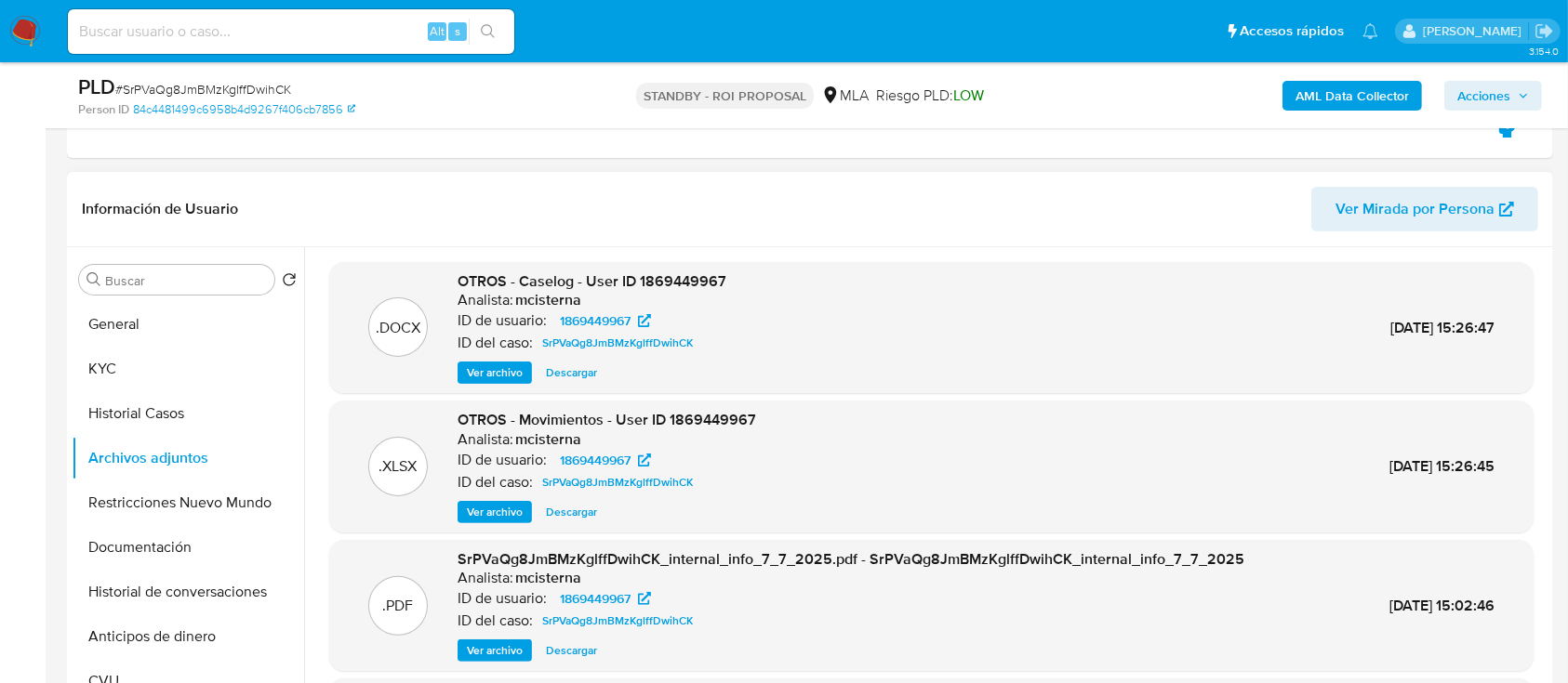
click at [552, 380] on span "Descargar" at bounding box center [571, 373] width 51 height 19
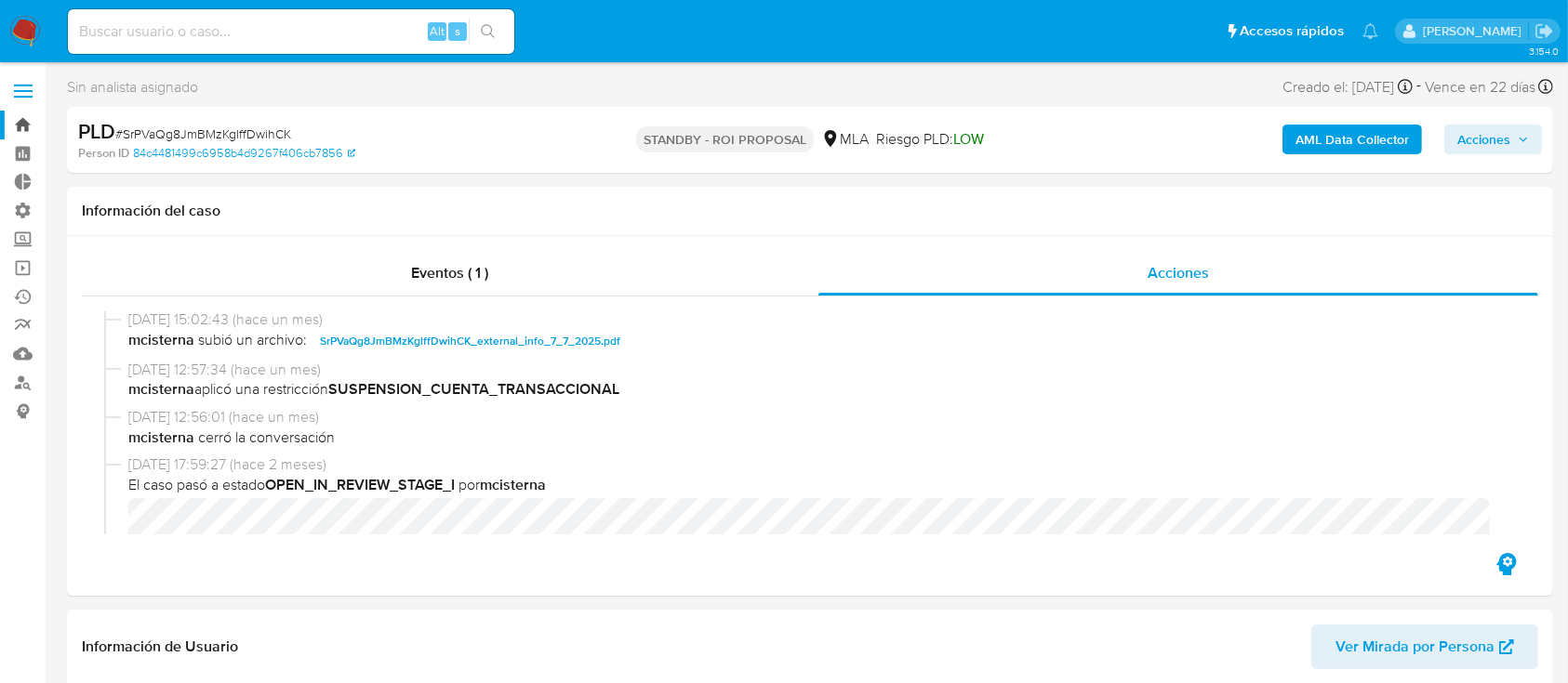
click at [37, 118] on link "Bandeja" at bounding box center [111, 125] width 222 height 28
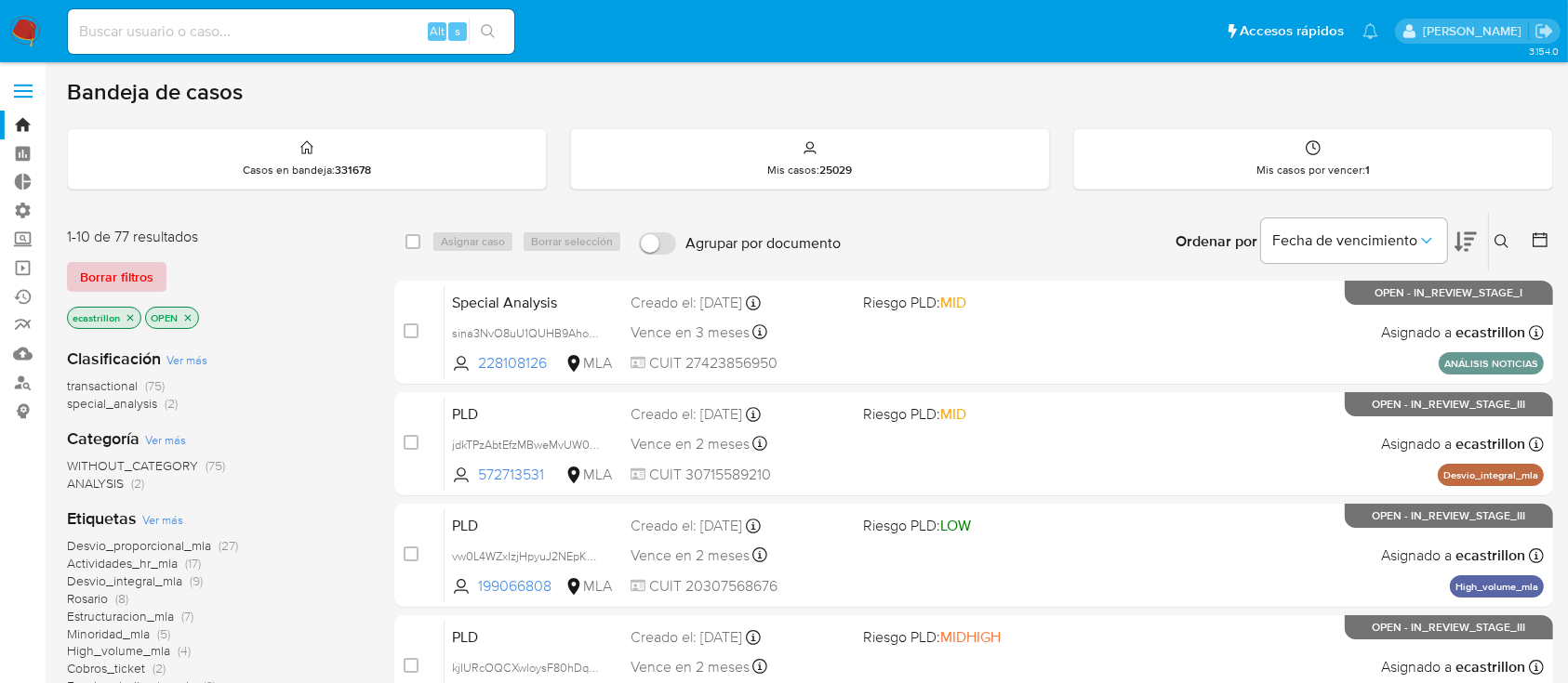
click at [123, 264] on span "Borrar filtros" at bounding box center [116, 277] width 74 height 26
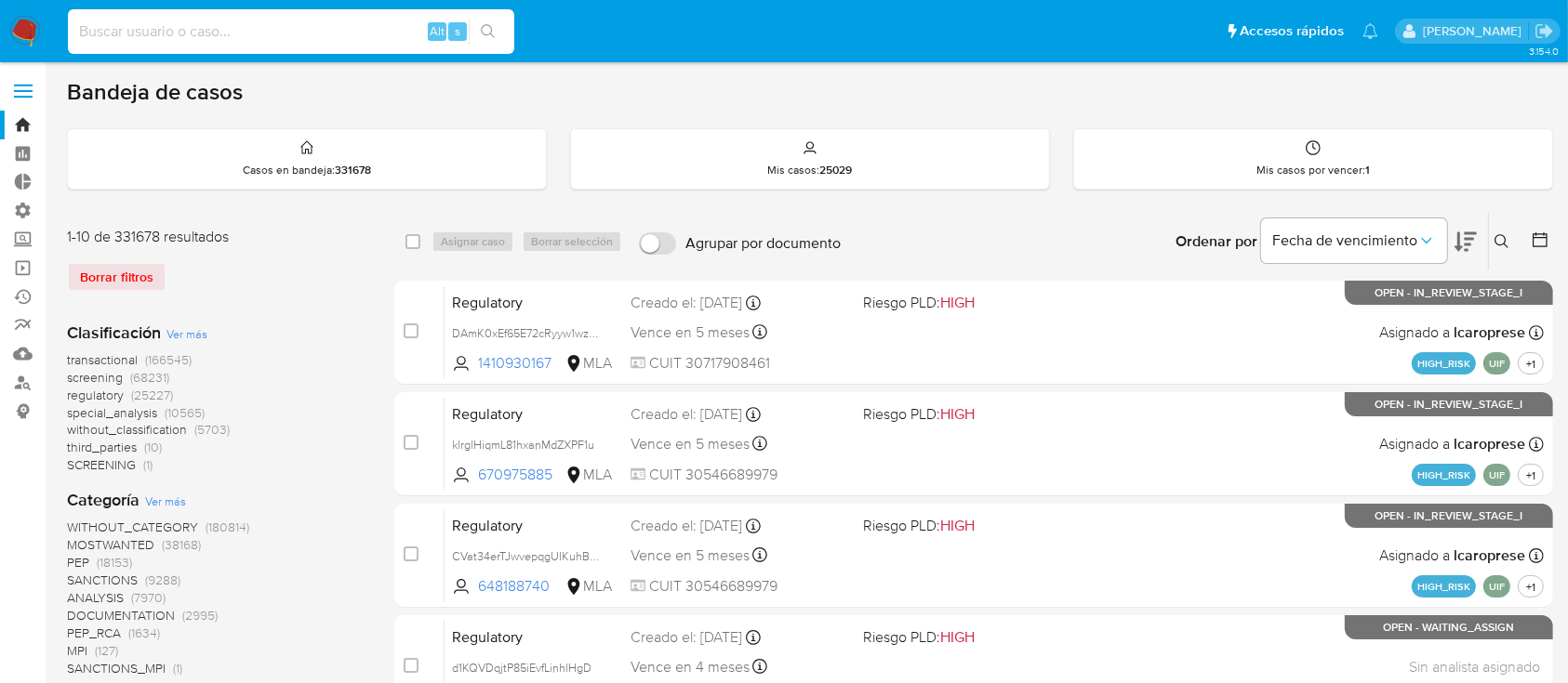
click at [131, 37] on input at bounding box center [290, 31] width 446 height 25
paste input "zctlMiEKwWP2nUCBtv9sSKkc"
type input "zctlMiEKwWP2nUCBtv9sSKkc"
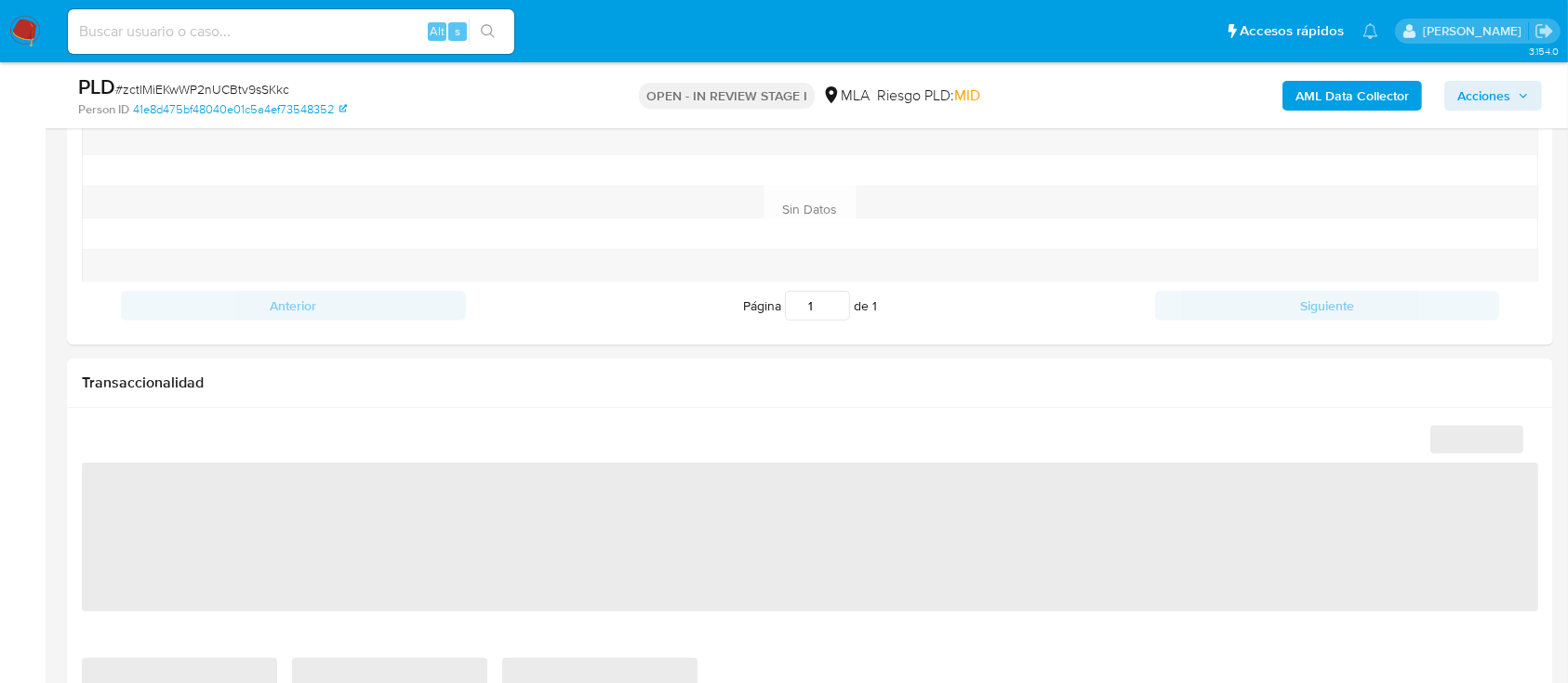
scroll to position [1071, 0]
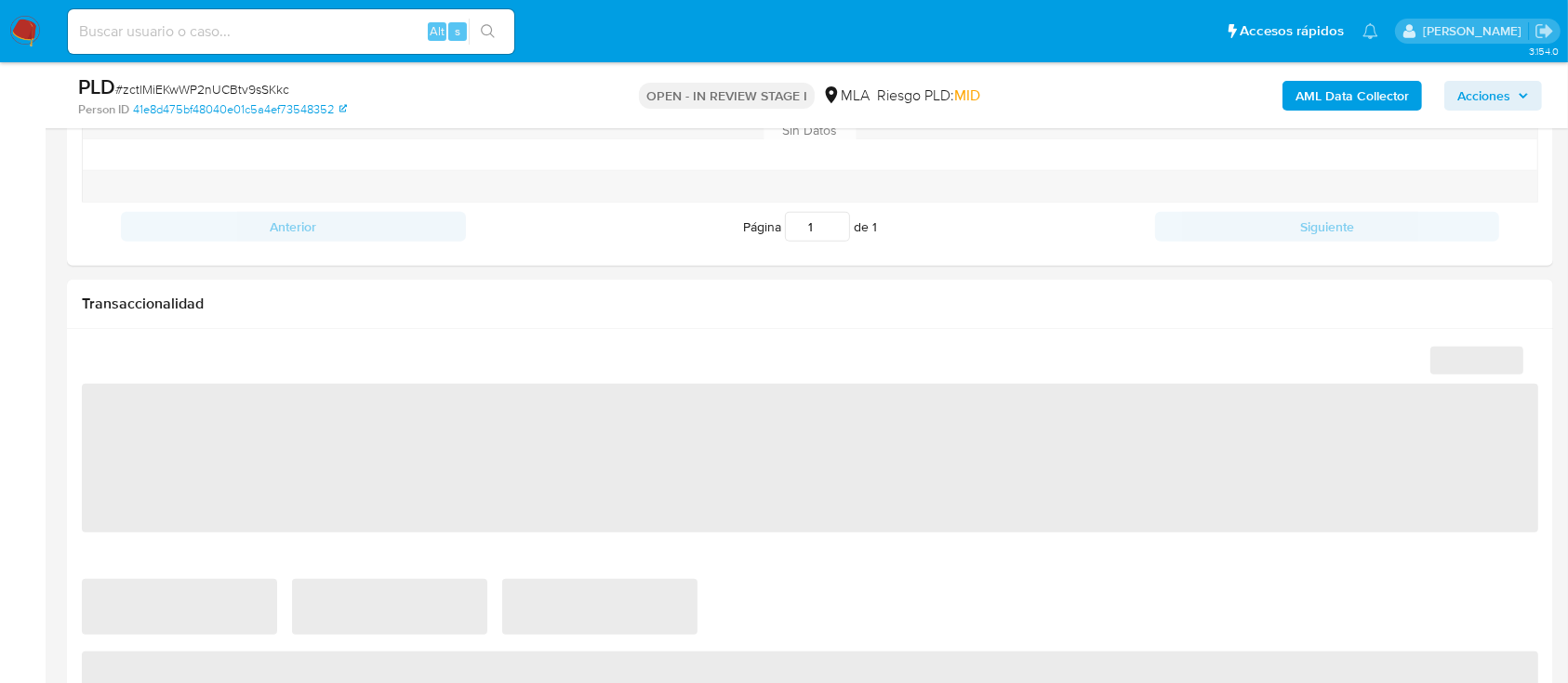
select select "10"
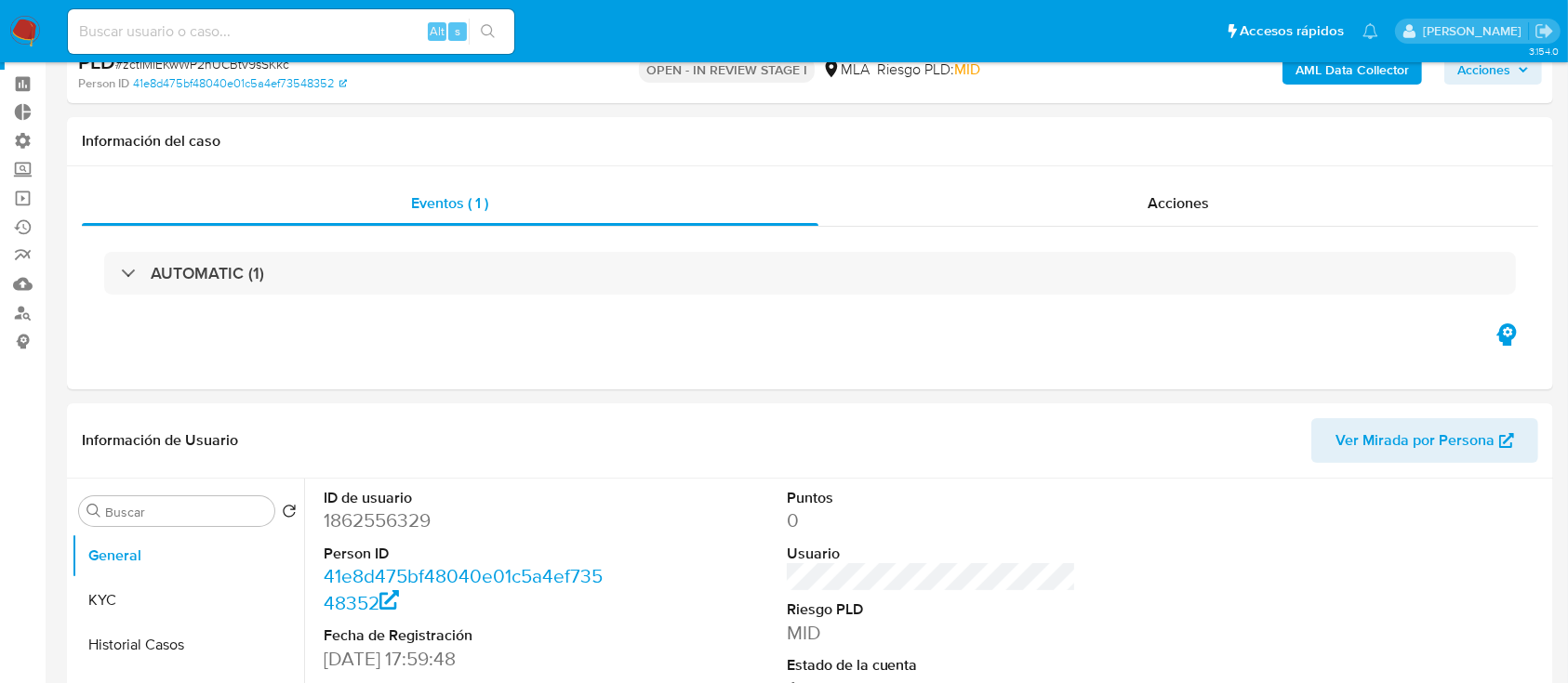
scroll to position [0, 0]
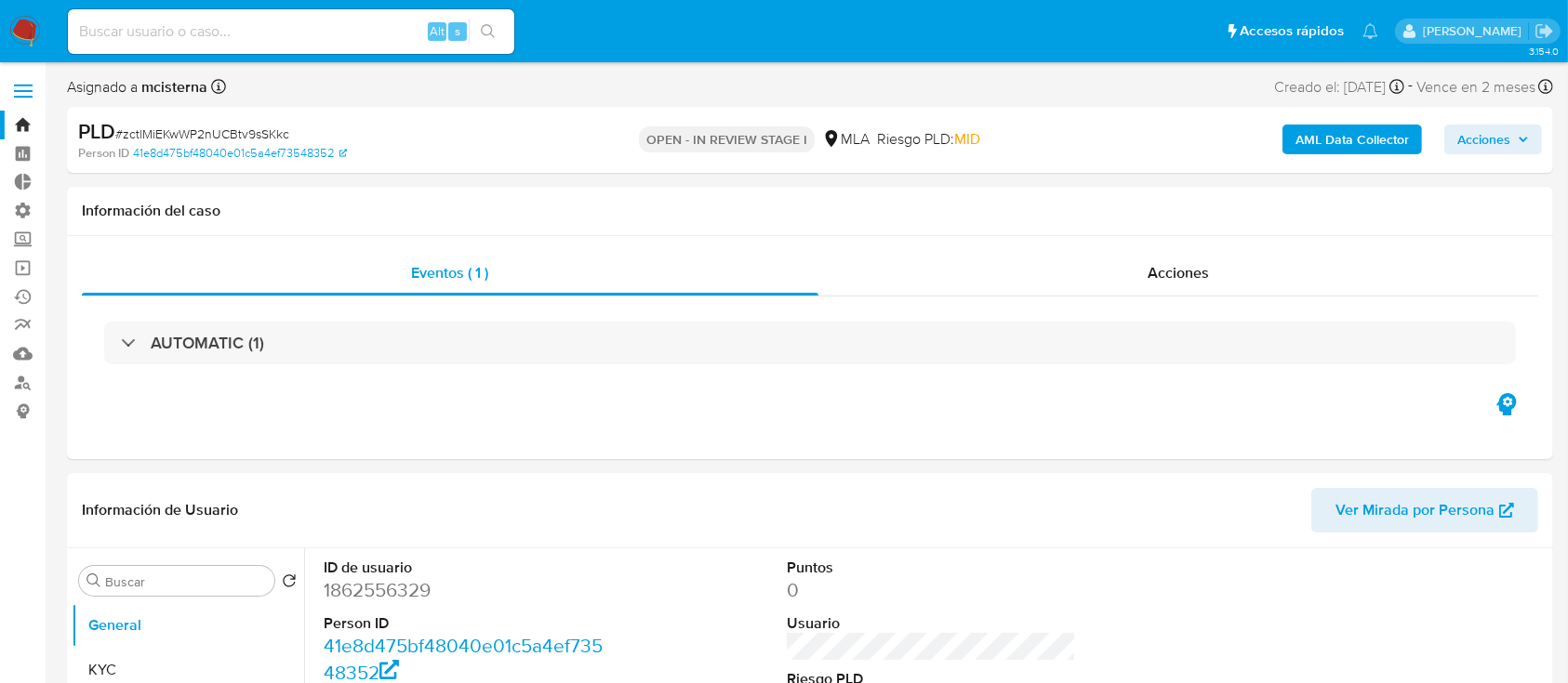
click at [26, 117] on link "Bandeja" at bounding box center [111, 125] width 222 height 28
